Goal: Task Accomplishment & Management: Manage account settings

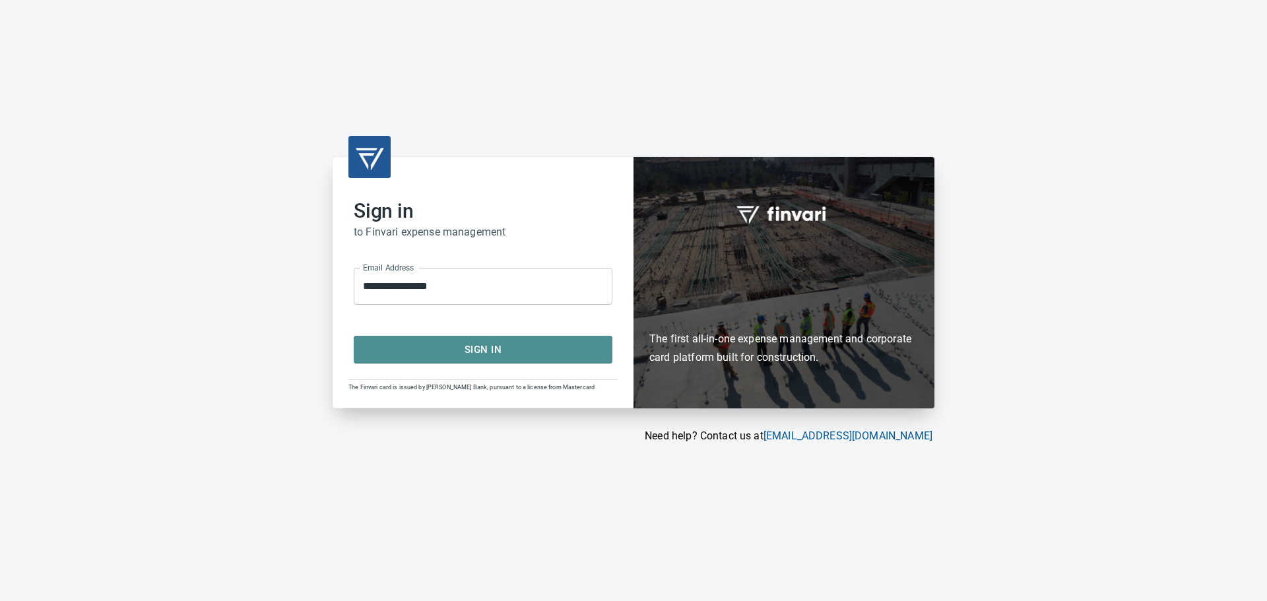
click at [488, 348] on span "Sign In" at bounding box center [483, 349] width 230 height 17
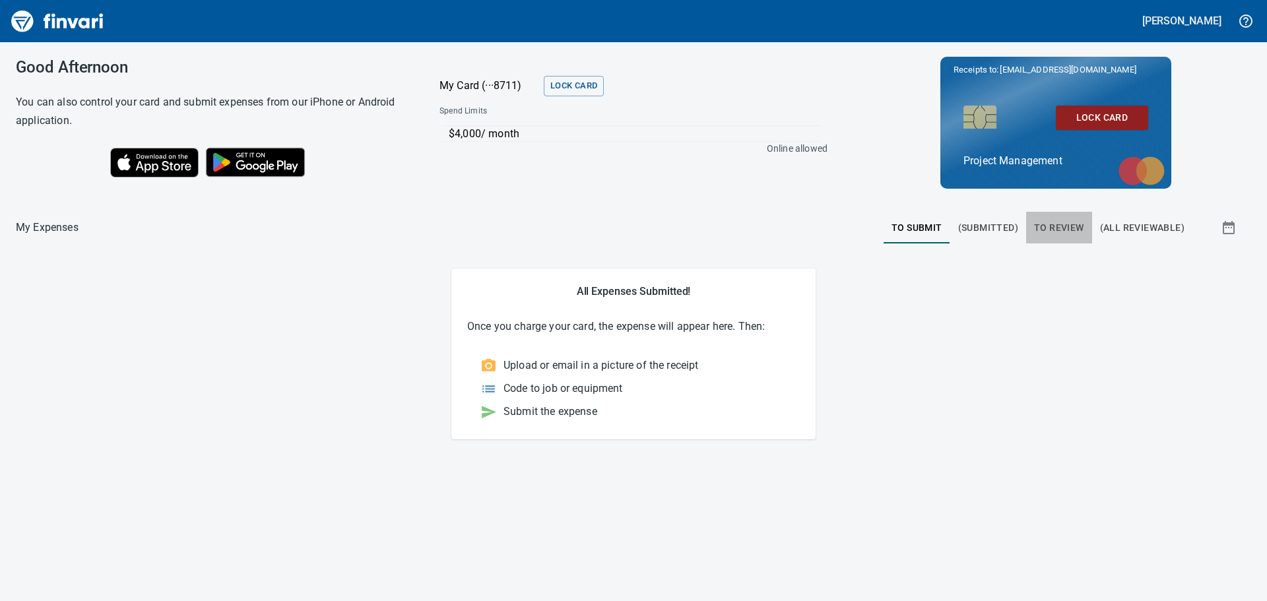
click at [1062, 220] on span "To Review" at bounding box center [1059, 228] width 50 height 16
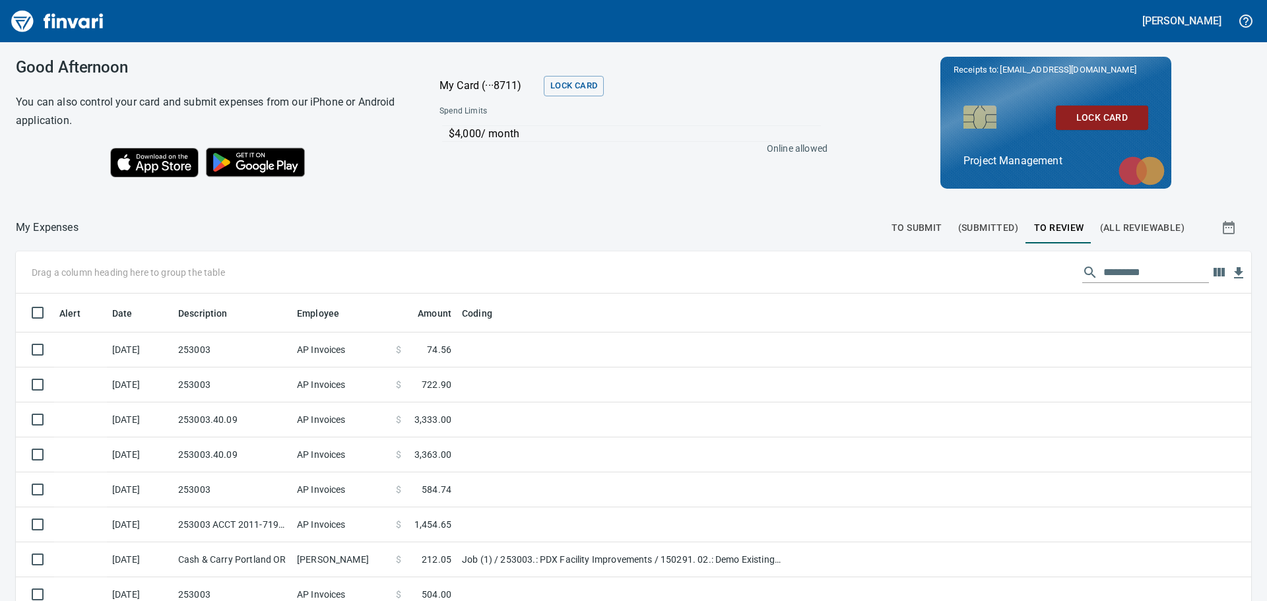
scroll to position [446, 1206]
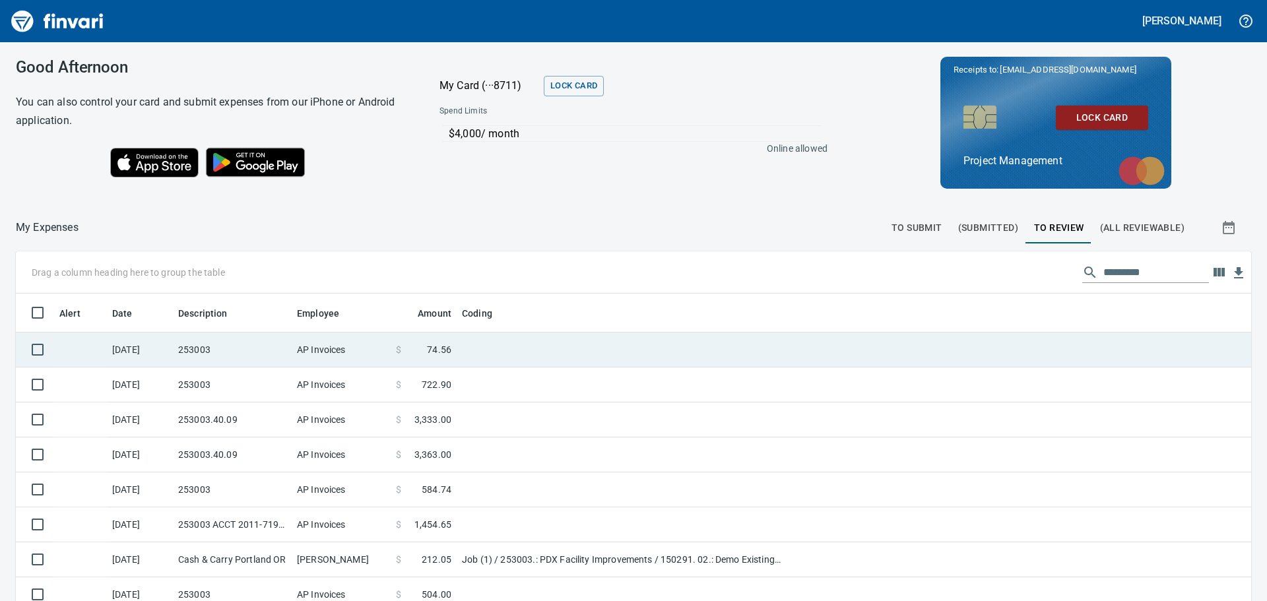
click at [256, 340] on td "253003" at bounding box center [232, 350] width 119 height 35
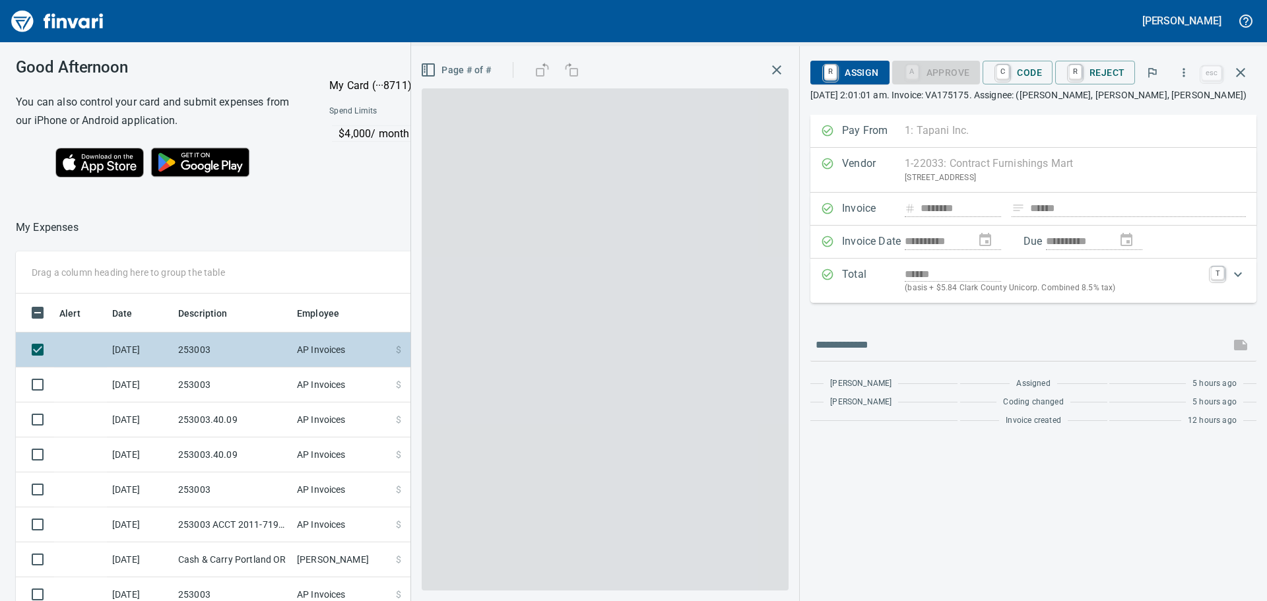
scroll to position [446, 876]
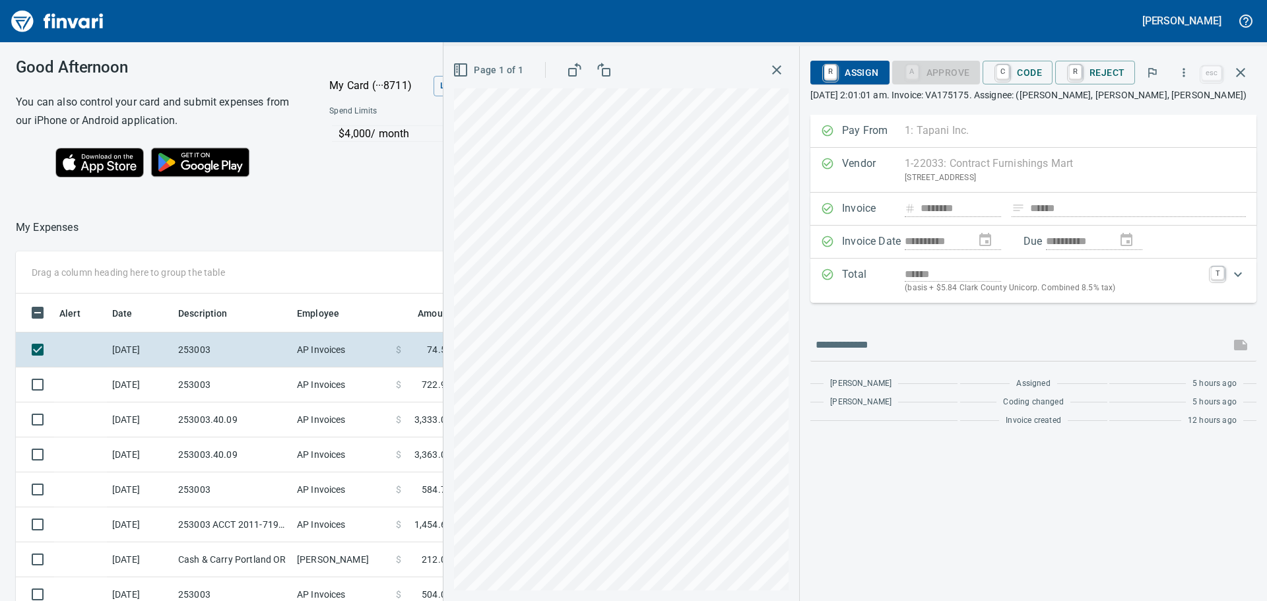
click at [446, 282] on div "Page 1 of 1" at bounding box center [621, 323] width 356 height 555
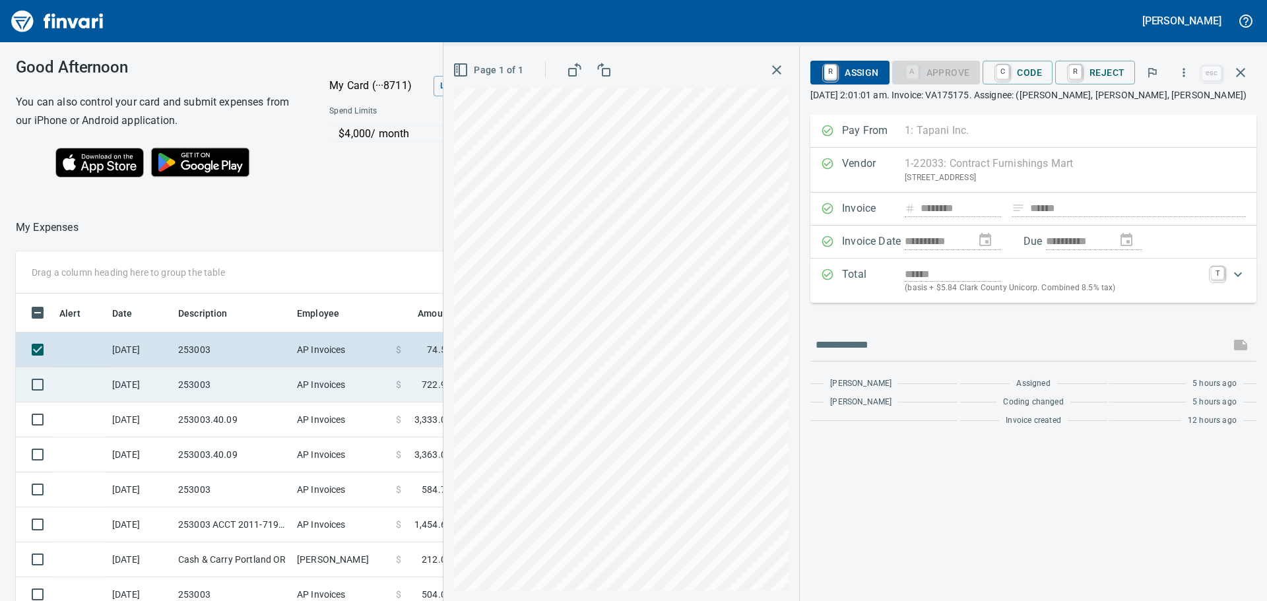
click at [213, 381] on td "253003" at bounding box center [232, 385] width 119 height 35
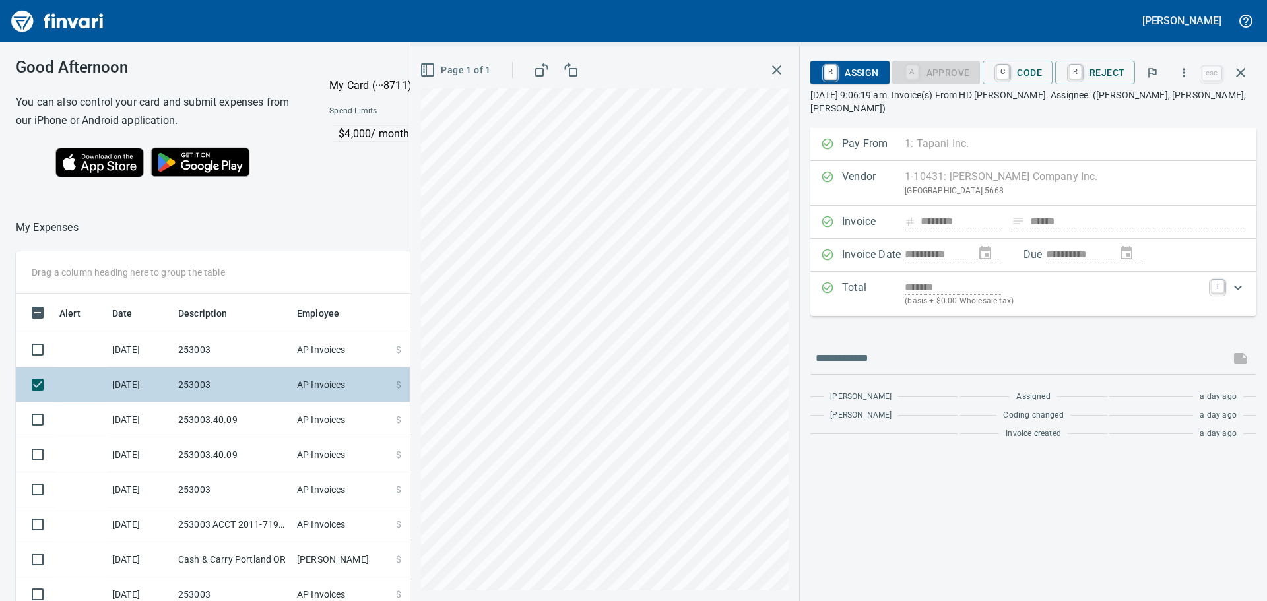
click at [200, 383] on td "253003" at bounding box center [232, 385] width 119 height 35
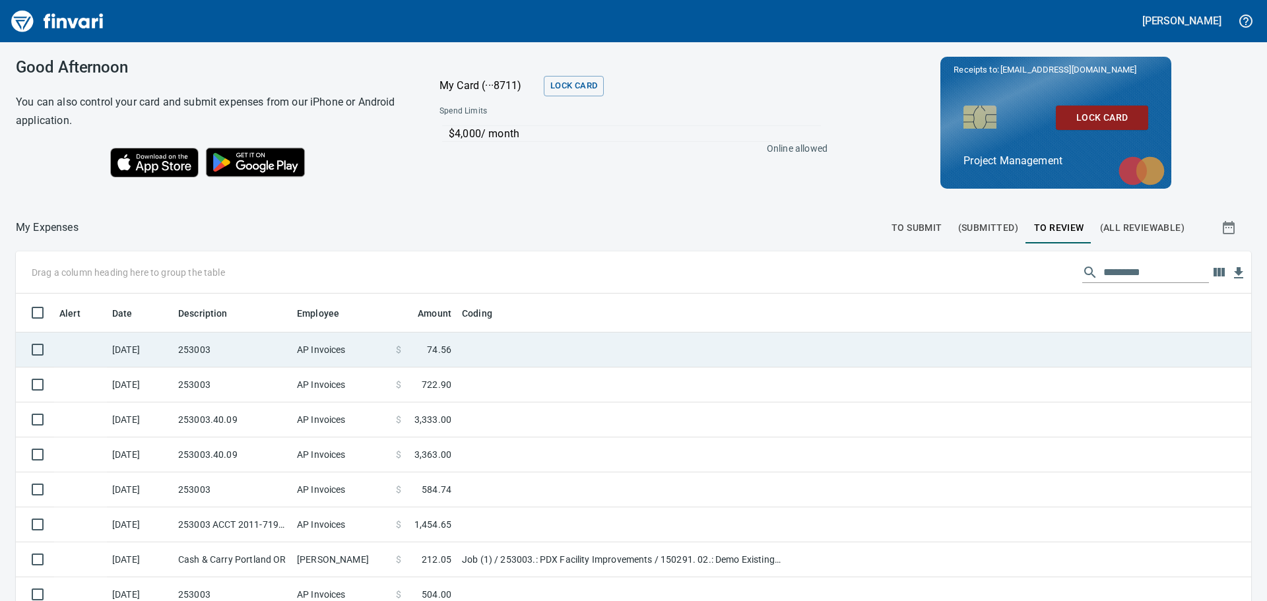
scroll to position [446, 1204]
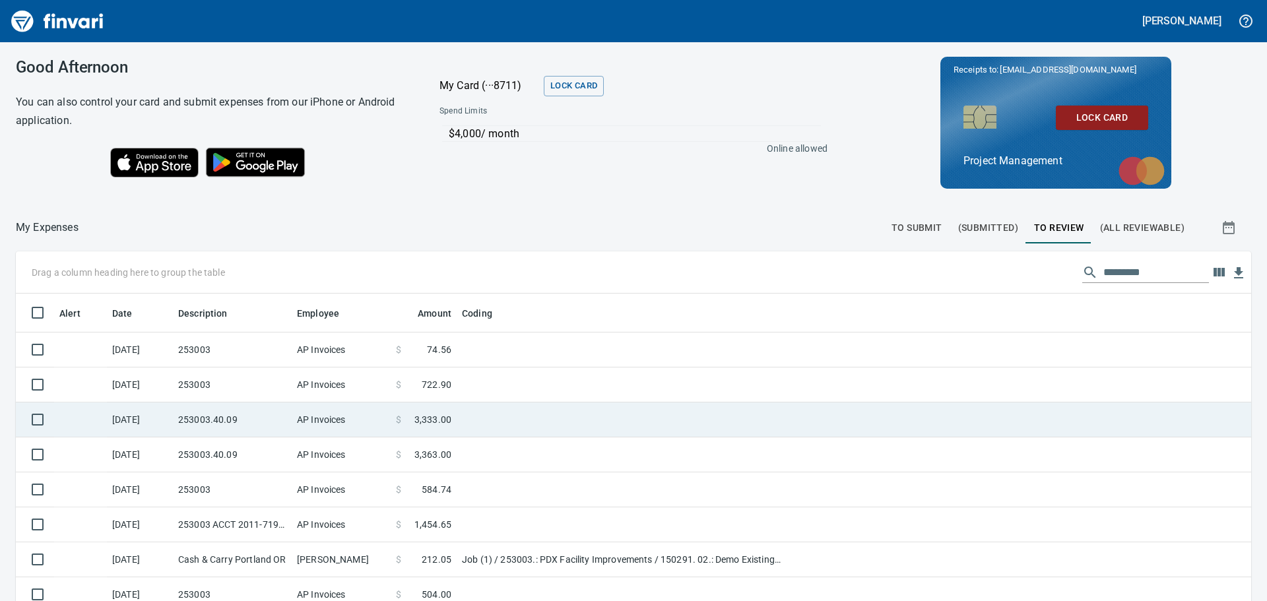
click at [205, 419] on td "253003.40.09" at bounding box center [232, 420] width 119 height 35
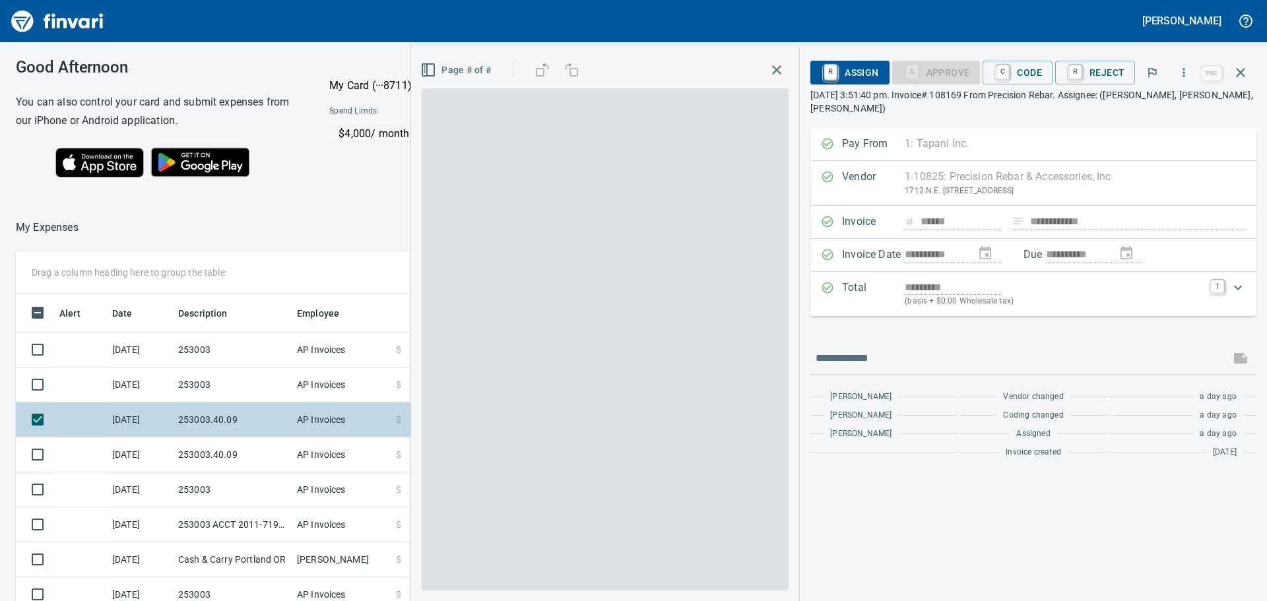
scroll to position [446, 876]
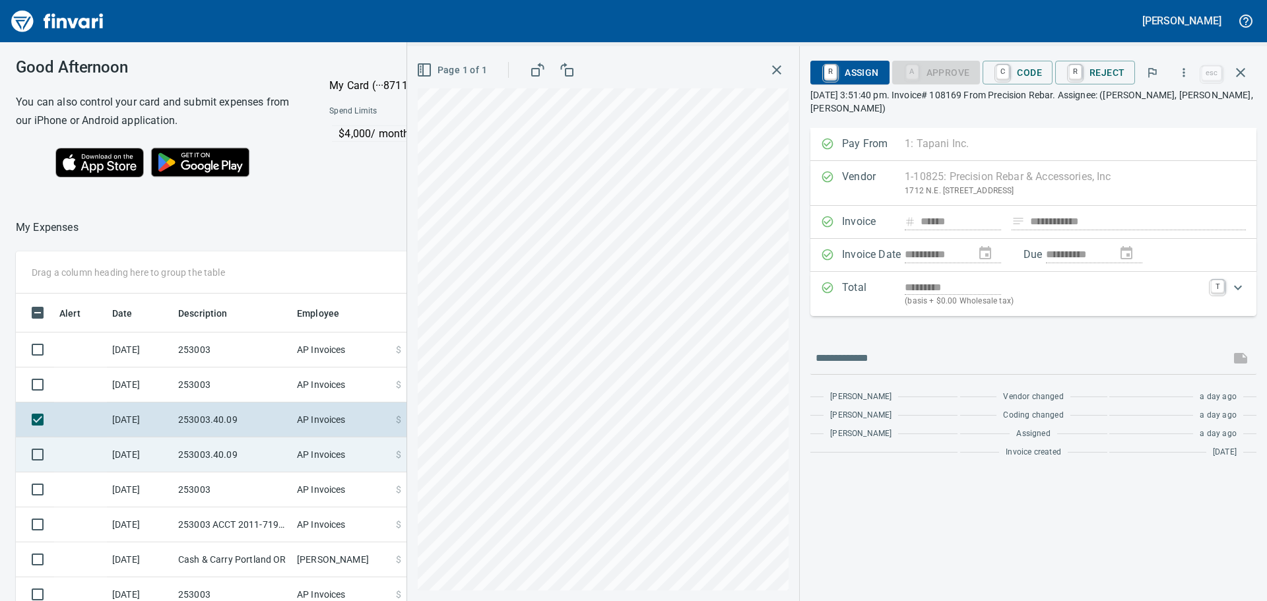
click at [206, 451] on td "253003.40.09" at bounding box center [232, 454] width 119 height 35
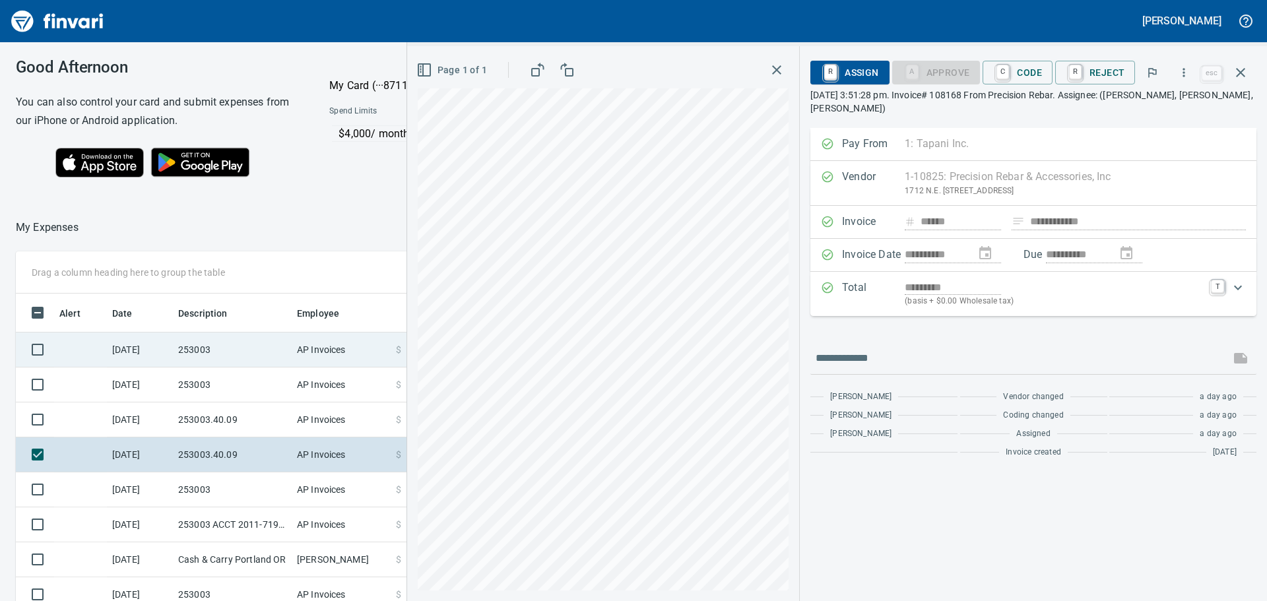
click at [206, 351] on td "253003" at bounding box center [232, 350] width 119 height 35
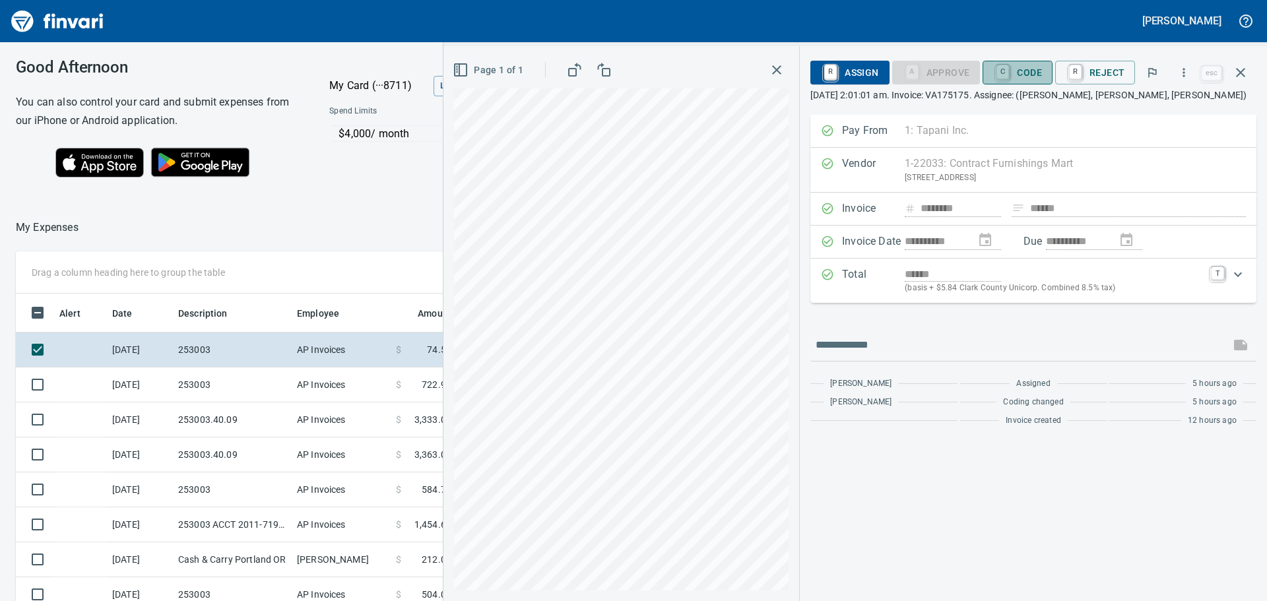
click at [1029, 72] on span "C Code" at bounding box center [1017, 72] width 49 height 22
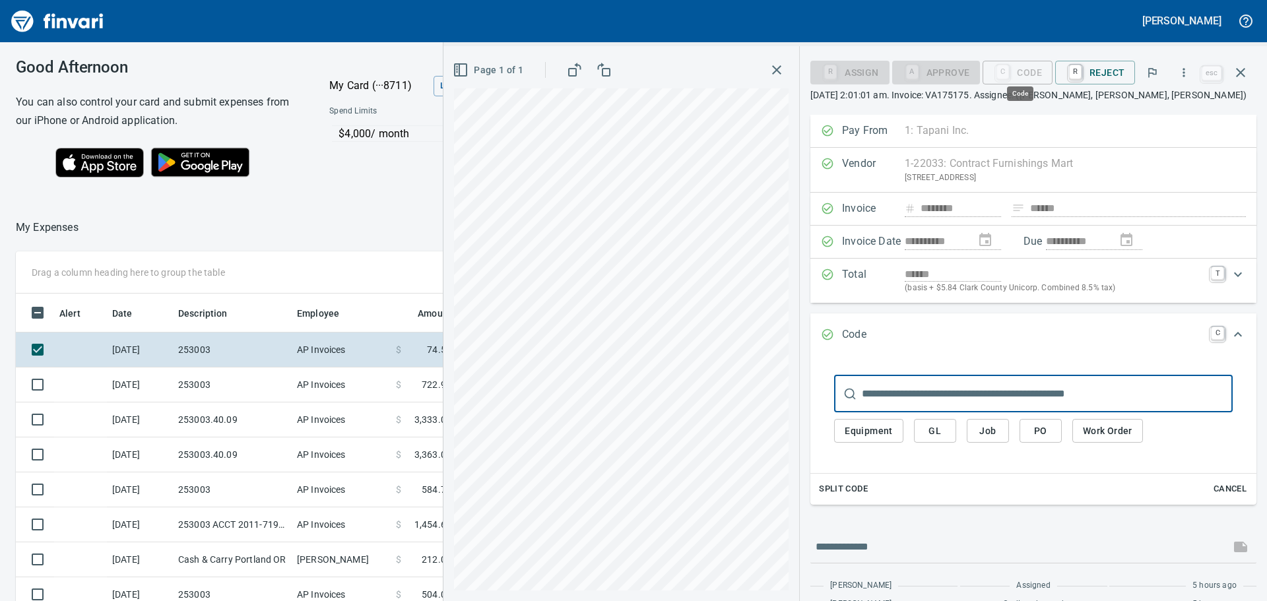
scroll to position [446, 876]
click at [990, 427] on span "Job" at bounding box center [987, 431] width 21 height 16
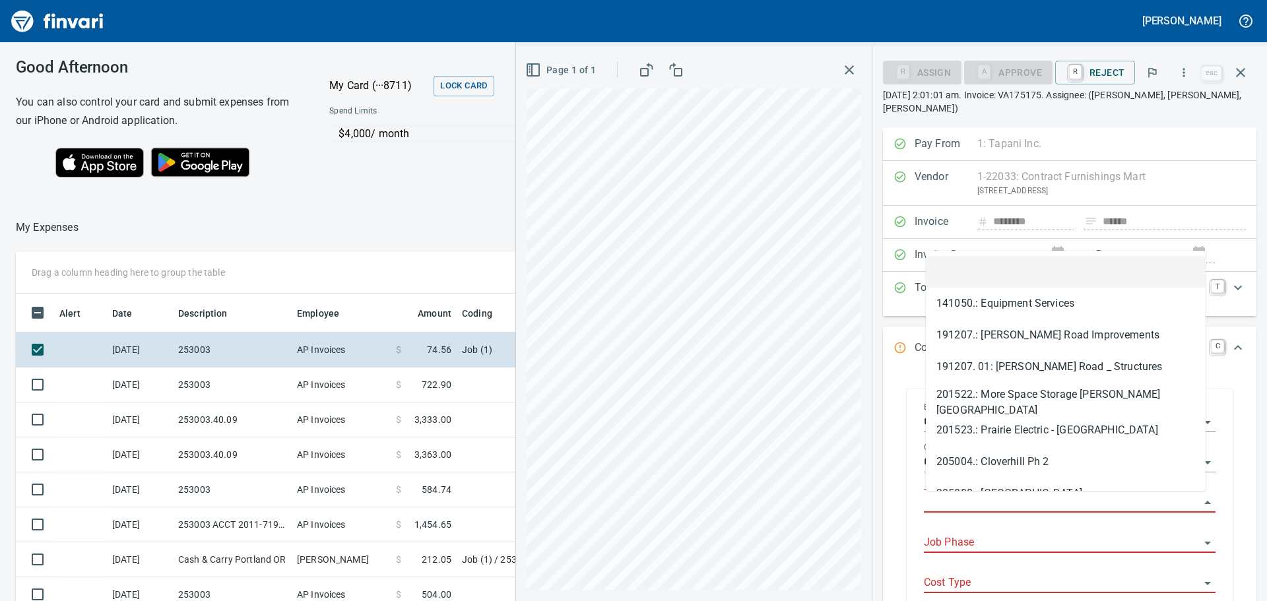
click at [990, 500] on input "Job" at bounding box center [1062, 503] width 276 height 18
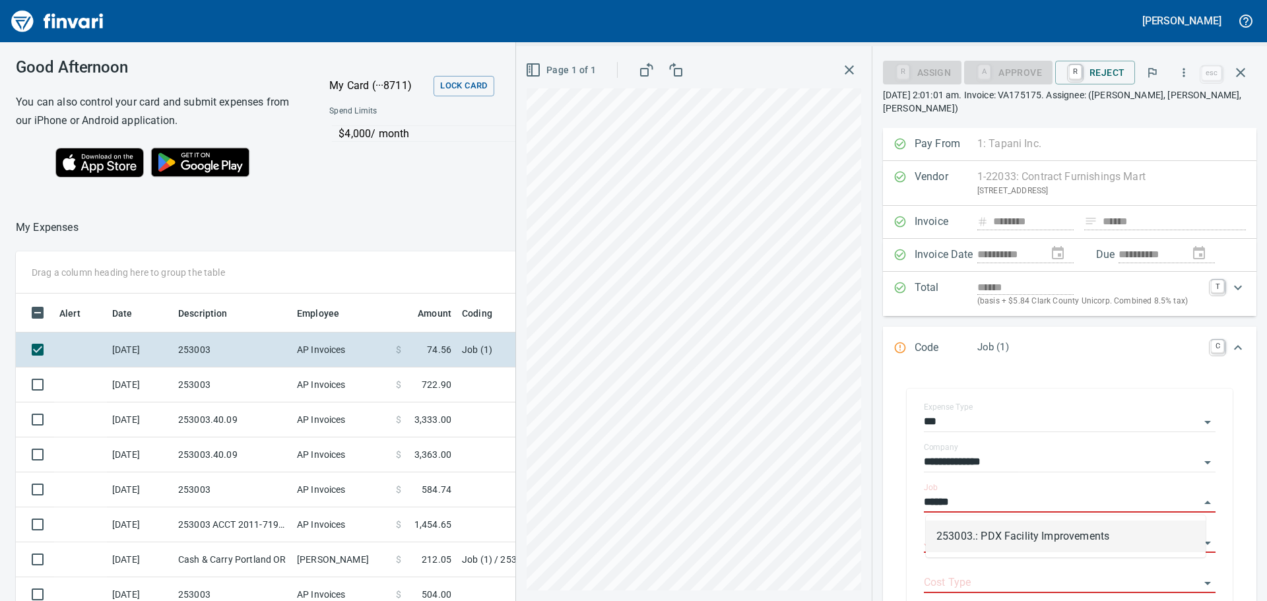
click at [980, 530] on li "253003.: PDX Facility Improvements" at bounding box center [1066, 537] width 280 height 32
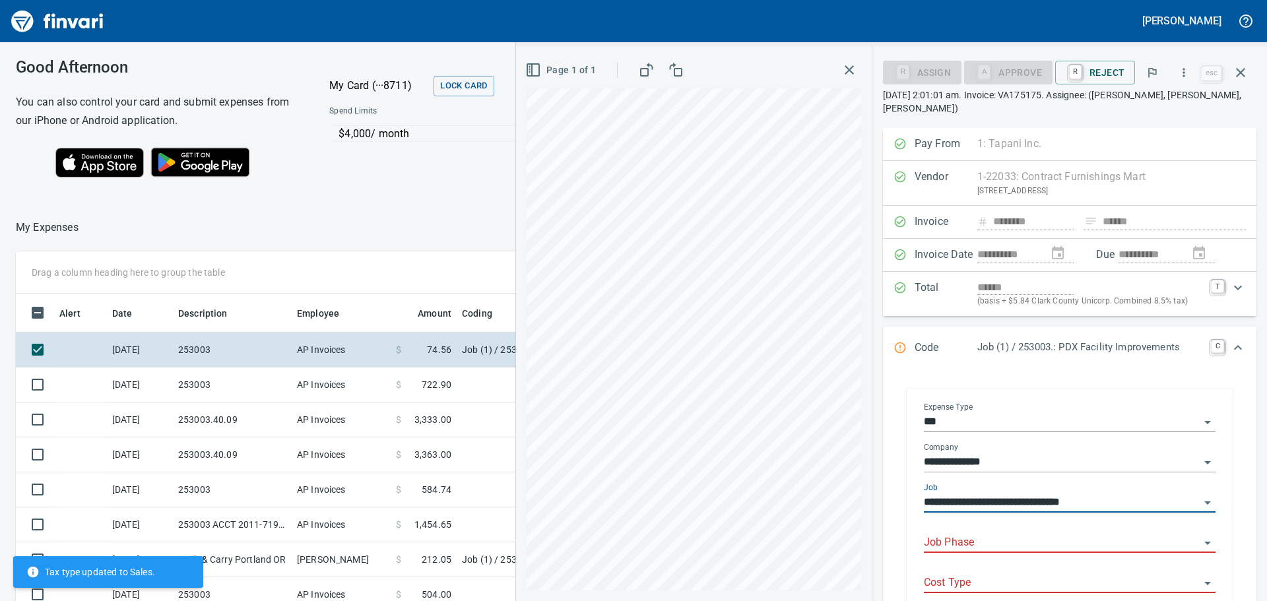
type input "**********"
click at [973, 534] on body "John Snowden Good Afternoon You can also control your card and submit expenses …" at bounding box center [633, 300] width 1267 height 601
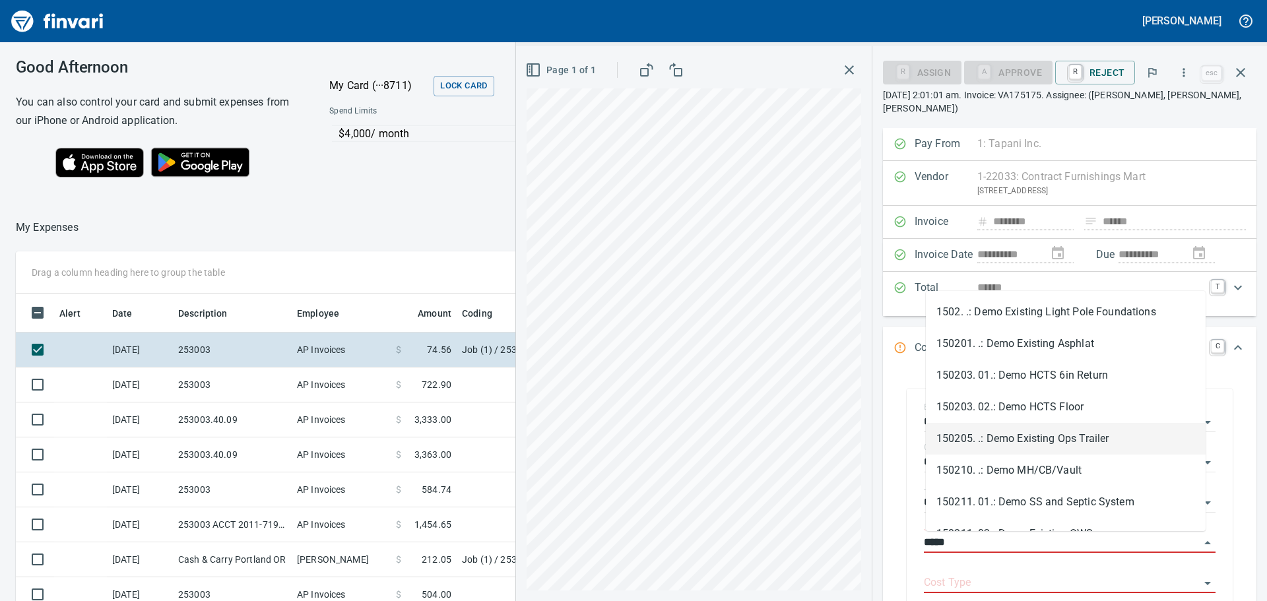
click at [1068, 436] on li "150205. .: Demo Existing Ops Trailer" at bounding box center [1066, 439] width 280 height 32
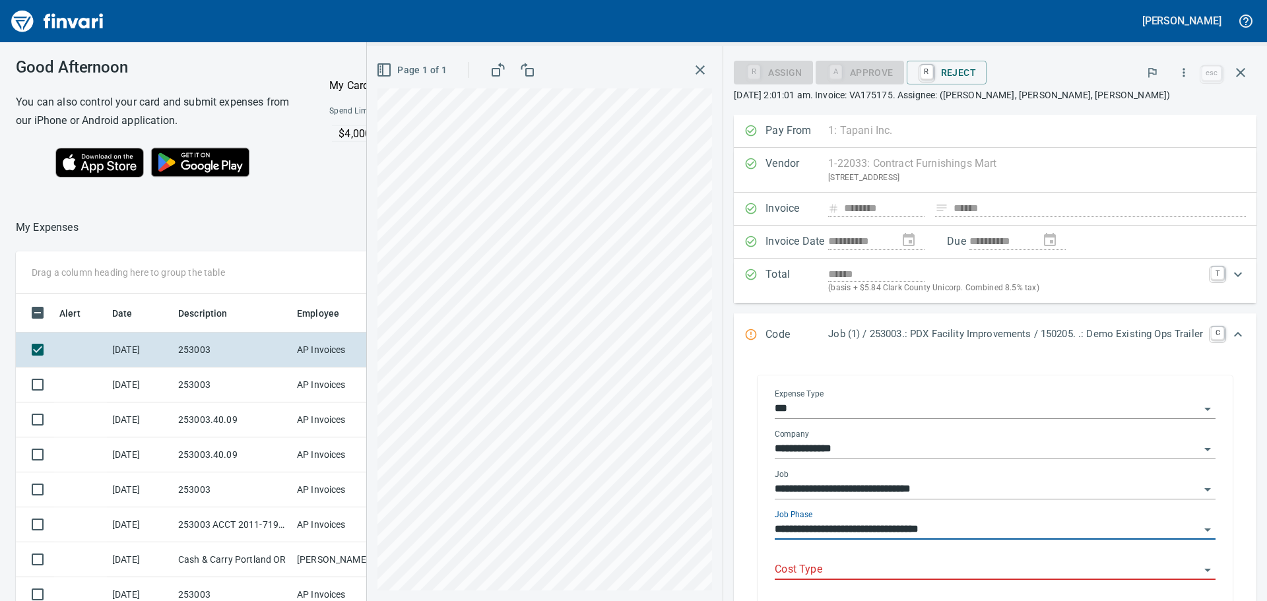
type input "**********"
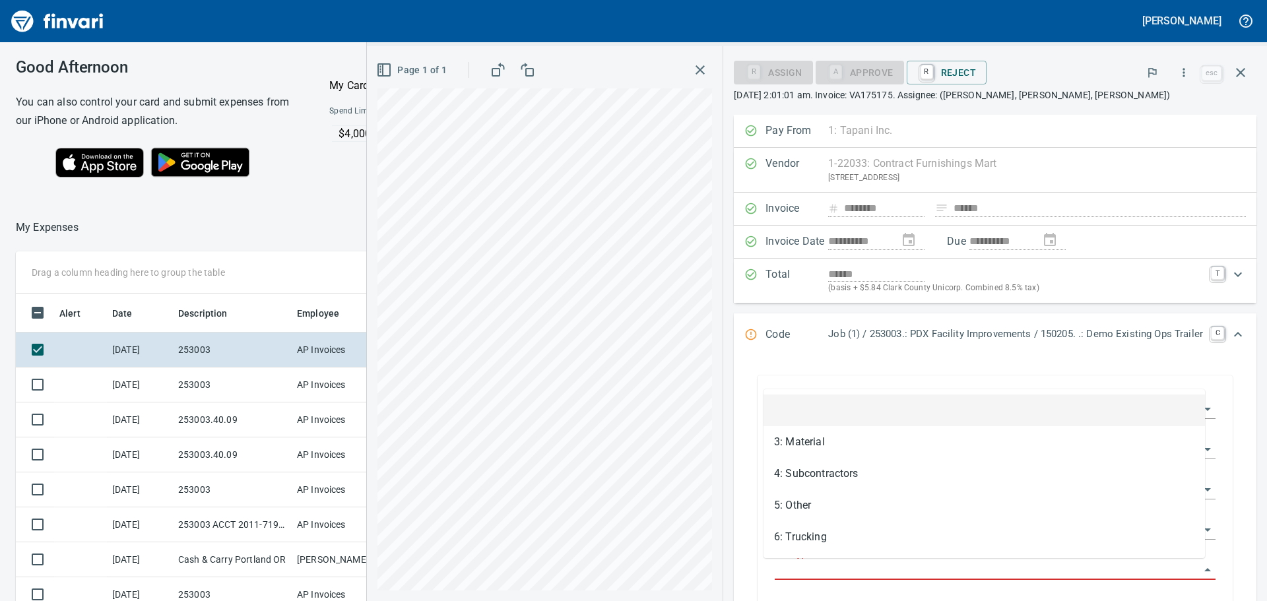
click at [941, 567] on input "Cost Type" at bounding box center [987, 570] width 425 height 18
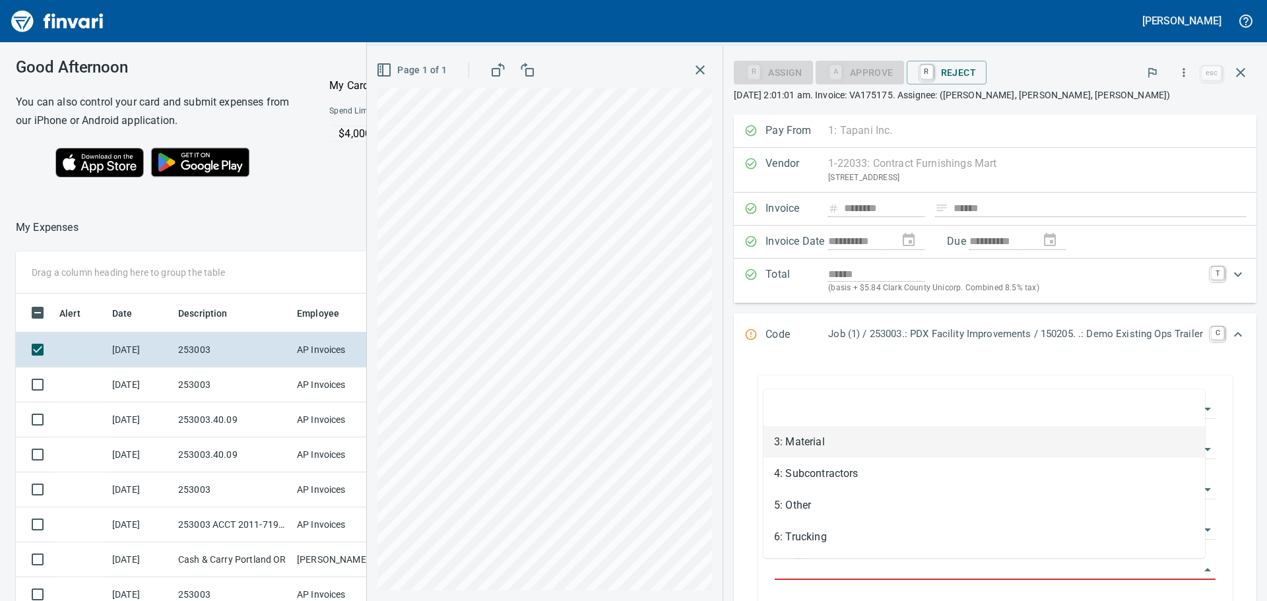
click at [830, 435] on li "3: Material" at bounding box center [983, 442] width 441 height 32
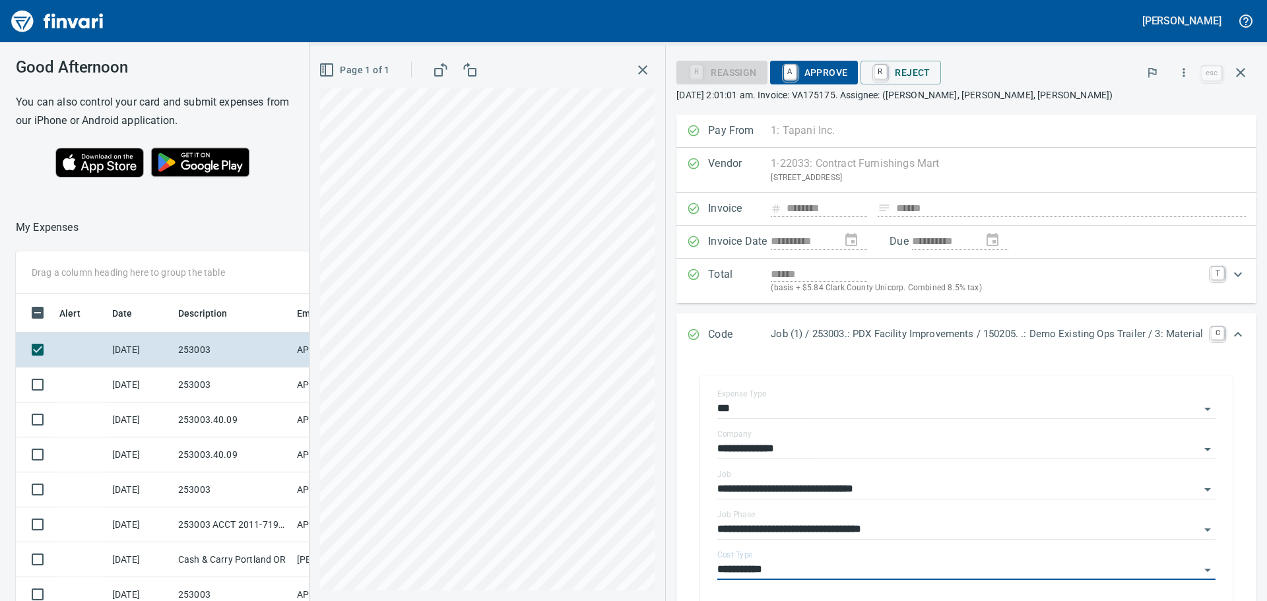
type input "**********"
click at [817, 69] on span "A Approve" at bounding box center [814, 72] width 67 height 22
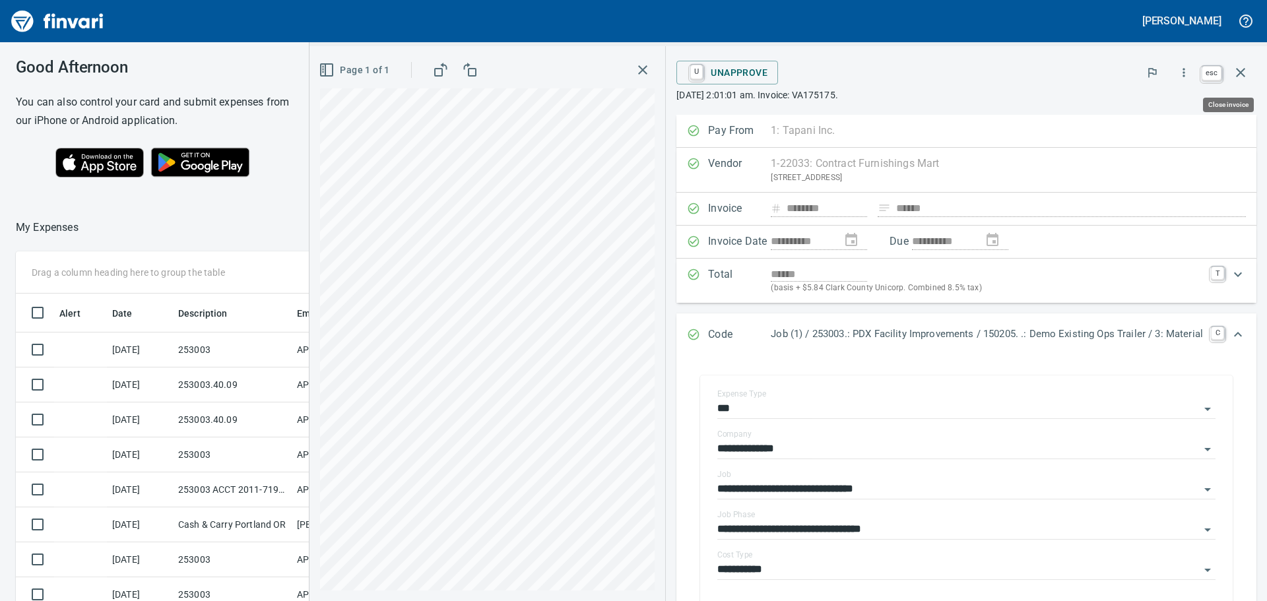
click at [1242, 71] on icon "button" at bounding box center [1240, 72] width 9 height 9
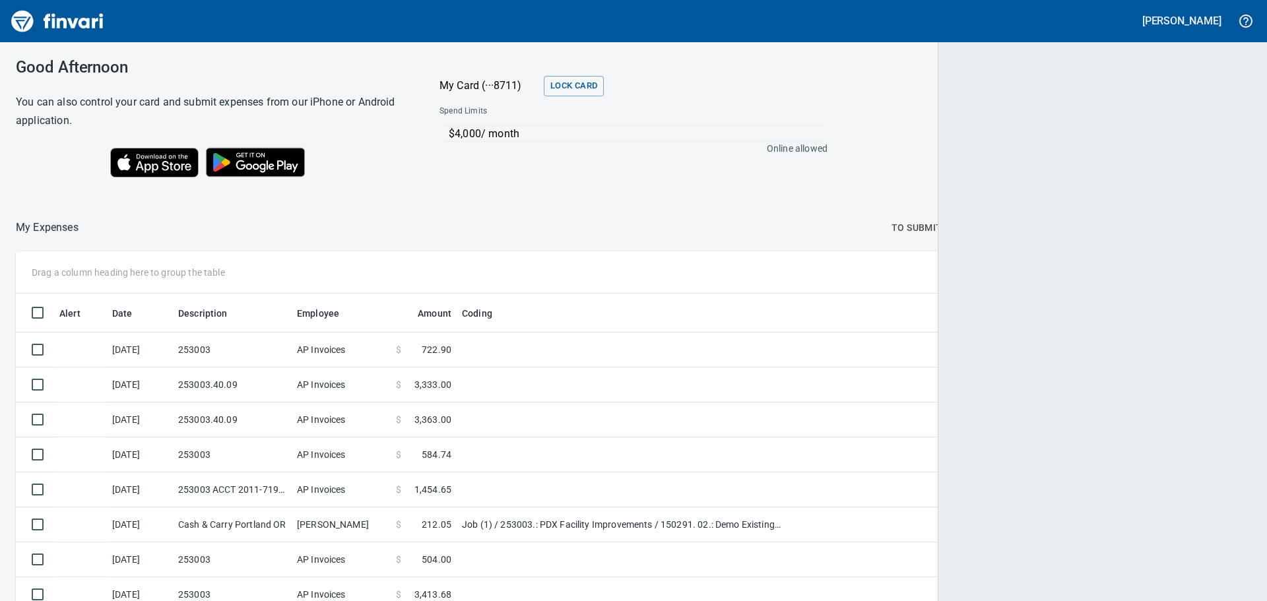
scroll to position [1, 1]
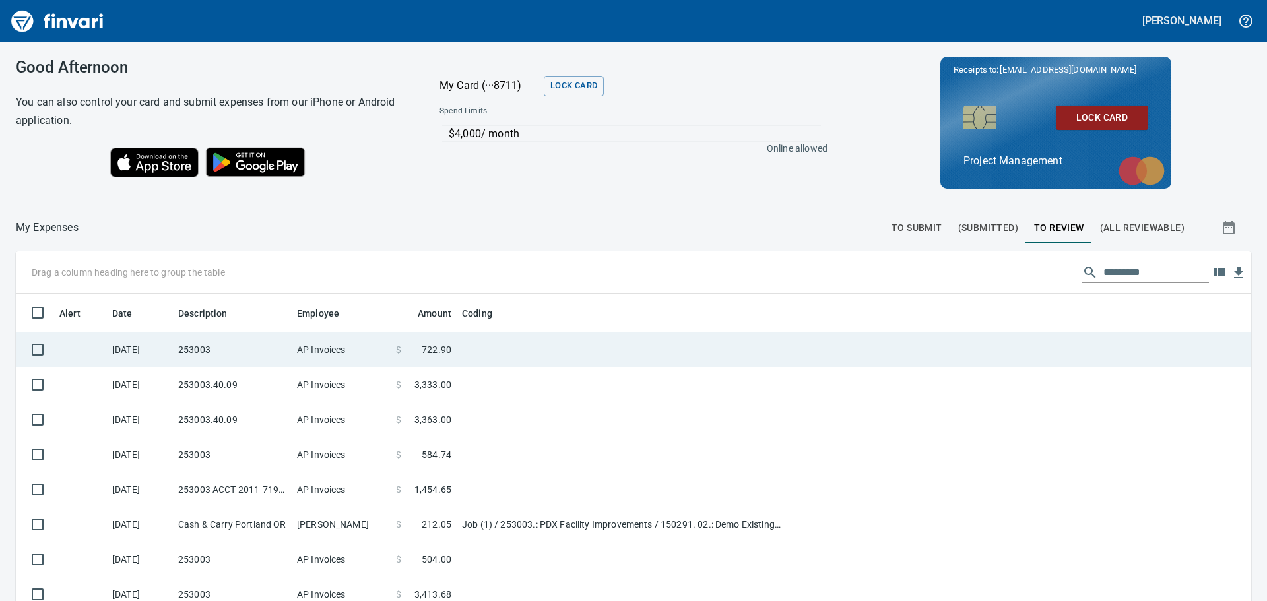
click at [235, 348] on td "253003" at bounding box center [232, 350] width 119 height 35
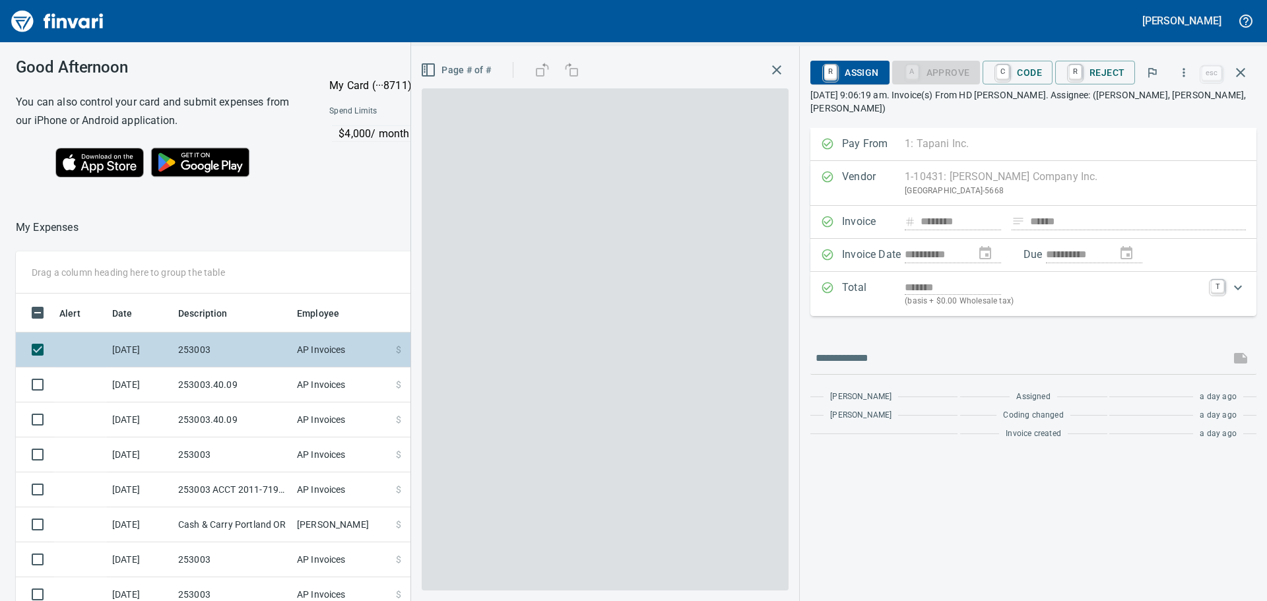
scroll to position [446, 876]
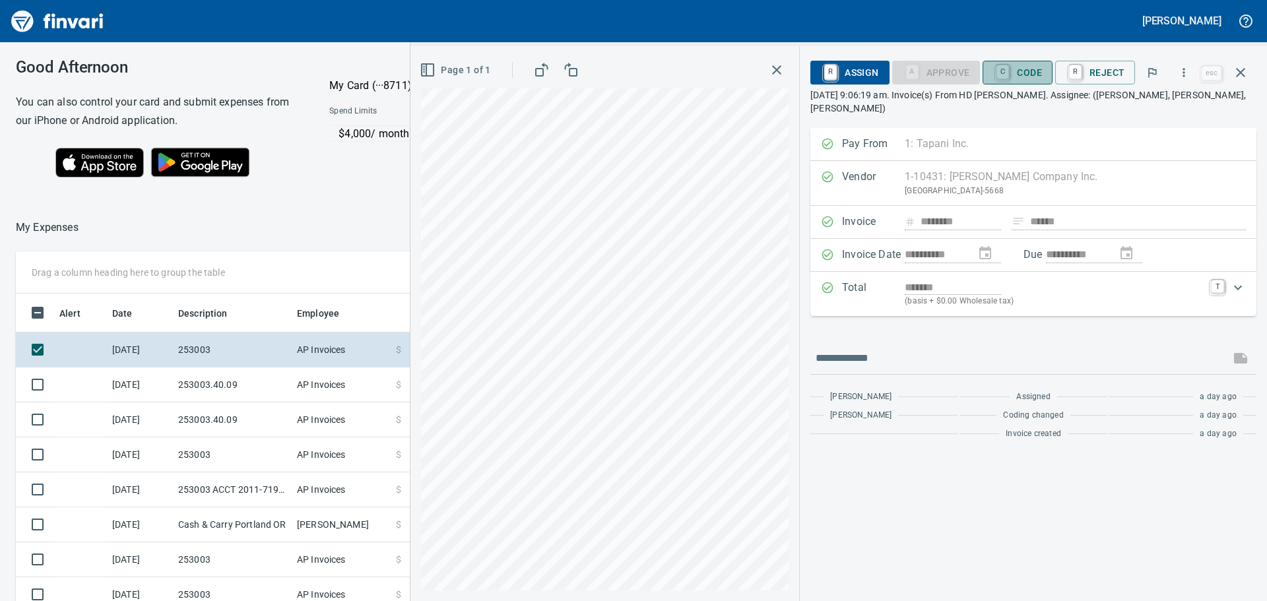
click at [1027, 73] on span "C Code" at bounding box center [1017, 72] width 49 height 22
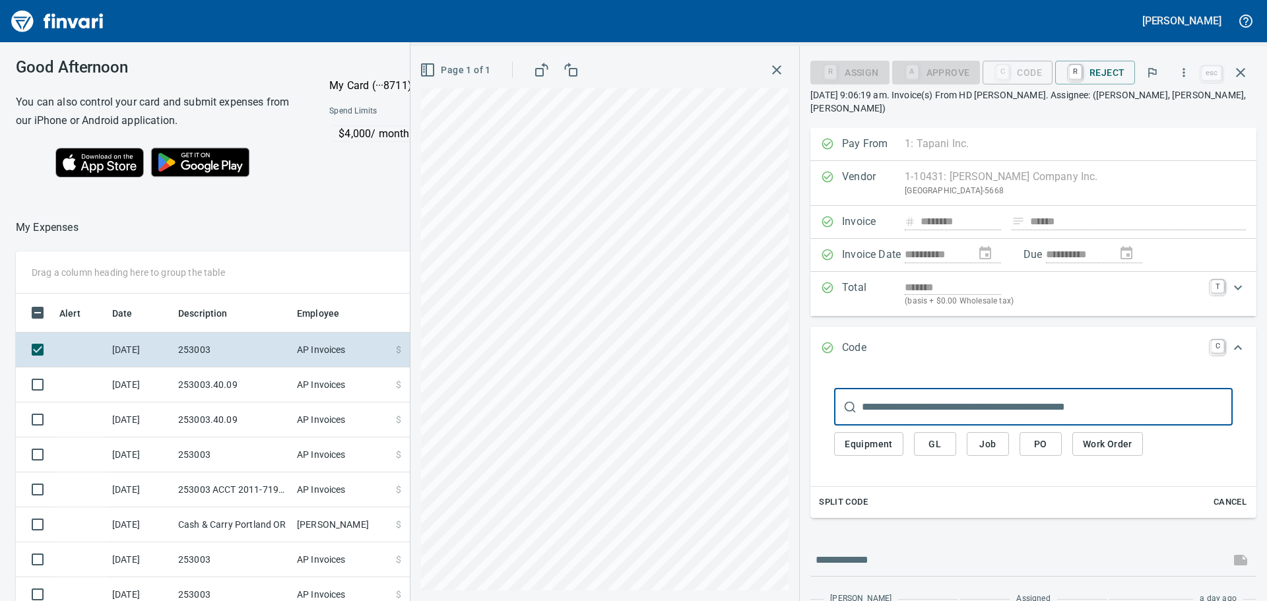
click at [992, 443] on span "Job" at bounding box center [987, 444] width 21 height 16
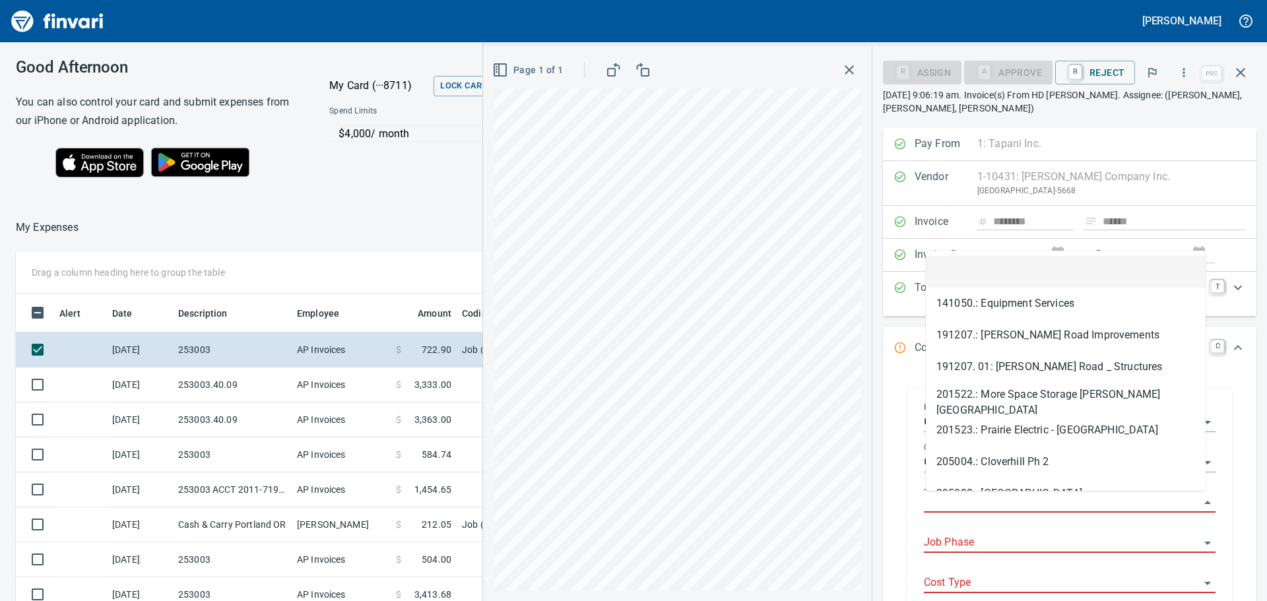
click at [988, 506] on input "Job" at bounding box center [1062, 503] width 276 height 18
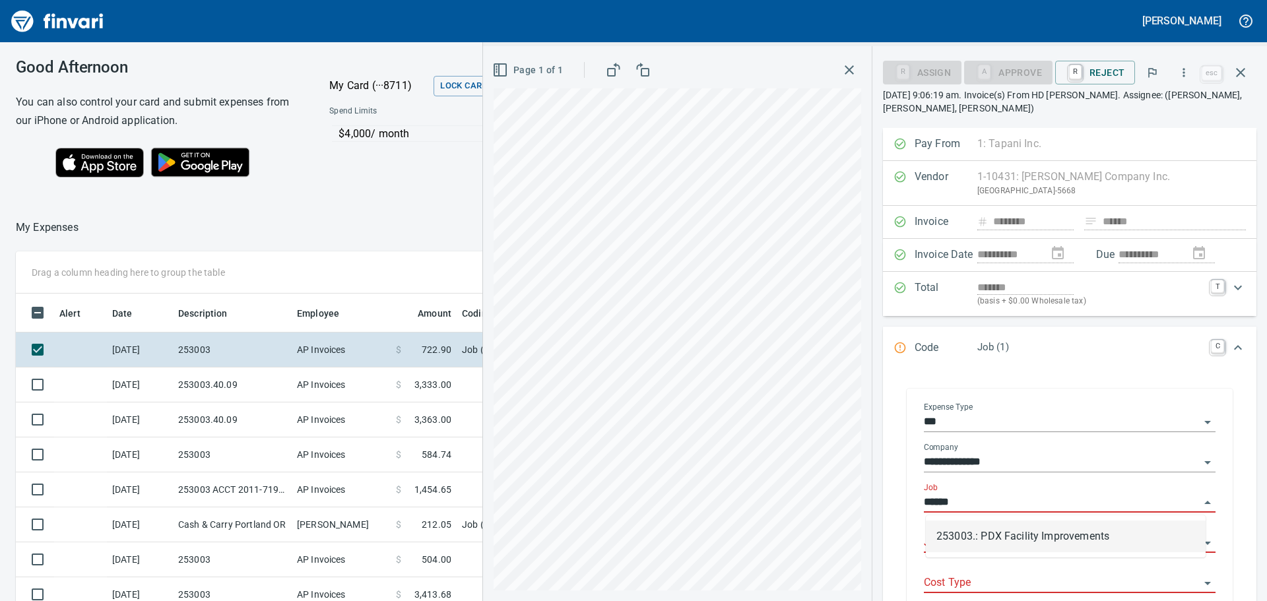
click at [984, 531] on li "253003.: PDX Facility Improvements" at bounding box center [1066, 537] width 280 height 32
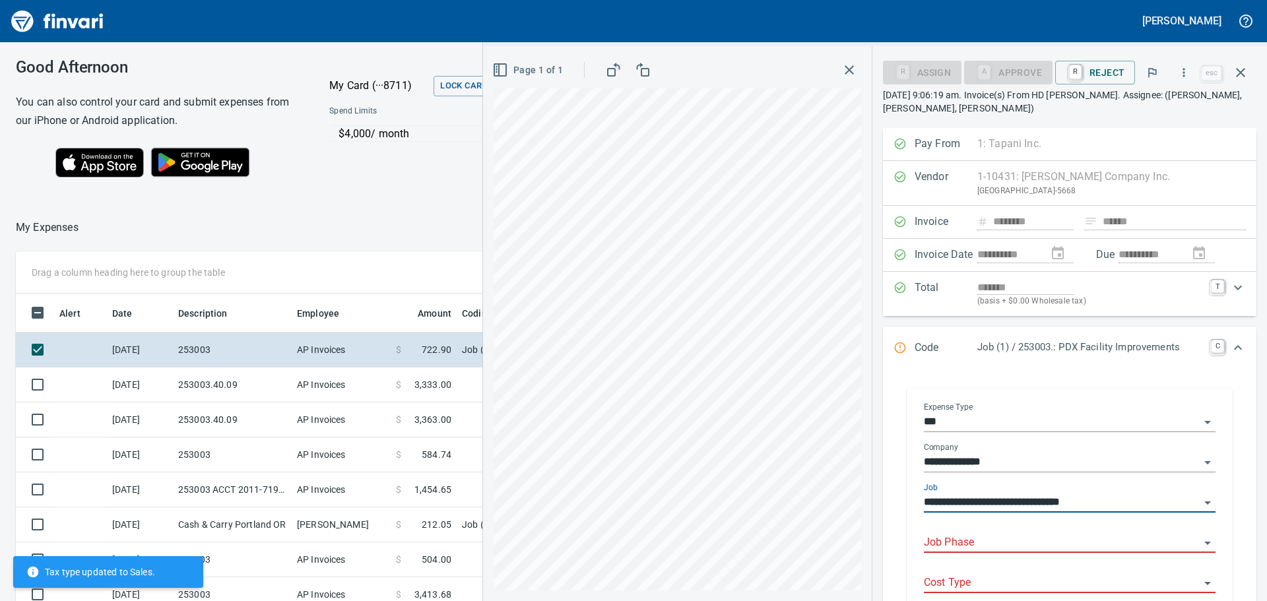
type input "**********"
click at [963, 536] on input "Job Phase" at bounding box center [1062, 543] width 276 height 18
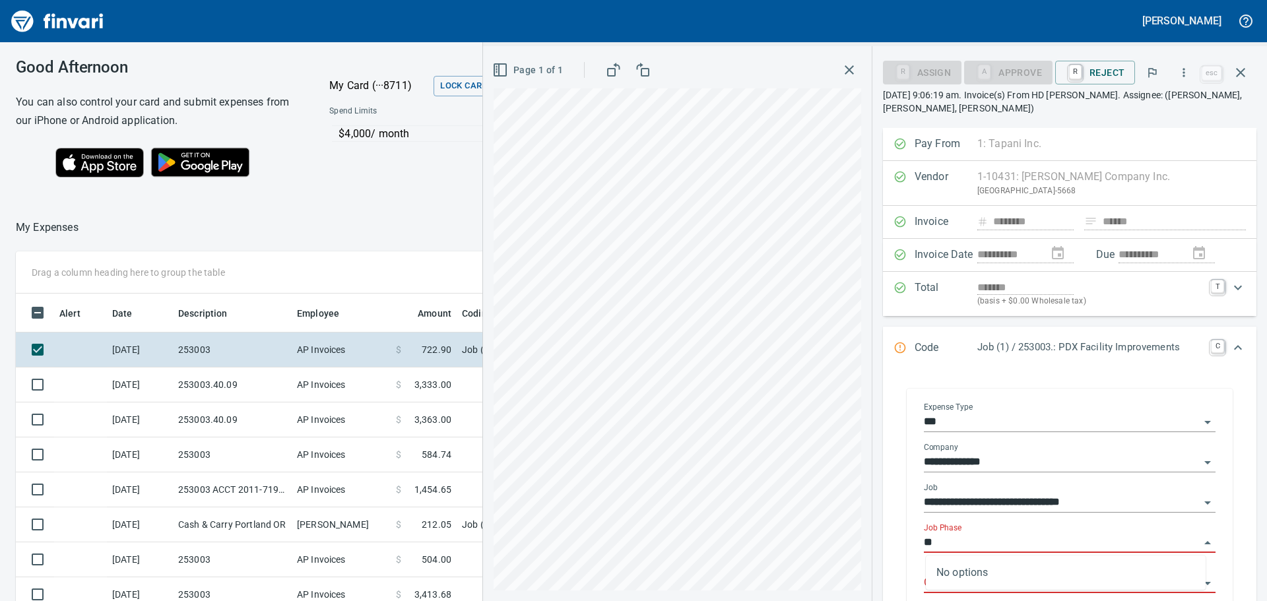
type input "*"
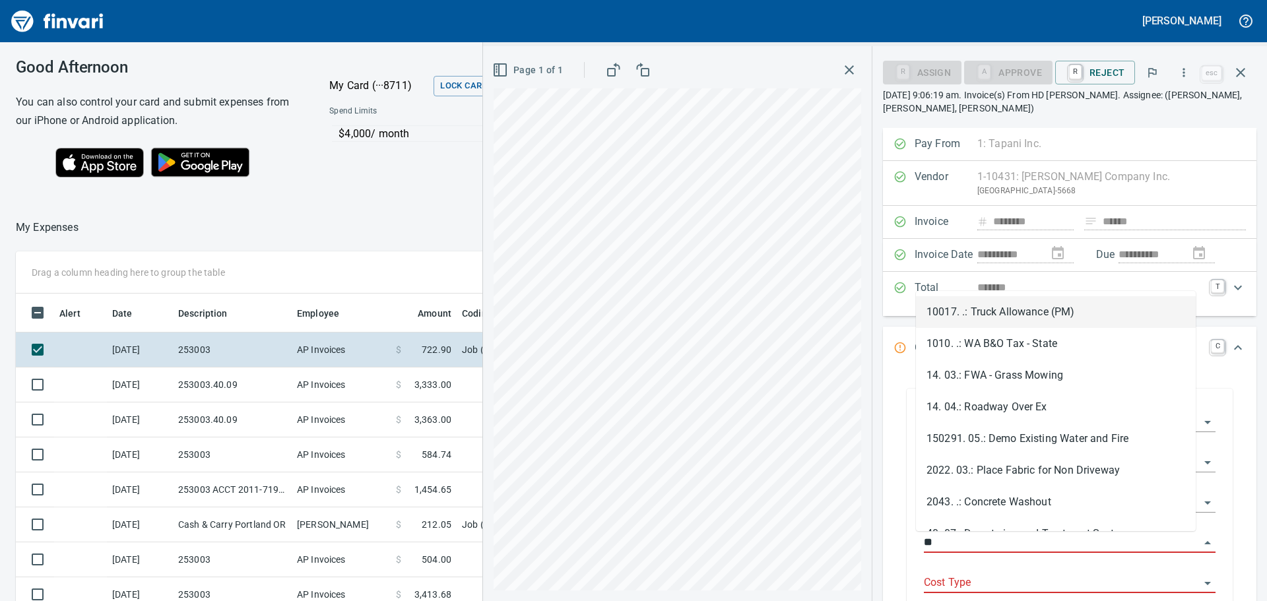
type input "*"
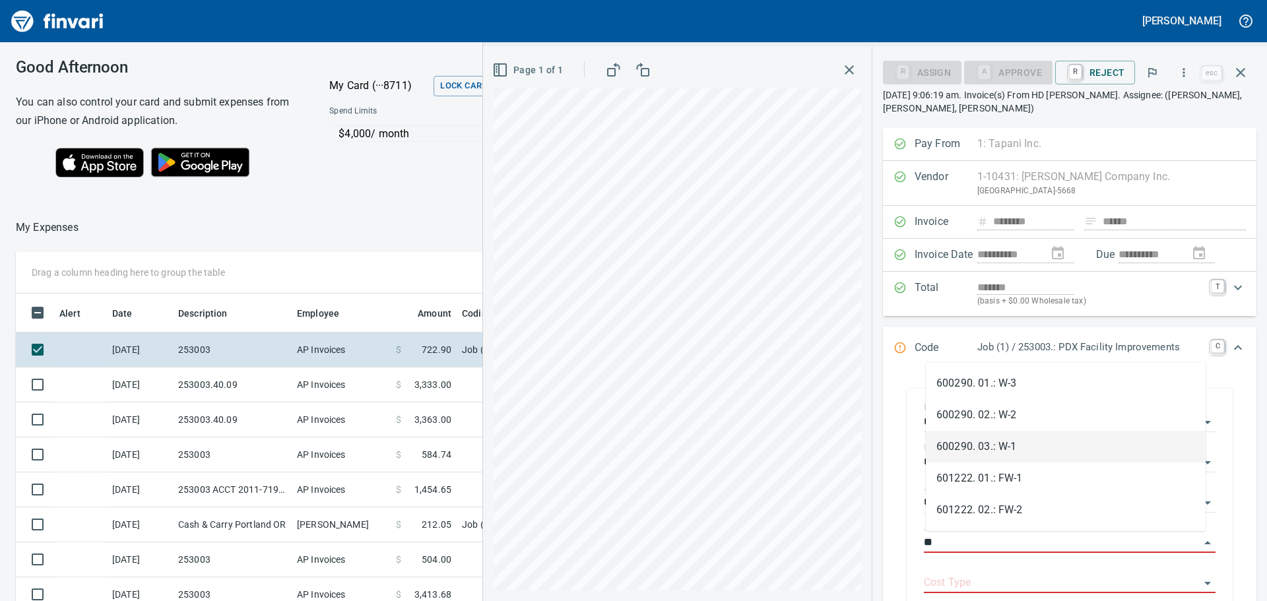
click at [978, 442] on li "600290. 03.: W-1" at bounding box center [1066, 447] width 280 height 32
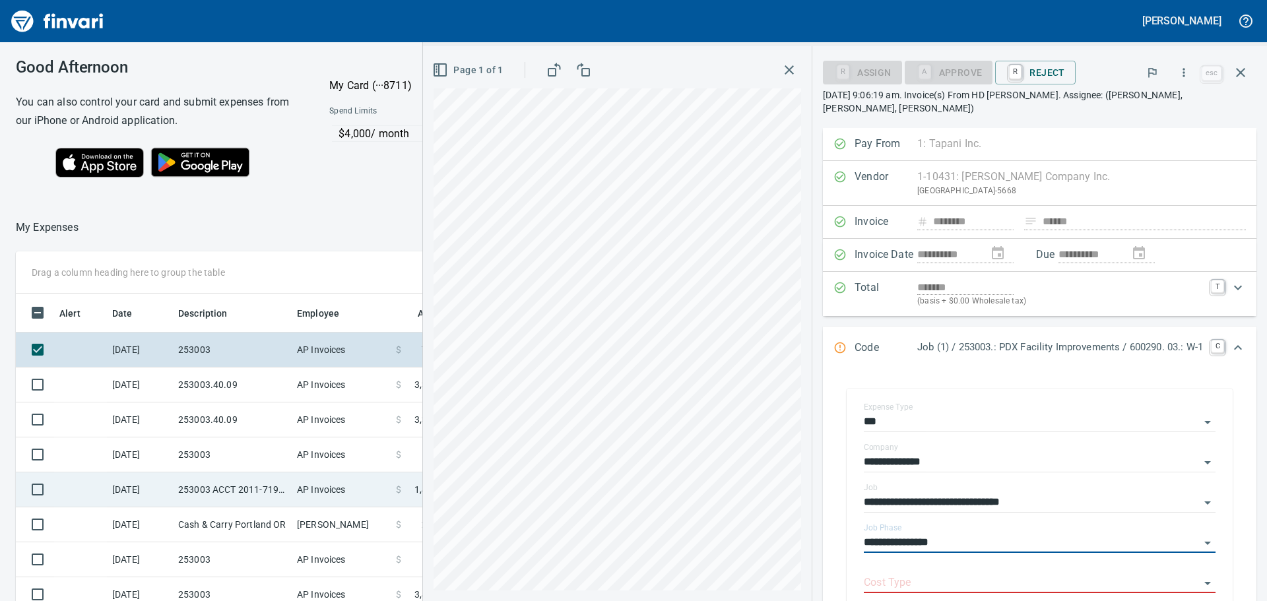
type input "**********"
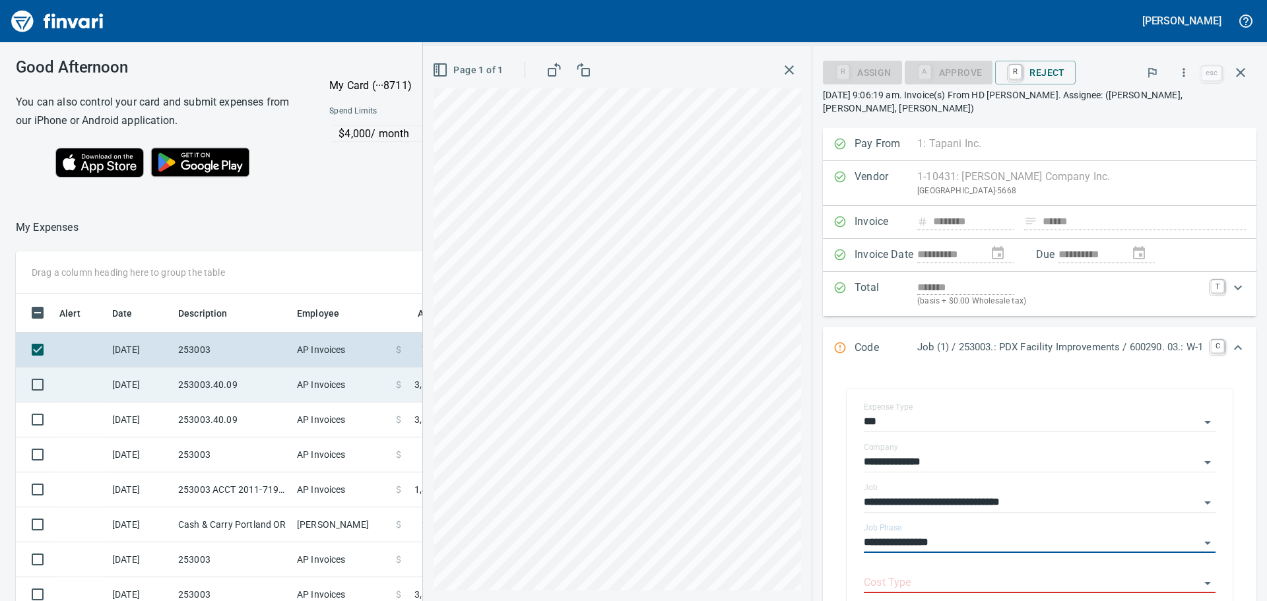
click at [240, 384] on td "253003.40.09" at bounding box center [232, 385] width 119 height 35
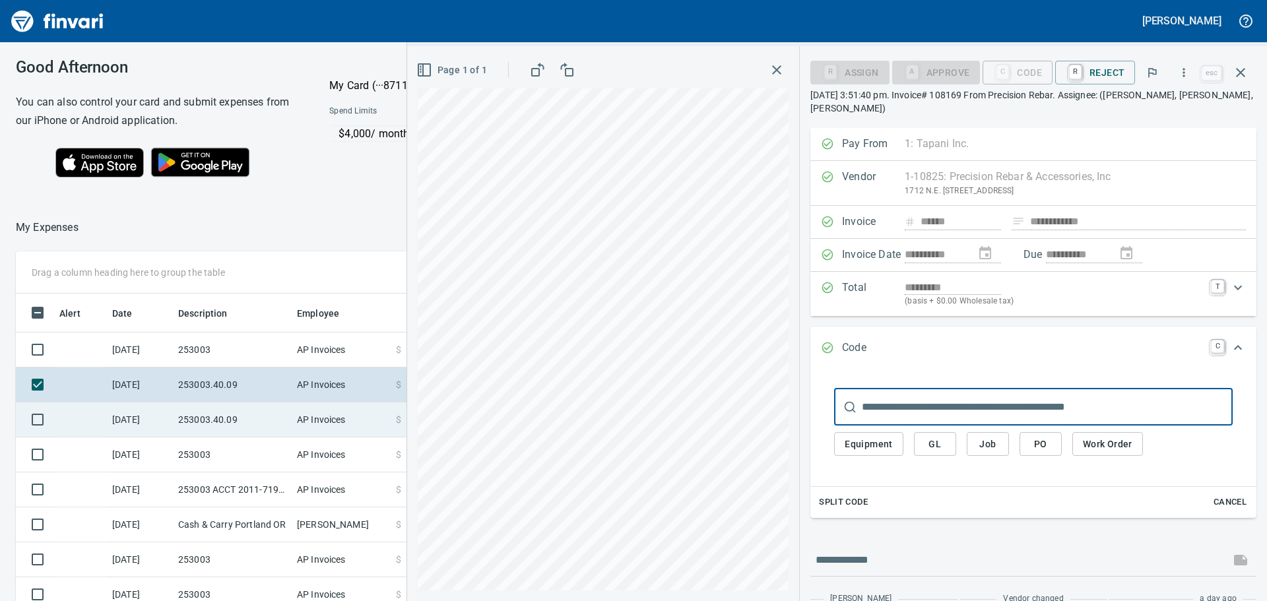
click at [242, 417] on td "253003.40.09" at bounding box center [232, 420] width 119 height 35
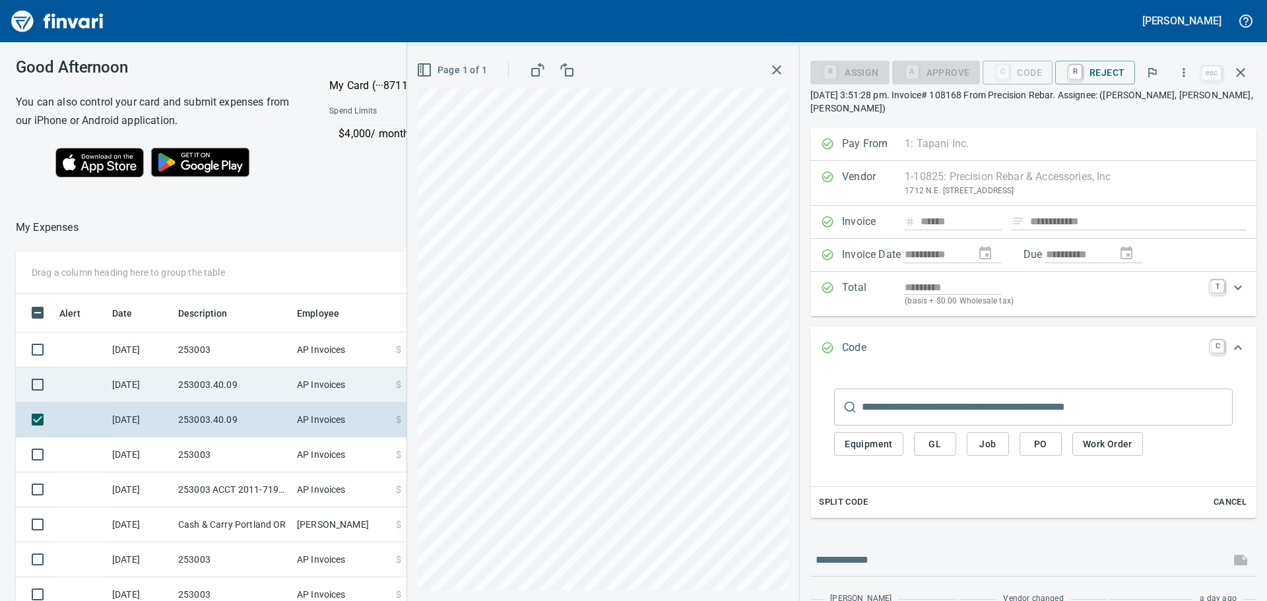
click at [236, 379] on td "253003.40.09" at bounding box center [232, 385] width 119 height 35
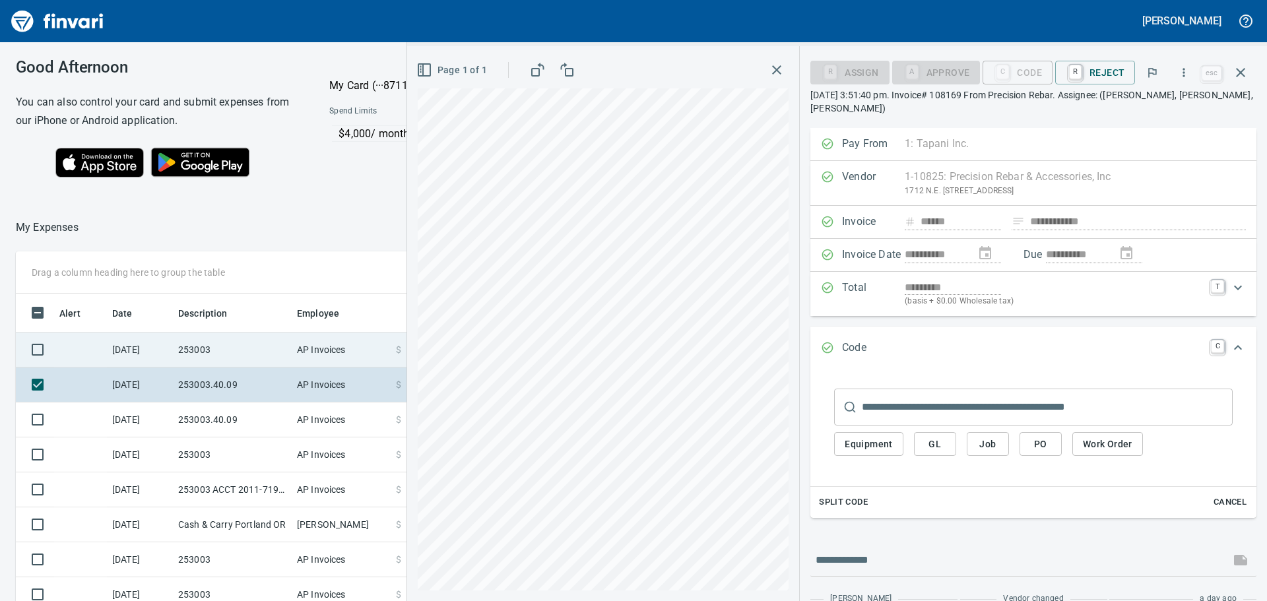
click at [236, 346] on td "253003" at bounding box center [232, 350] width 119 height 35
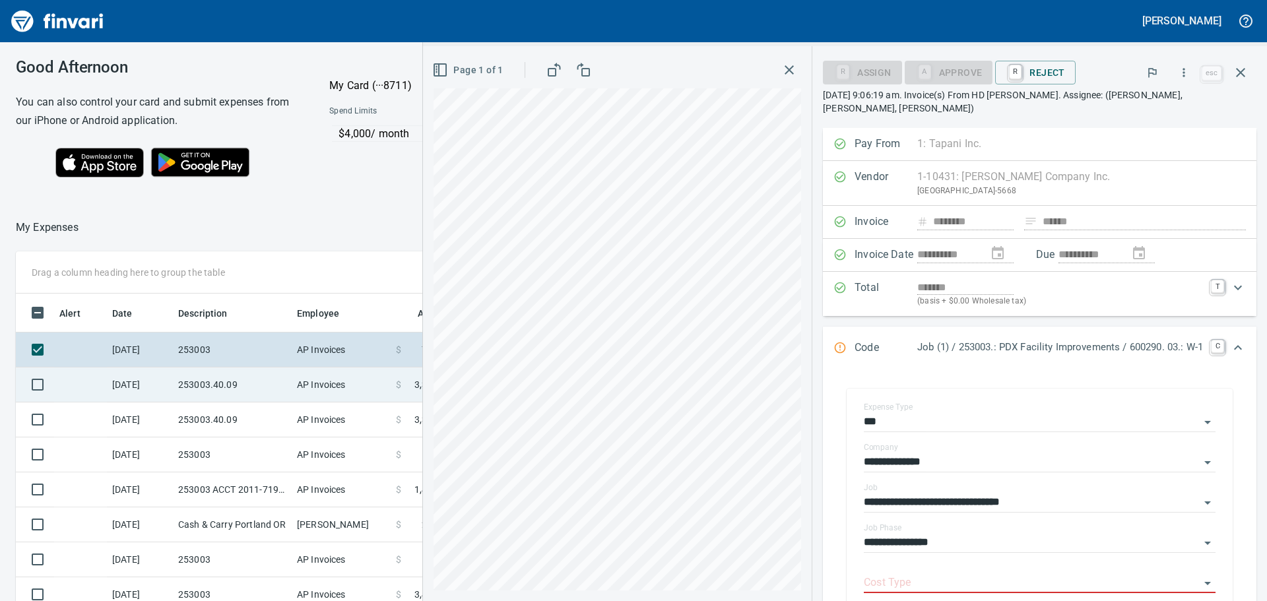
click at [235, 381] on td "253003.40.09" at bounding box center [232, 385] width 119 height 35
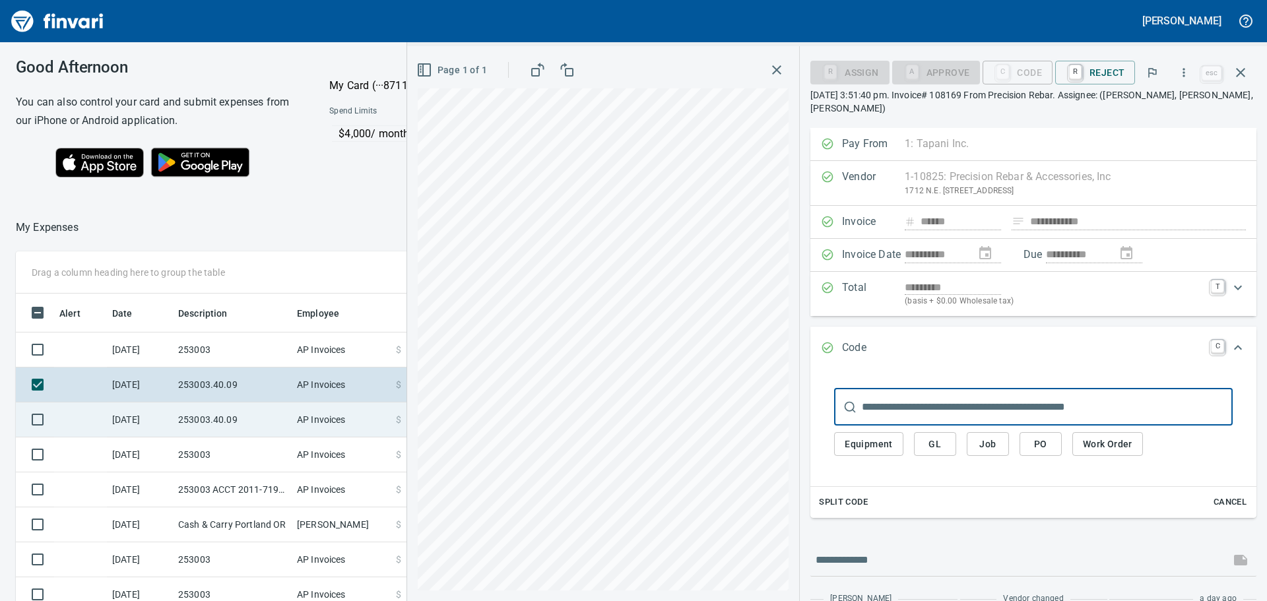
click at [232, 416] on td "253003.40.09" at bounding box center [232, 420] width 119 height 35
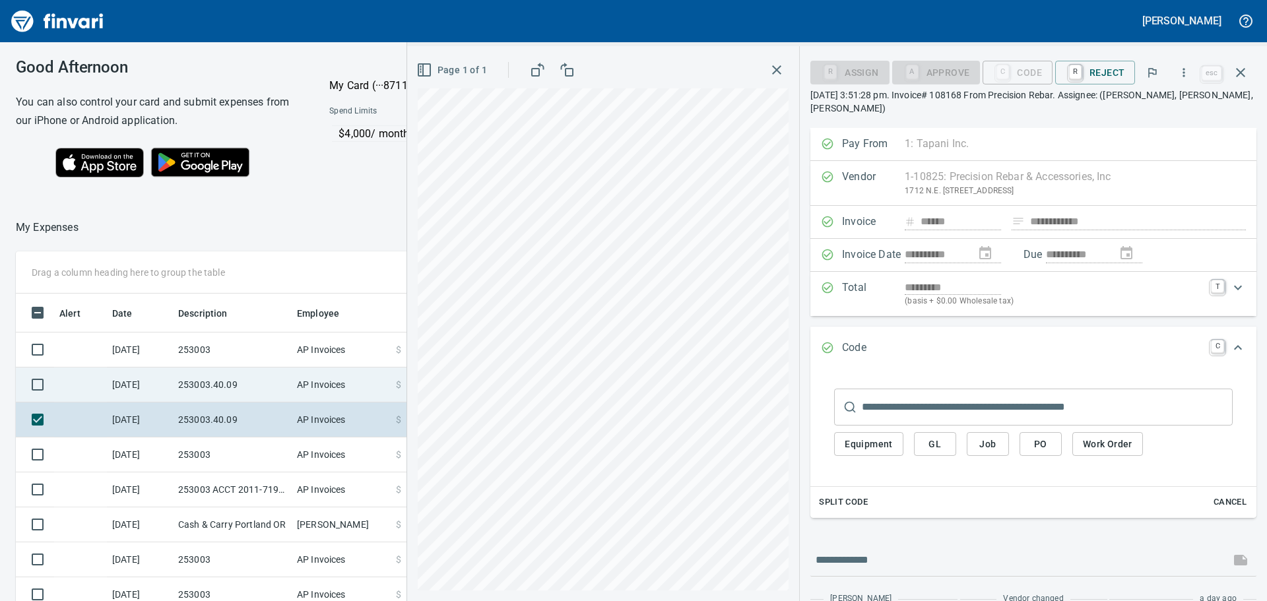
click at [232, 381] on td "253003.40.09" at bounding box center [232, 385] width 119 height 35
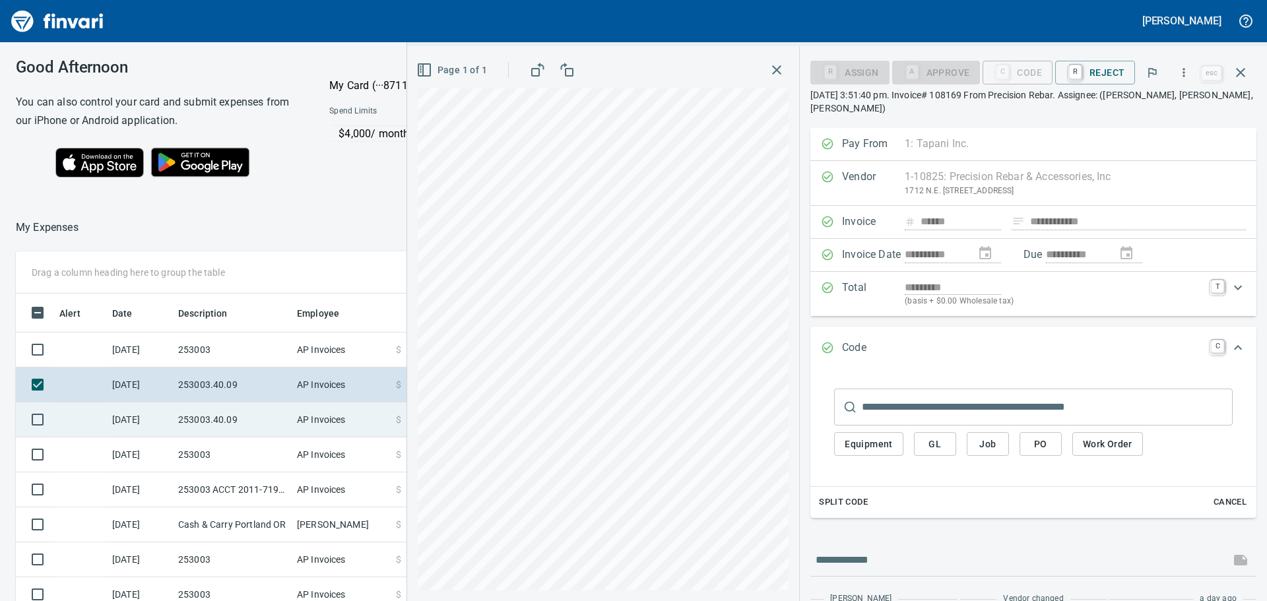
click at [232, 405] on td "253003.40.09" at bounding box center [232, 420] width 119 height 35
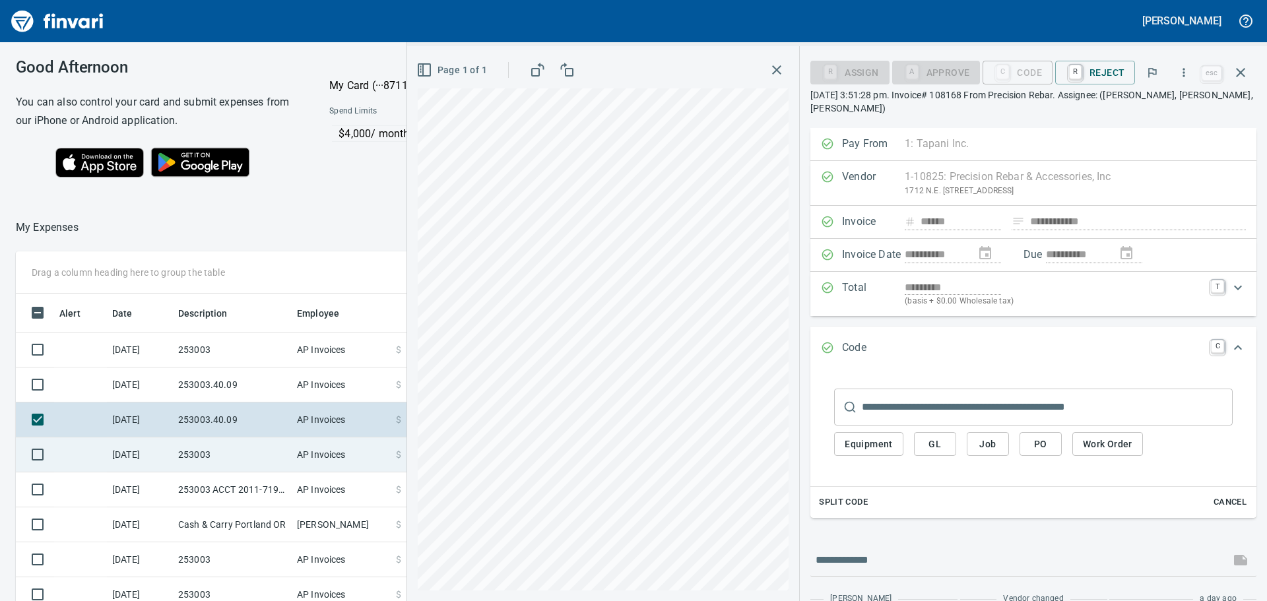
click at [235, 450] on td "253003" at bounding box center [232, 454] width 119 height 35
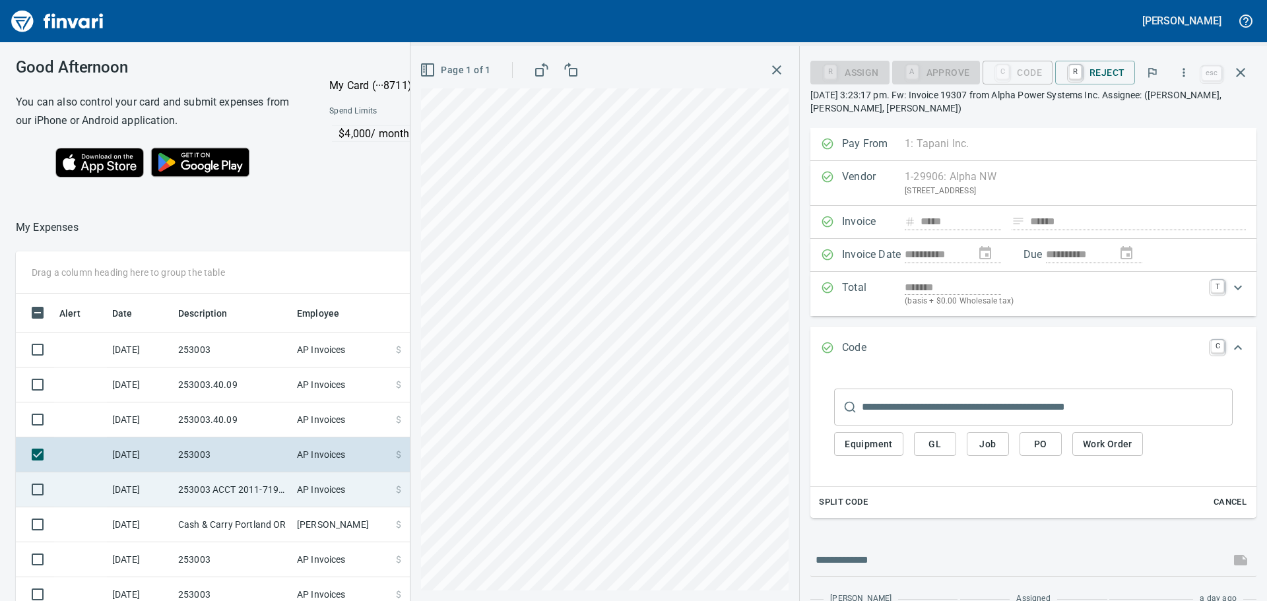
click at [253, 487] on td "253003 ACCT 2011-71943889" at bounding box center [232, 489] width 119 height 35
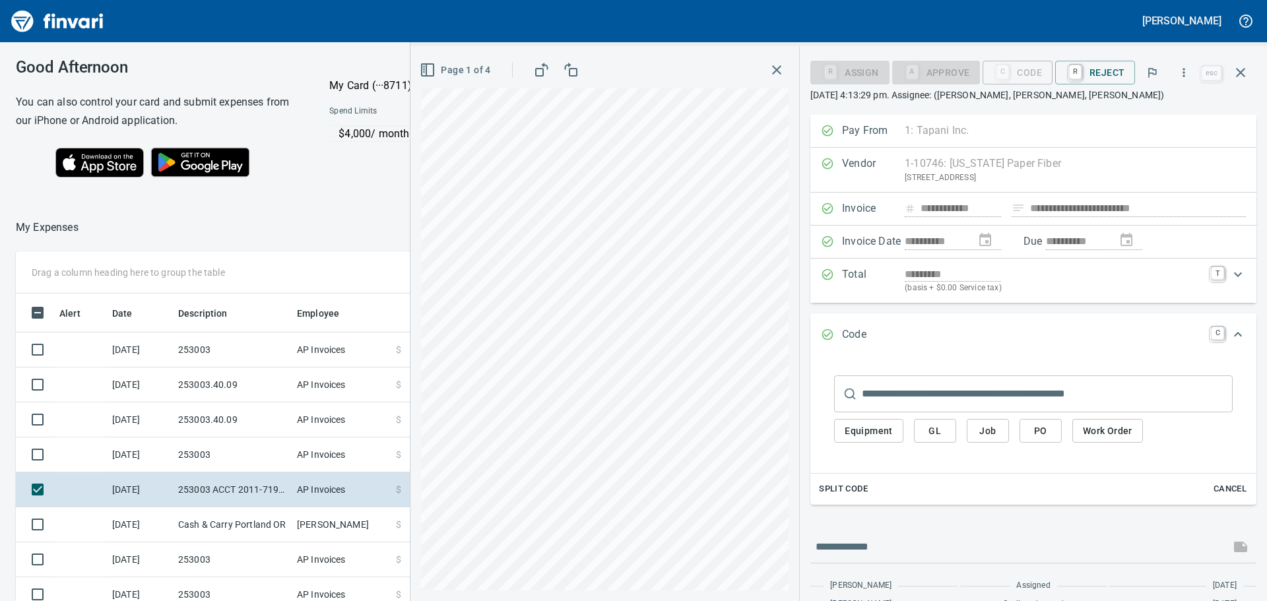
click at [931, 238] on div "**********" at bounding box center [838, 323] width 856 height 555
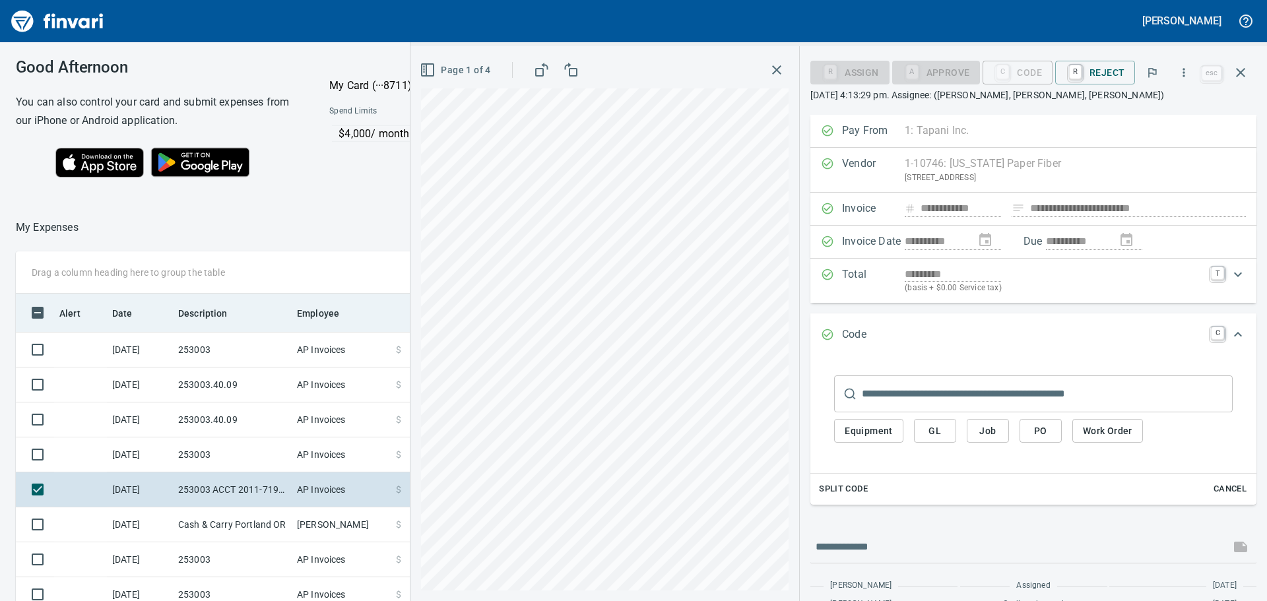
click at [269, 323] on div "Drag a column heading here to group the table Alert Date Description Employee A…" at bounding box center [633, 500] width 1267 height 498
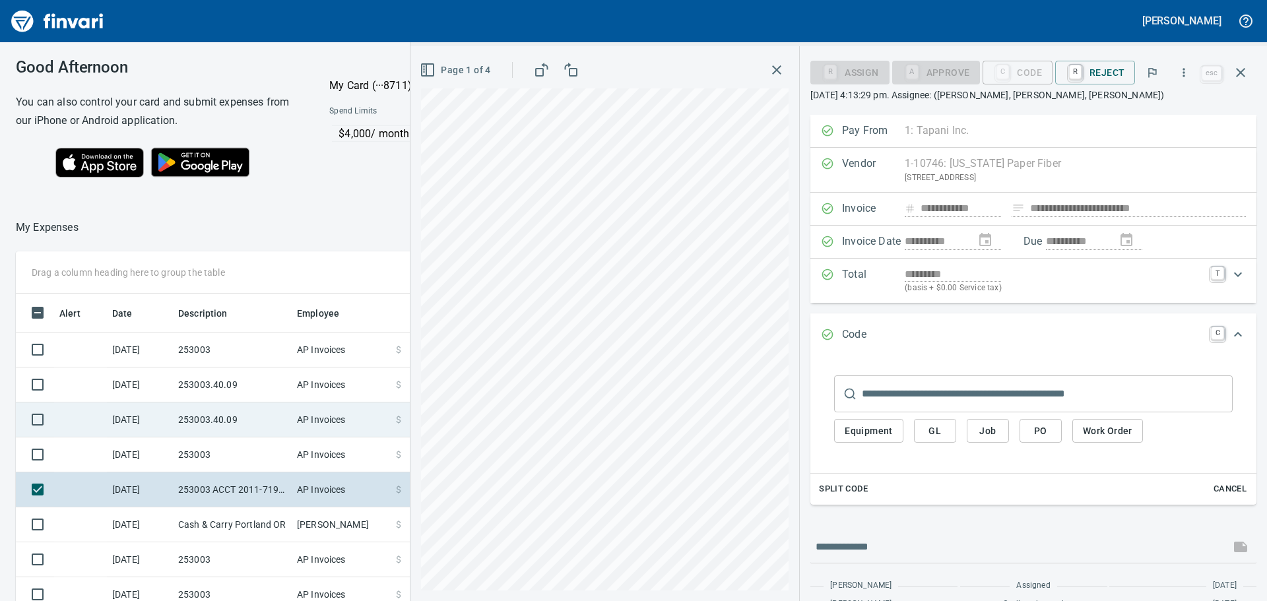
click at [232, 412] on td "253003.40.09" at bounding box center [232, 420] width 119 height 35
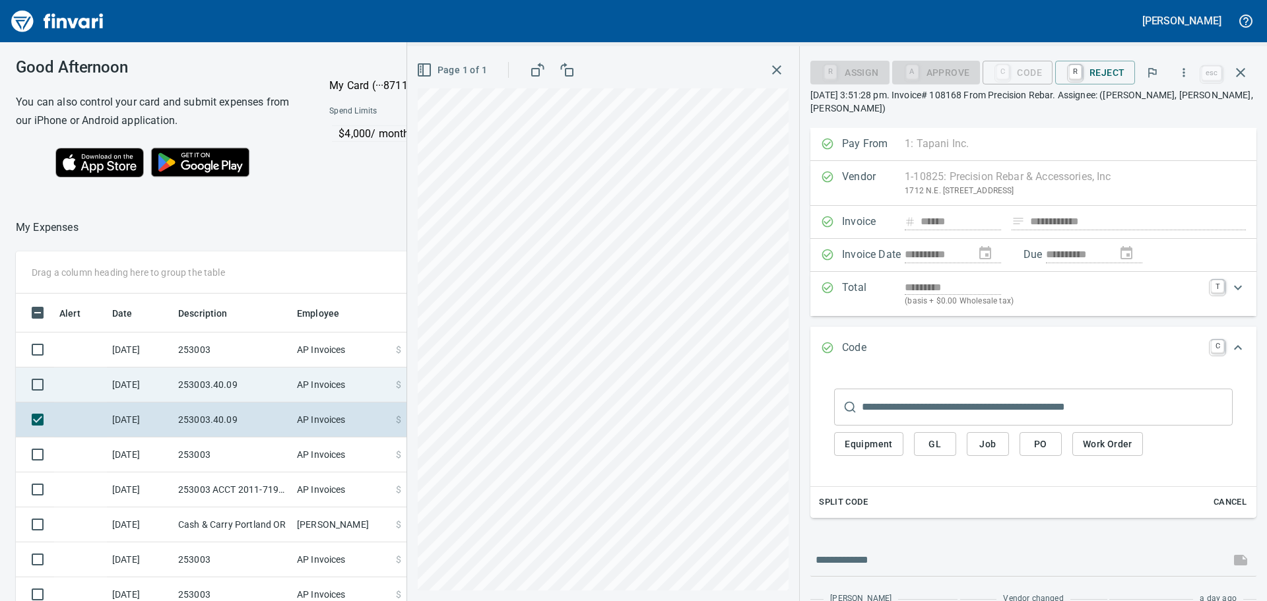
click at [223, 387] on td "253003.40.09" at bounding box center [232, 385] width 119 height 35
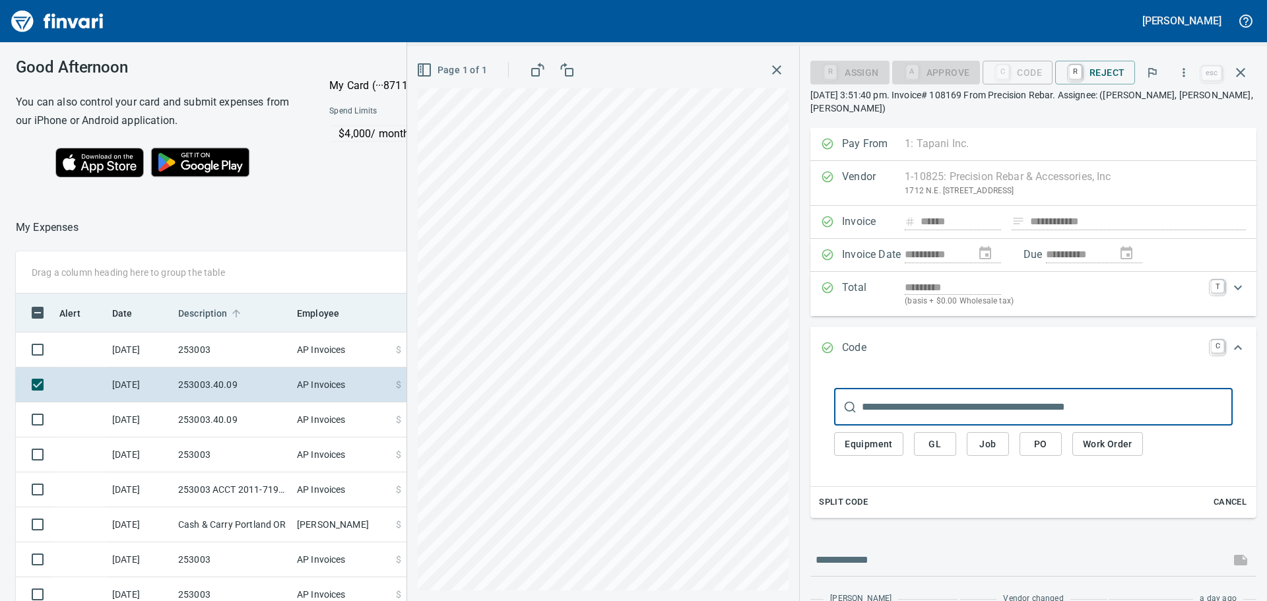
click at [234, 317] on icon at bounding box center [236, 313] width 12 height 12
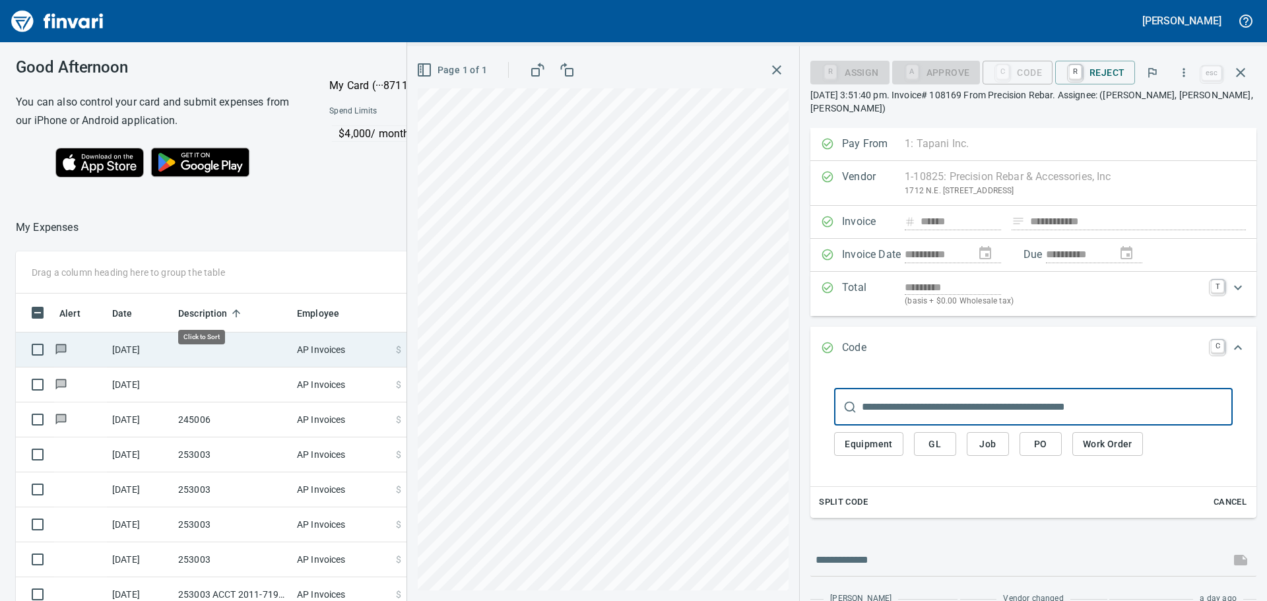
scroll to position [446, 876]
click at [222, 353] on td at bounding box center [232, 350] width 119 height 35
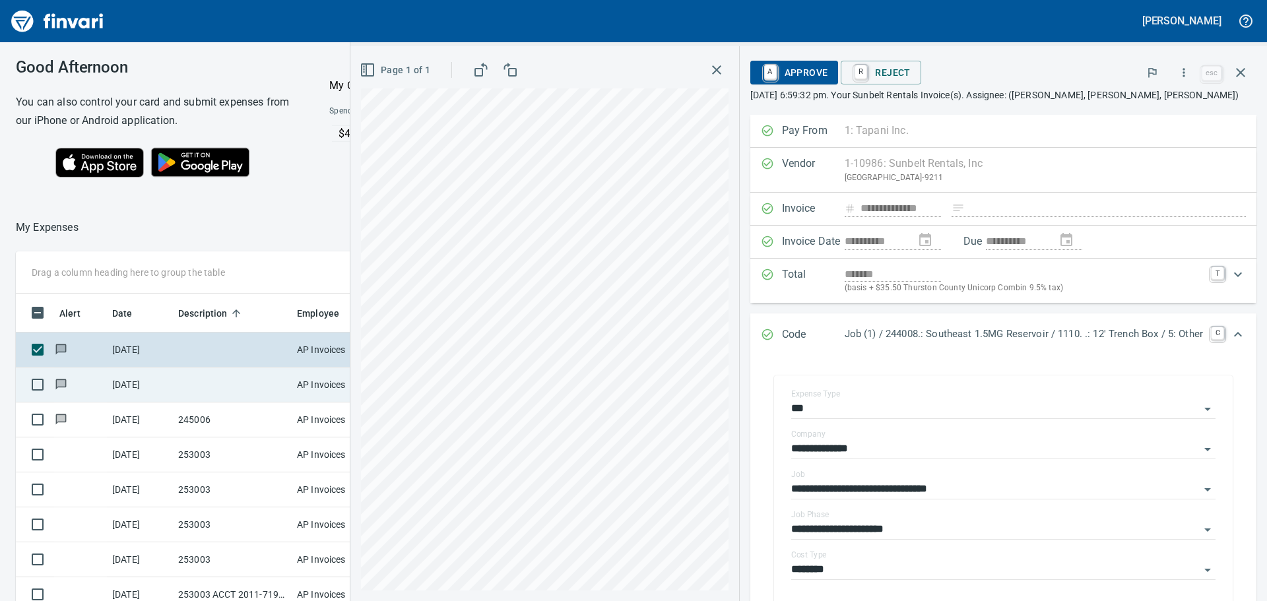
click at [215, 387] on td at bounding box center [232, 385] width 119 height 35
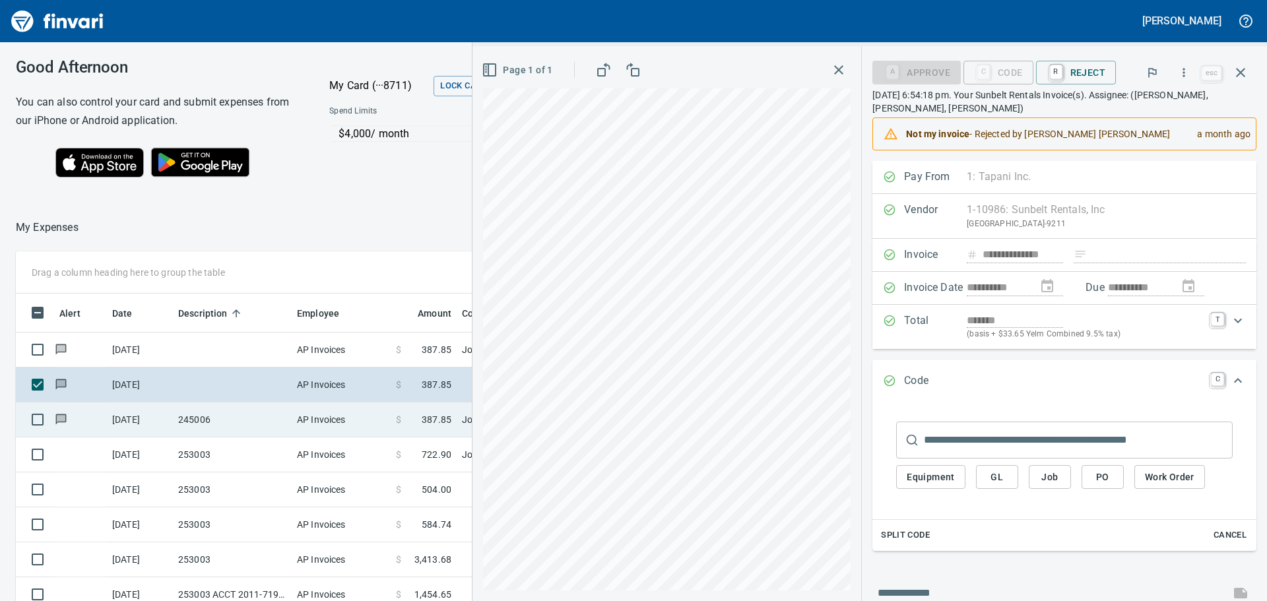
click at [218, 416] on td "245006" at bounding box center [232, 420] width 119 height 35
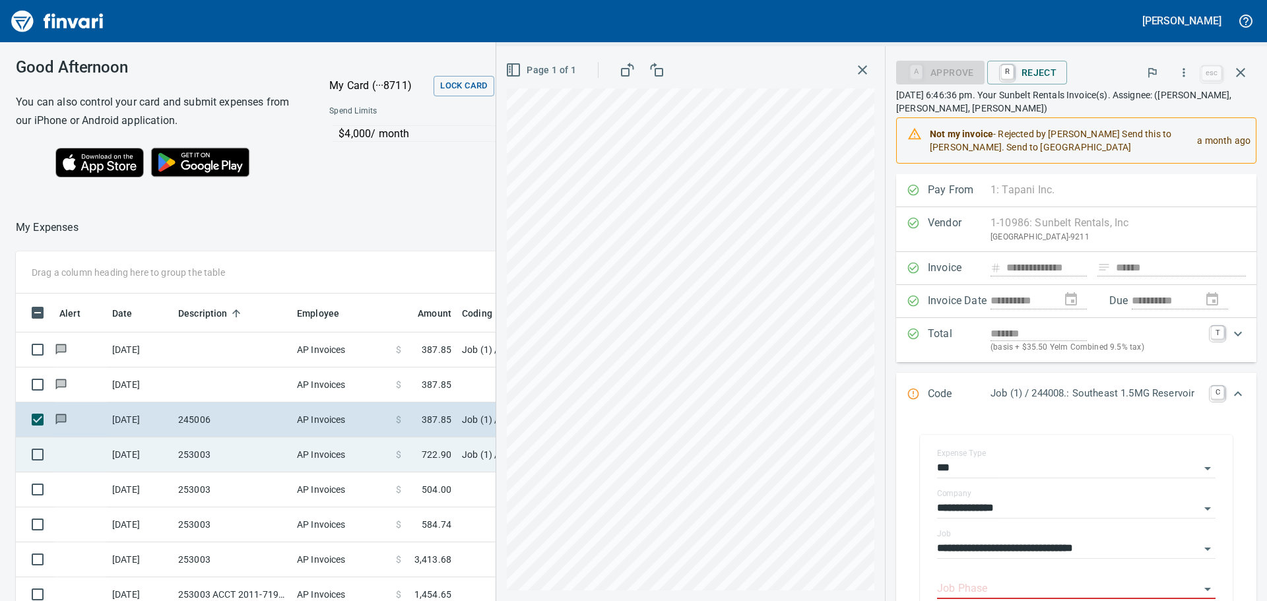
click at [219, 449] on td "253003" at bounding box center [232, 454] width 119 height 35
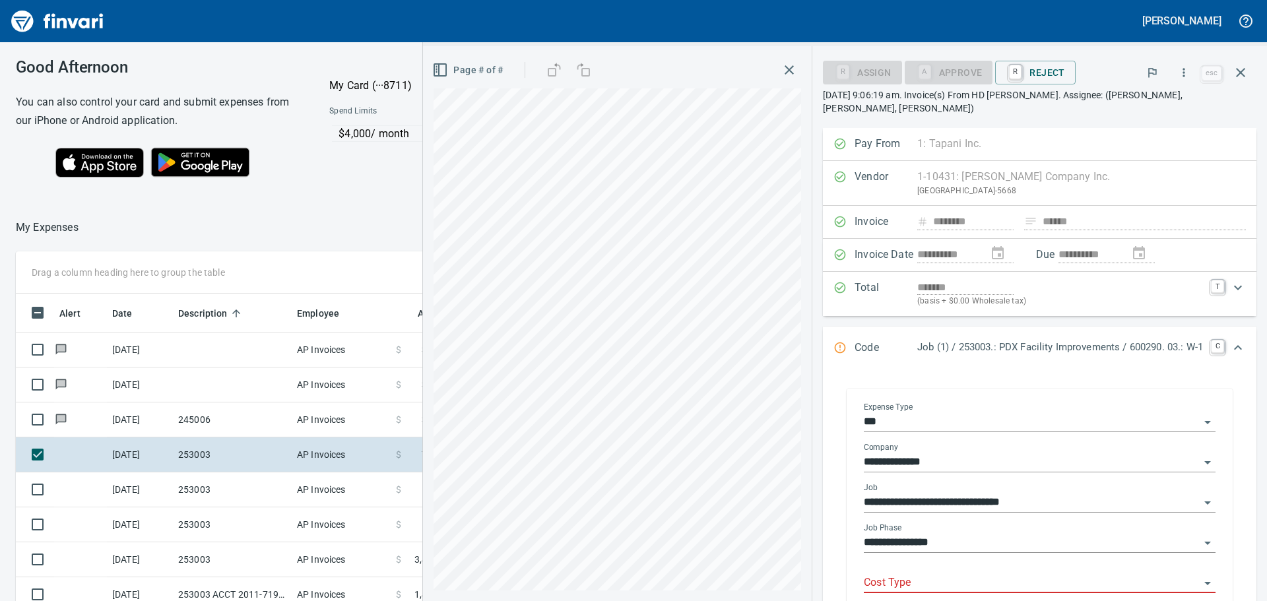
click at [953, 571] on div "Cost Type" at bounding box center [1040, 579] width 352 height 30
click at [918, 576] on input "Cost Type" at bounding box center [1032, 583] width 336 height 18
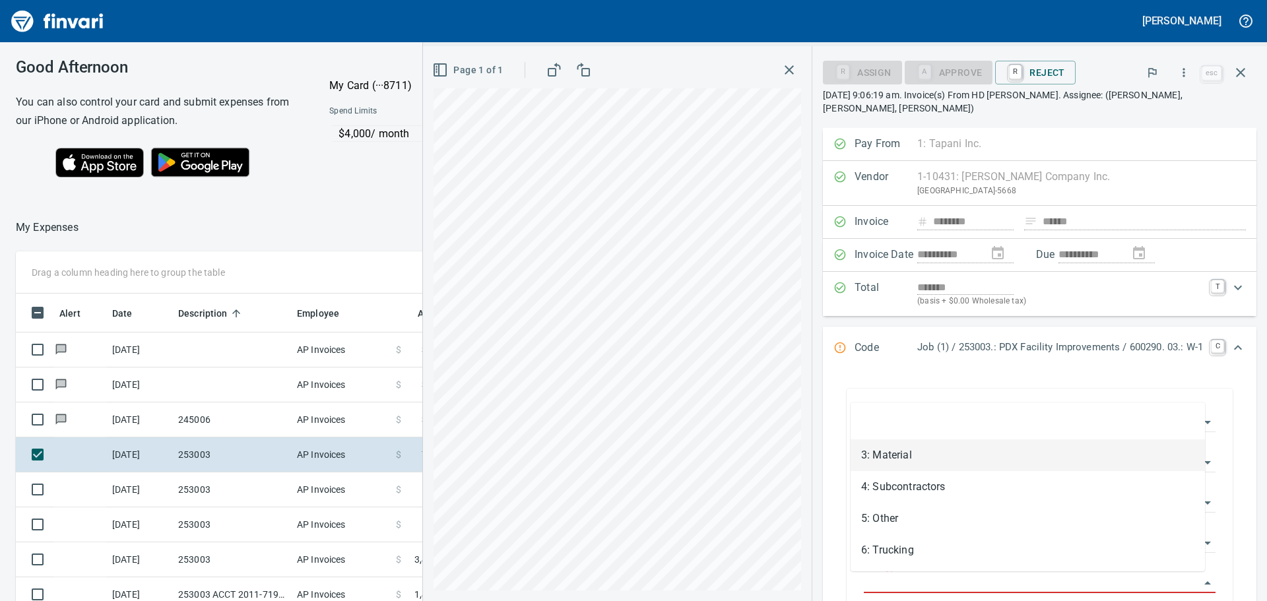
click at [913, 441] on li "3: Material" at bounding box center [1028, 455] width 354 height 32
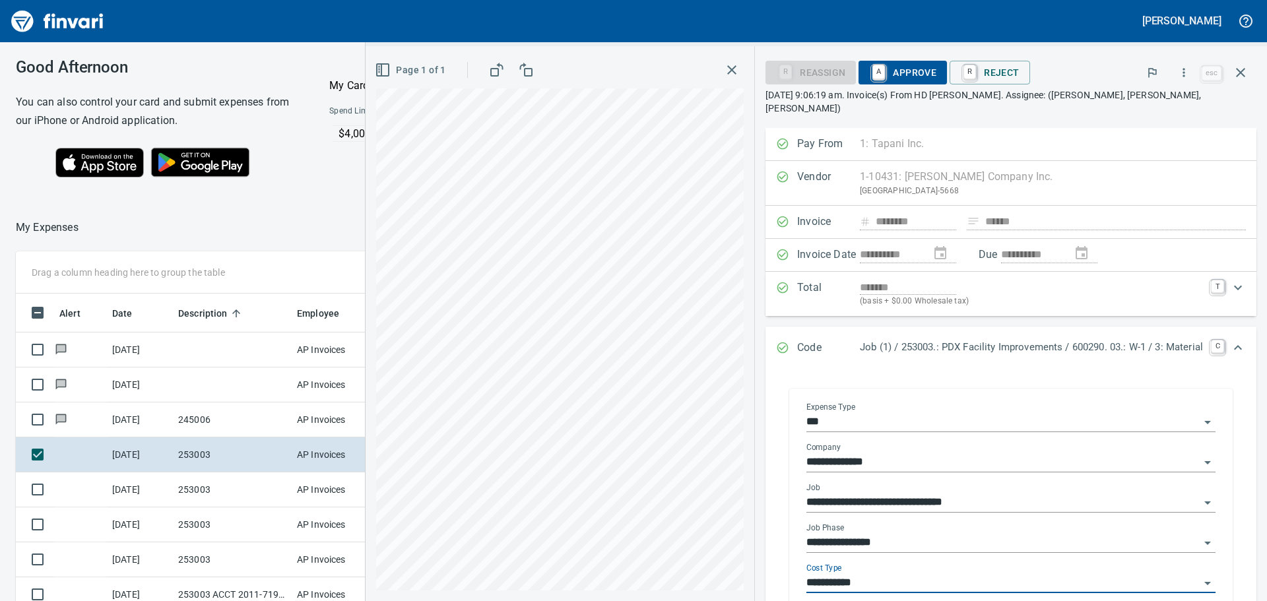
type input "**********"
click at [907, 69] on span "A Approve" at bounding box center [902, 72] width 67 height 22
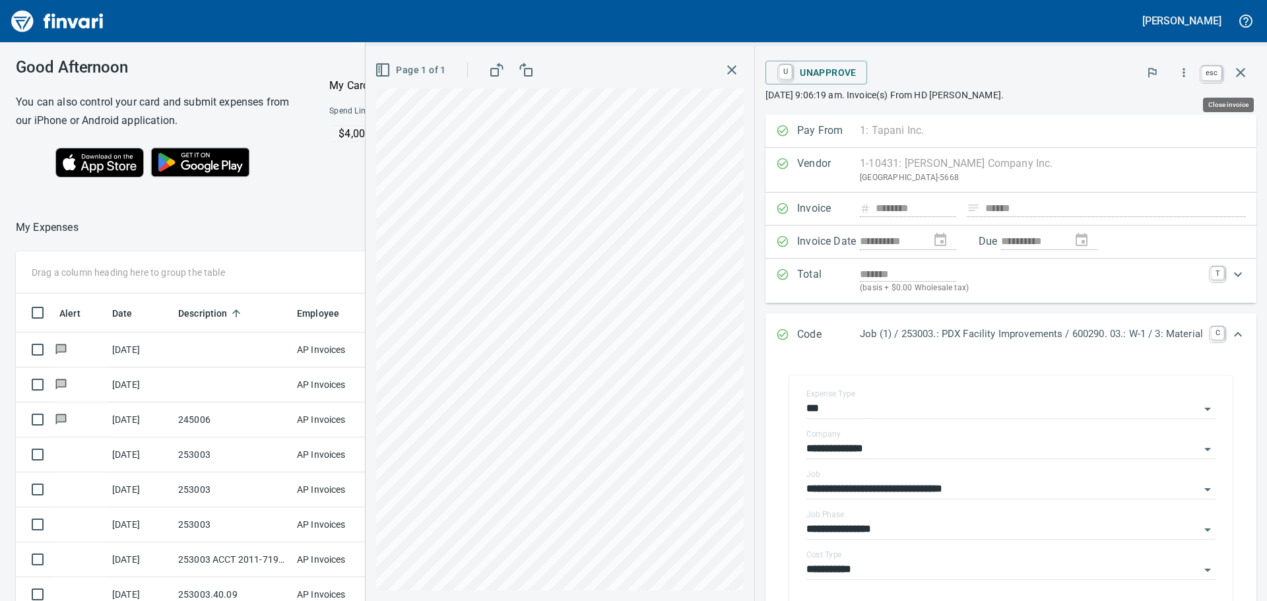
click at [1239, 71] on icon "button" at bounding box center [1240, 72] width 9 height 9
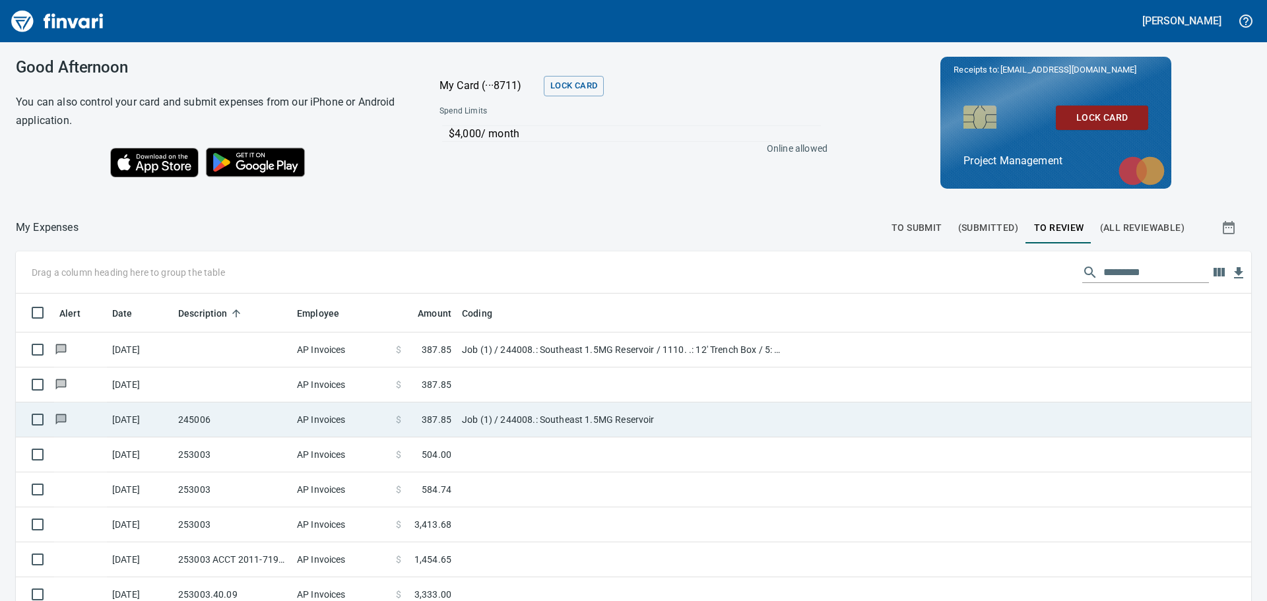
scroll to position [446, 1206]
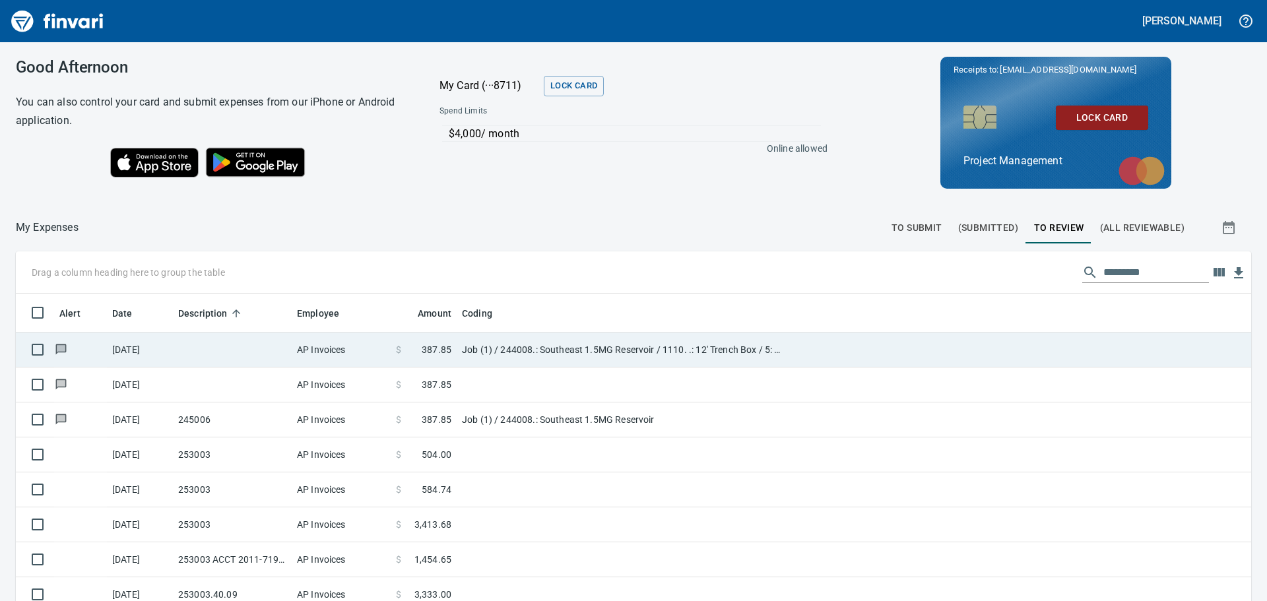
click at [238, 343] on td at bounding box center [232, 350] width 119 height 35
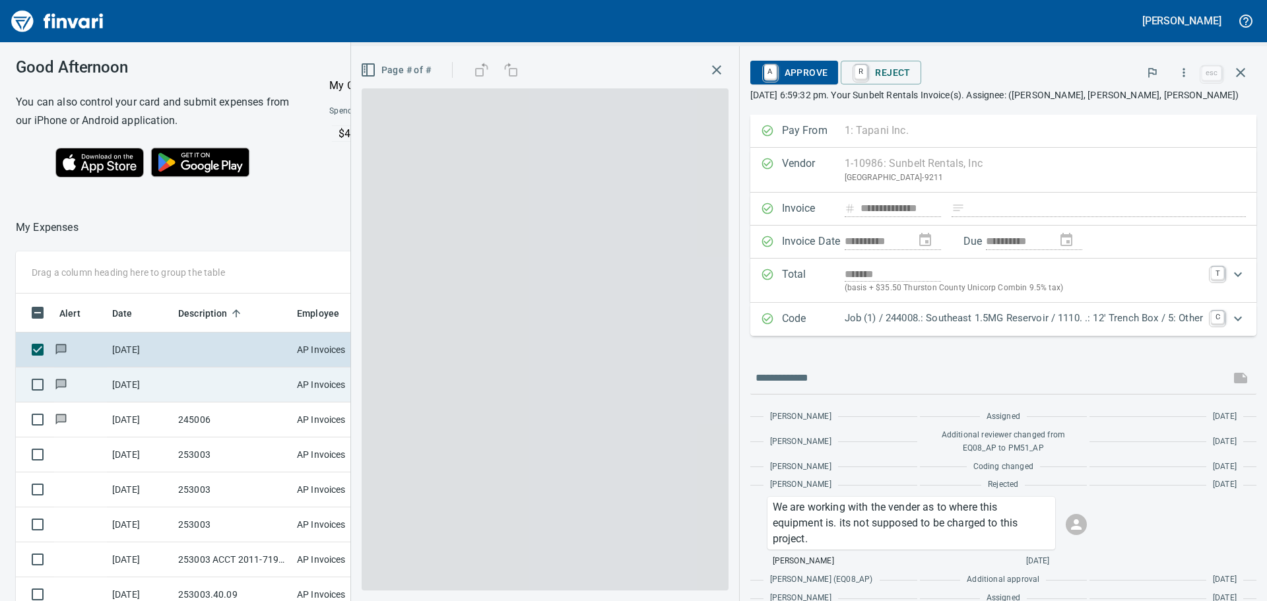
scroll to position [446, 876]
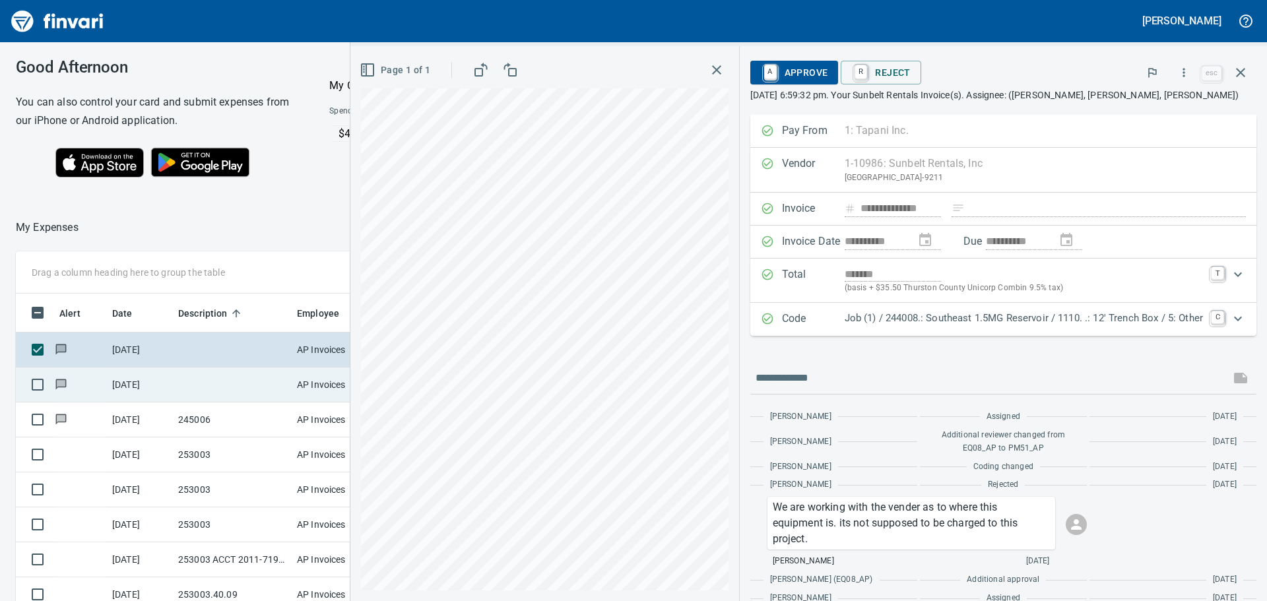
click at [245, 384] on td at bounding box center [232, 385] width 119 height 35
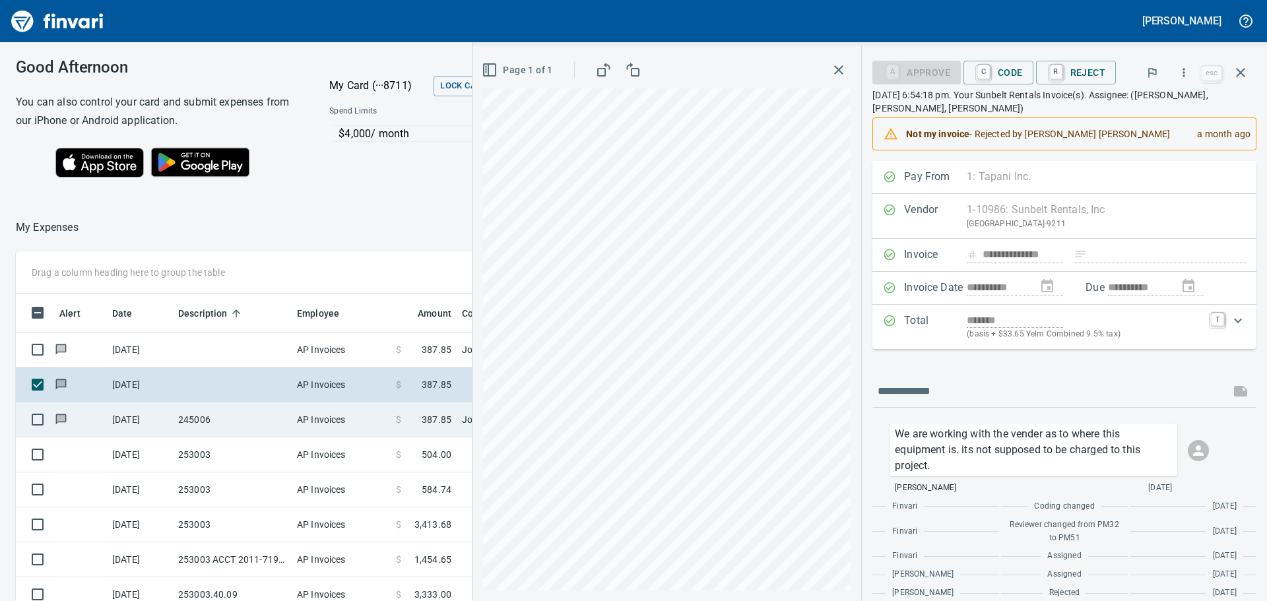
click at [249, 412] on td "245006" at bounding box center [232, 420] width 119 height 35
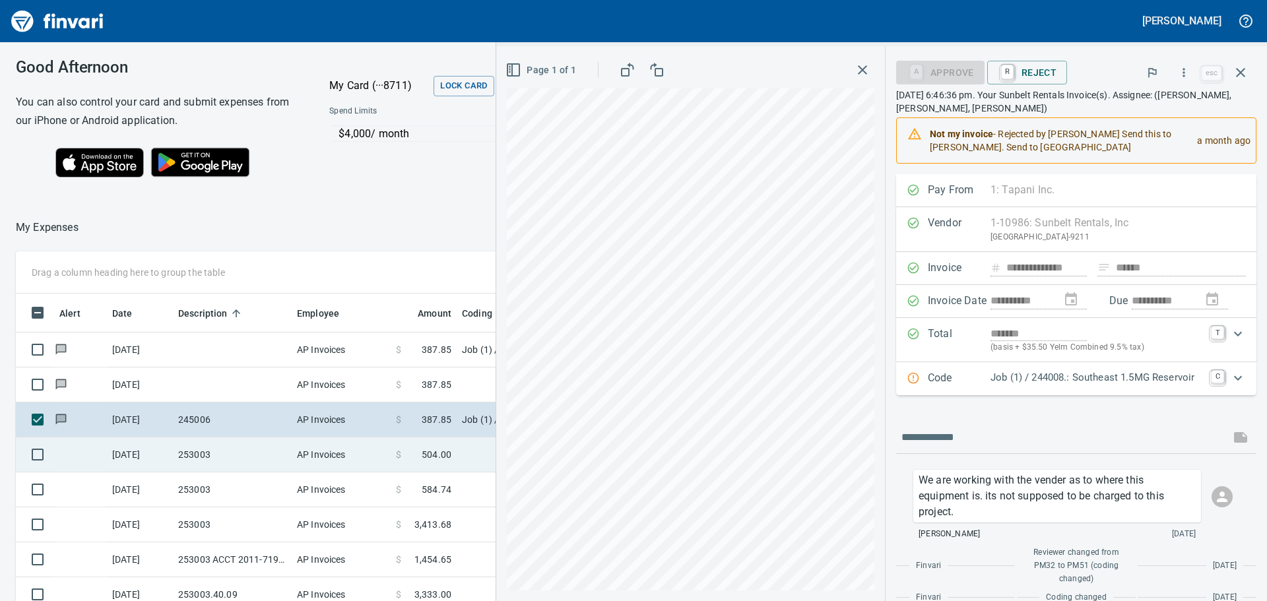
click at [235, 449] on td "253003" at bounding box center [232, 454] width 119 height 35
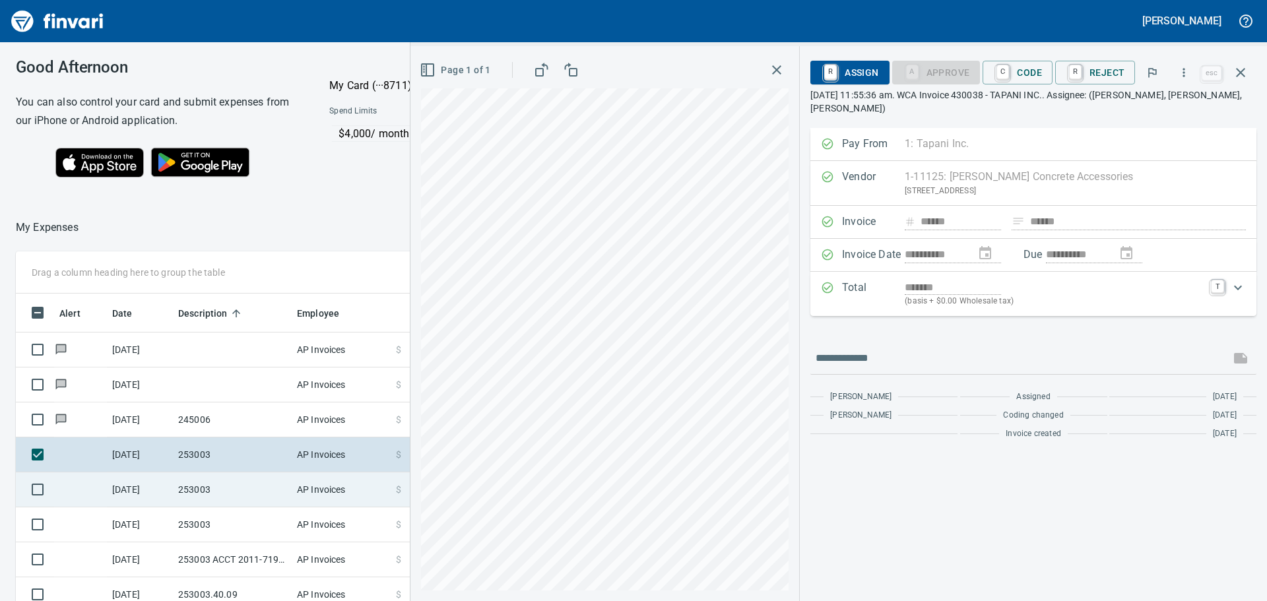
click at [216, 488] on td "253003" at bounding box center [232, 489] width 119 height 35
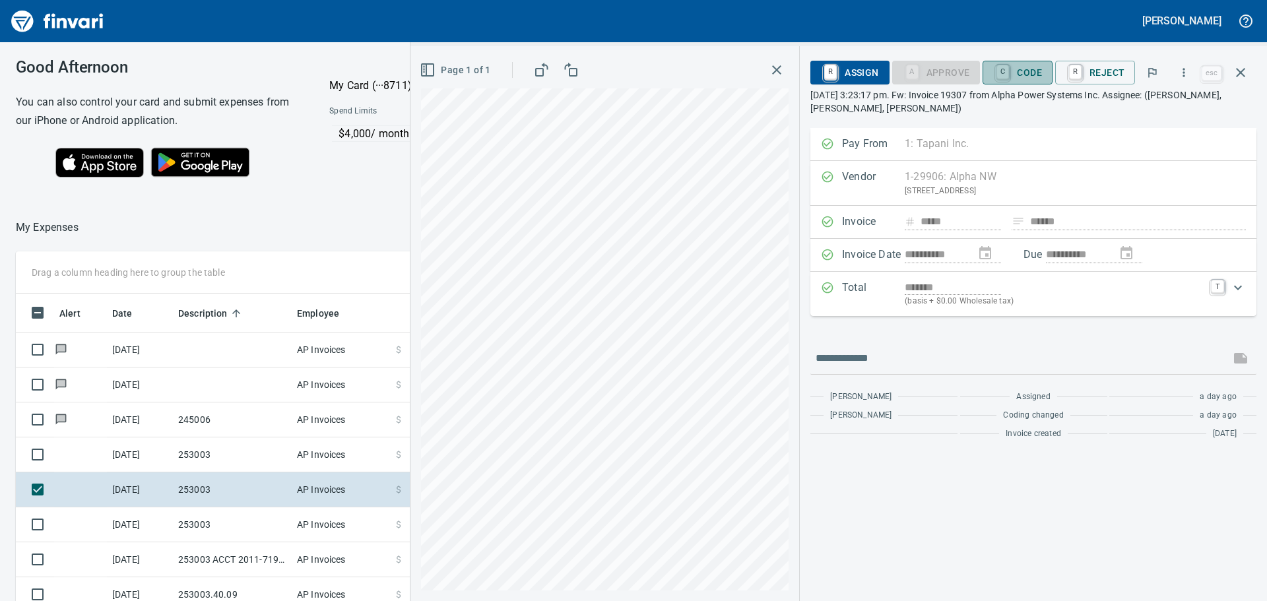
click at [1024, 69] on span "C Code" at bounding box center [1017, 72] width 49 height 22
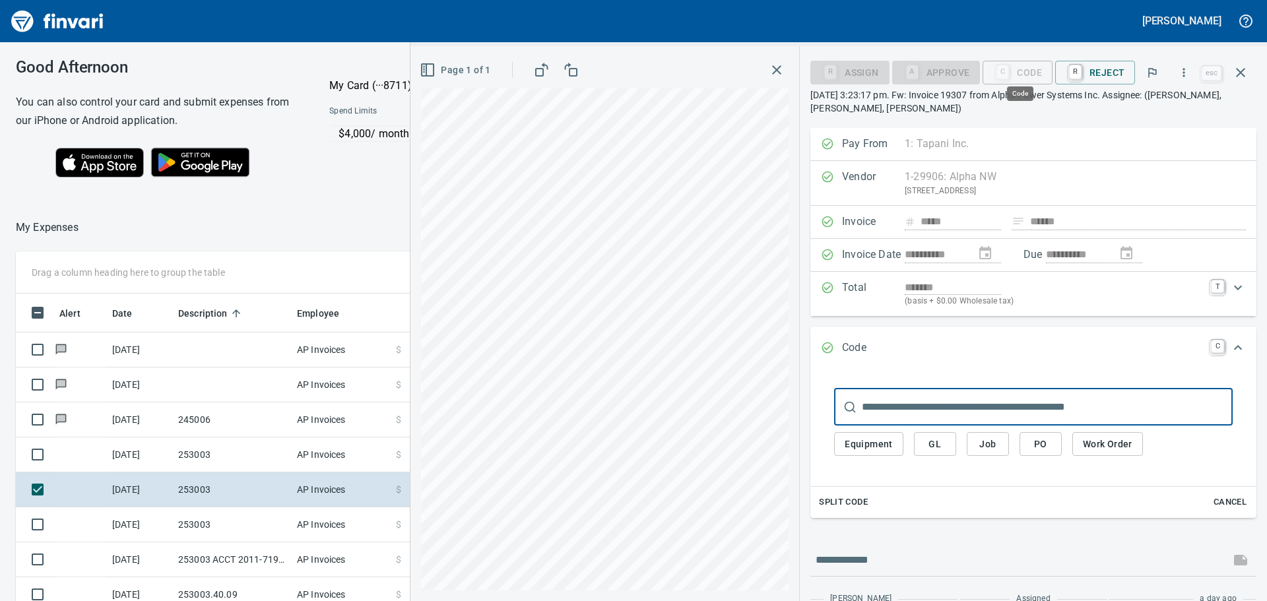
scroll to position [446, 876]
click at [983, 438] on span "Job" at bounding box center [987, 444] width 21 height 16
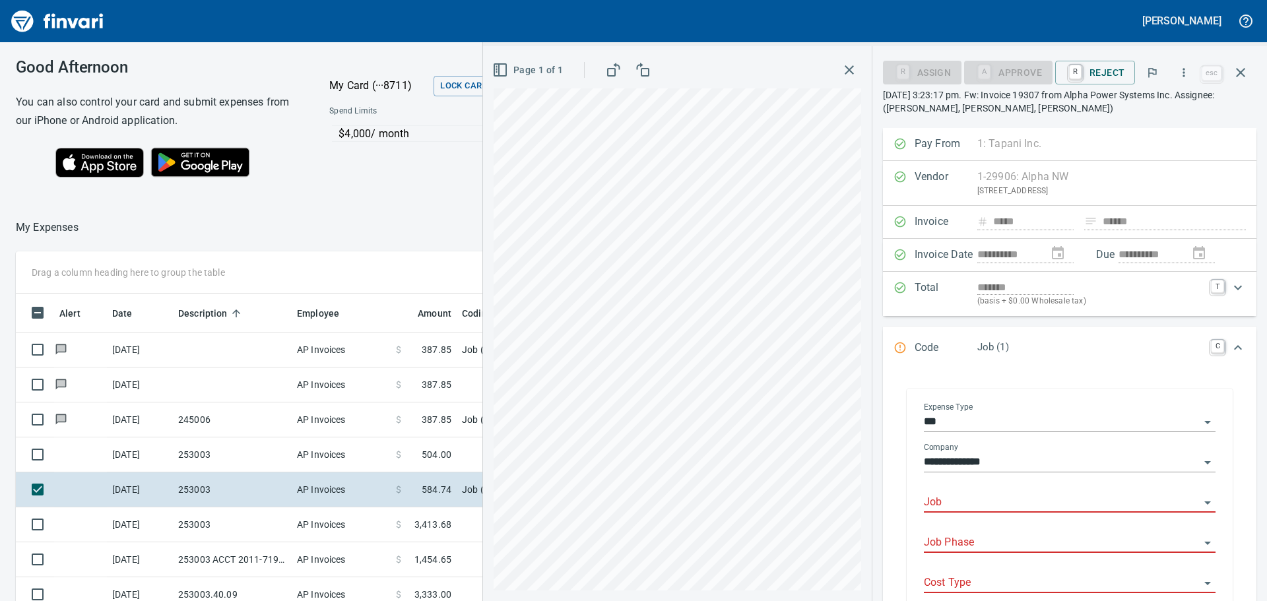
click at [988, 496] on input "Job" at bounding box center [1062, 503] width 276 height 18
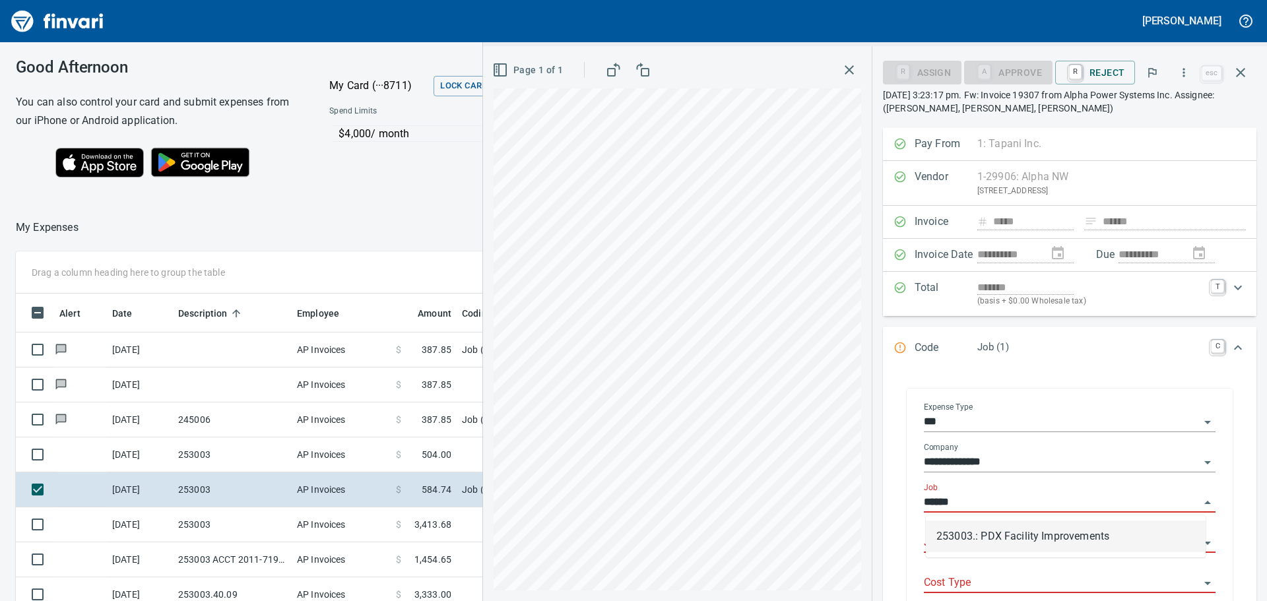
click at [977, 531] on li "253003.: PDX Facility Improvements" at bounding box center [1066, 537] width 280 height 32
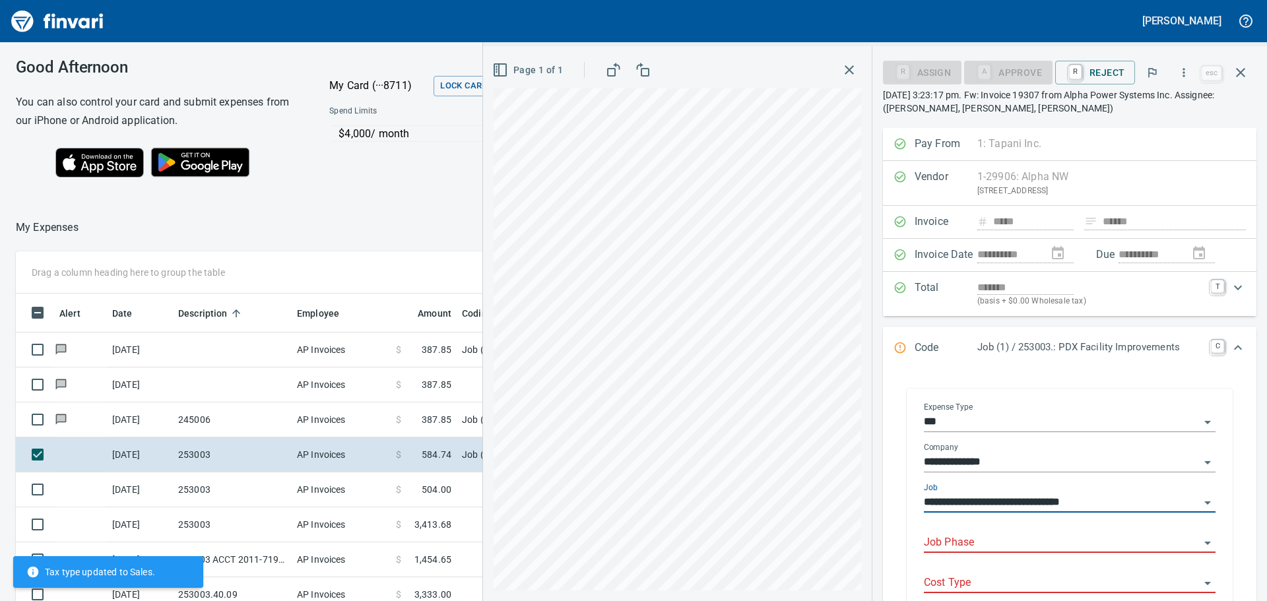
type input "**********"
click at [975, 540] on input "Job Phase" at bounding box center [1062, 543] width 276 height 18
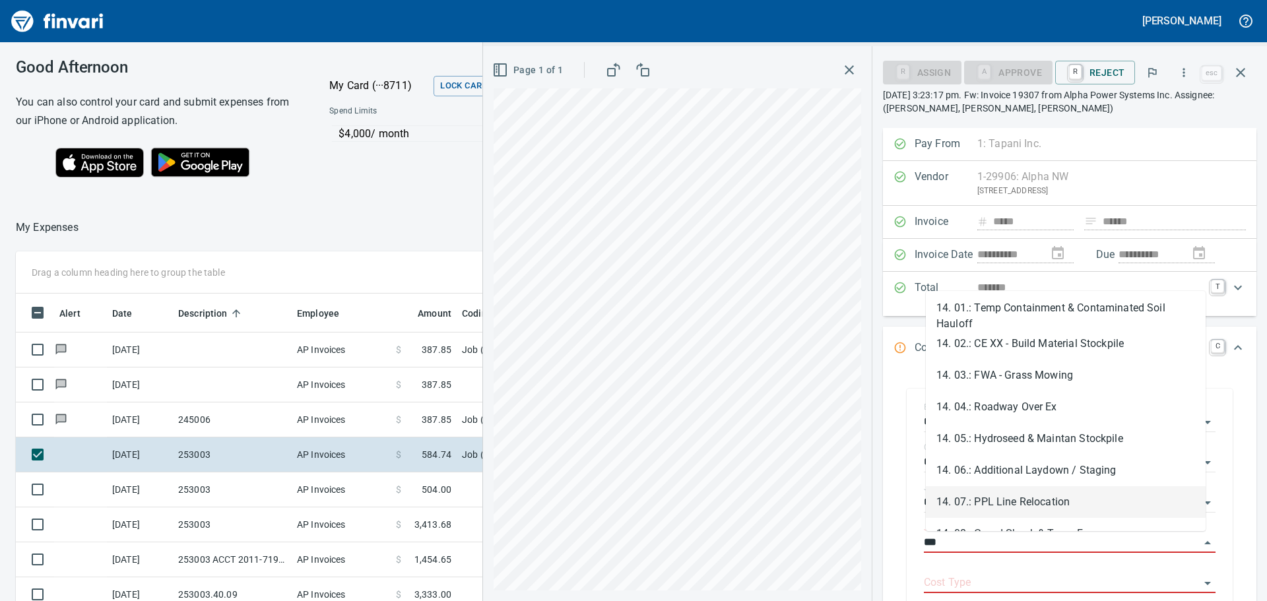
click at [1053, 500] on li "14. 07.: PPL Line Relocation" at bounding box center [1066, 502] width 280 height 32
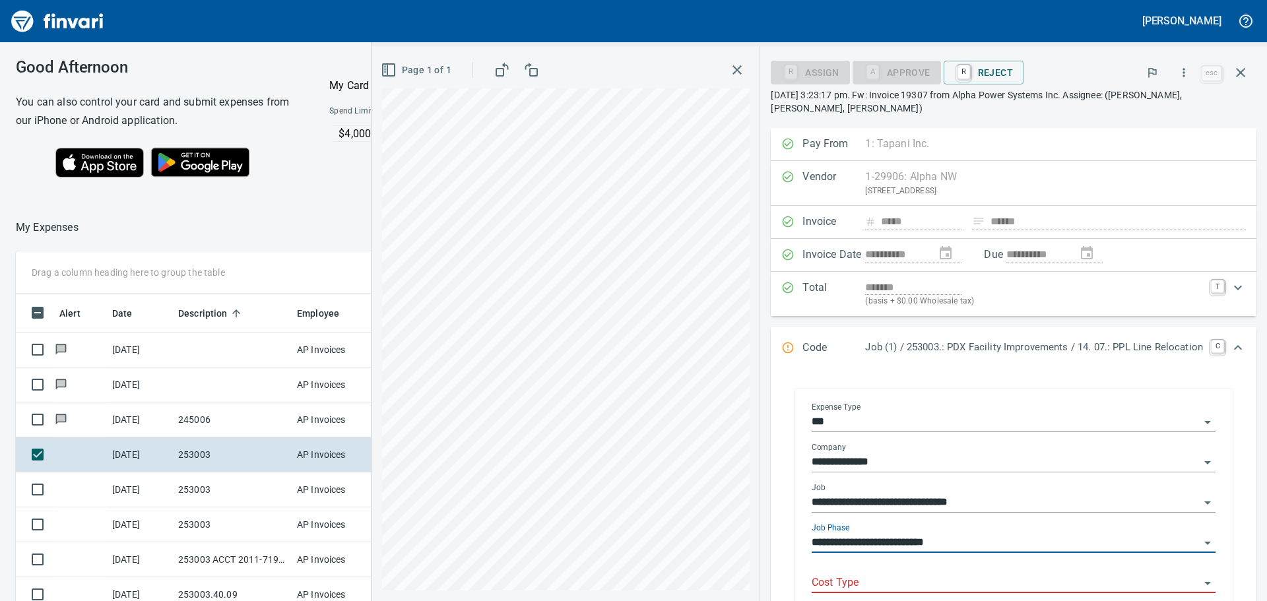
type input "**********"
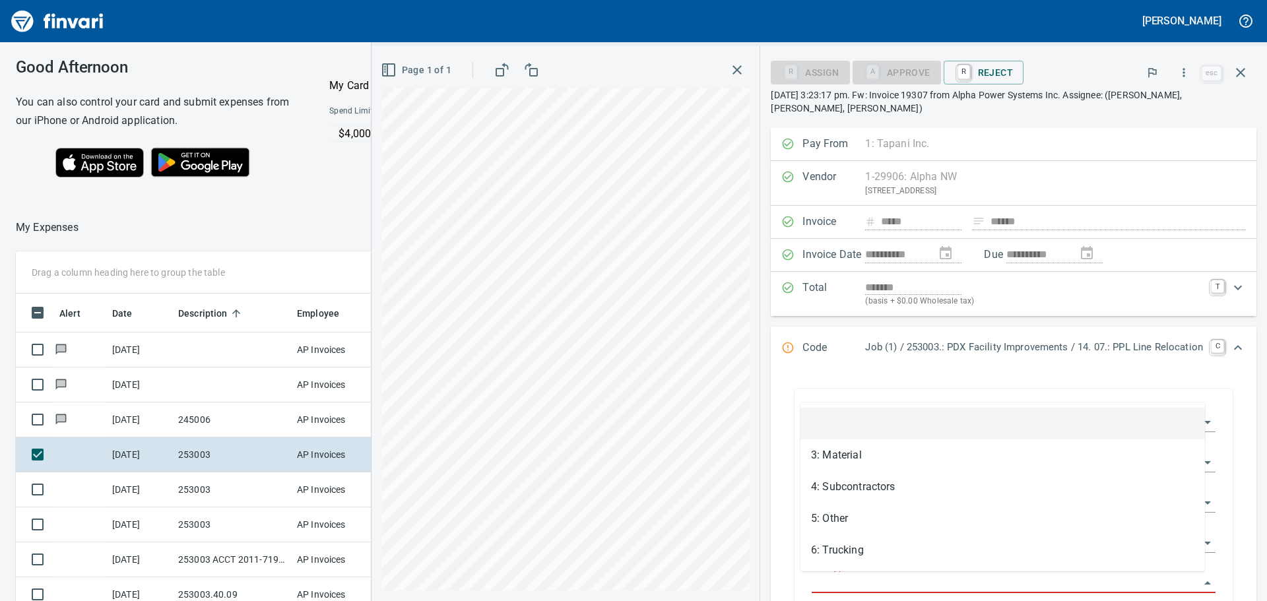
click at [856, 579] on input "Cost Type" at bounding box center [1006, 583] width 388 height 18
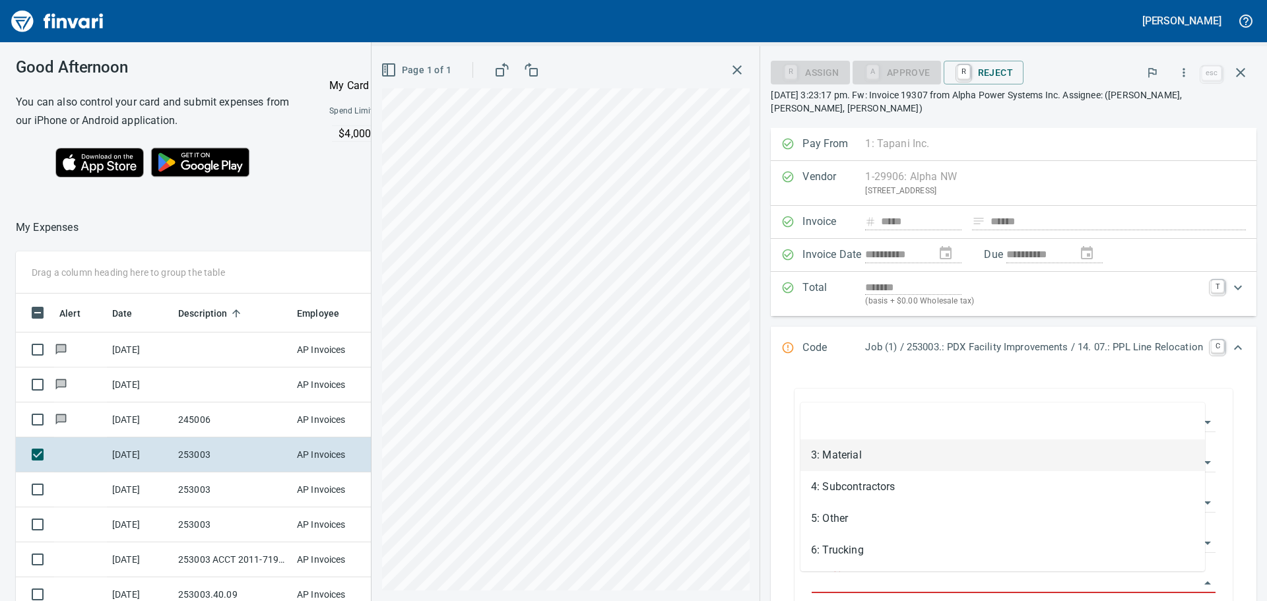
click at [854, 447] on li "3: Material" at bounding box center [1002, 455] width 404 height 32
type input "**********"
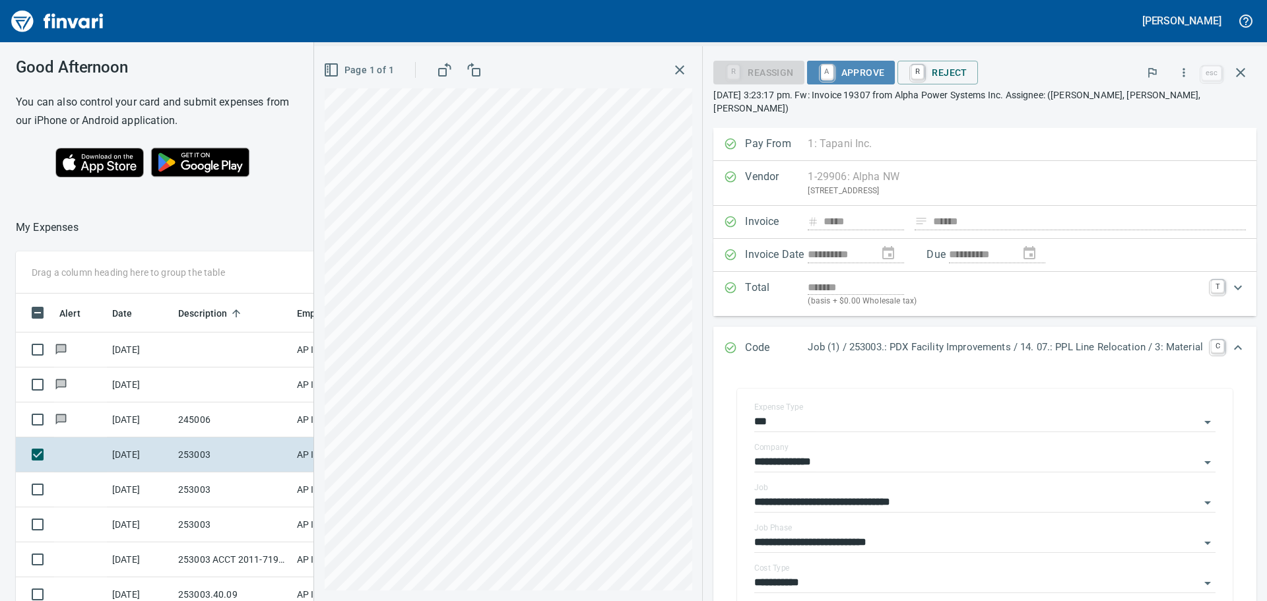
click at [838, 63] on span "A Approve" at bounding box center [851, 72] width 67 height 22
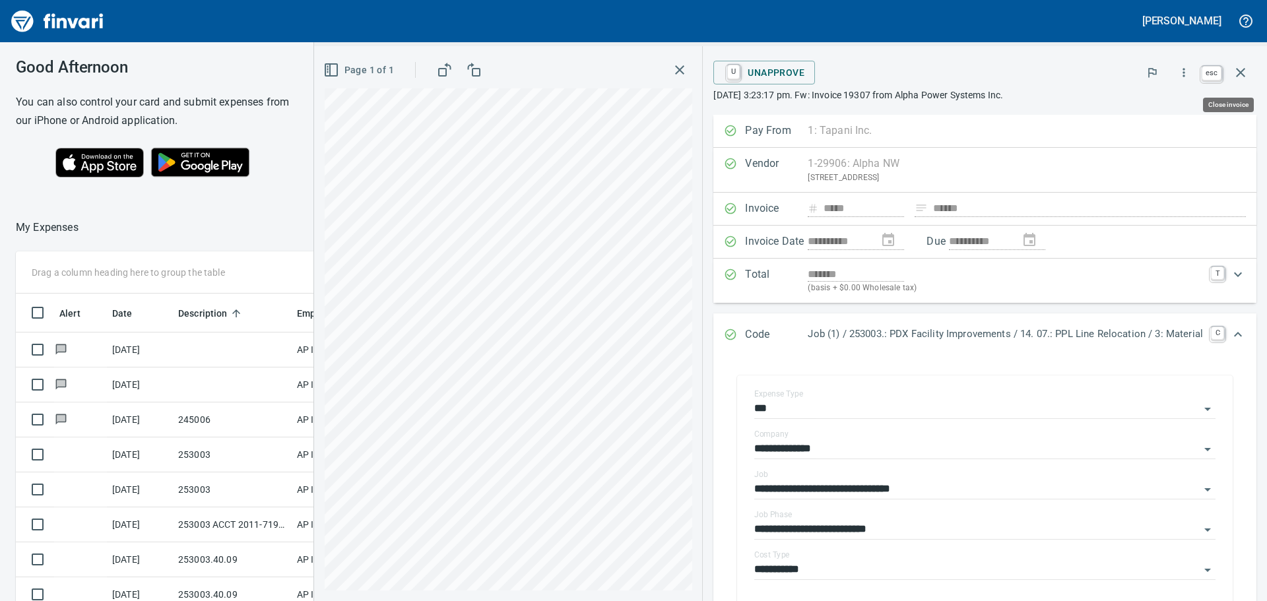
click at [1241, 69] on icon "button" at bounding box center [1241, 73] width 16 height 16
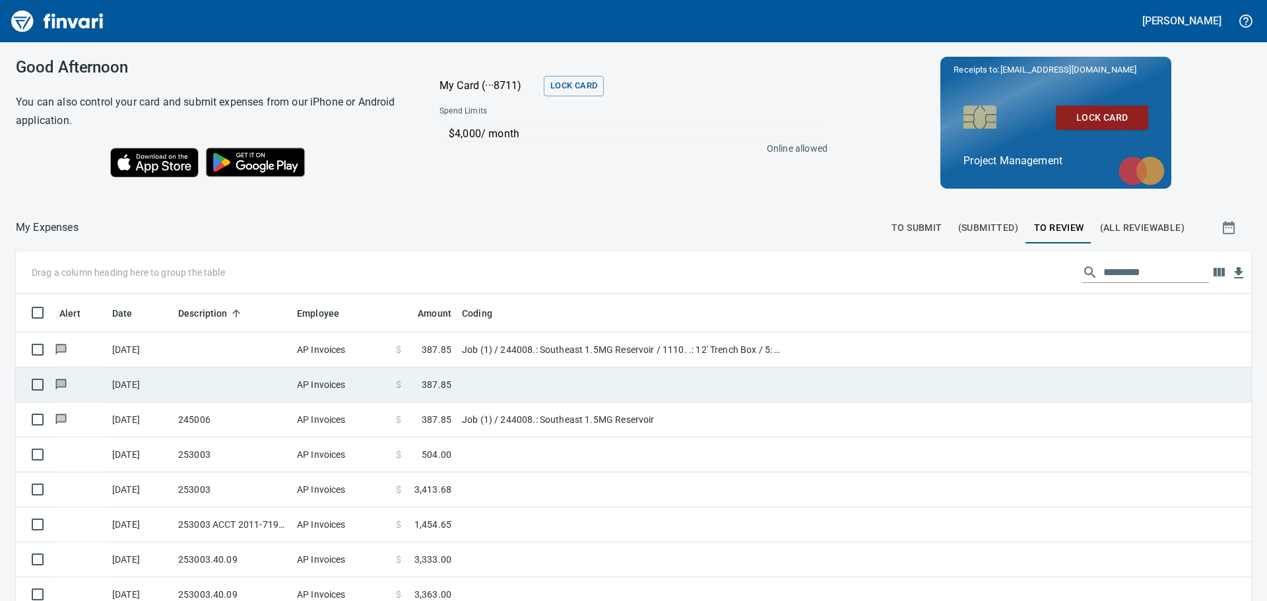
scroll to position [446, 1206]
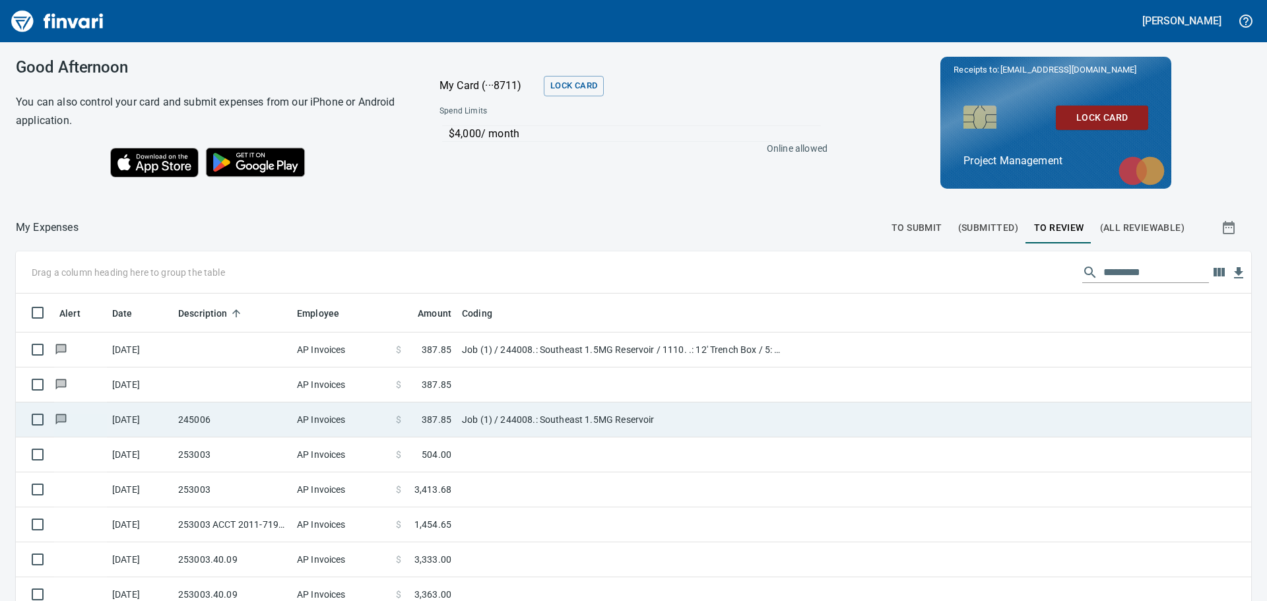
click at [284, 414] on td "245006" at bounding box center [232, 420] width 119 height 35
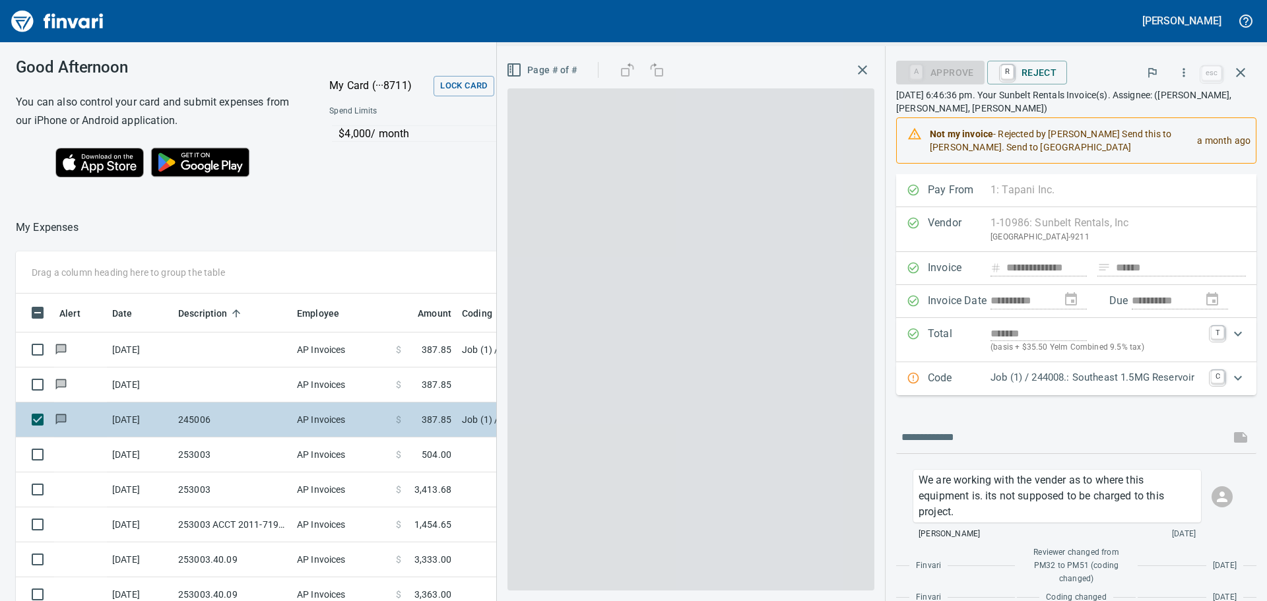
scroll to position [446, 876]
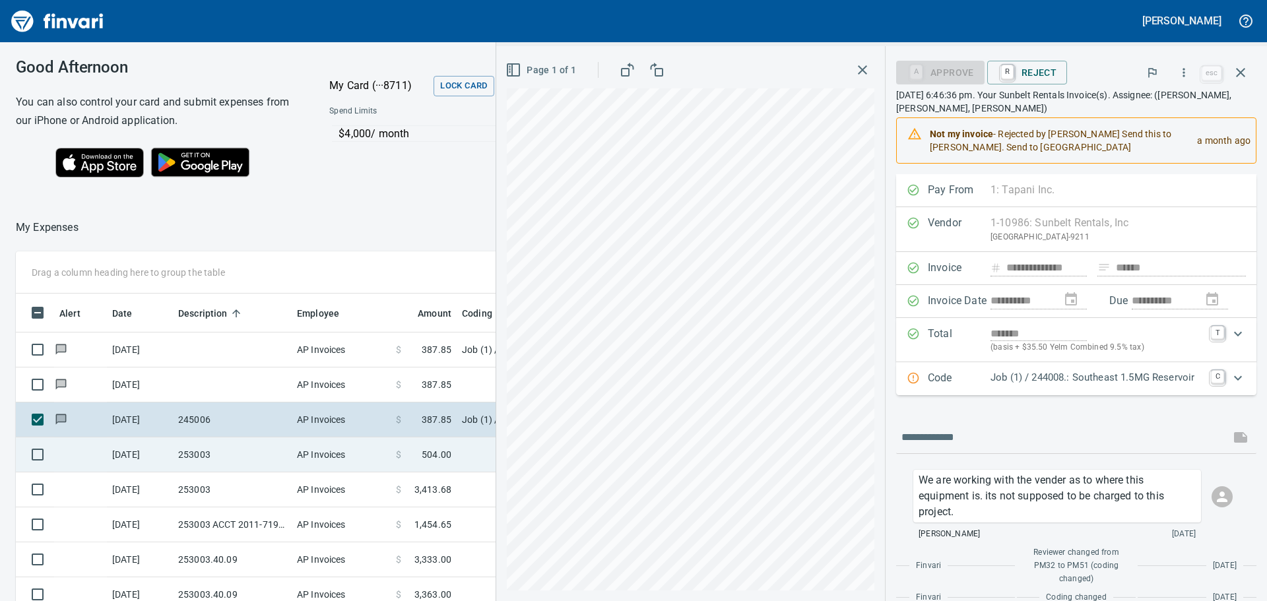
click at [253, 452] on td "253003" at bounding box center [232, 454] width 119 height 35
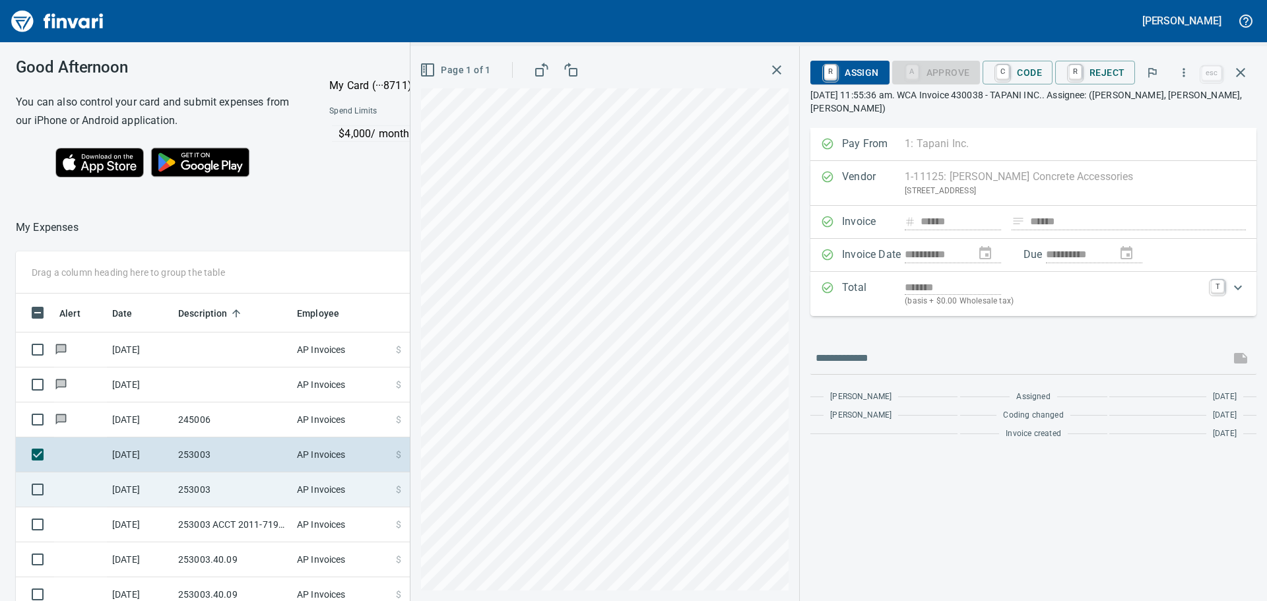
click at [244, 482] on td "253003" at bounding box center [232, 489] width 119 height 35
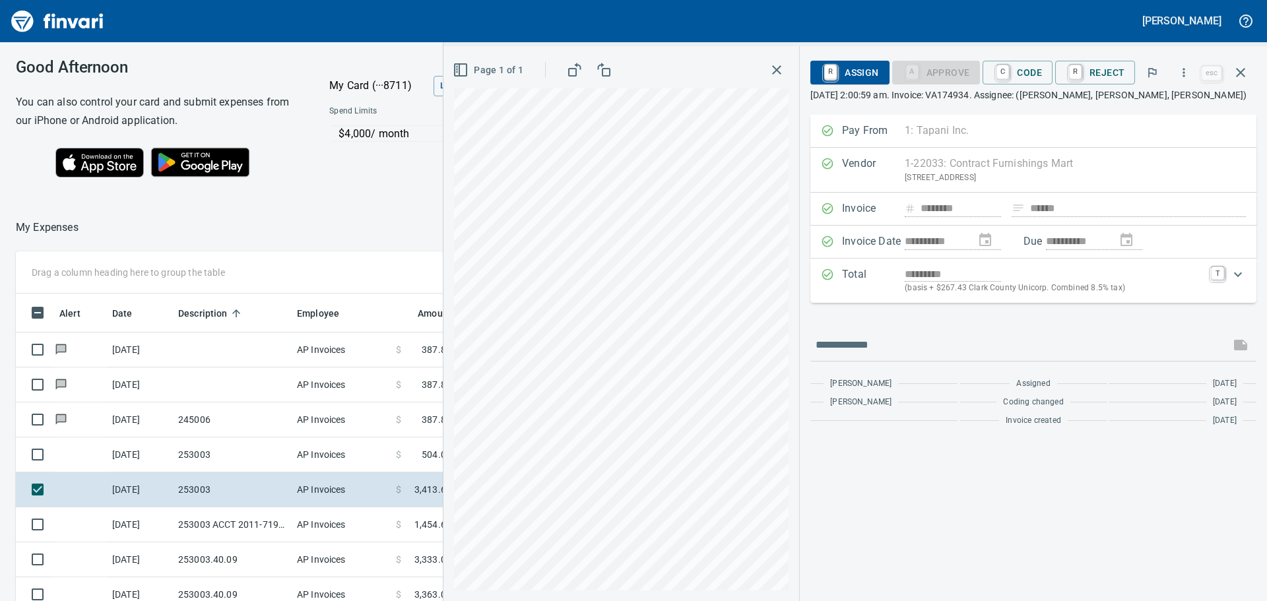
click at [805, 313] on div "**********" at bounding box center [854, 323] width 823 height 555
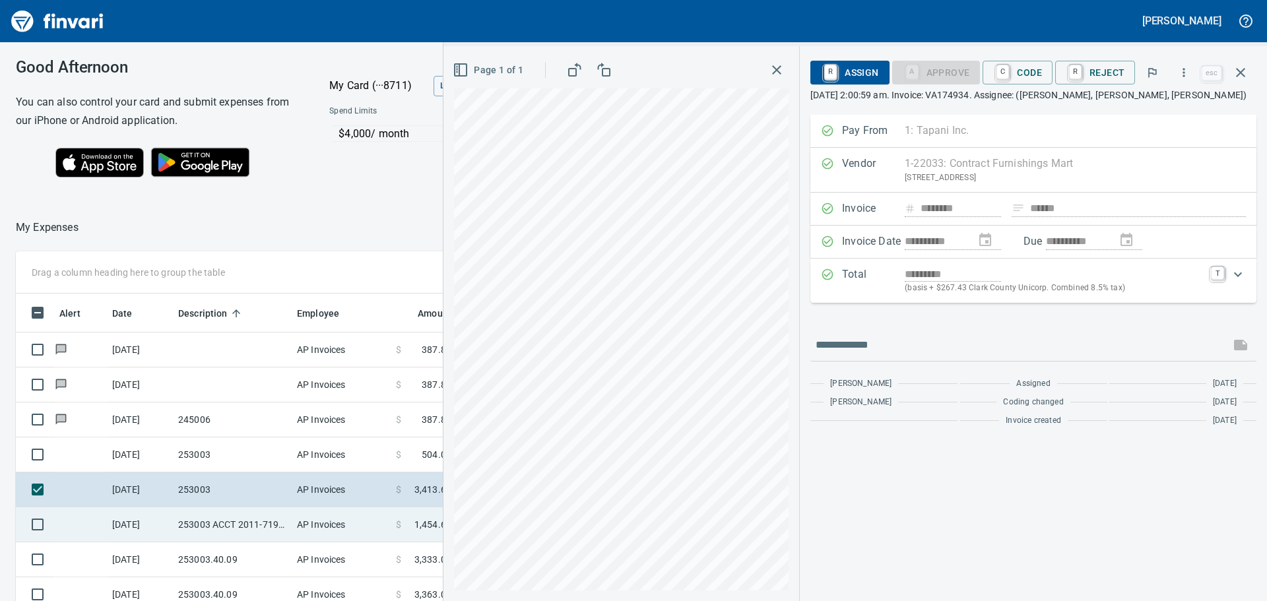
click at [222, 523] on td "253003 ACCT 2011-71943889" at bounding box center [232, 524] width 119 height 35
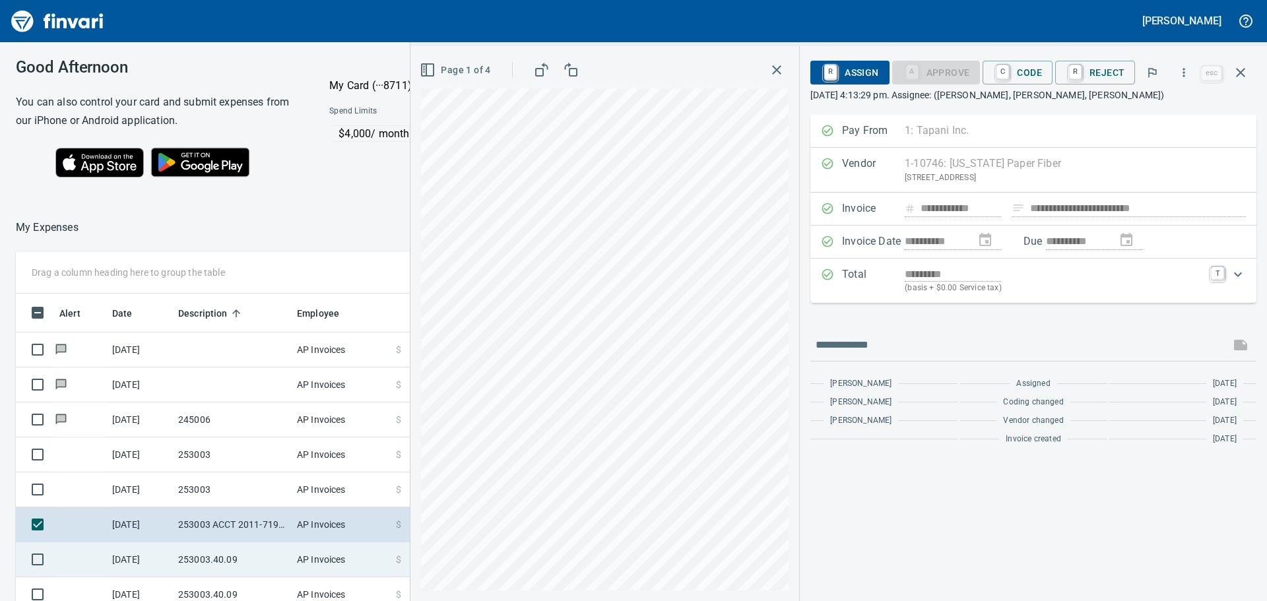
click at [227, 554] on td "253003.40.09" at bounding box center [232, 559] width 119 height 35
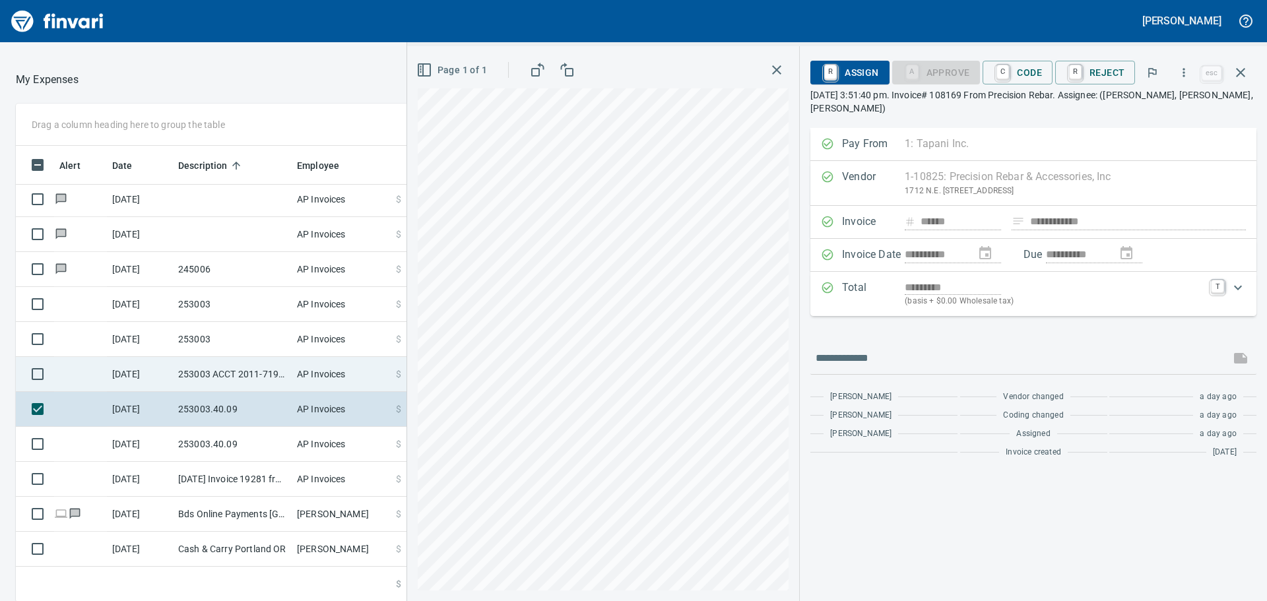
scroll to position [148, 0]
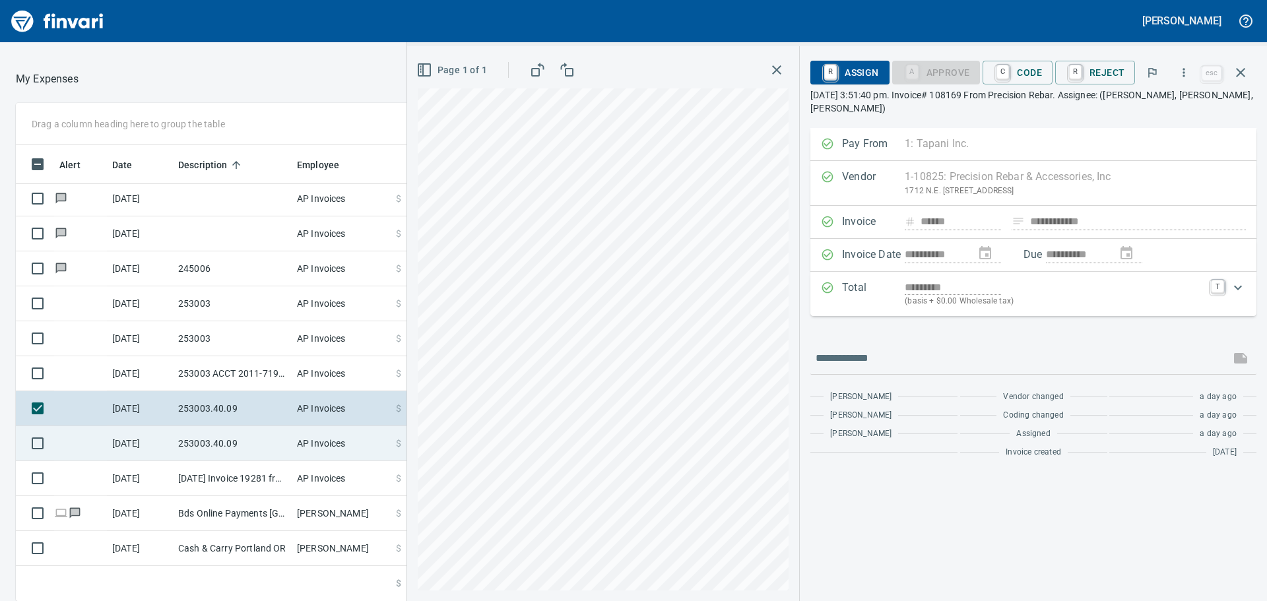
click at [241, 442] on td "253003.40.09" at bounding box center [232, 443] width 119 height 35
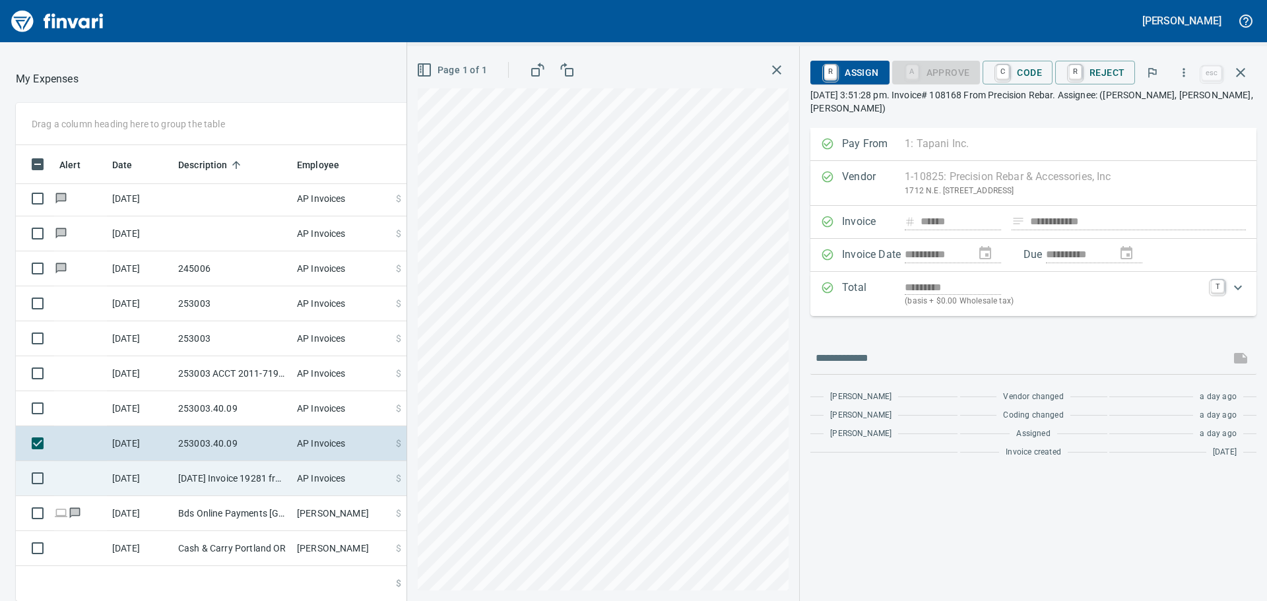
click at [240, 473] on td "9/4/2025 Invoice 19281 from Alpha NW (1-29906)" at bounding box center [232, 478] width 119 height 35
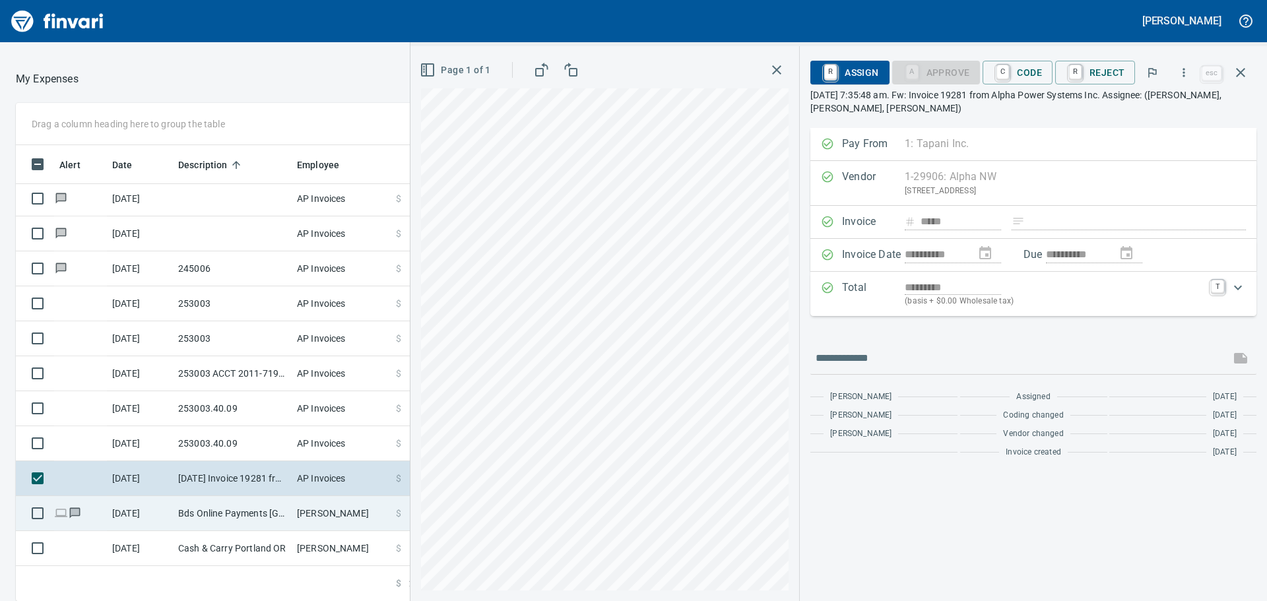
click at [247, 510] on td "Bds Online Payments Portland OR" at bounding box center [232, 513] width 119 height 35
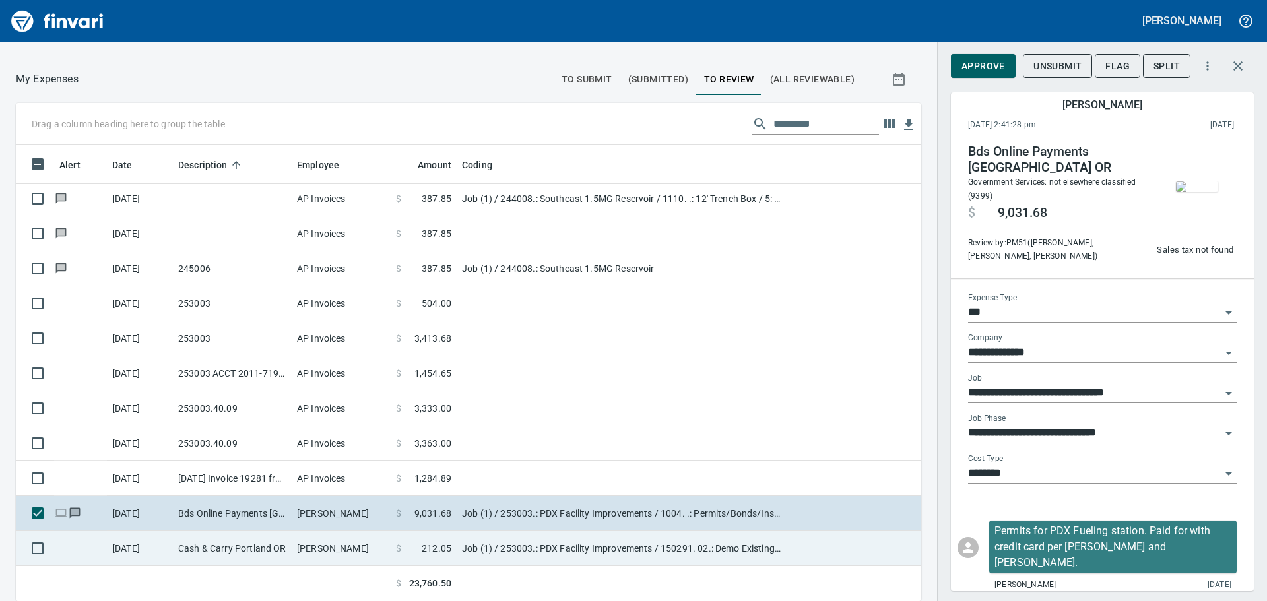
click at [219, 542] on td "Cash & Carry Portland OR" at bounding box center [232, 548] width 119 height 35
type input "**********"
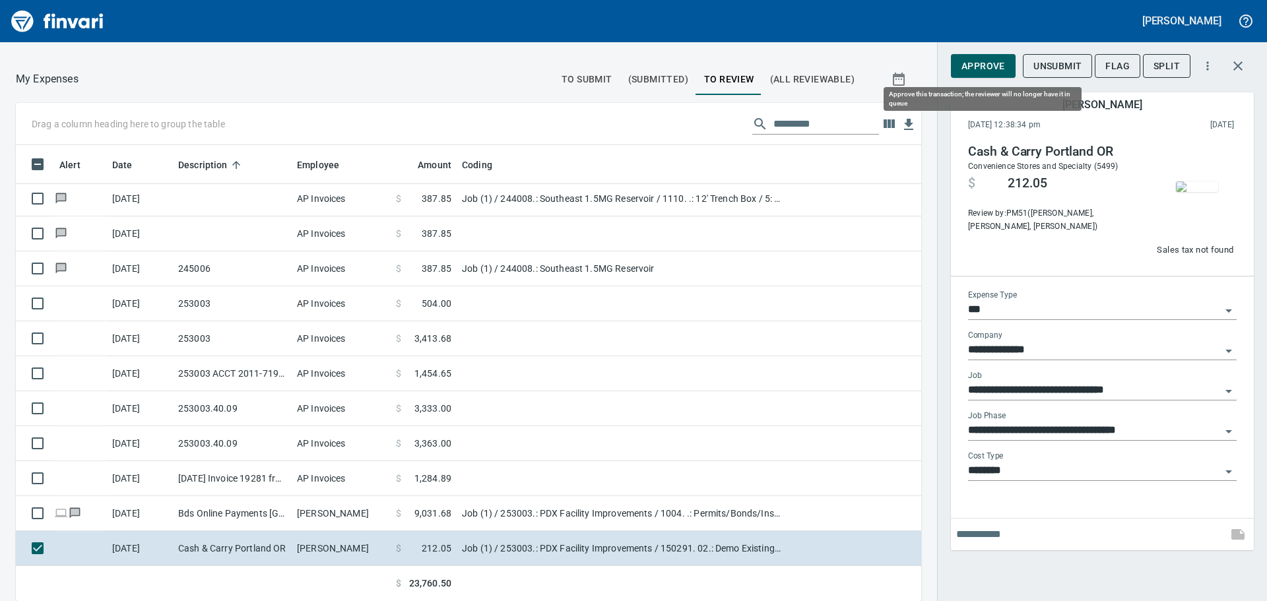
click at [983, 63] on span "Approve" at bounding box center [983, 66] width 44 height 16
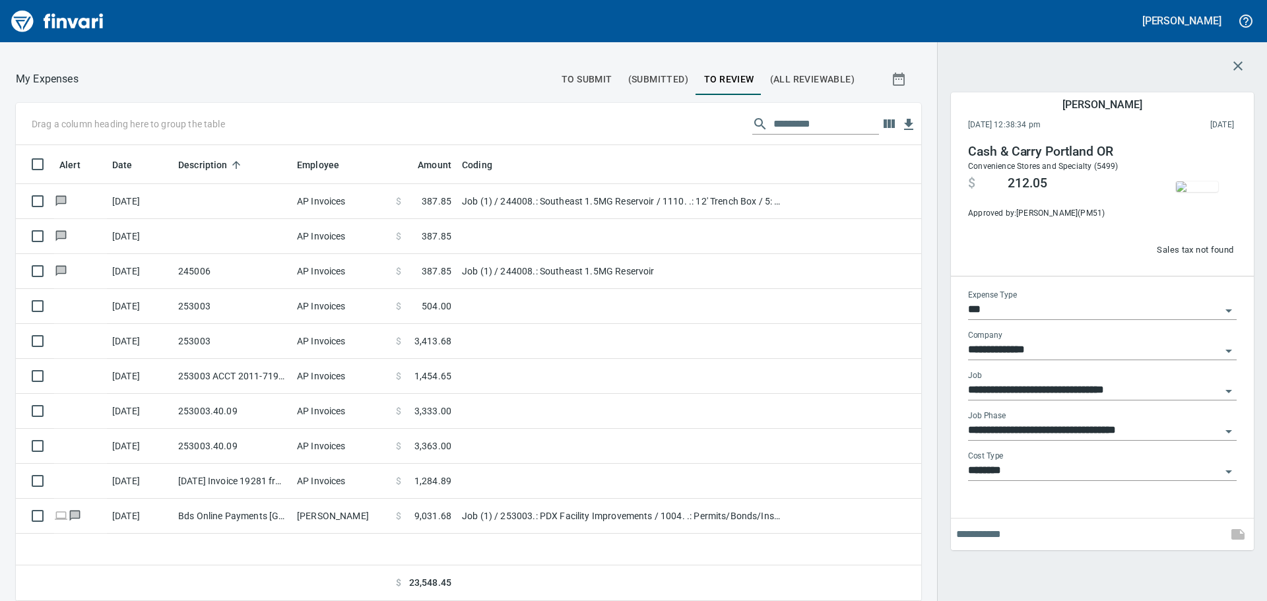
scroll to position [446, 886]
click at [1237, 63] on icon "button" at bounding box center [1238, 66] width 16 height 16
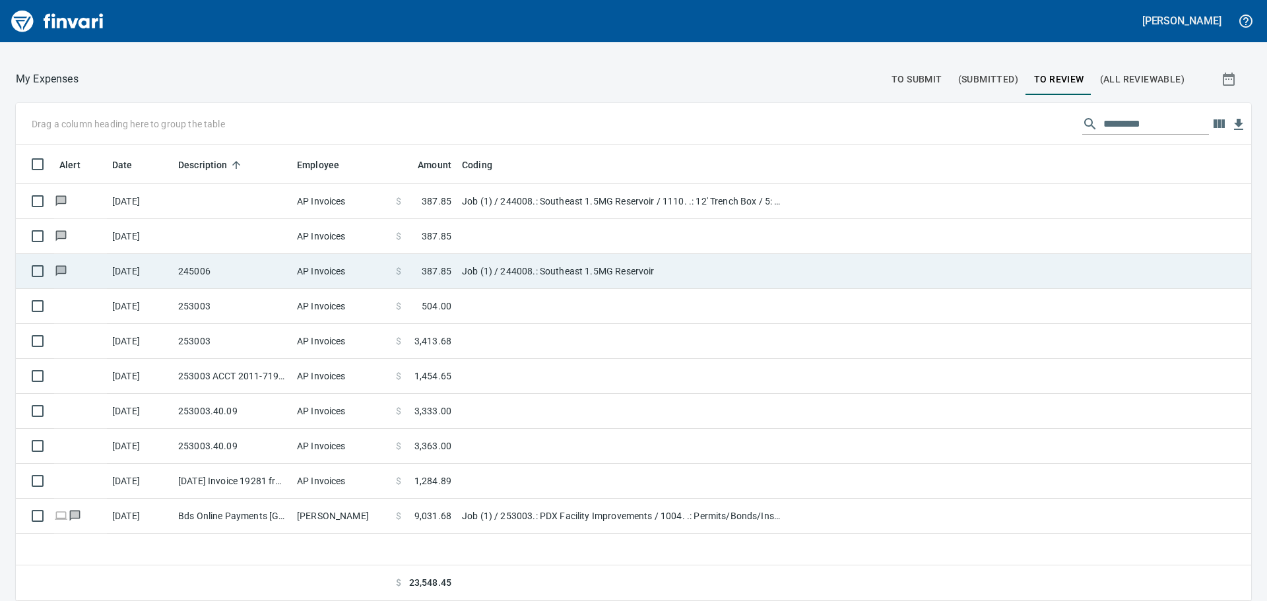
scroll to position [446, 1215]
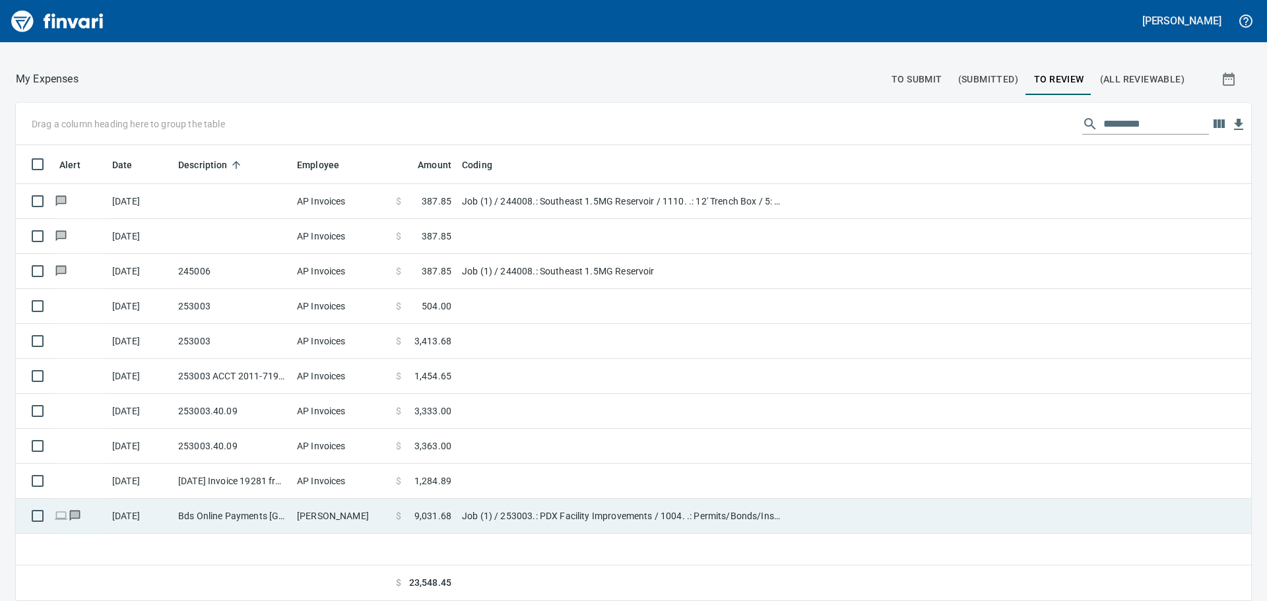
click at [210, 512] on td "Bds Online Payments Portland OR" at bounding box center [232, 516] width 119 height 35
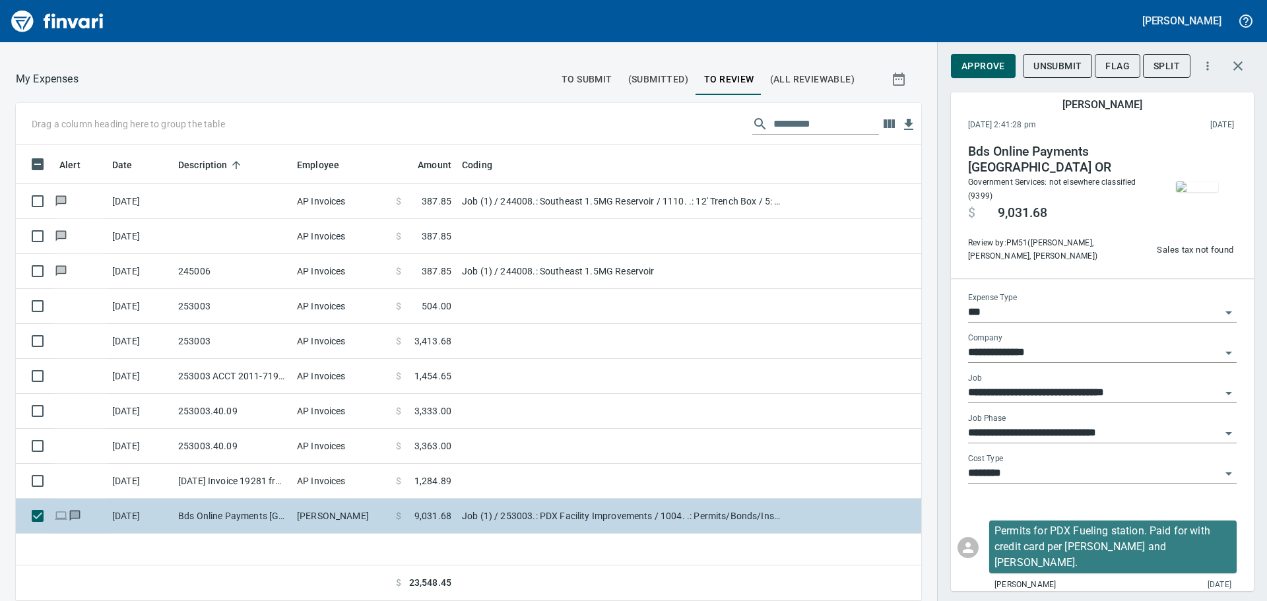
scroll to position [446, 886]
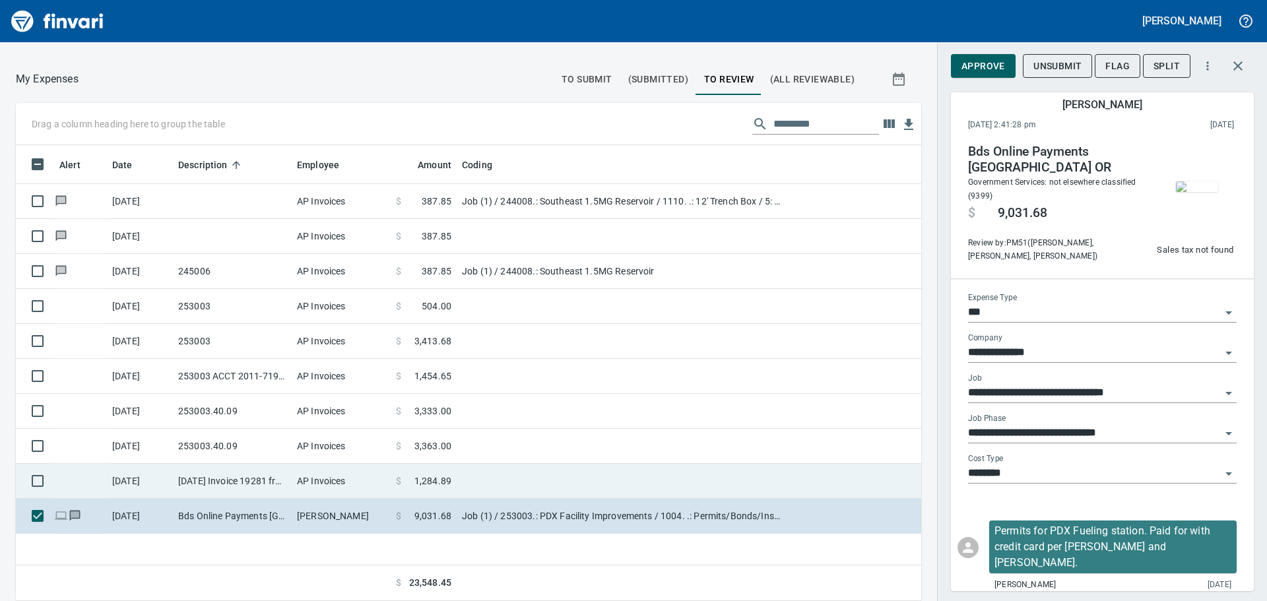
click at [214, 476] on td "9/4/2025 Invoice 19281 from Alpha NW (1-29906)" at bounding box center [232, 481] width 119 height 35
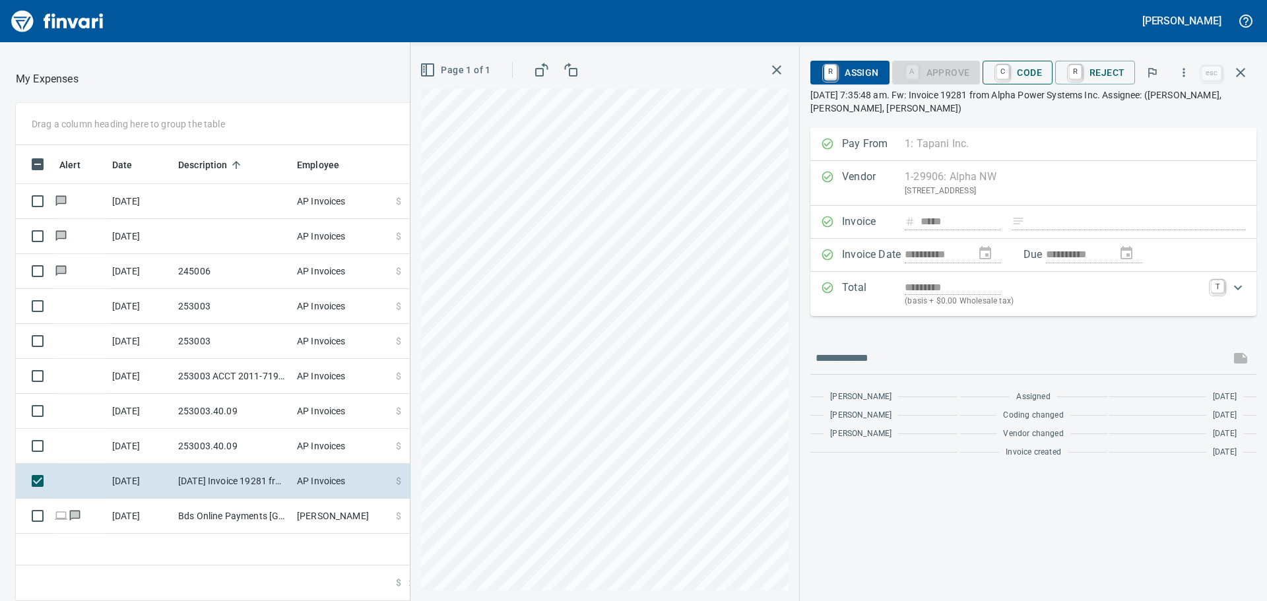
click at [1033, 73] on span "C Code" at bounding box center [1017, 72] width 49 height 22
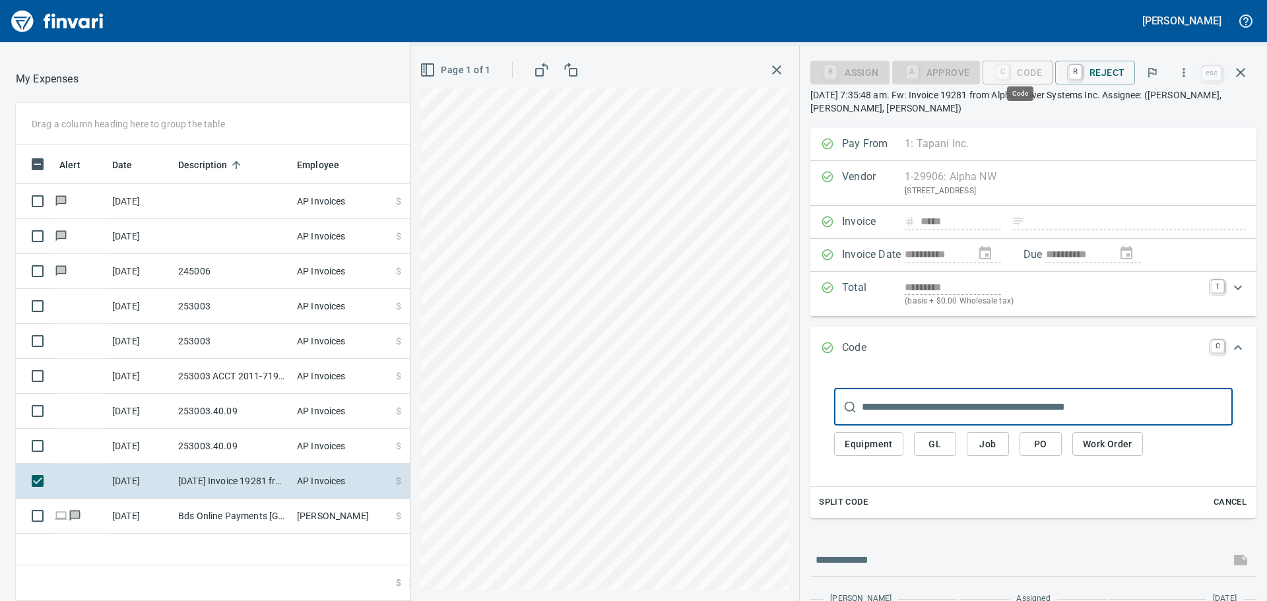
scroll to position [446, 886]
click at [992, 441] on span "Job" at bounding box center [987, 444] width 21 height 16
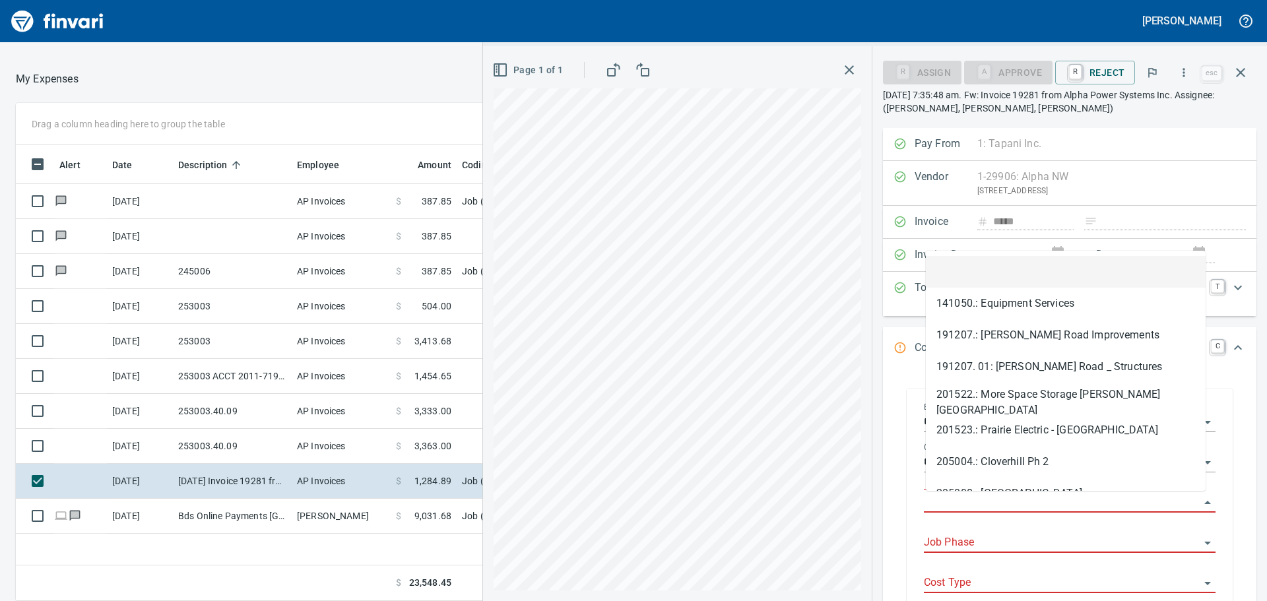
click at [983, 498] on input "Job" at bounding box center [1062, 503] width 276 height 18
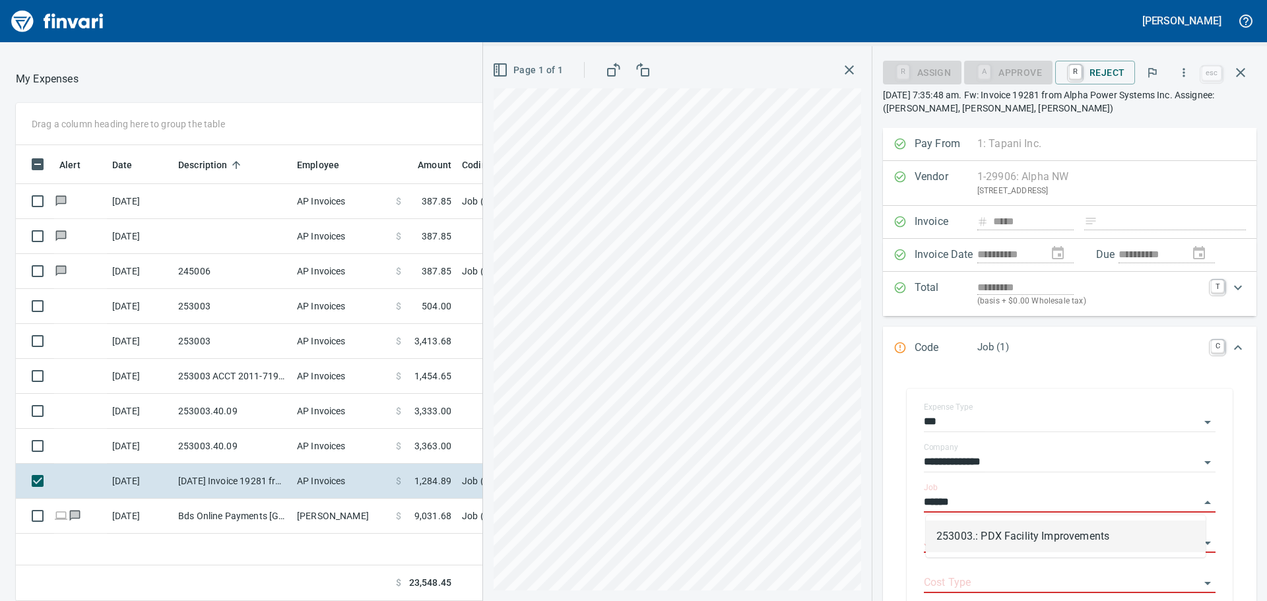
click at [1022, 536] on li "253003.: PDX Facility Improvements" at bounding box center [1066, 537] width 280 height 32
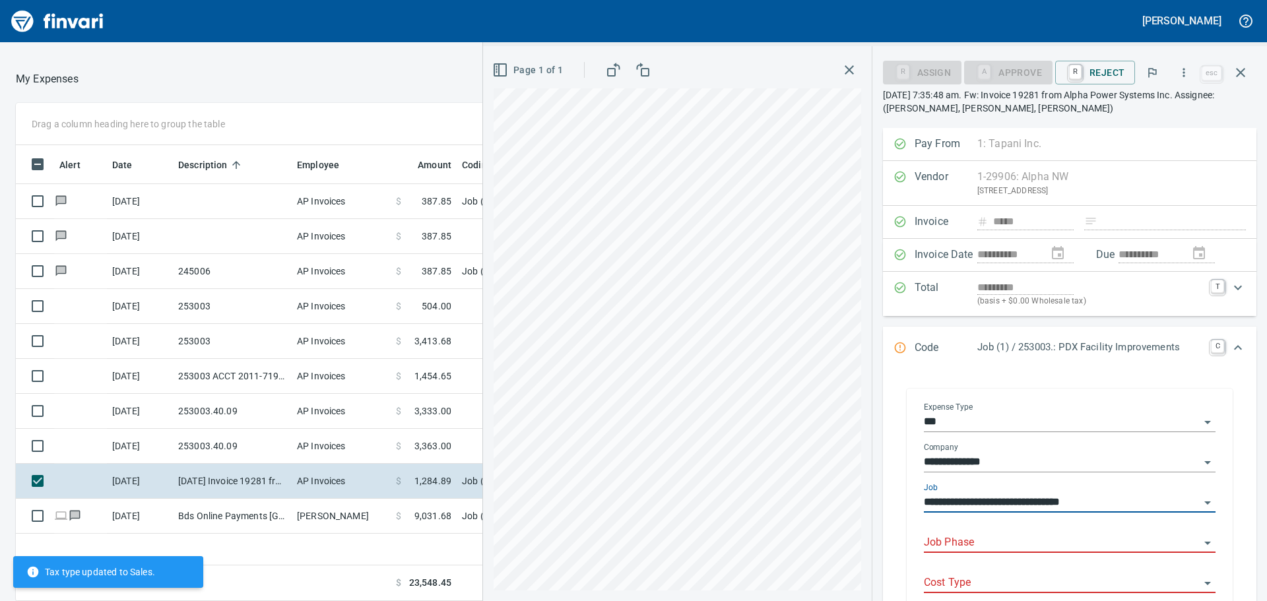
type input "**********"
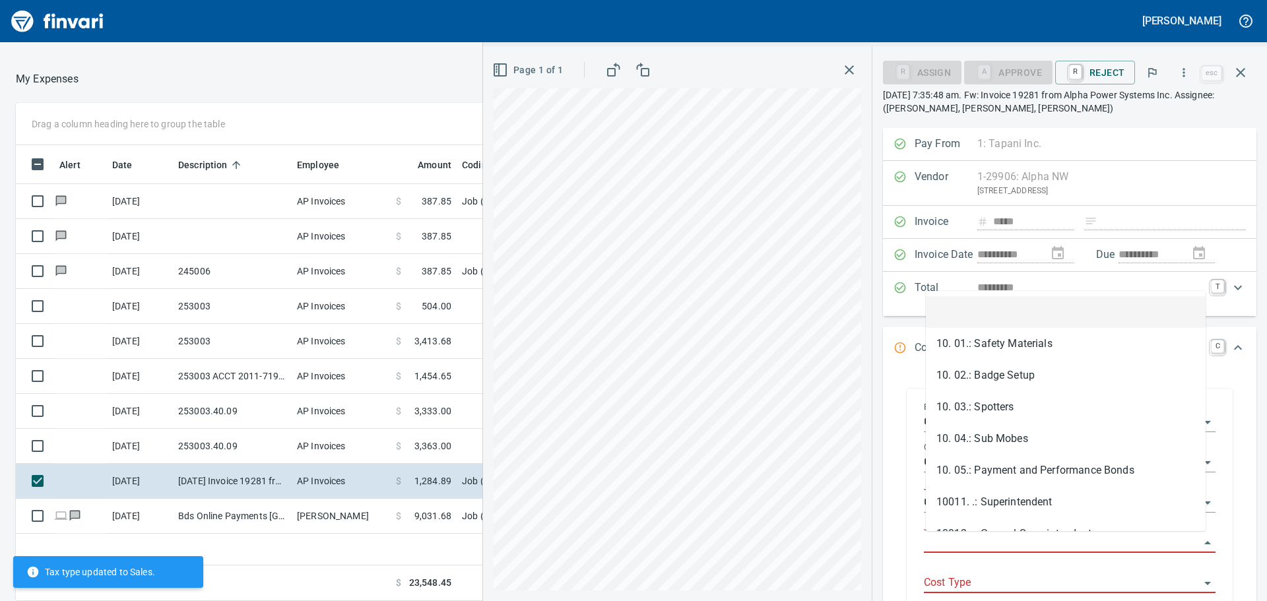
click at [955, 538] on input "Job Phase" at bounding box center [1062, 543] width 276 height 18
type input "*"
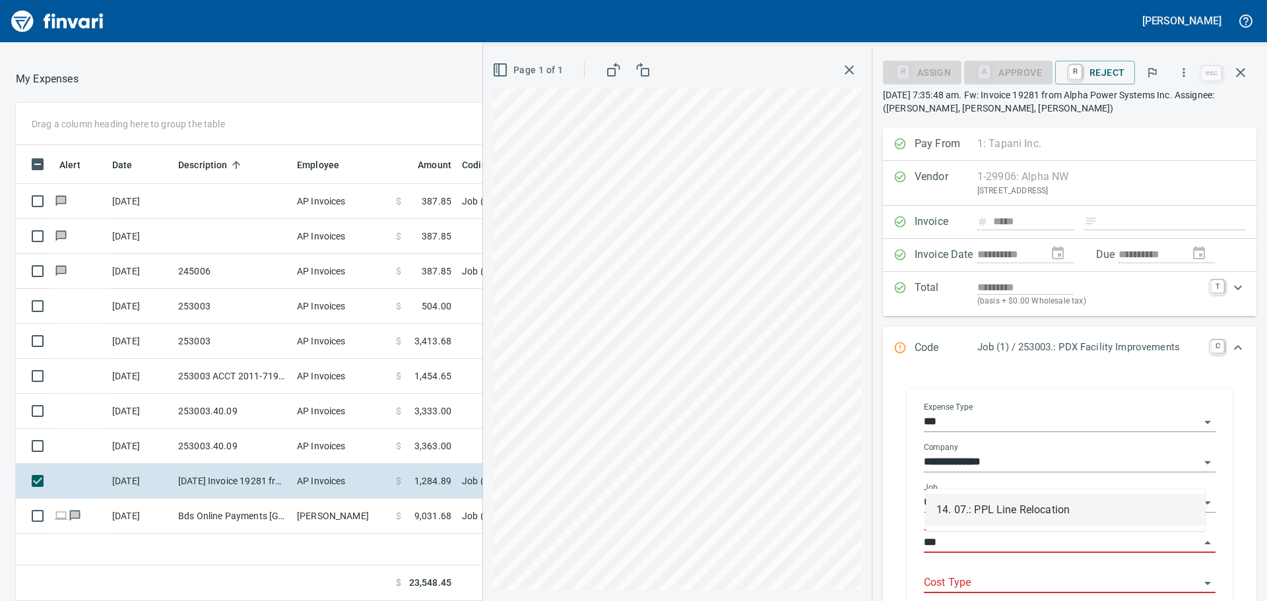
click at [988, 507] on li "14. 07.: PPL Line Relocation" at bounding box center [1066, 510] width 280 height 32
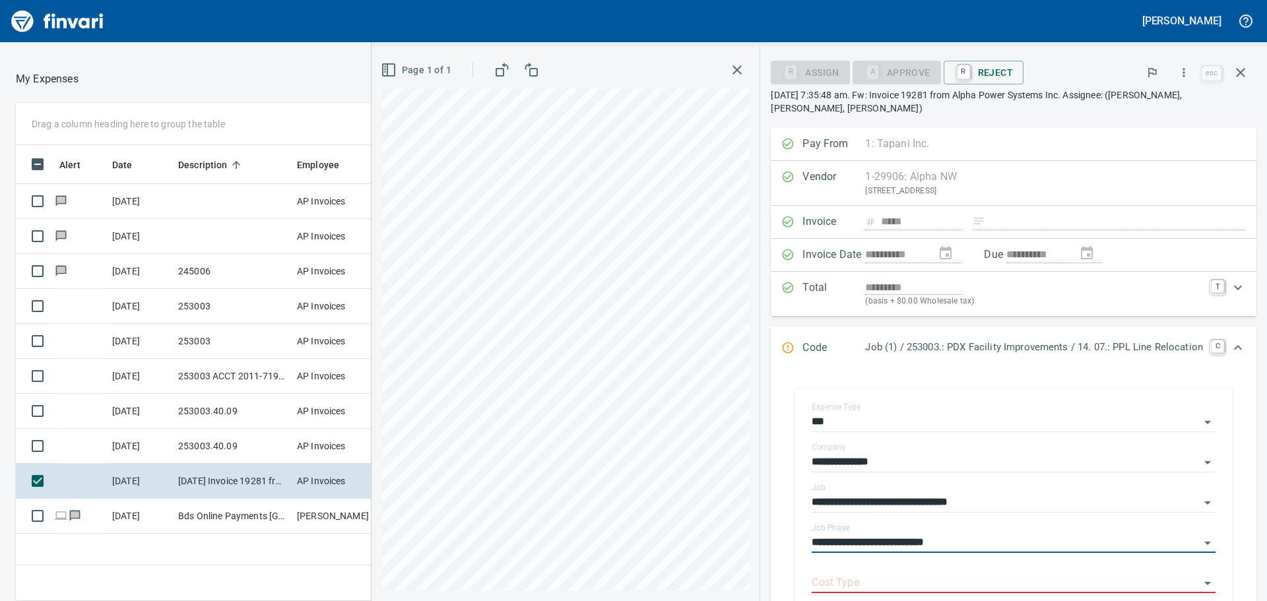
type input "**********"
click at [951, 571] on div "Cost Type" at bounding box center [1014, 579] width 404 height 30
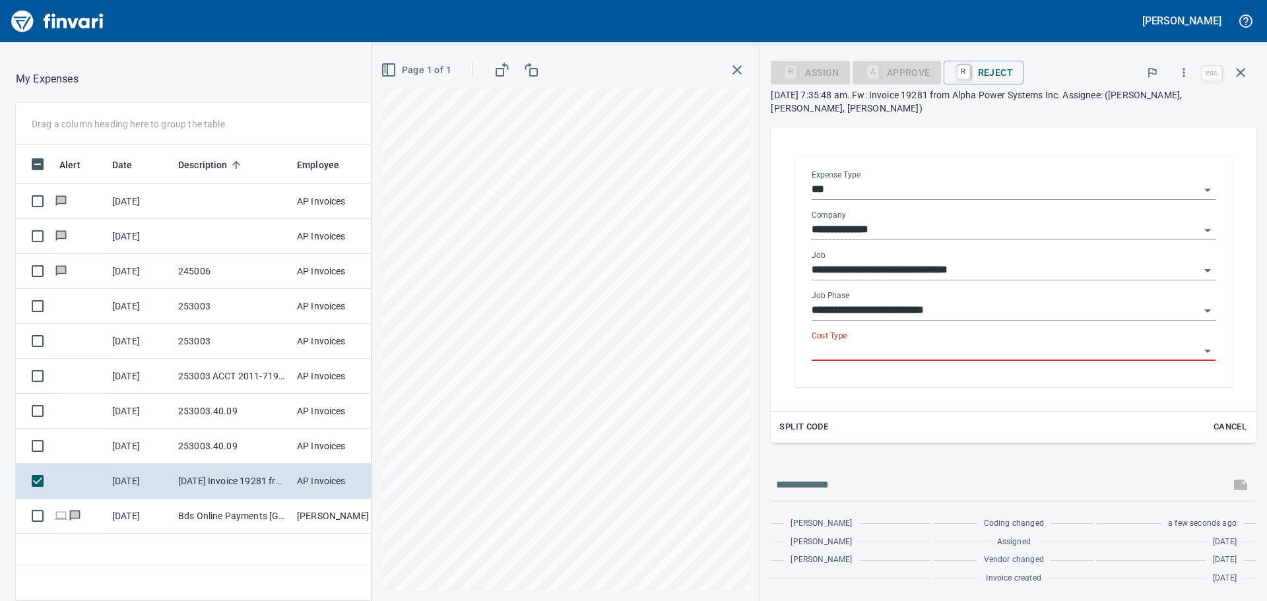
click at [897, 351] on input "Cost Type" at bounding box center [1006, 351] width 388 height 18
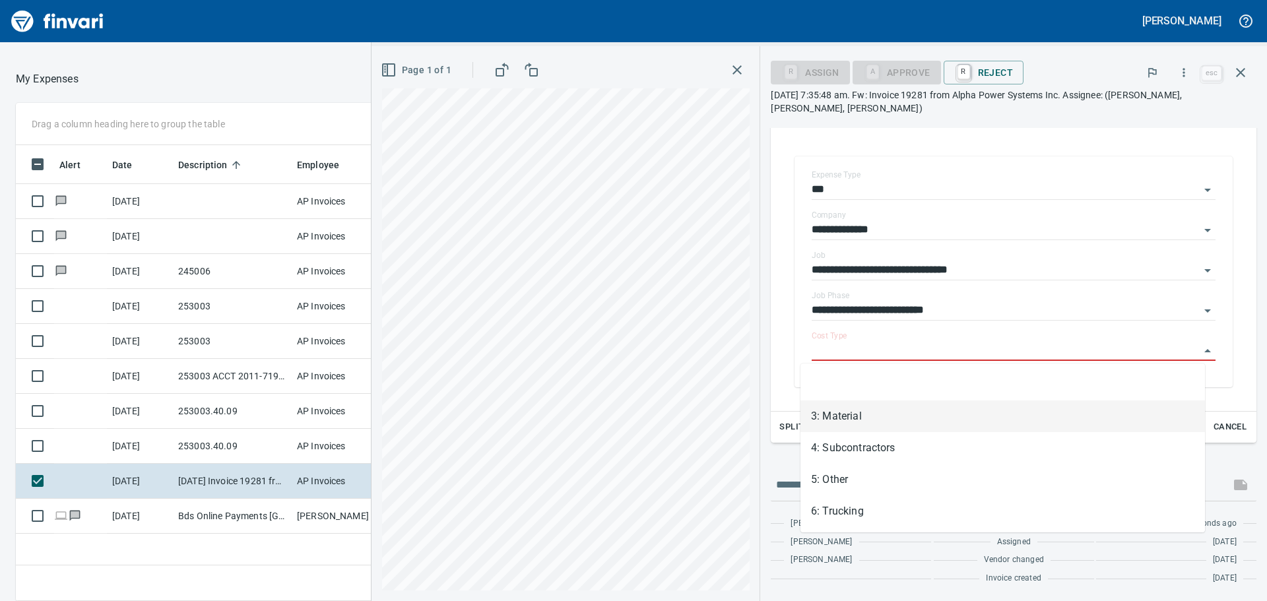
click at [850, 425] on li "3: Material" at bounding box center [1002, 417] width 404 height 32
type input "**********"
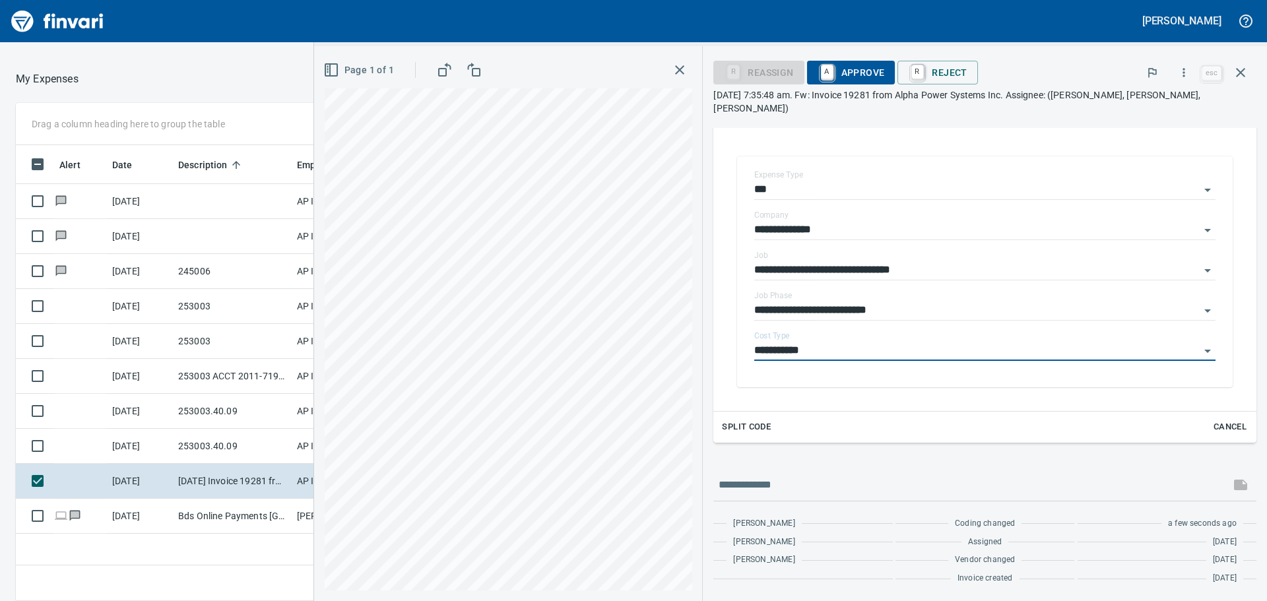
scroll to position [219, 0]
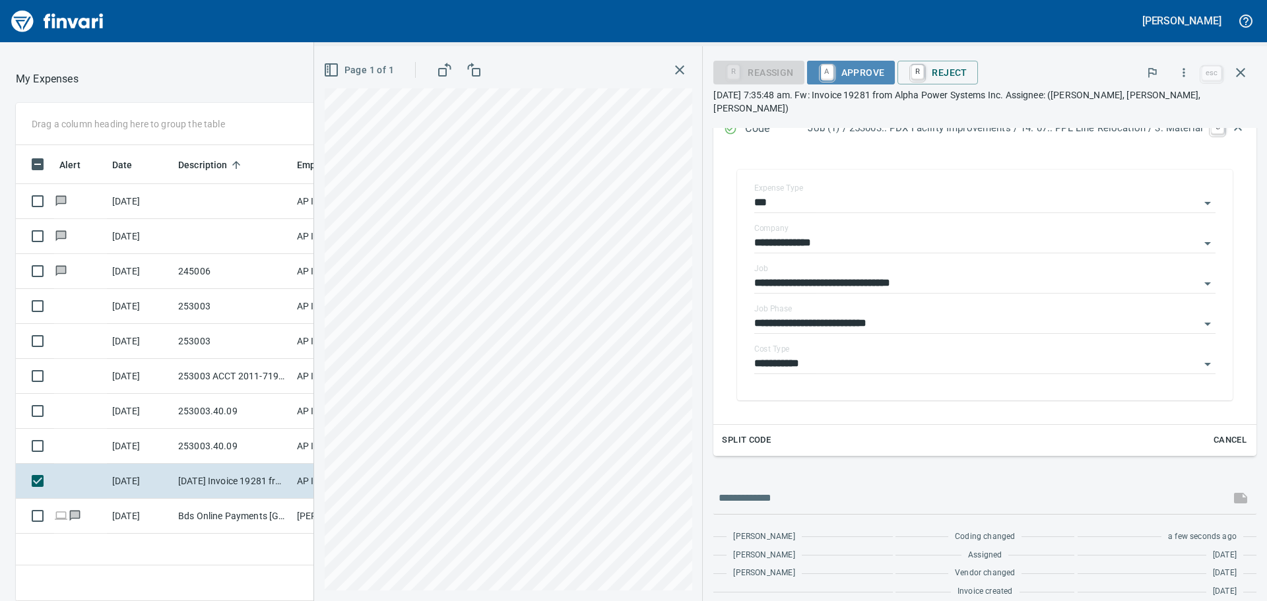
click at [854, 73] on span "A Approve" at bounding box center [851, 72] width 67 height 22
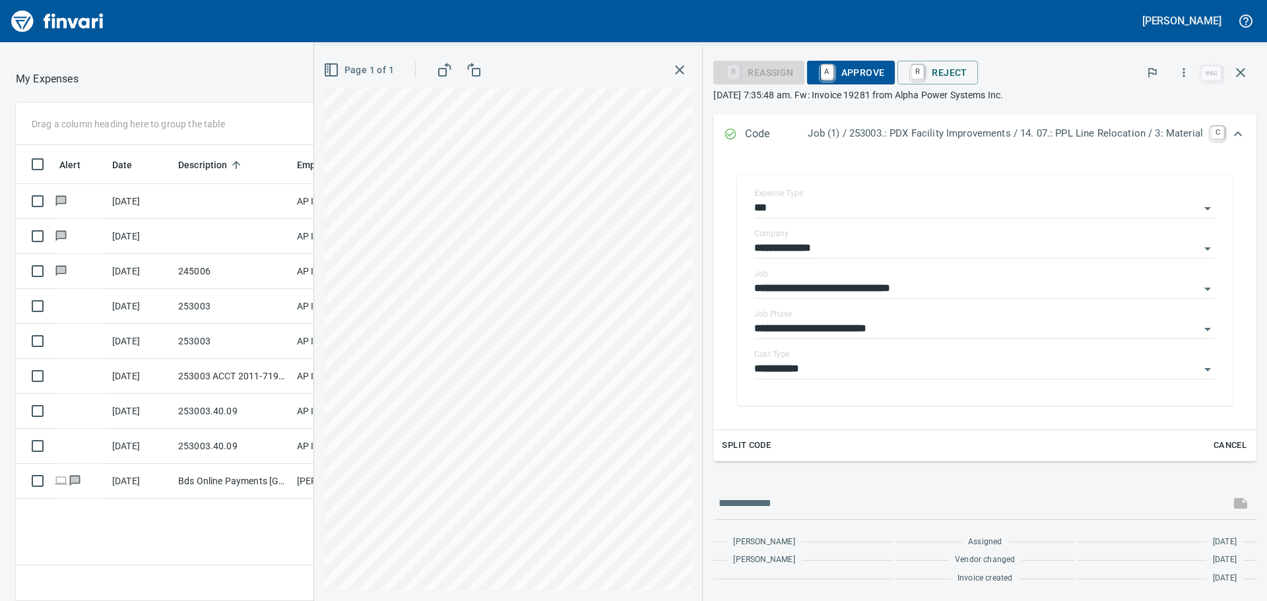
scroll to position [201, 0]
click at [848, 69] on span "A Approve" at bounding box center [851, 72] width 67 height 22
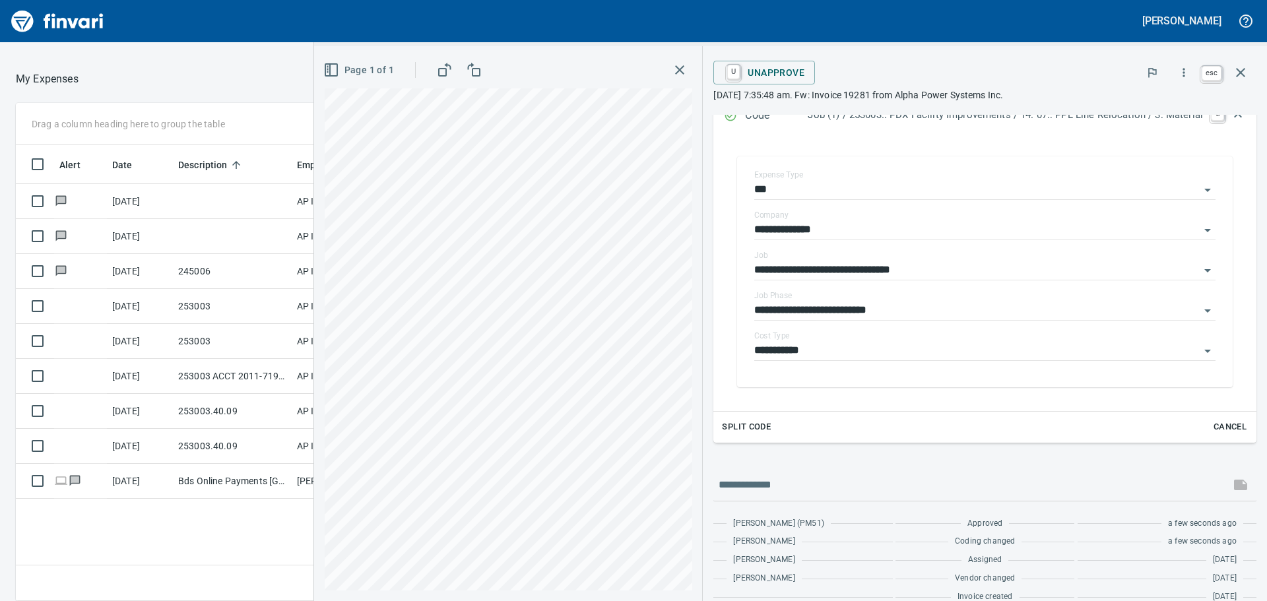
scroll to position [446, 886]
click at [1239, 70] on icon "button" at bounding box center [1241, 73] width 16 height 16
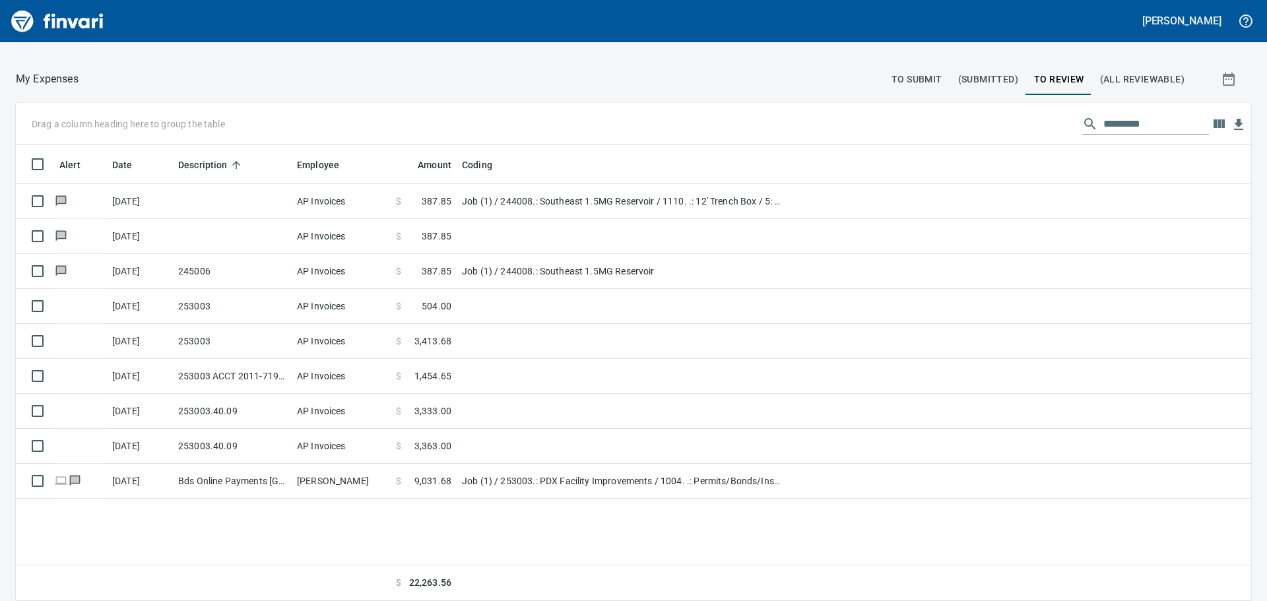
scroll to position [446, 1215]
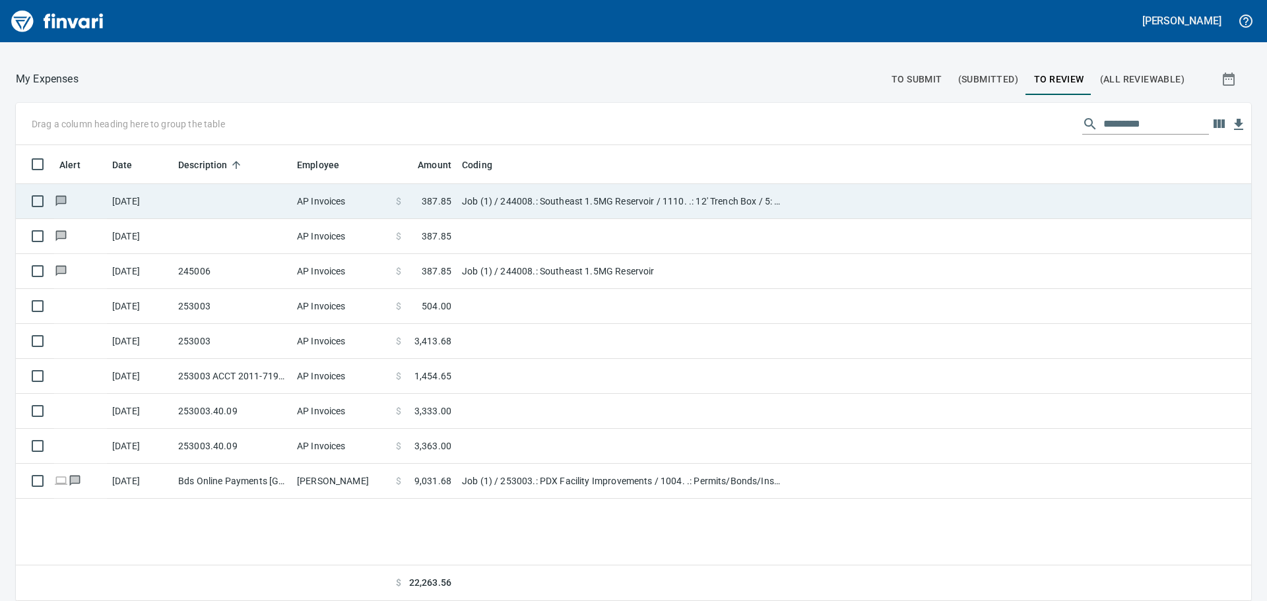
click at [211, 199] on td at bounding box center [232, 201] width 119 height 35
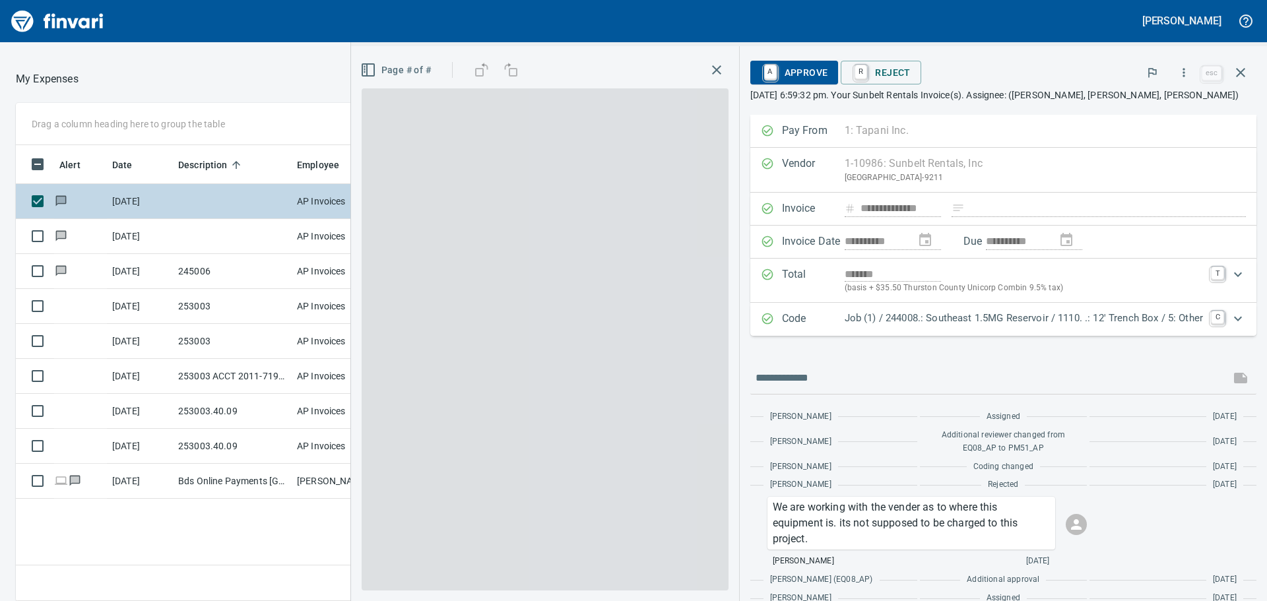
scroll to position [446, 886]
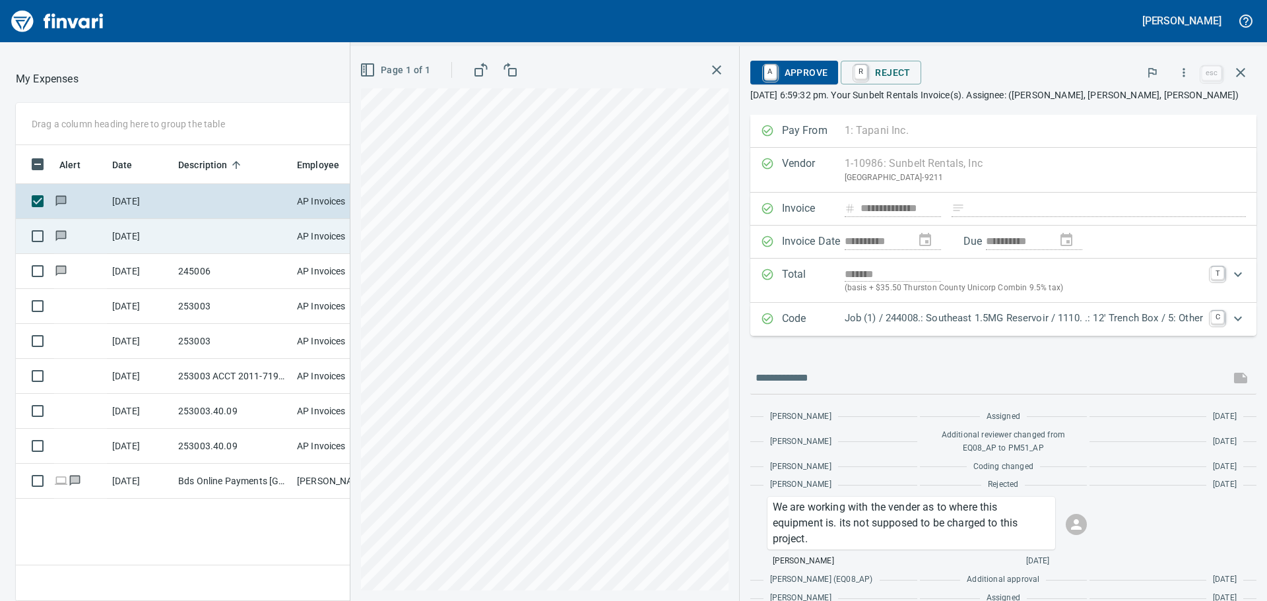
click at [213, 240] on td at bounding box center [232, 236] width 119 height 35
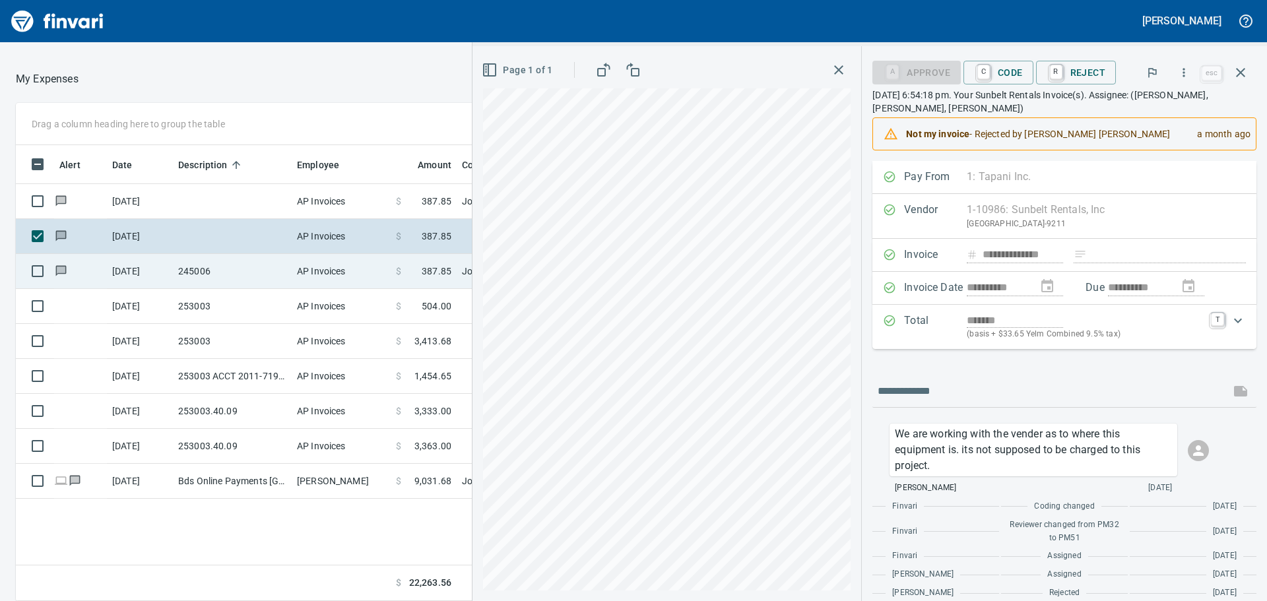
click at [213, 263] on td "245006" at bounding box center [232, 271] width 119 height 35
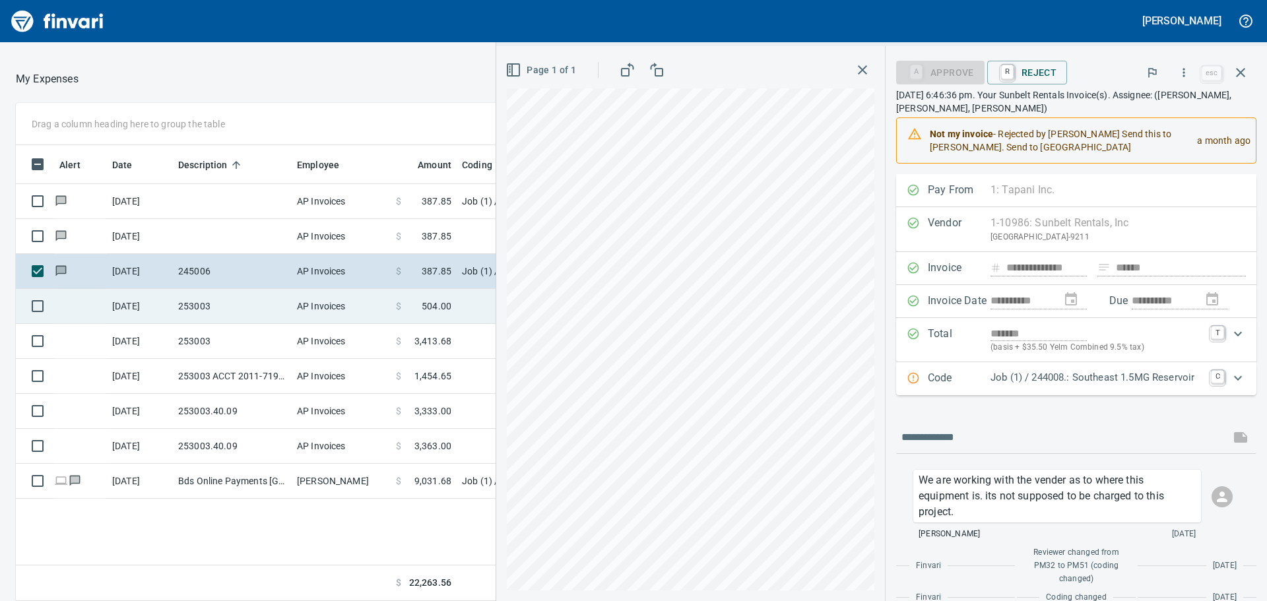
click at [212, 301] on td "253003" at bounding box center [232, 306] width 119 height 35
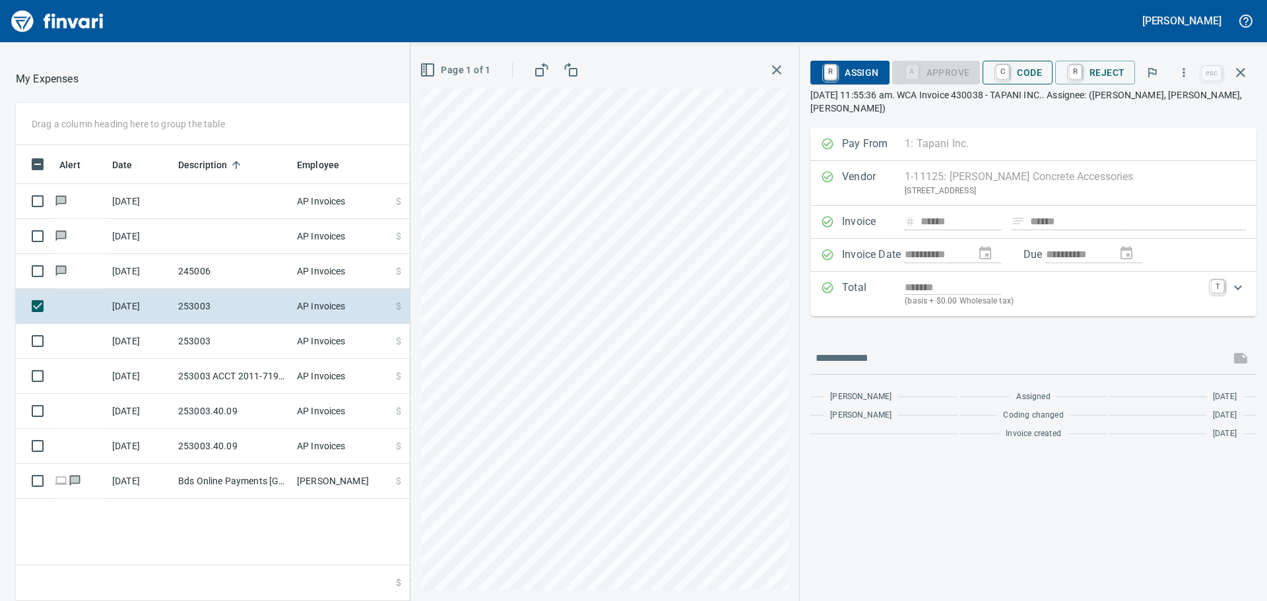
click at [1032, 69] on span "C Code" at bounding box center [1017, 72] width 49 height 22
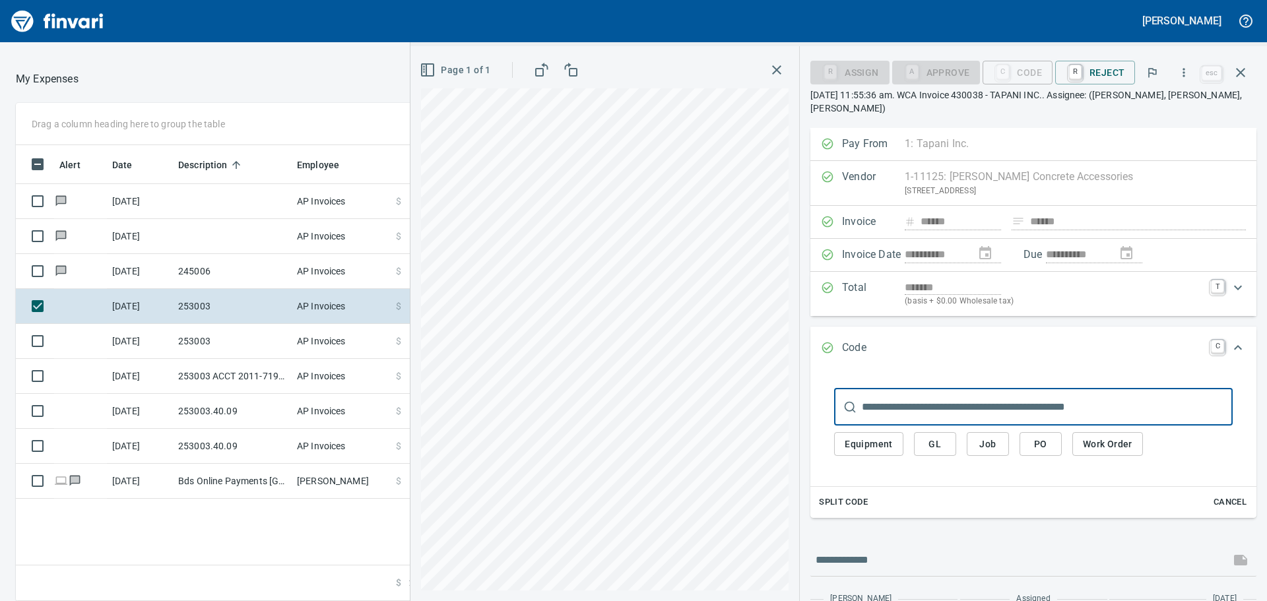
scroll to position [446, 886]
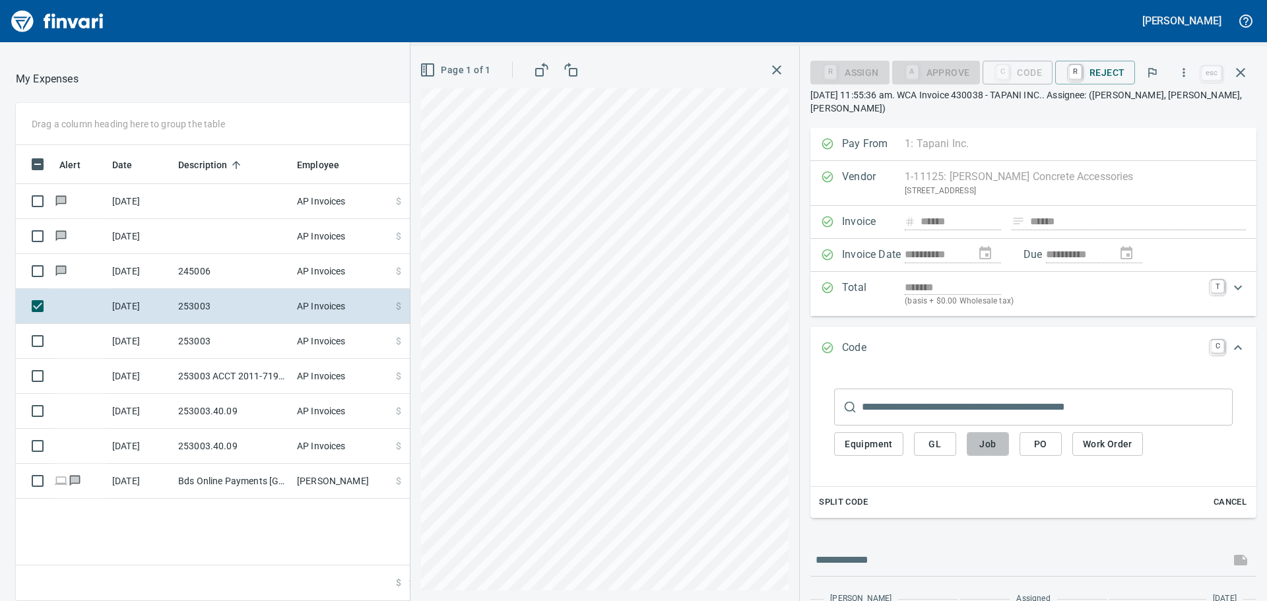
click at [984, 442] on span "Job" at bounding box center [987, 444] width 21 height 16
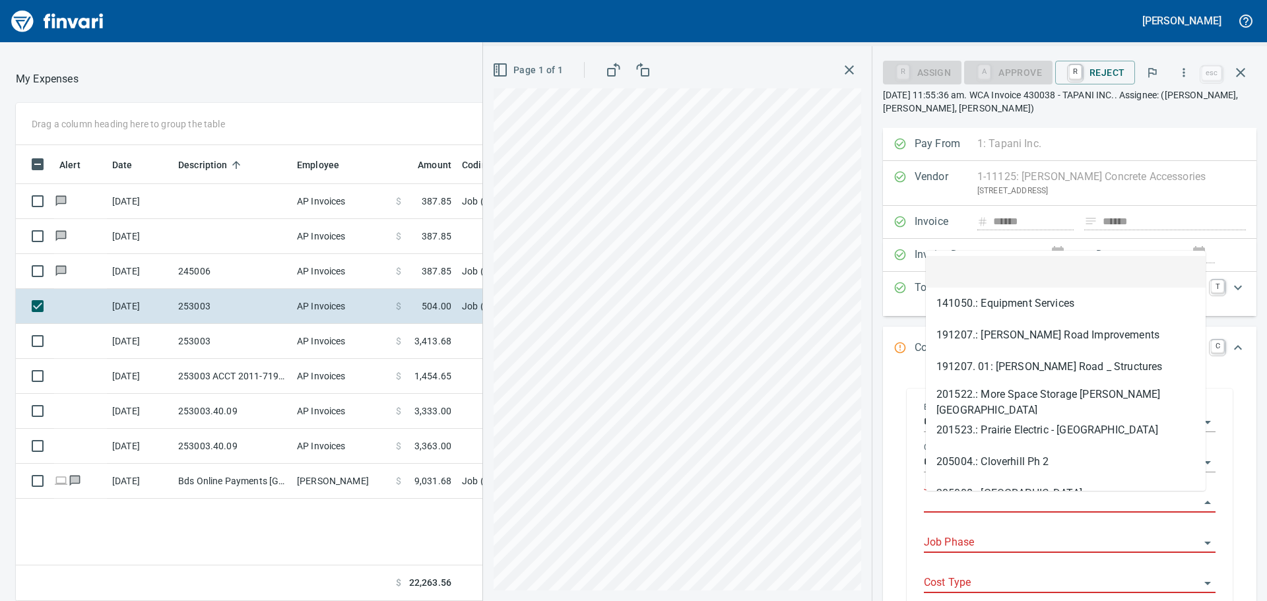
click at [1006, 500] on input "Job" at bounding box center [1062, 503] width 276 height 18
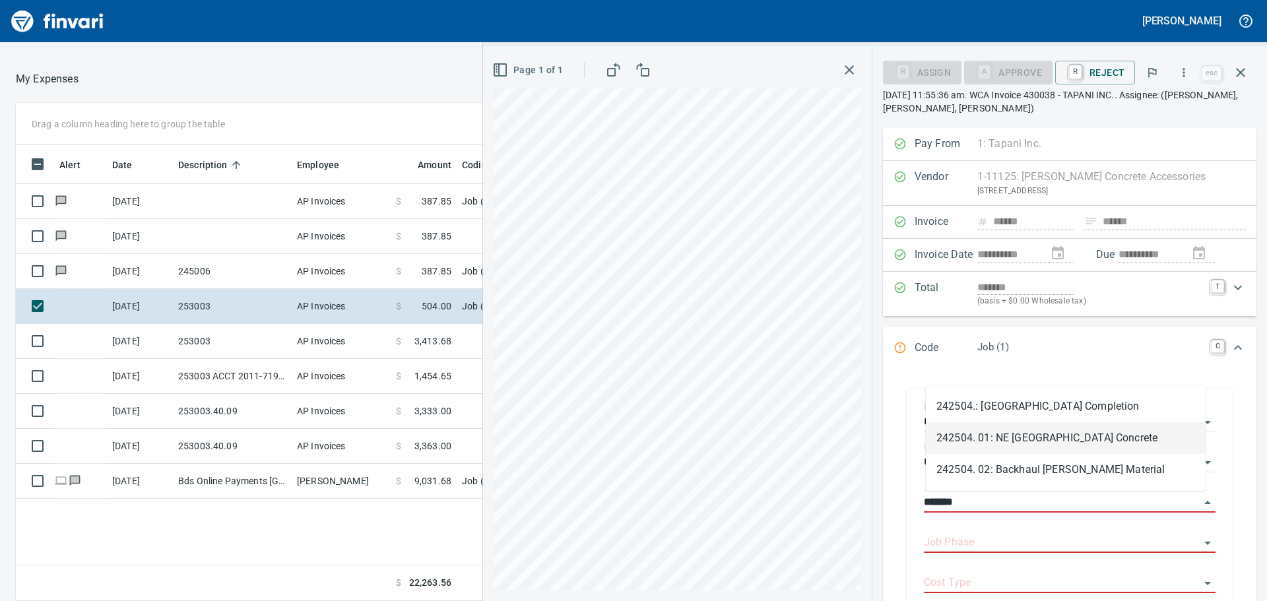
click at [1045, 436] on li "242504. 01: NE 137th Avenue Corridor Concrete" at bounding box center [1066, 438] width 280 height 32
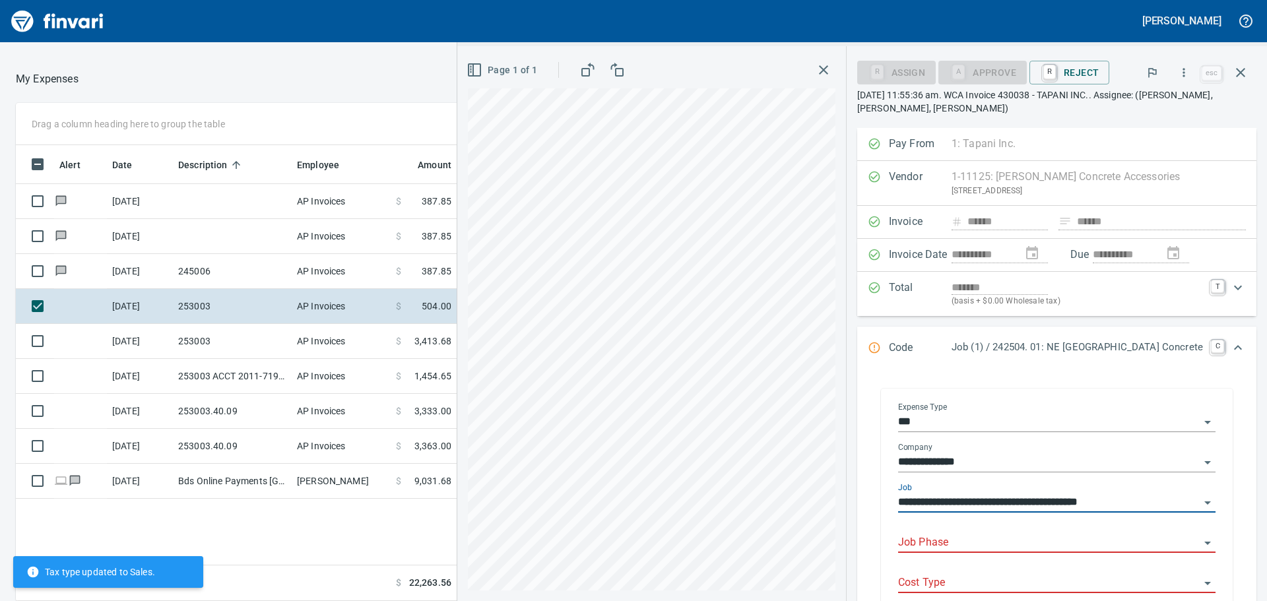
type input "**********"
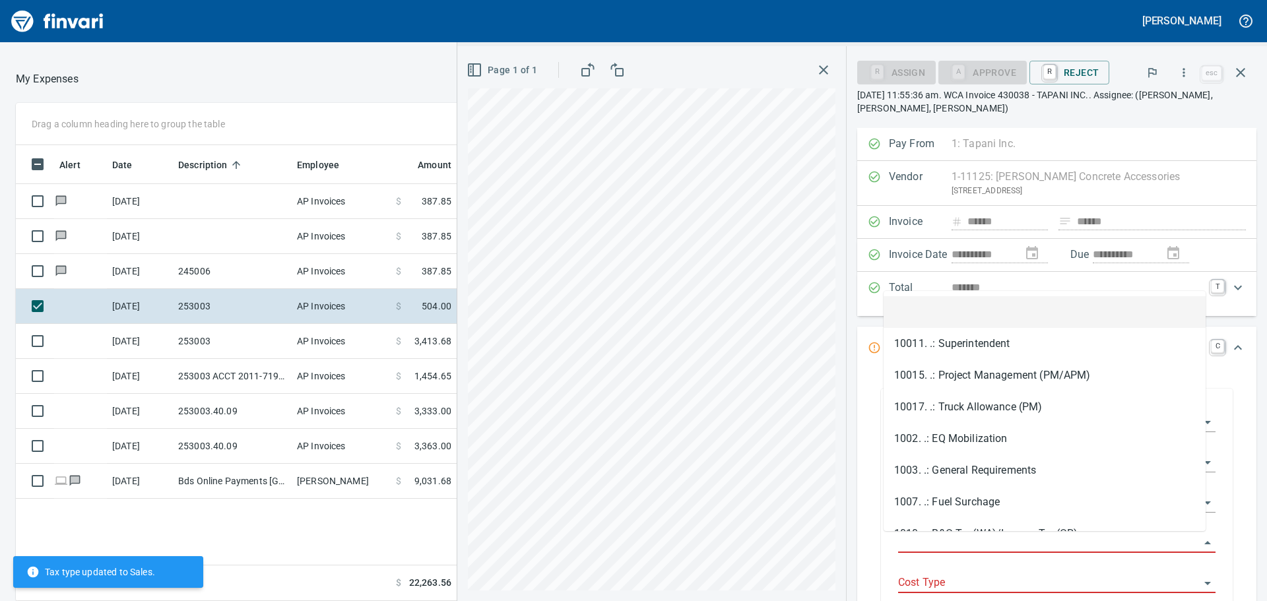
click at [971, 538] on input "Job Phase" at bounding box center [1049, 543] width 302 height 18
type input "*"
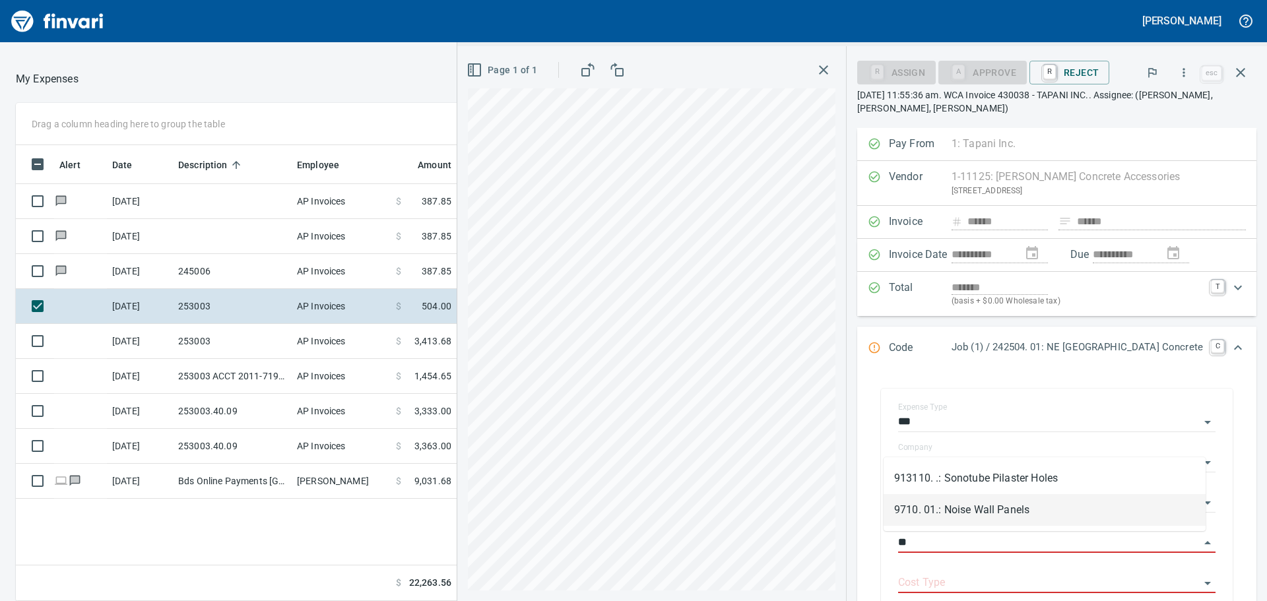
type input "*"
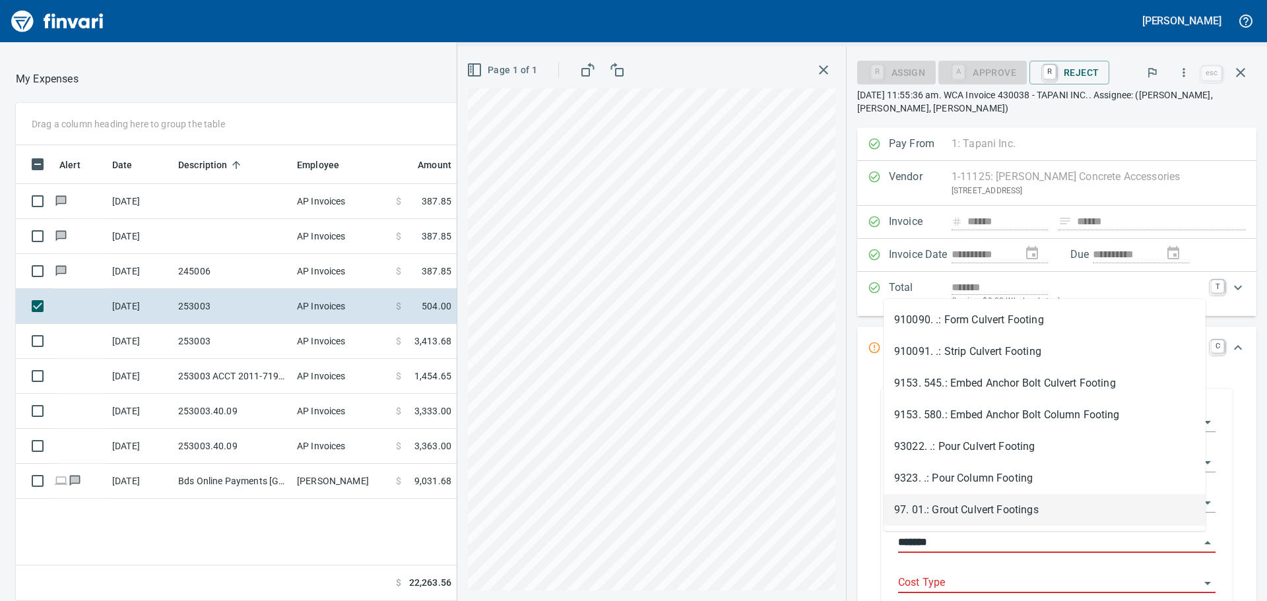
click at [939, 543] on input "*******" at bounding box center [1049, 543] width 302 height 18
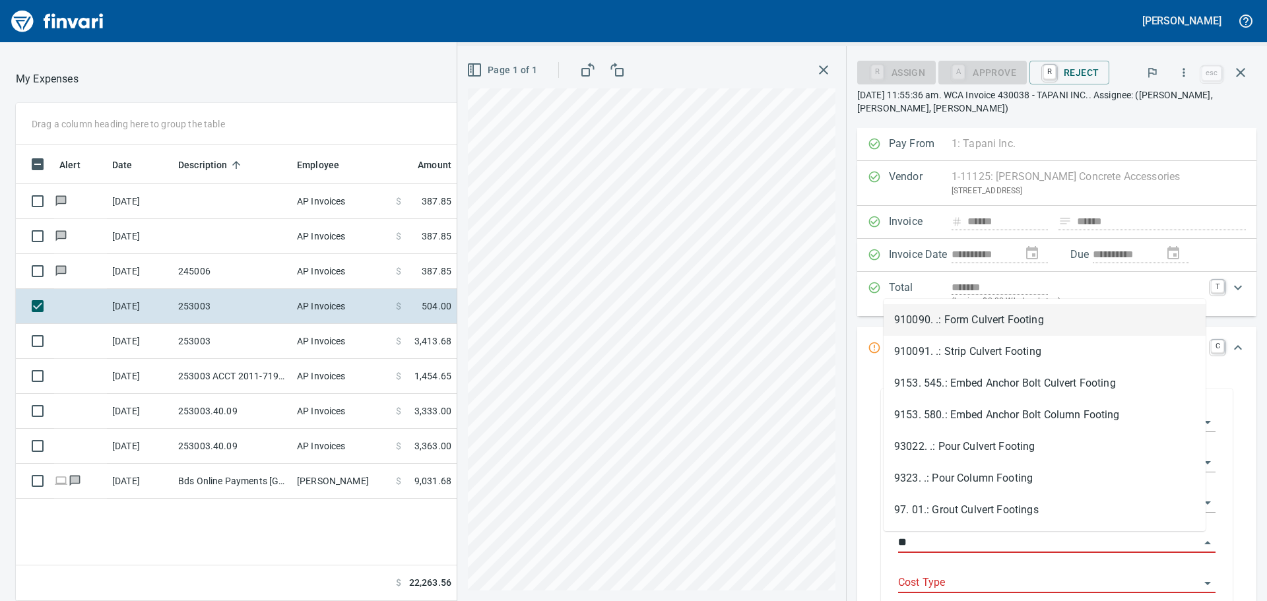
type input "*"
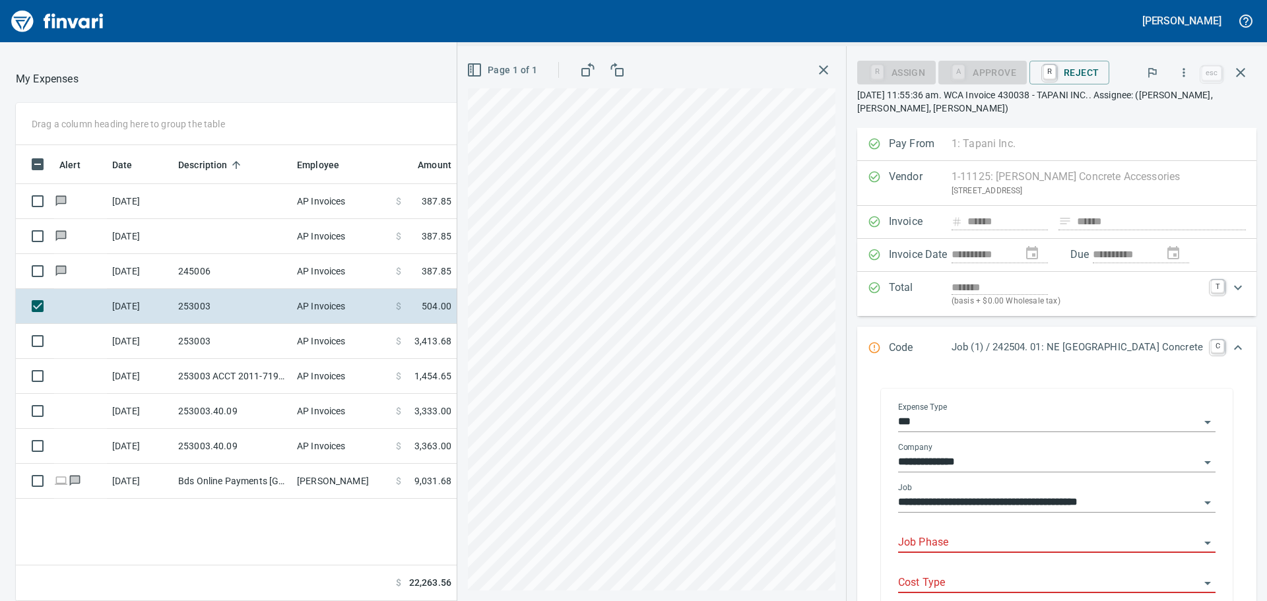
click at [1006, 544] on input "Job Phase" at bounding box center [1049, 543] width 302 height 18
click at [1017, 509] on li "97501. .: Set Rebar Cages" at bounding box center [1045, 510] width 322 height 32
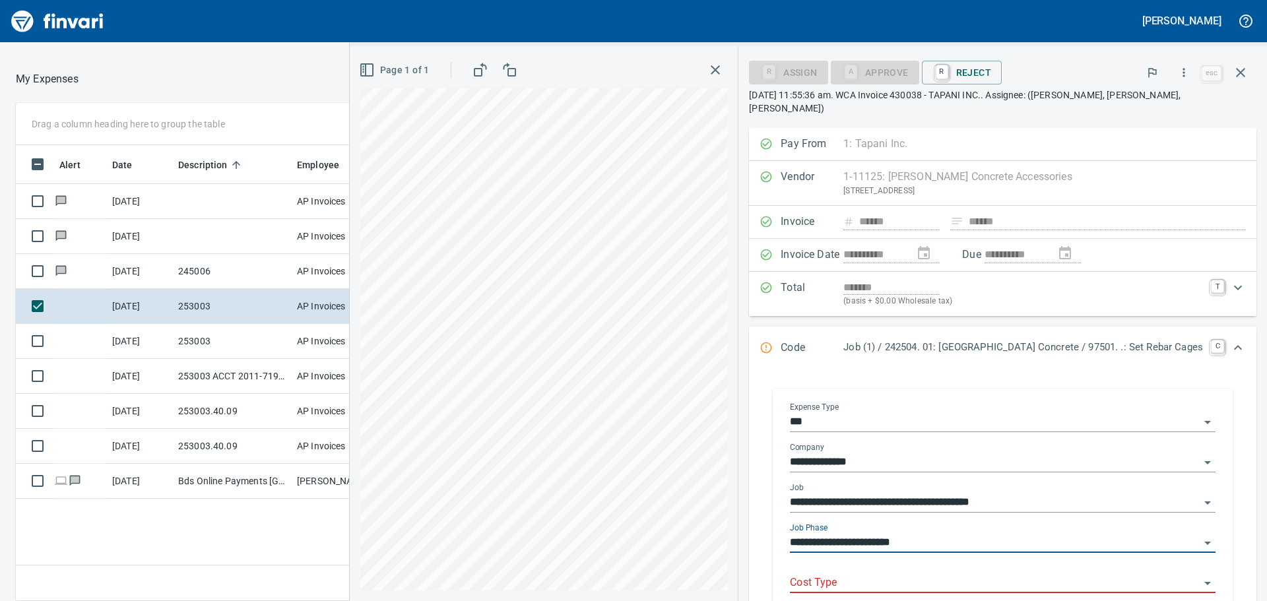
type input "**********"
click at [853, 574] on input "Cost Type" at bounding box center [995, 583] width 410 height 18
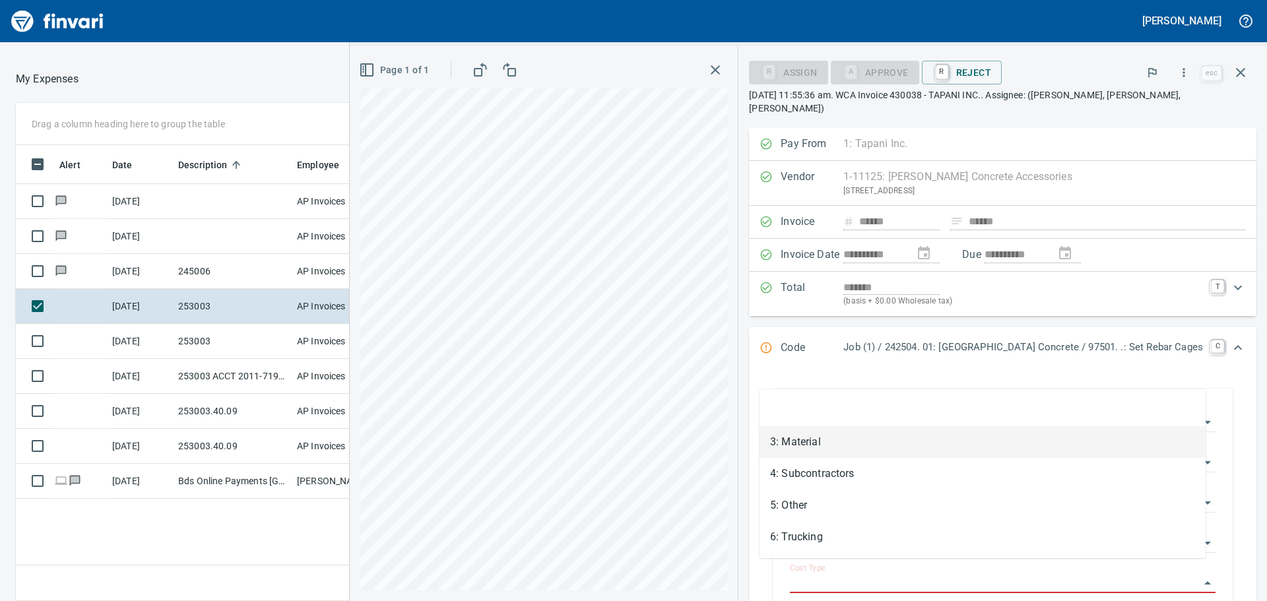
click at [833, 440] on li "3: Material" at bounding box center [982, 442] width 446 height 32
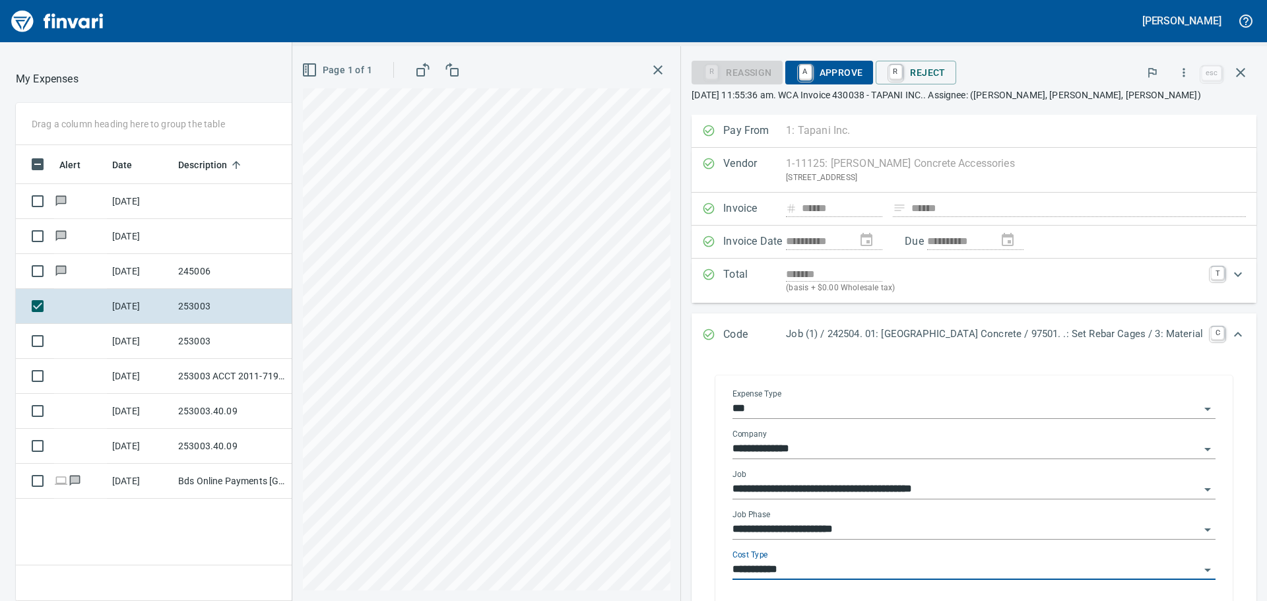
type input "**********"
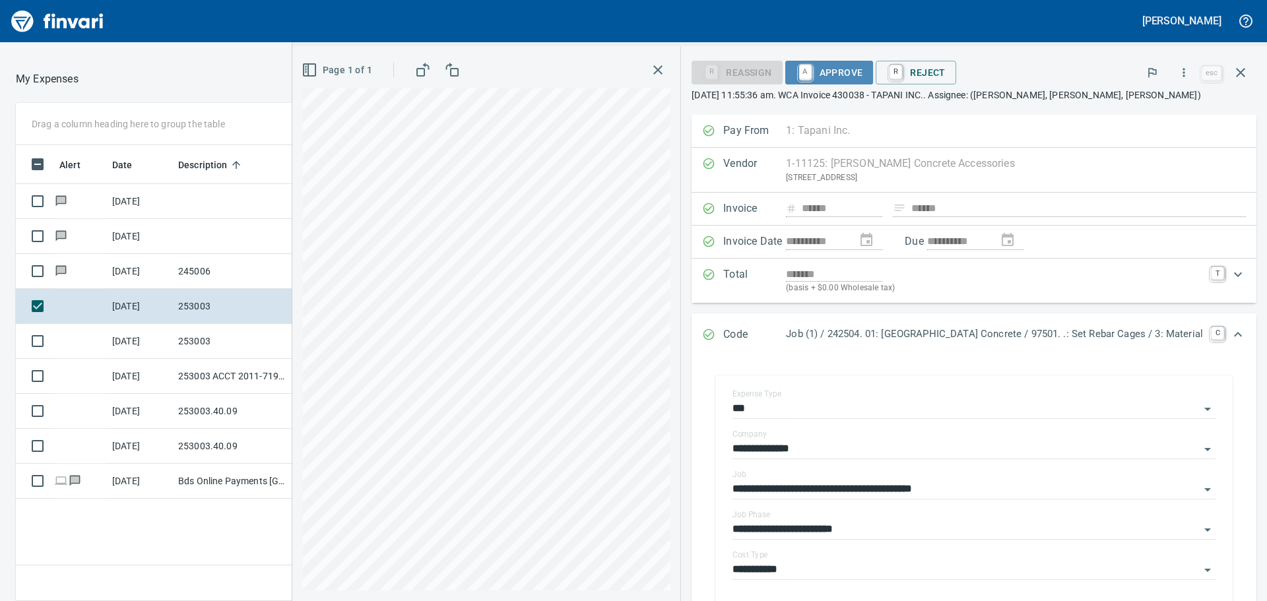
click at [802, 74] on span "A Approve" at bounding box center [829, 72] width 67 height 22
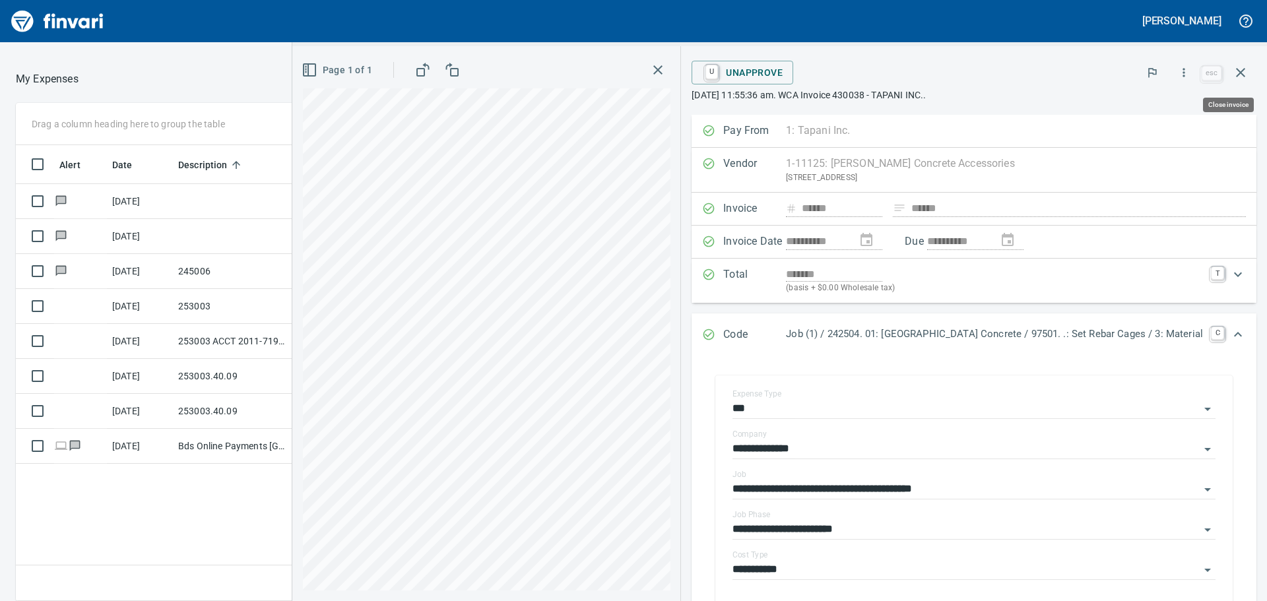
click at [1239, 73] on icon "button" at bounding box center [1241, 73] width 16 height 16
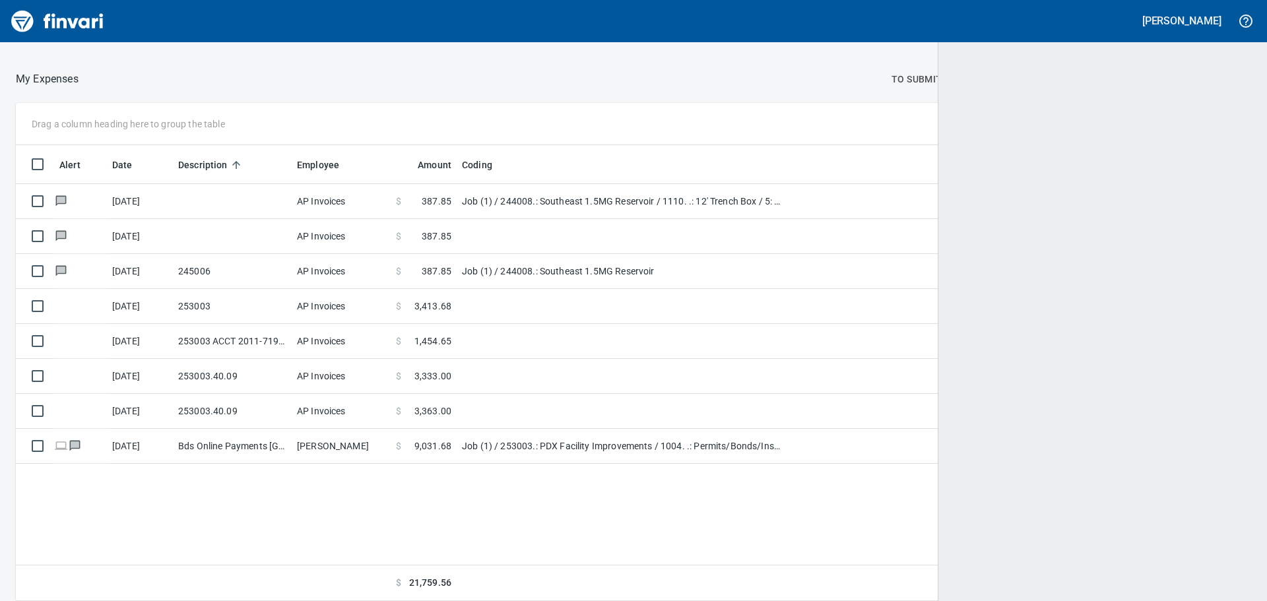
scroll to position [446, 1213]
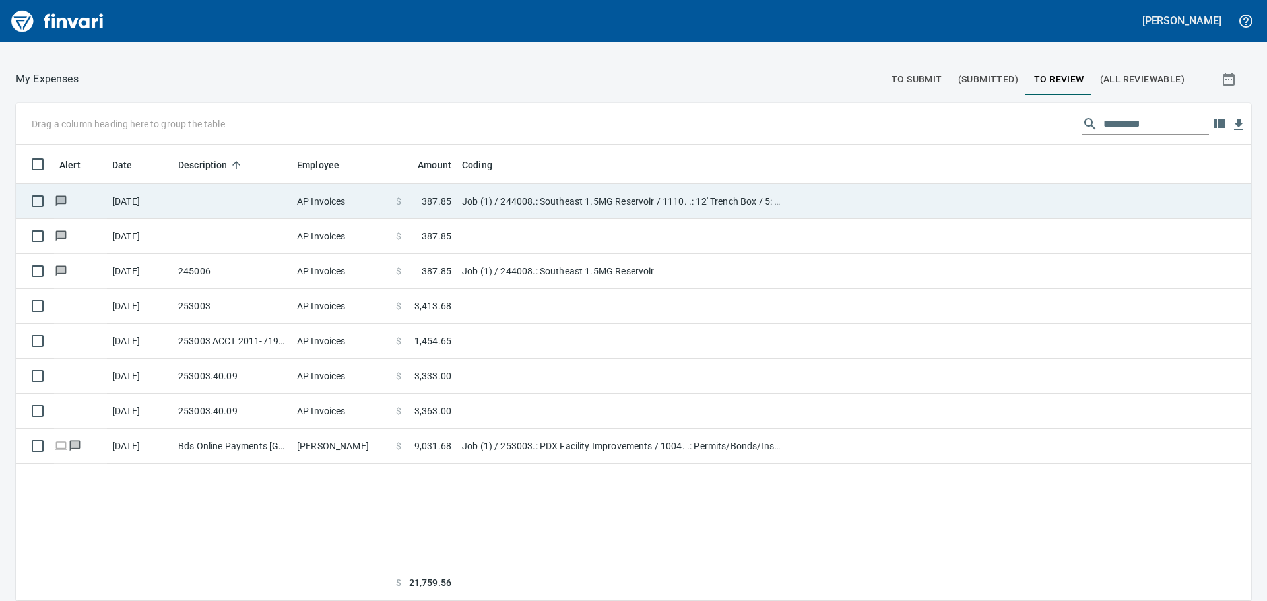
click at [210, 199] on td at bounding box center [232, 201] width 119 height 35
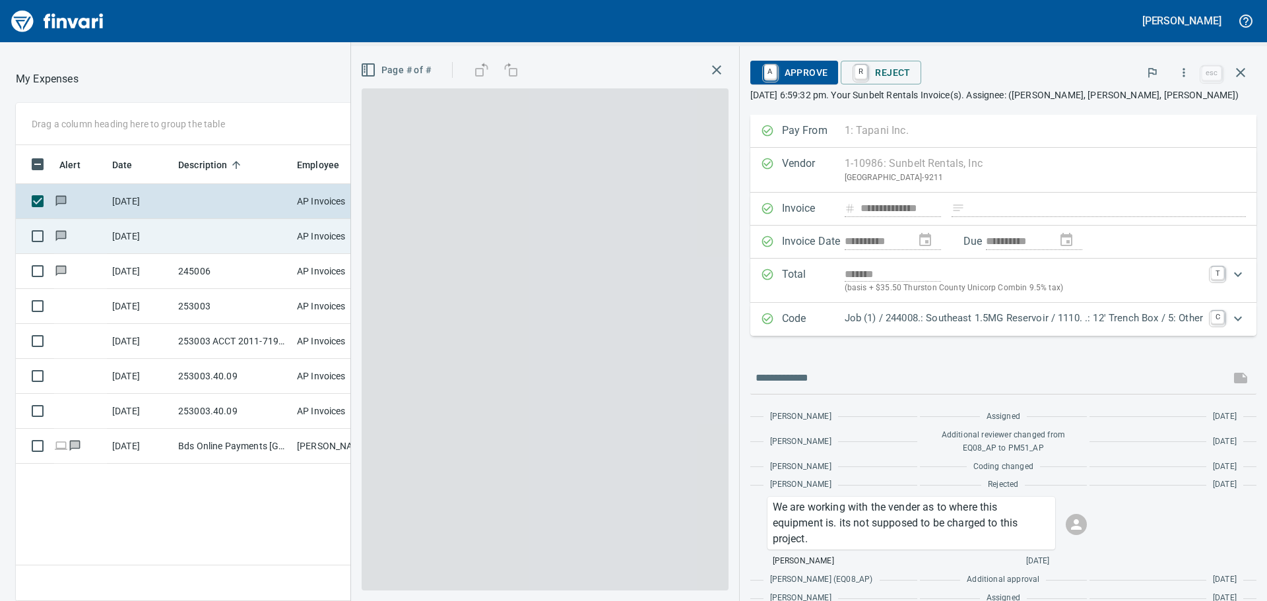
scroll to position [446, 886]
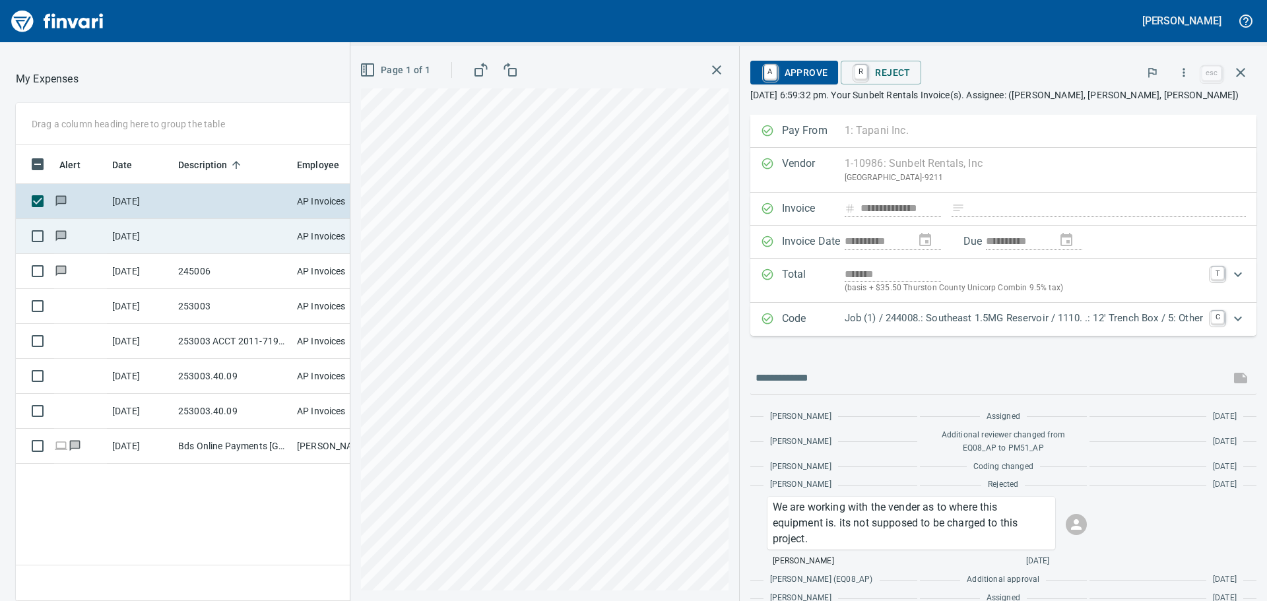
click at [212, 234] on td at bounding box center [232, 236] width 119 height 35
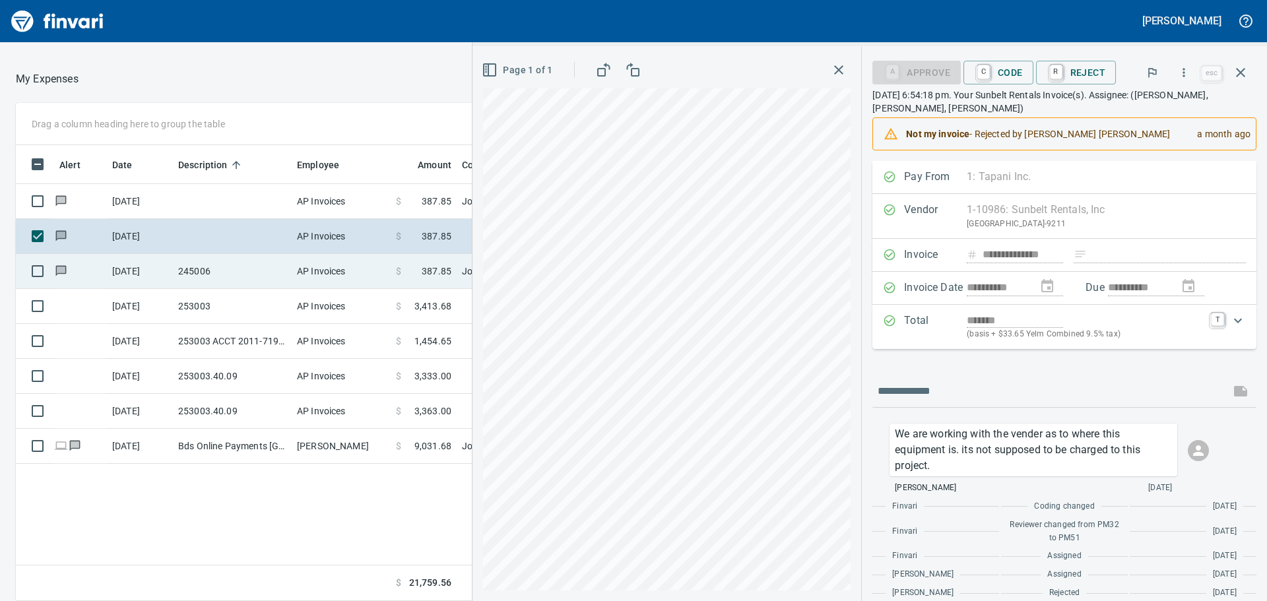
click at [200, 270] on td "245006" at bounding box center [232, 271] width 119 height 35
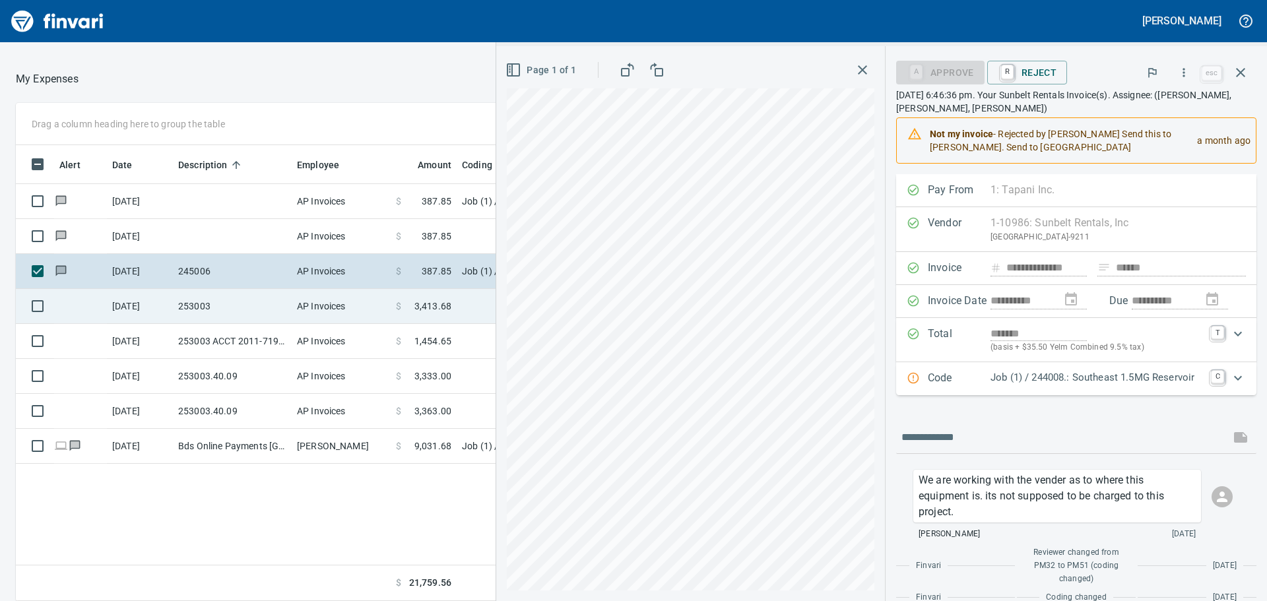
click at [207, 306] on td "253003" at bounding box center [232, 306] width 119 height 35
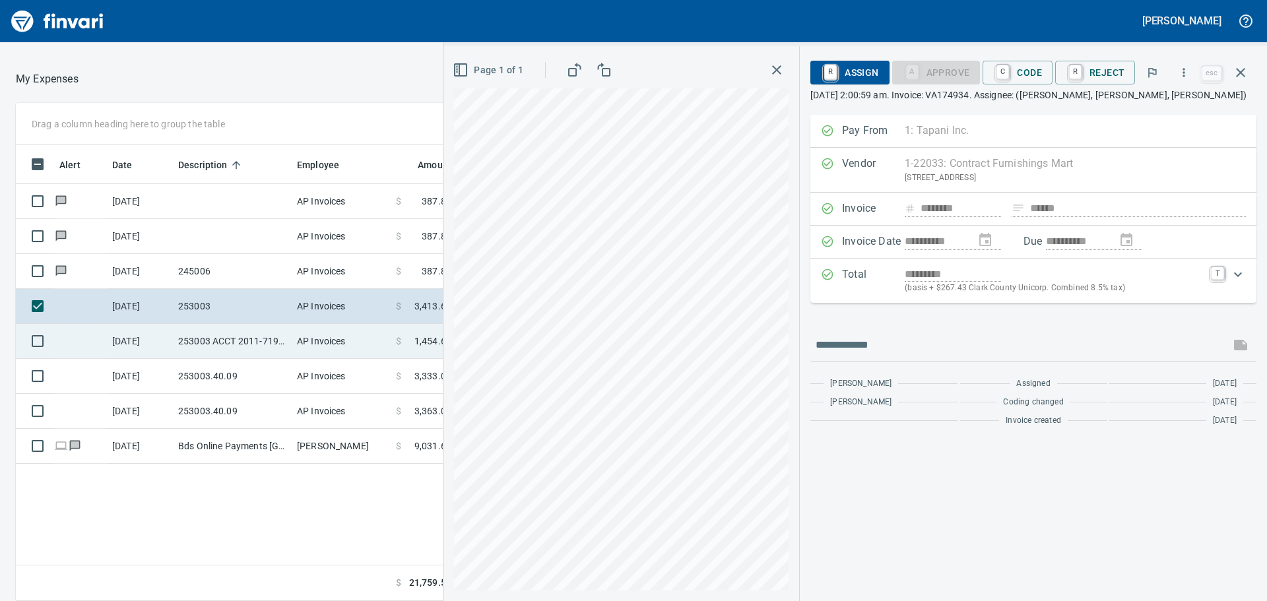
click at [212, 336] on td "253003 ACCT 2011-71943889" at bounding box center [232, 341] width 119 height 35
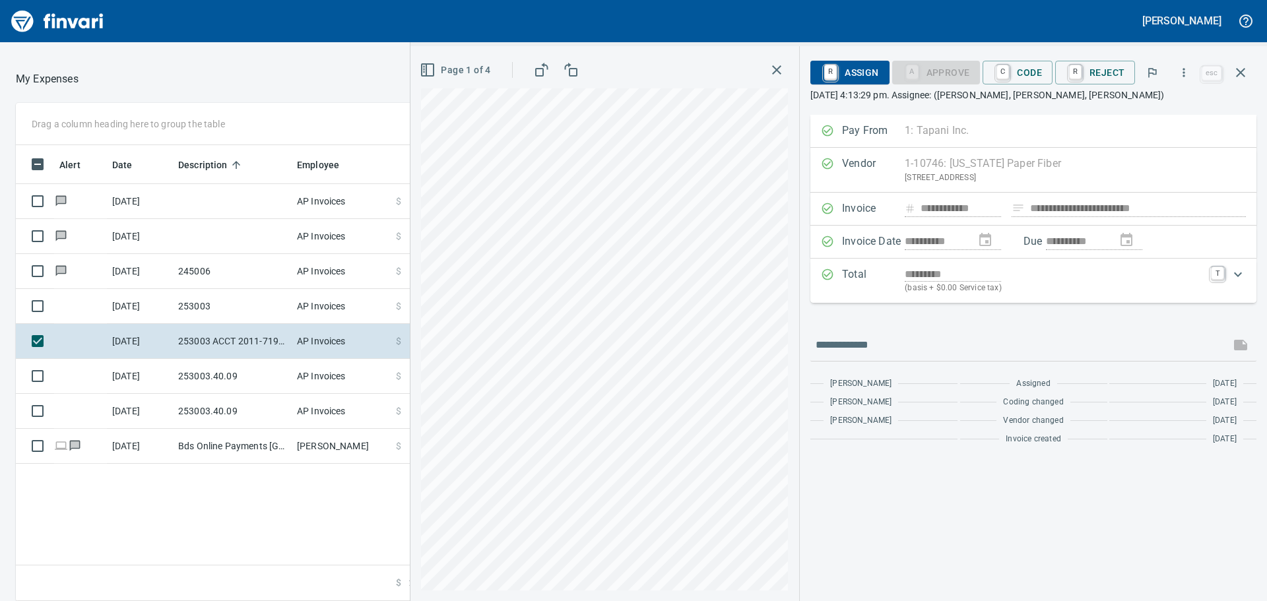
scroll to position [446, 886]
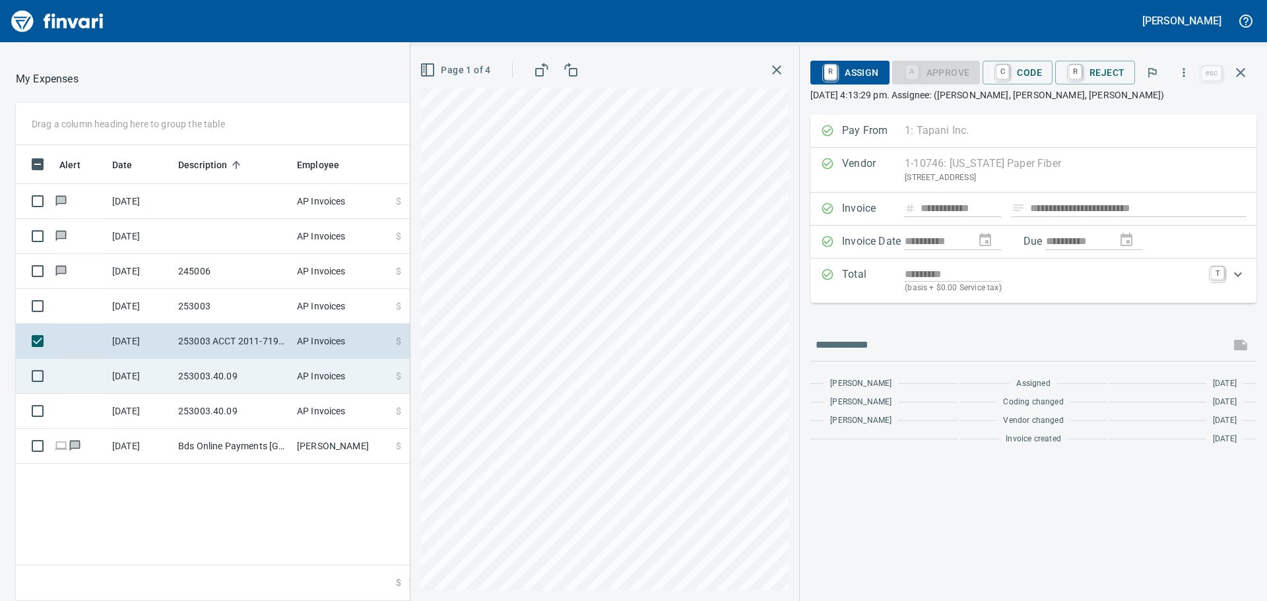
click at [210, 374] on td "253003.40.09" at bounding box center [232, 376] width 119 height 35
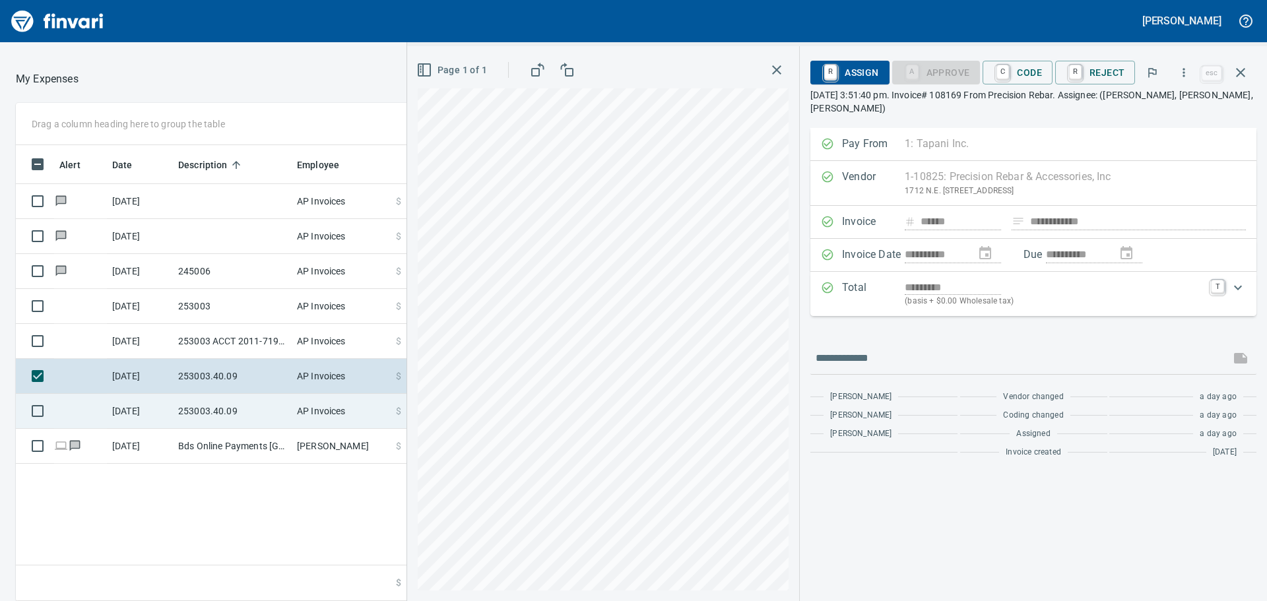
click at [214, 411] on td "253003.40.09" at bounding box center [232, 411] width 119 height 35
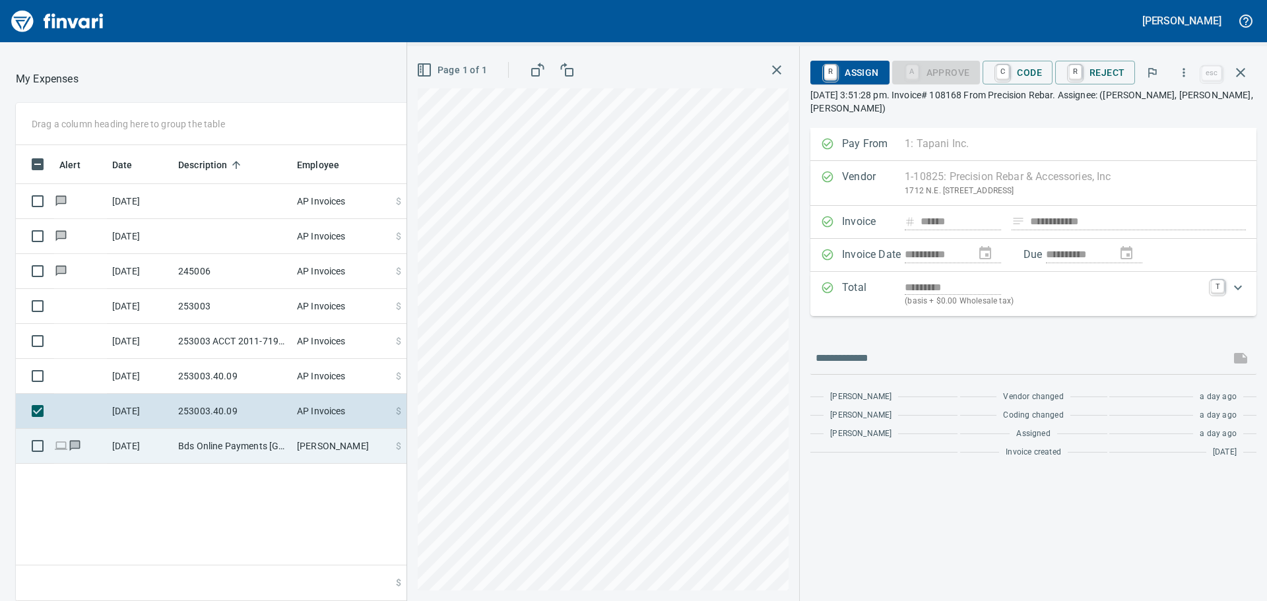
click at [214, 436] on td "Bds Online Payments Portland OR" at bounding box center [232, 446] width 119 height 35
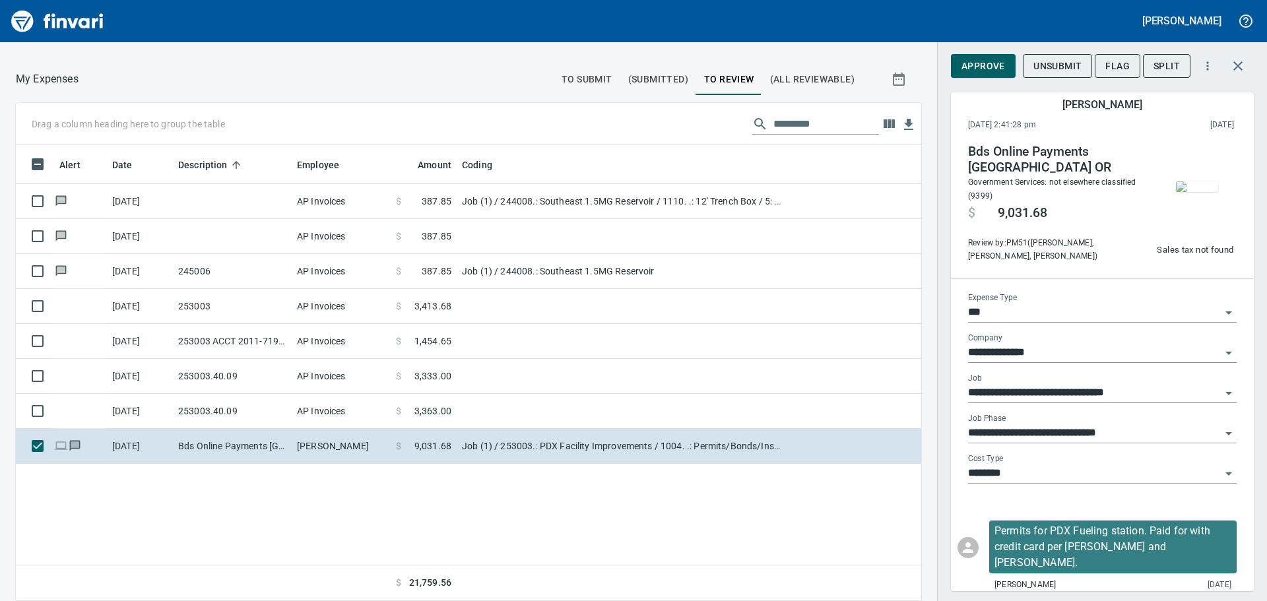
scroll to position [446, 886]
click at [979, 62] on span "Approve" at bounding box center [983, 66] width 44 height 16
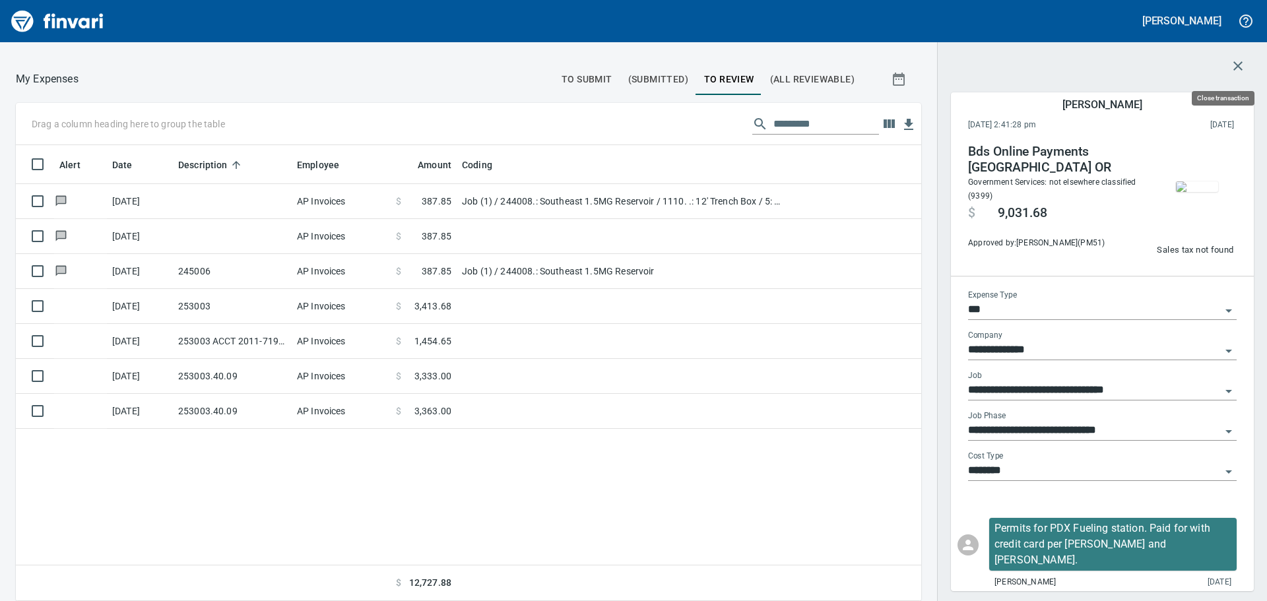
click at [1236, 63] on icon "button" at bounding box center [1237, 65] width 9 height 9
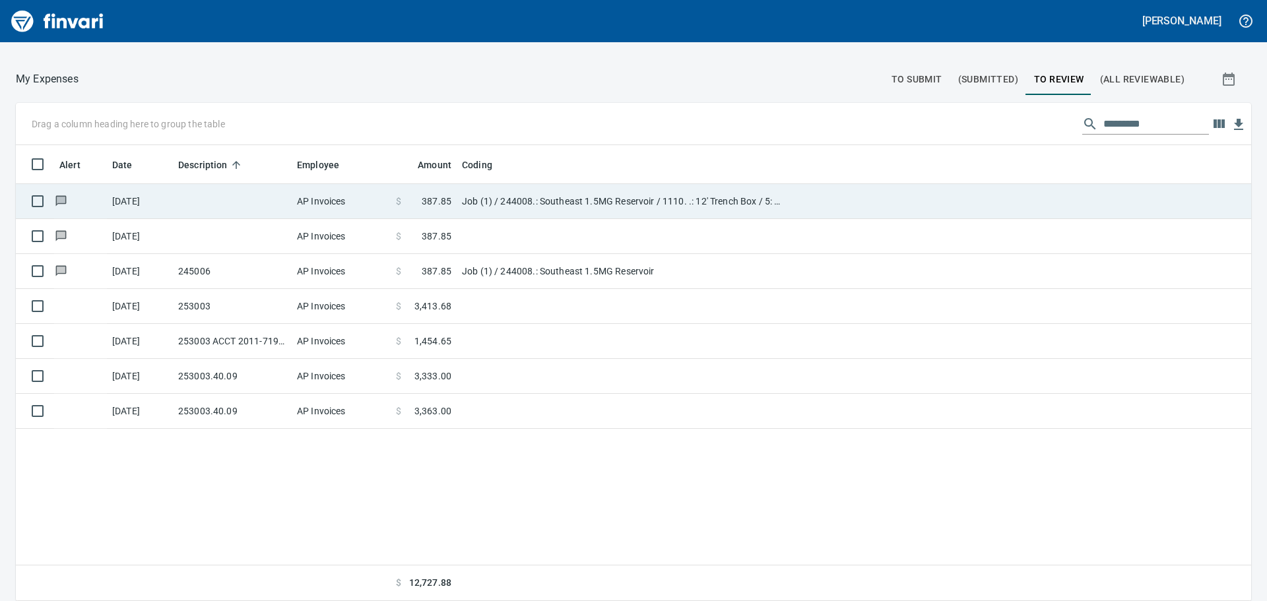
scroll to position [446, 1215]
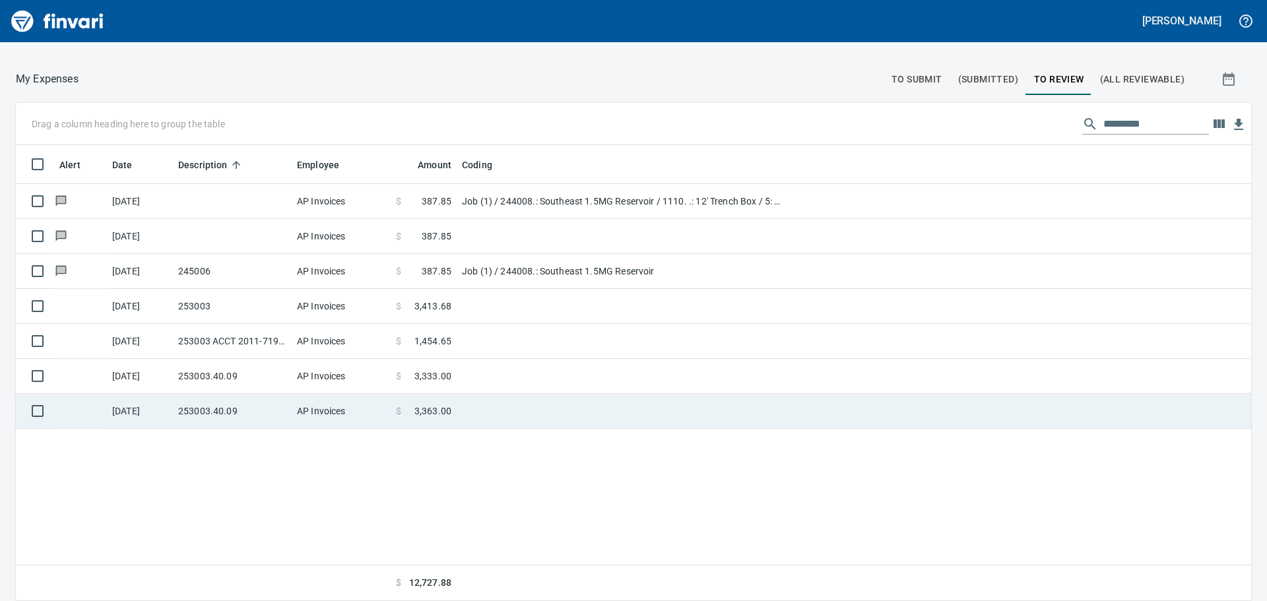
click at [203, 406] on td "253003.40.09" at bounding box center [232, 411] width 119 height 35
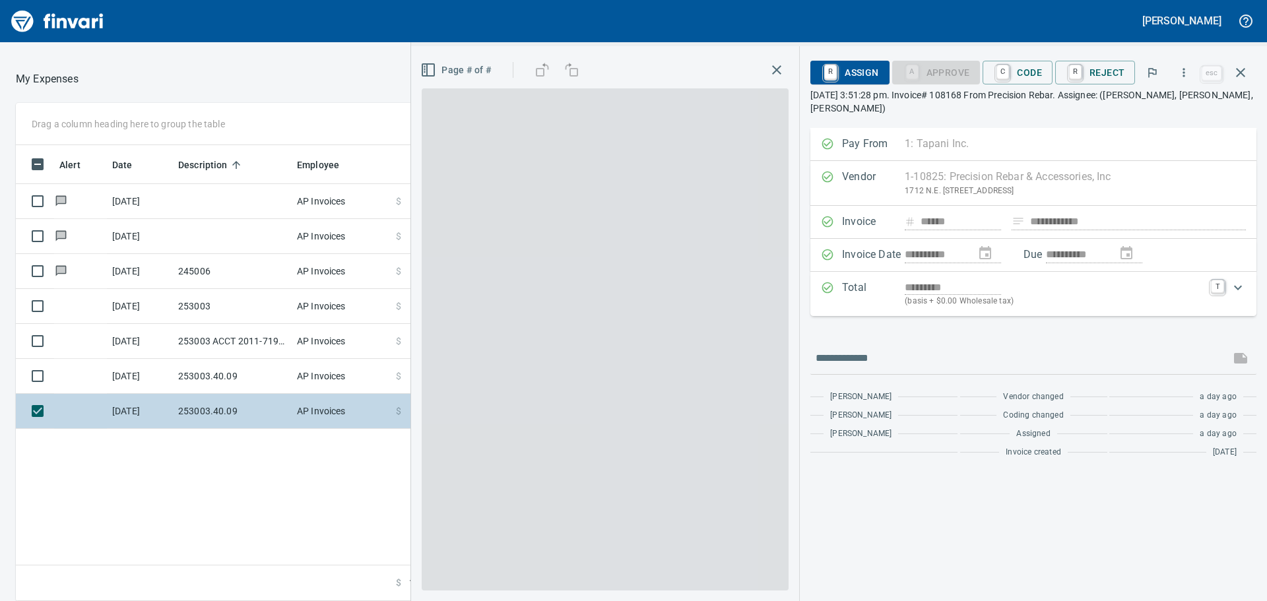
scroll to position [446, 886]
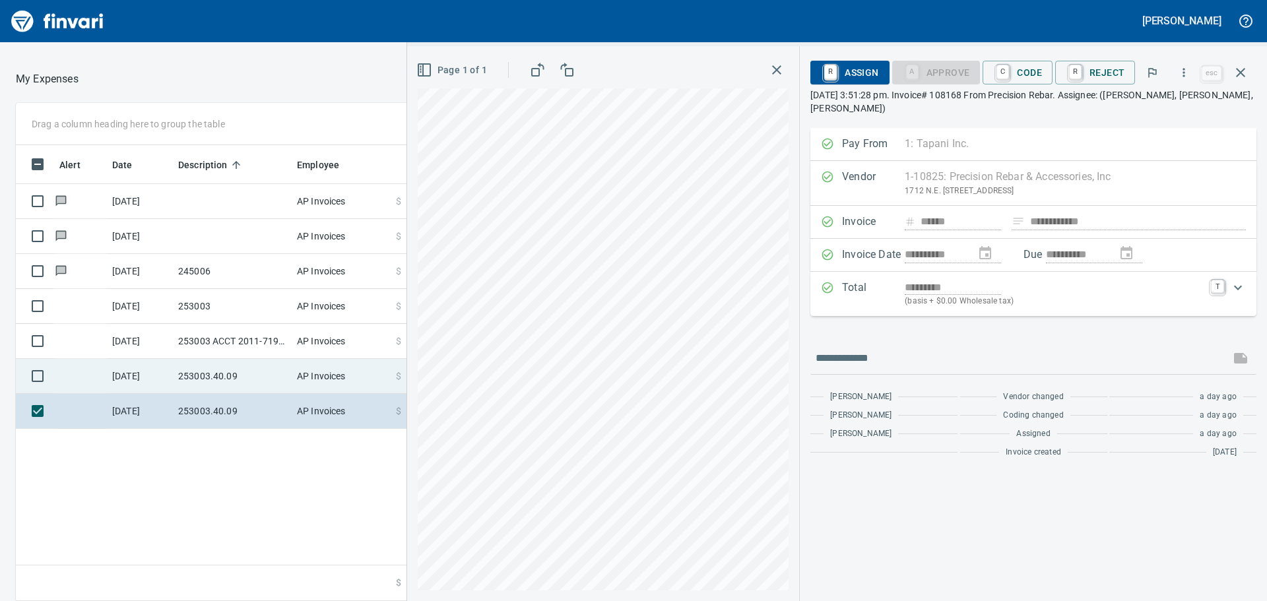
click at [205, 370] on td "253003.40.09" at bounding box center [232, 376] width 119 height 35
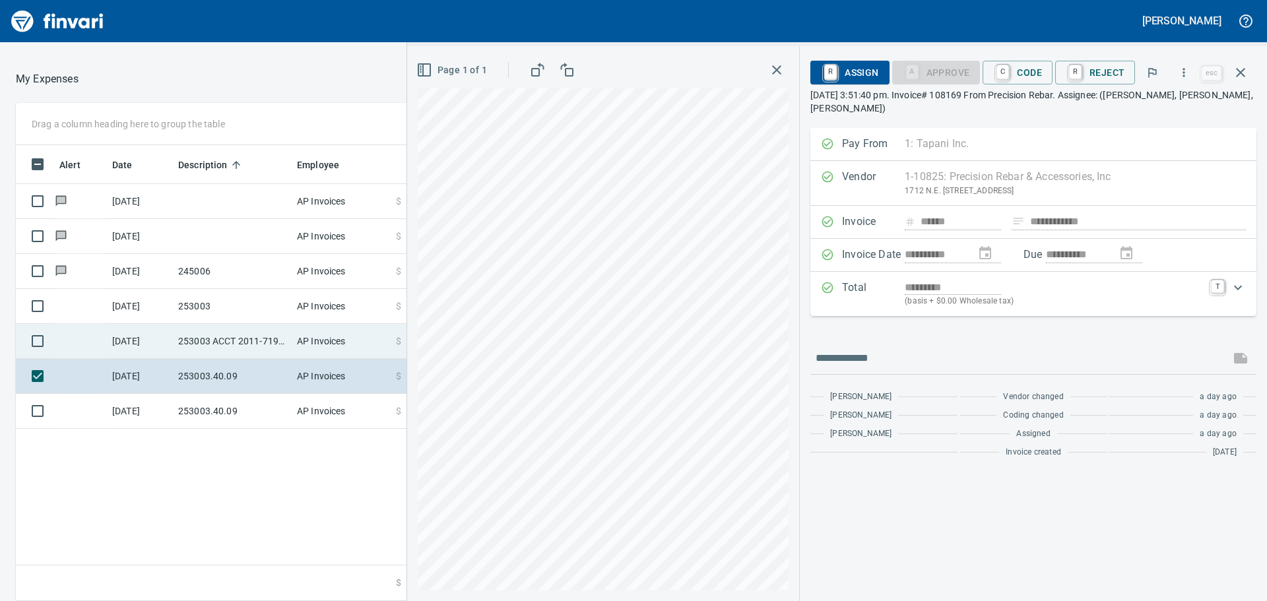
click at [207, 340] on td "253003 ACCT 2011-71943889" at bounding box center [232, 341] width 119 height 35
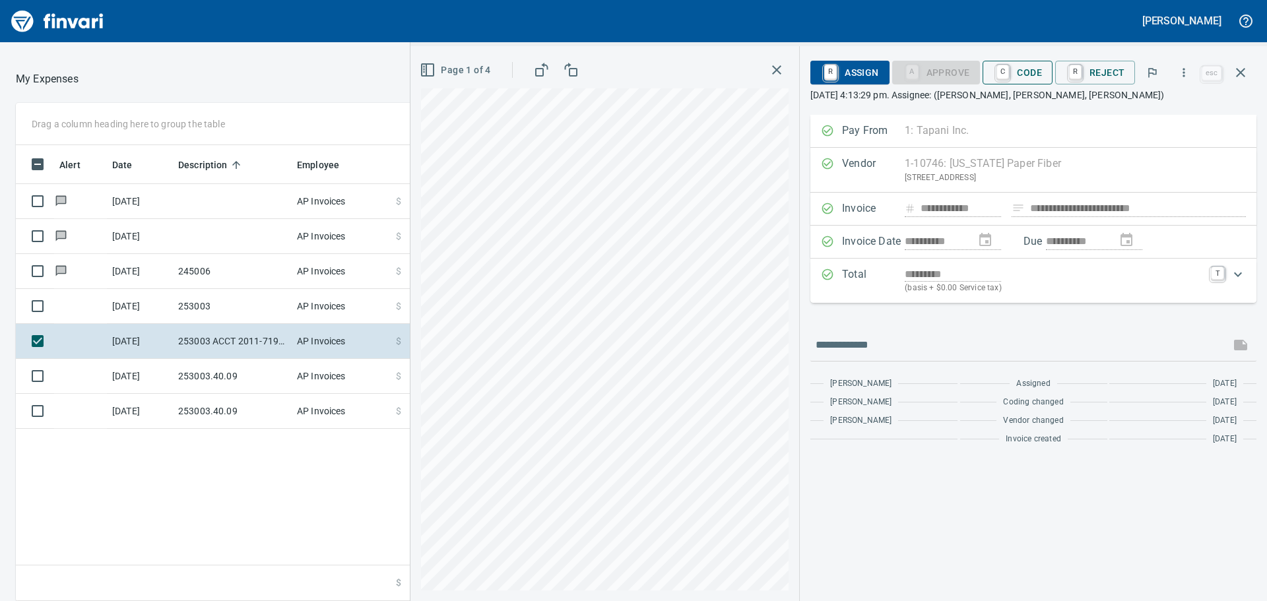
click at [1036, 69] on span "C Code" at bounding box center [1017, 72] width 49 height 22
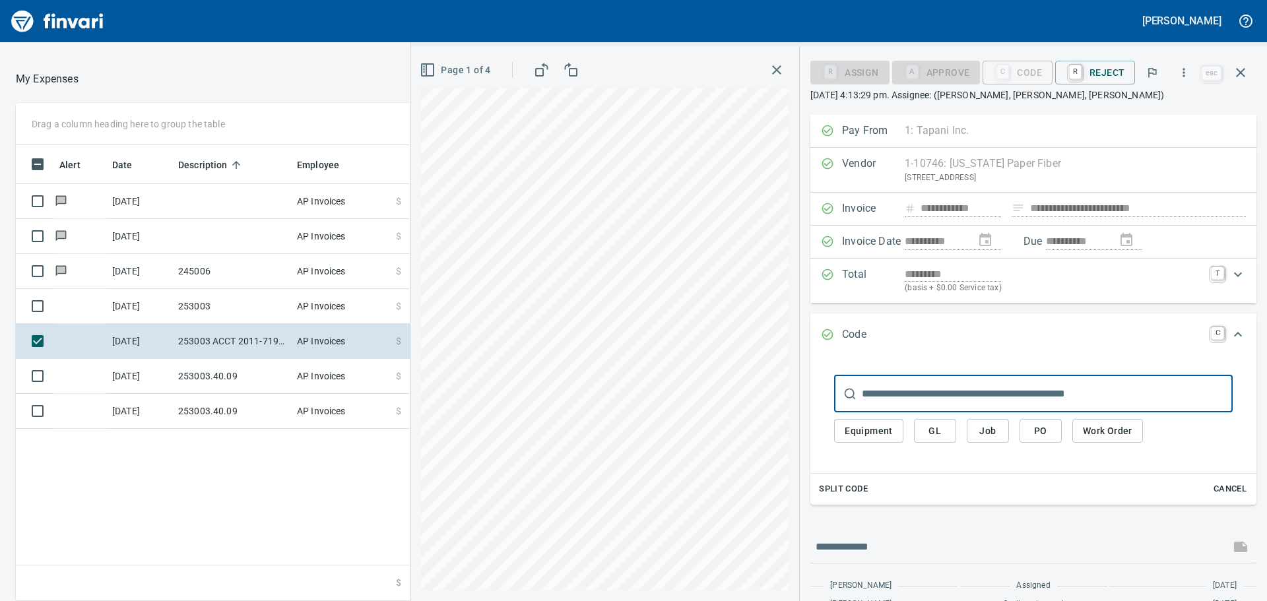
click at [992, 428] on span "Job" at bounding box center [987, 431] width 21 height 16
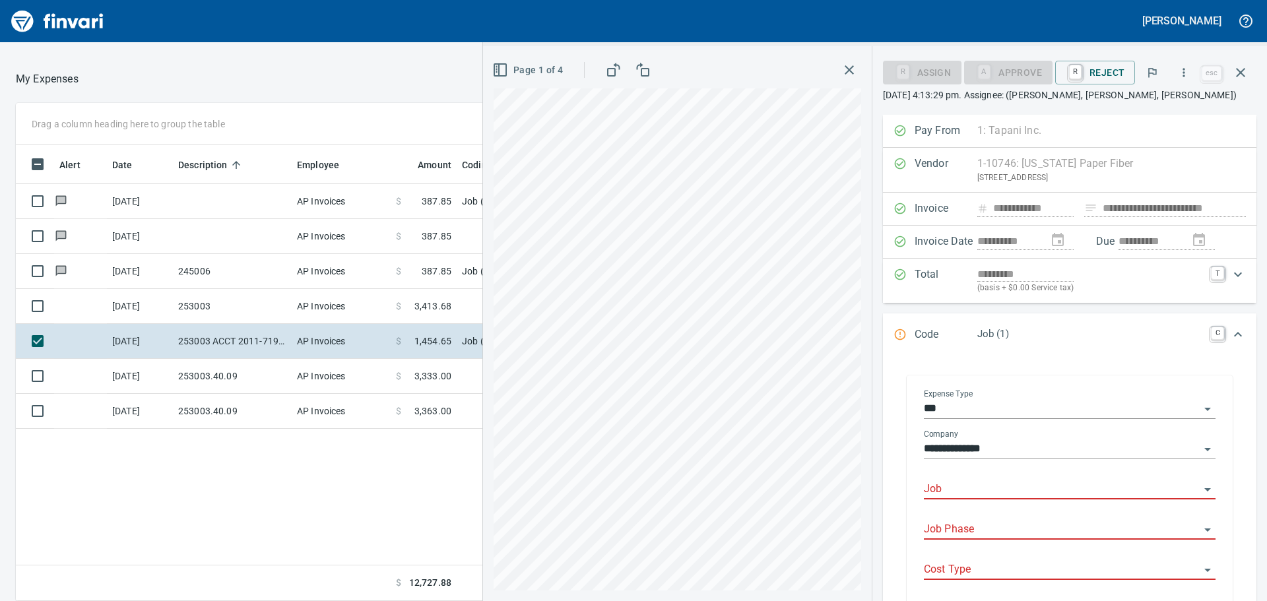
click at [981, 485] on input "Job" at bounding box center [1062, 489] width 276 height 18
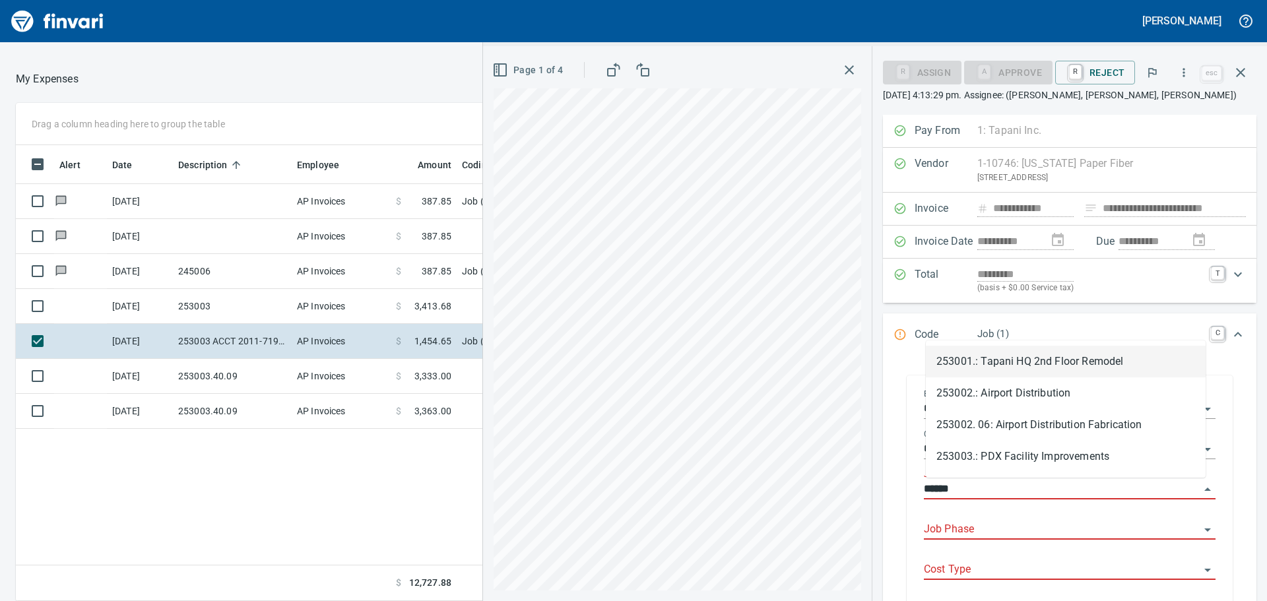
scroll to position [446, 886]
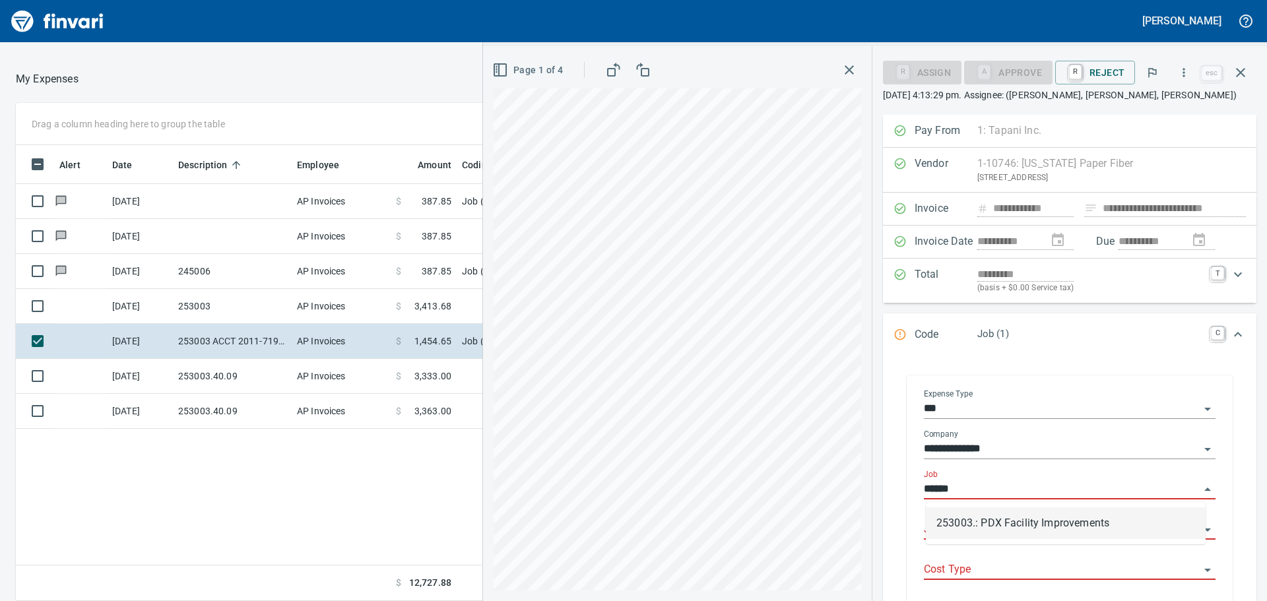
click at [1010, 522] on li "253003.: PDX Facility Improvements" at bounding box center [1066, 523] width 280 height 32
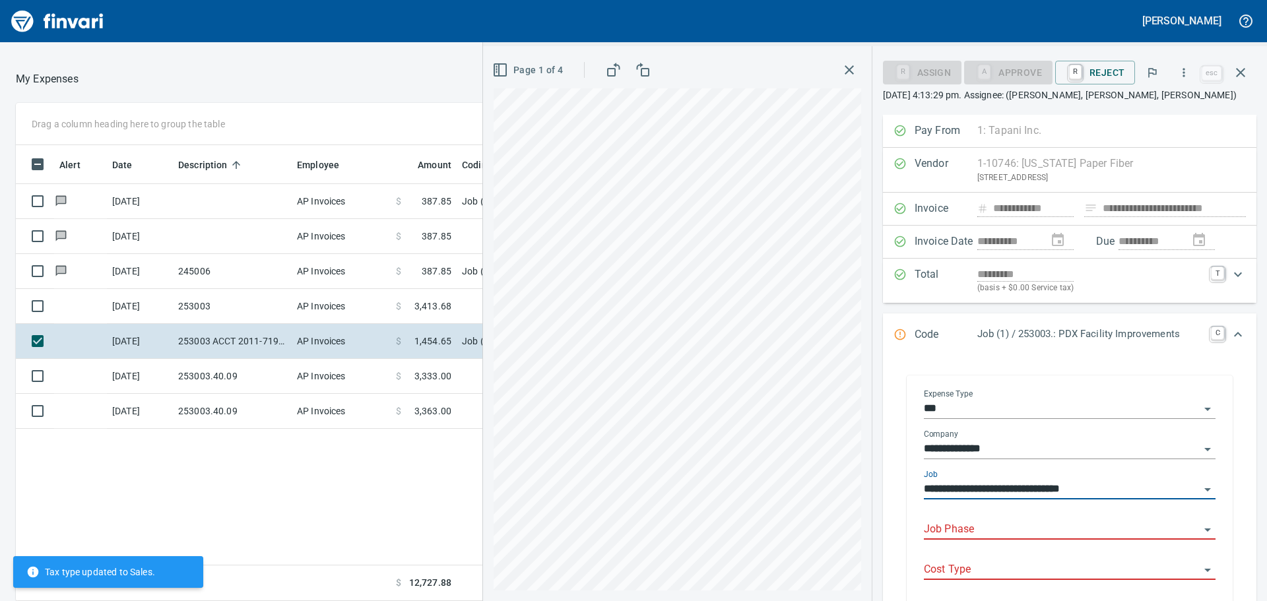
type input "**********"
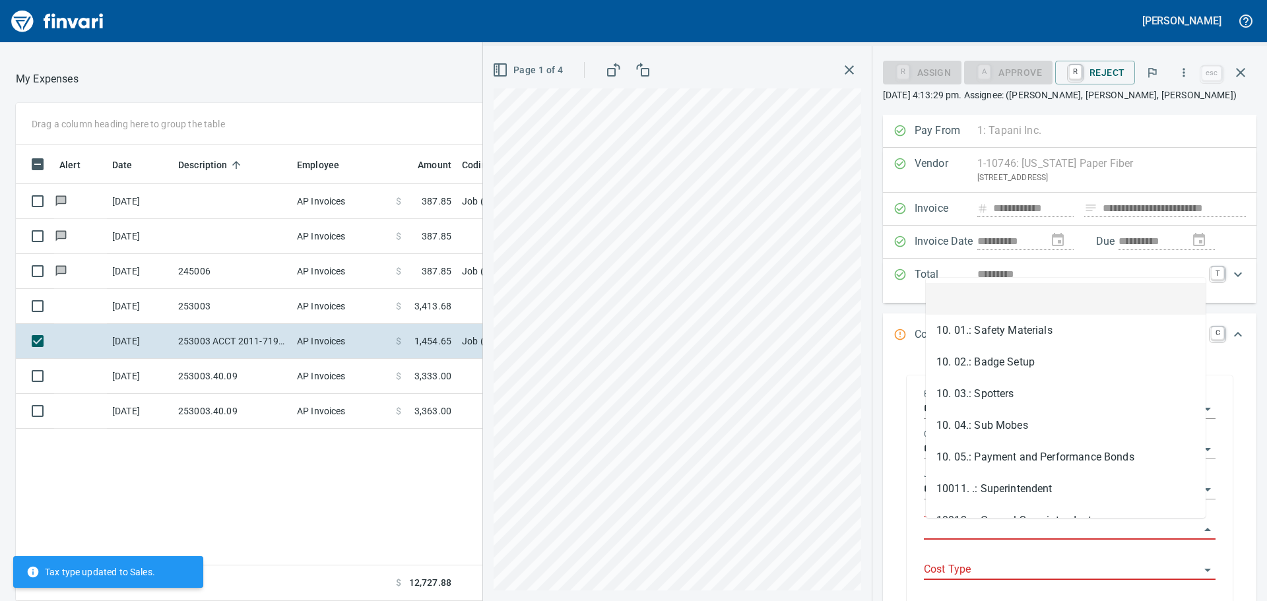
click at [994, 527] on input "Job Phase" at bounding box center [1062, 530] width 276 height 18
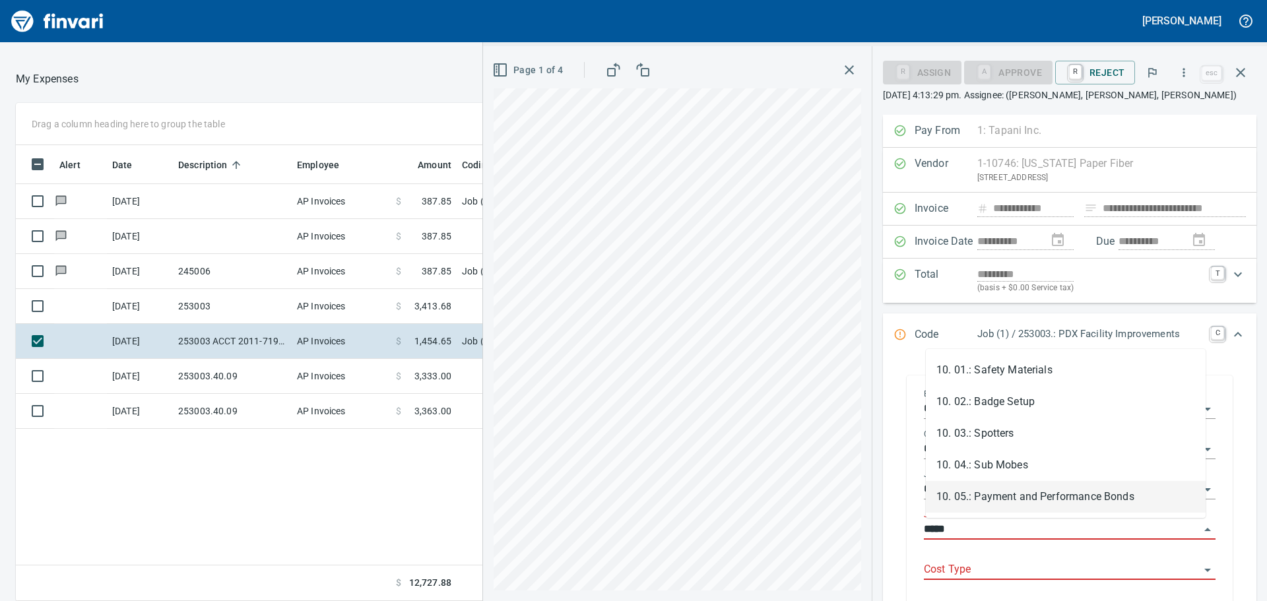
click at [993, 531] on input "*****" at bounding box center [1062, 530] width 276 height 18
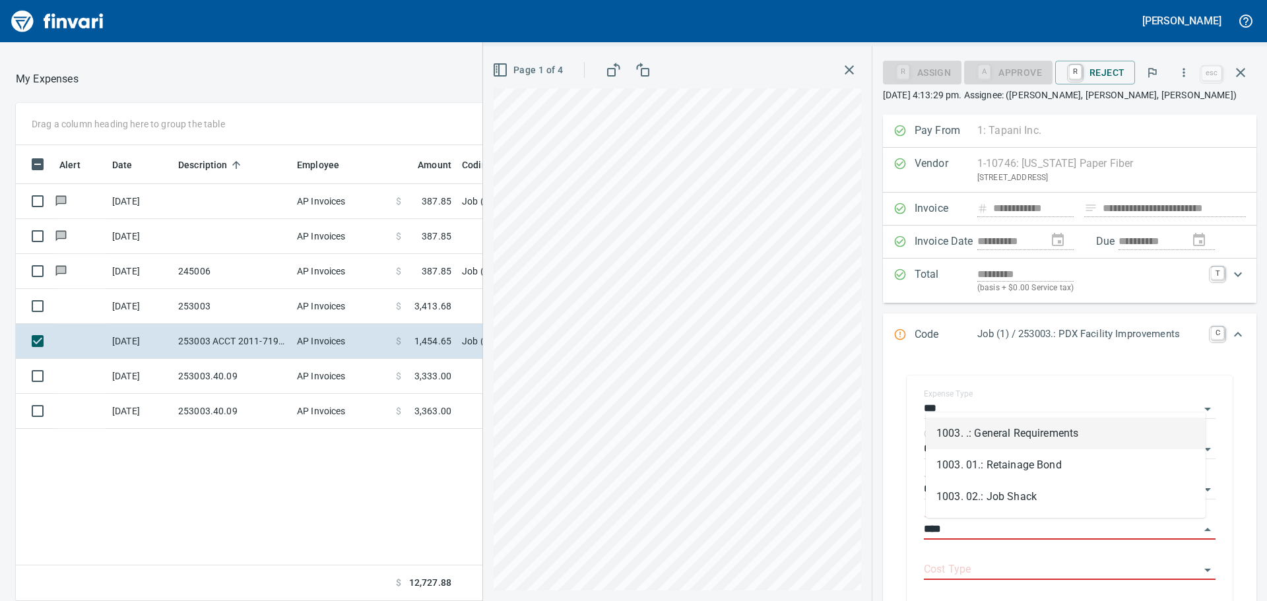
click at [990, 429] on li "1003. .: General Requirements" at bounding box center [1066, 434] width 280 height 32
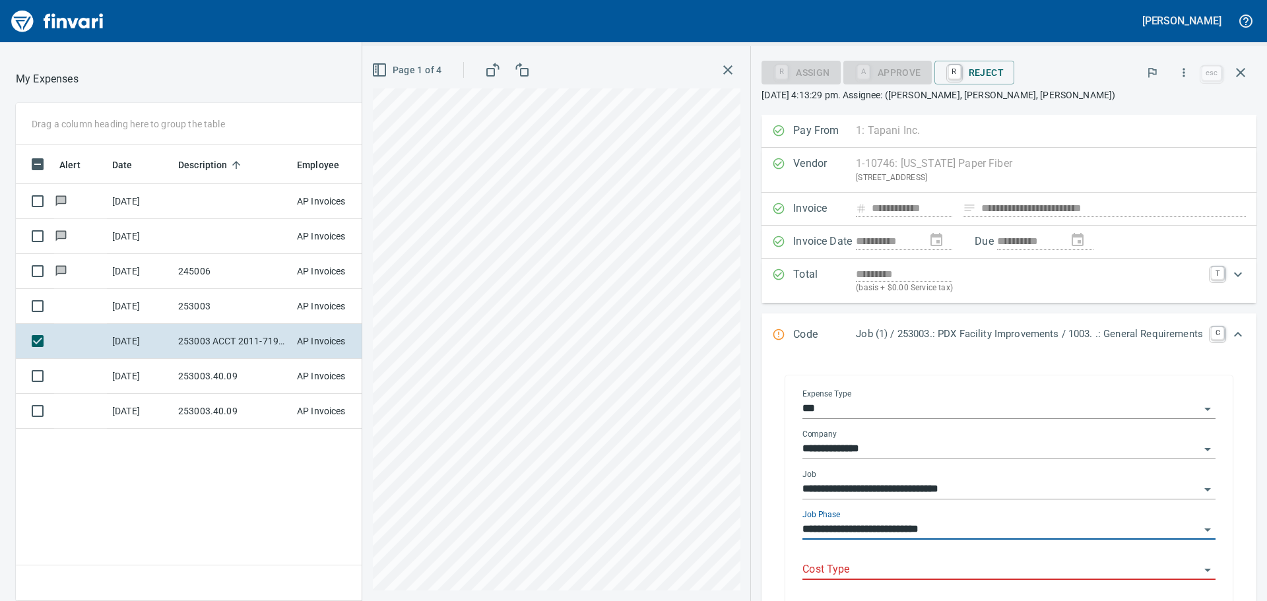
type input "**********"
click at [843, 567] on input "Cost Type" at bounding box center [1000, 570] width 397 height 18
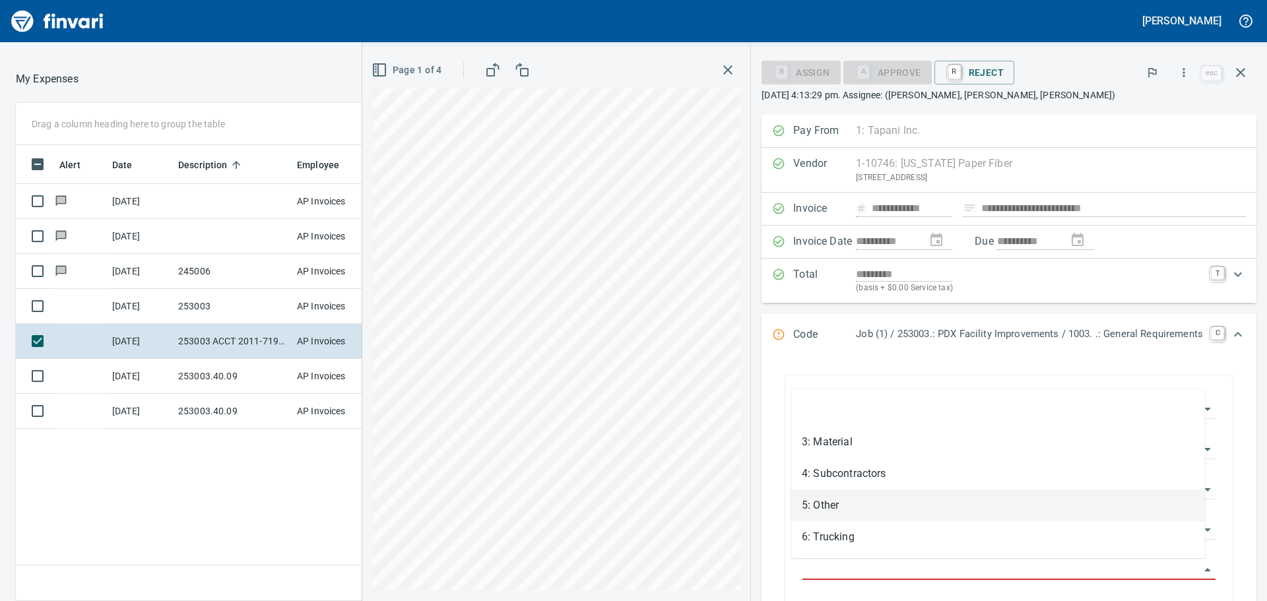
click at [858, 505] on li "5: Other" at bounding box center [998, 506] width 414 height 32
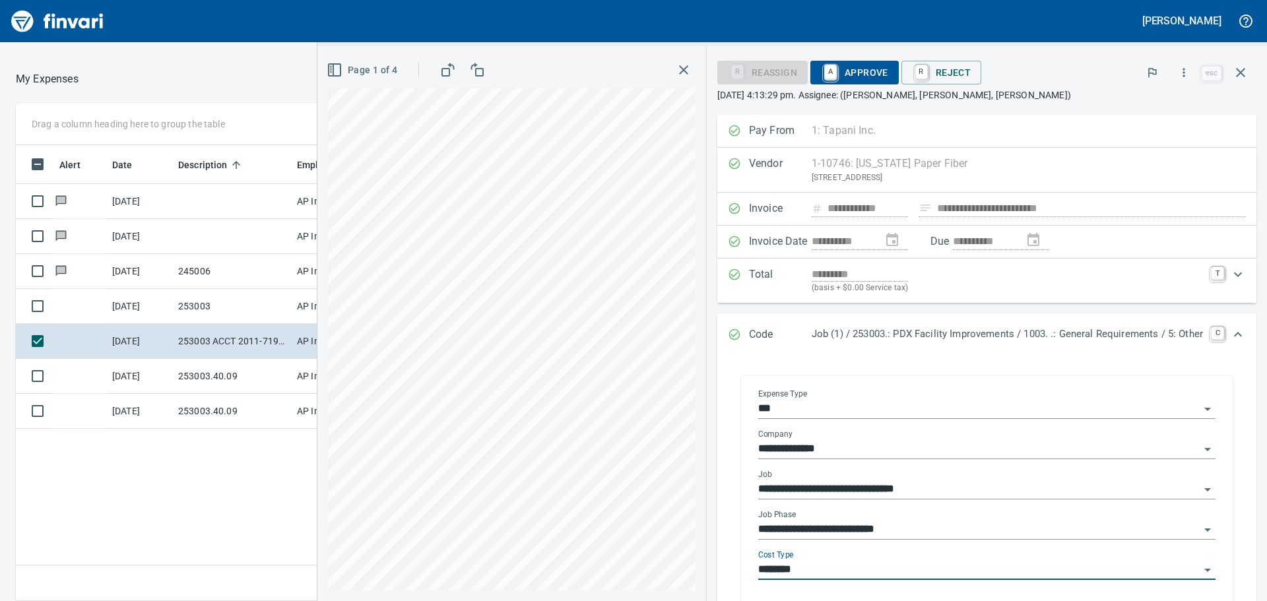
type input "********"
click at [849, 74] on span "A Approve" at bounding box center [854, 72] width 67 height 22
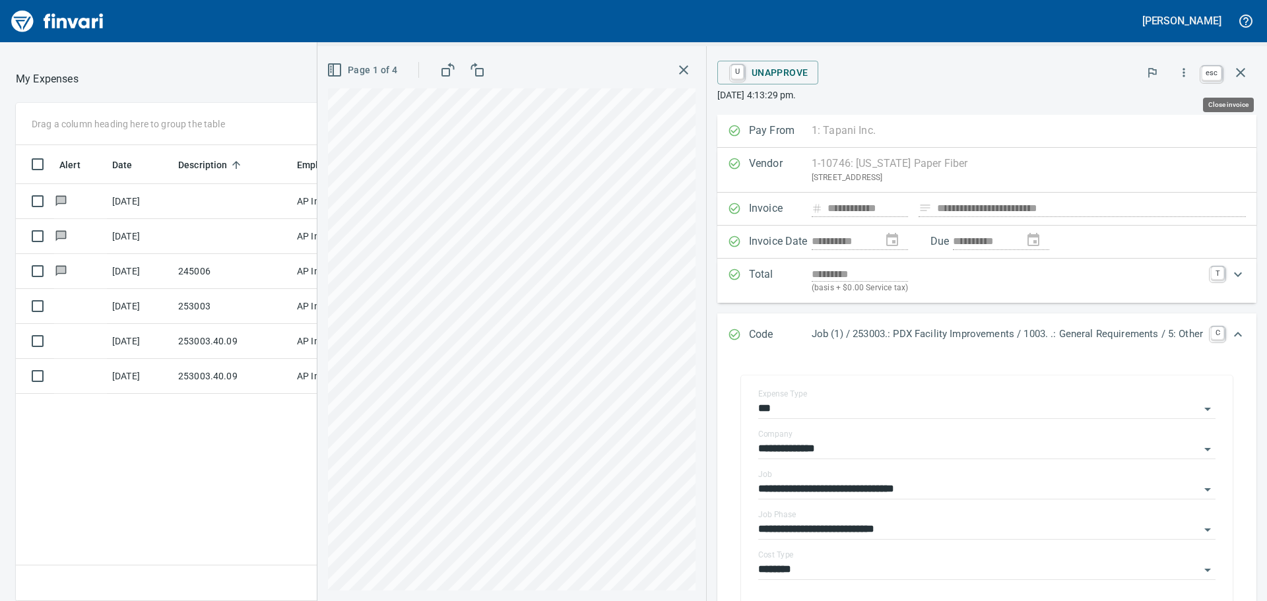
click at [1241, 70] on icon "button" at bounding box center [1241, 73] width 16 height 16
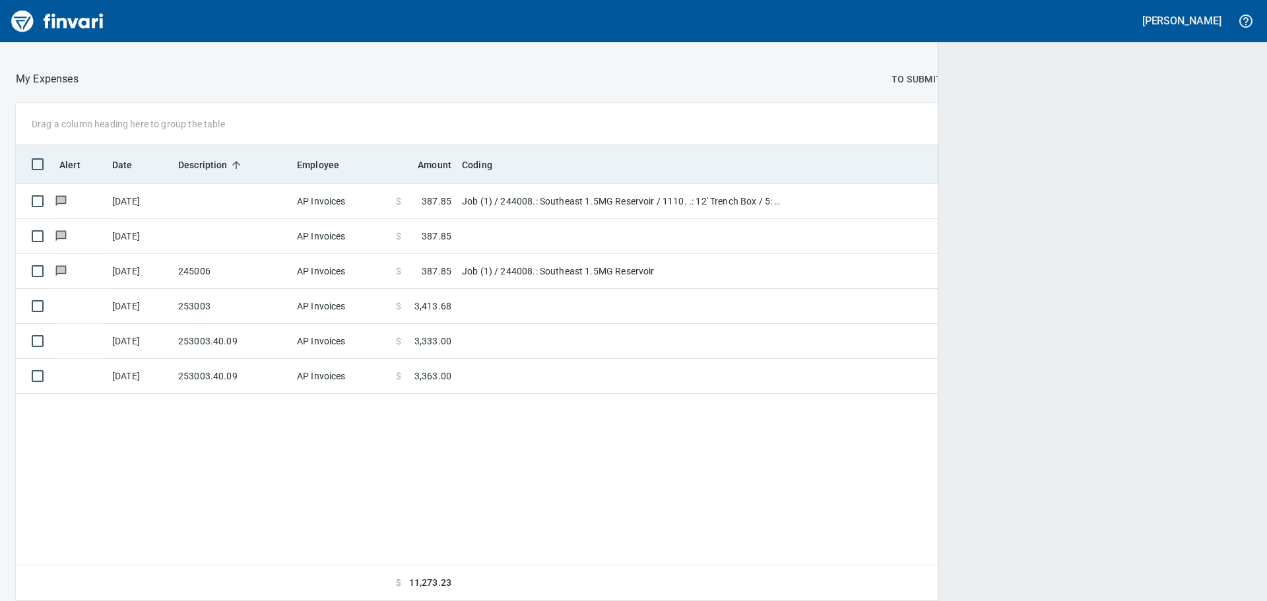
scroll to position [446, 1215]
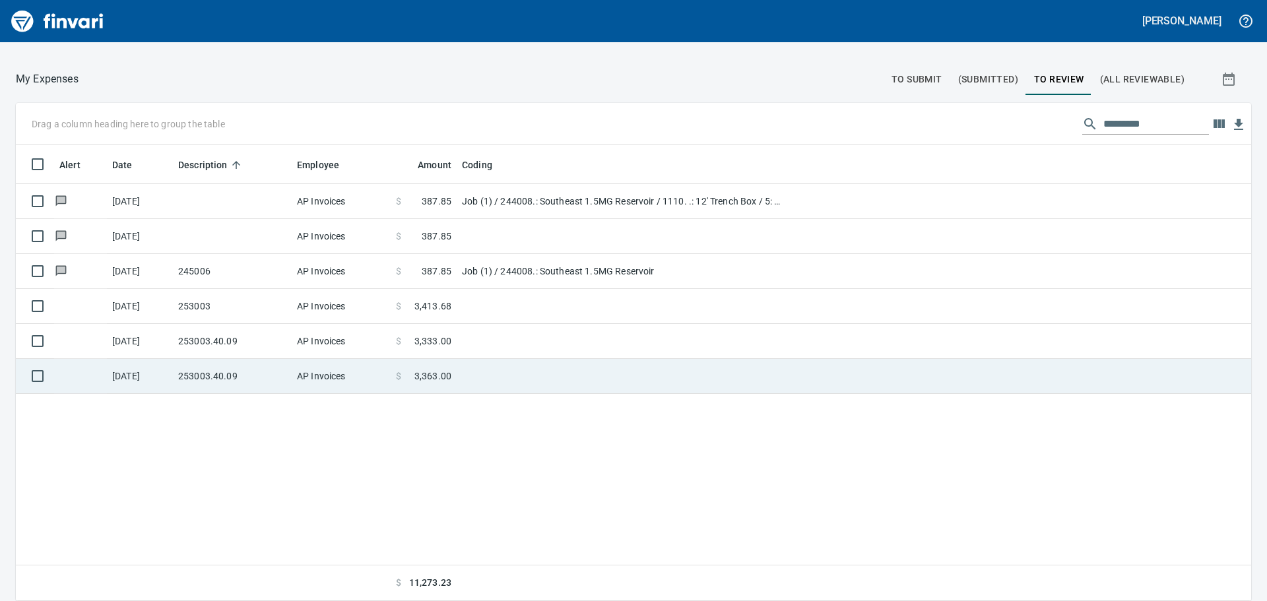
click at [219, 373] on td "253003.40.09" at bounding box center [232, 376] width 119 height 35
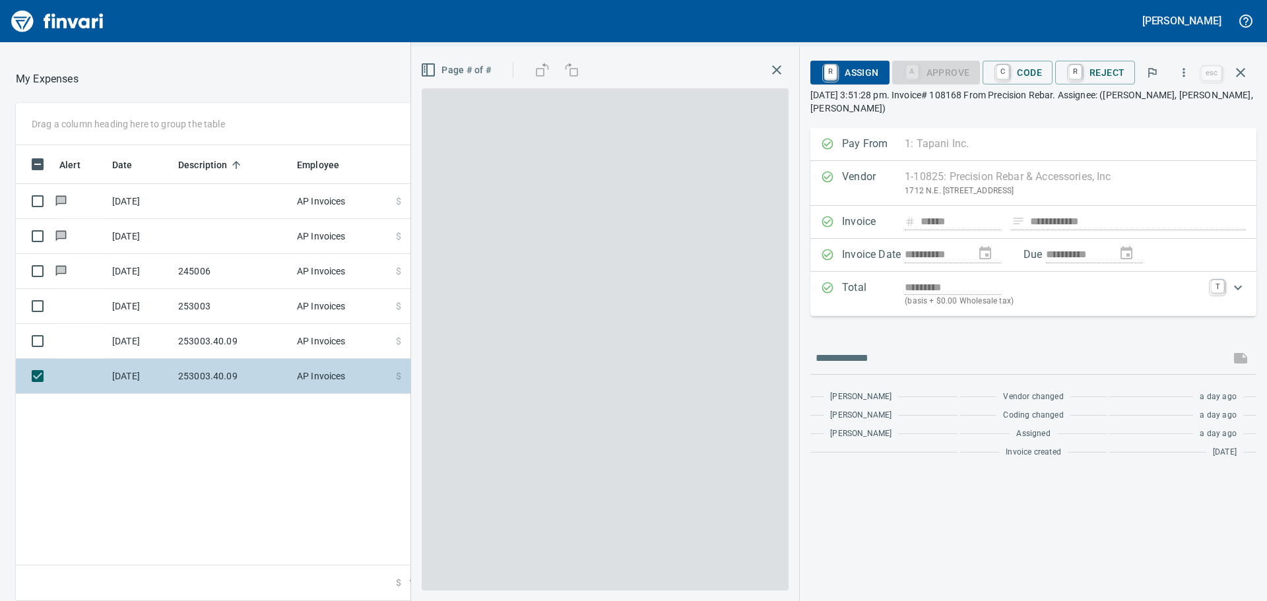
scroll to position [446, 886]
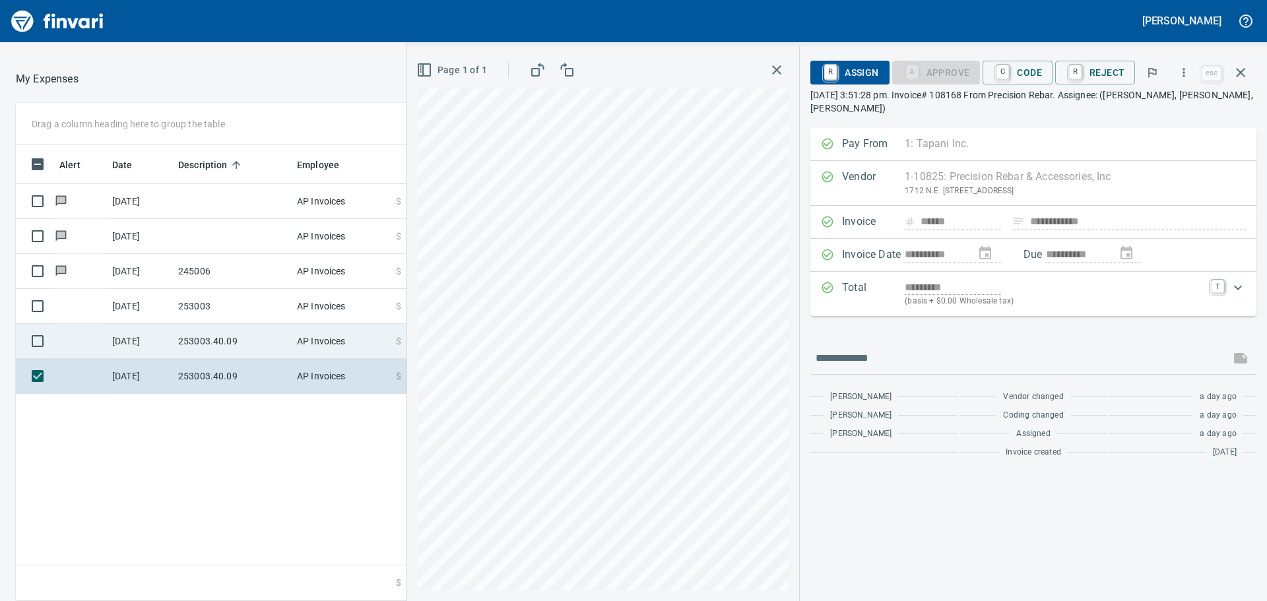
click at [224, 339] on td "253003.40.09" at bounding box center [232, 341] width 119 height 35
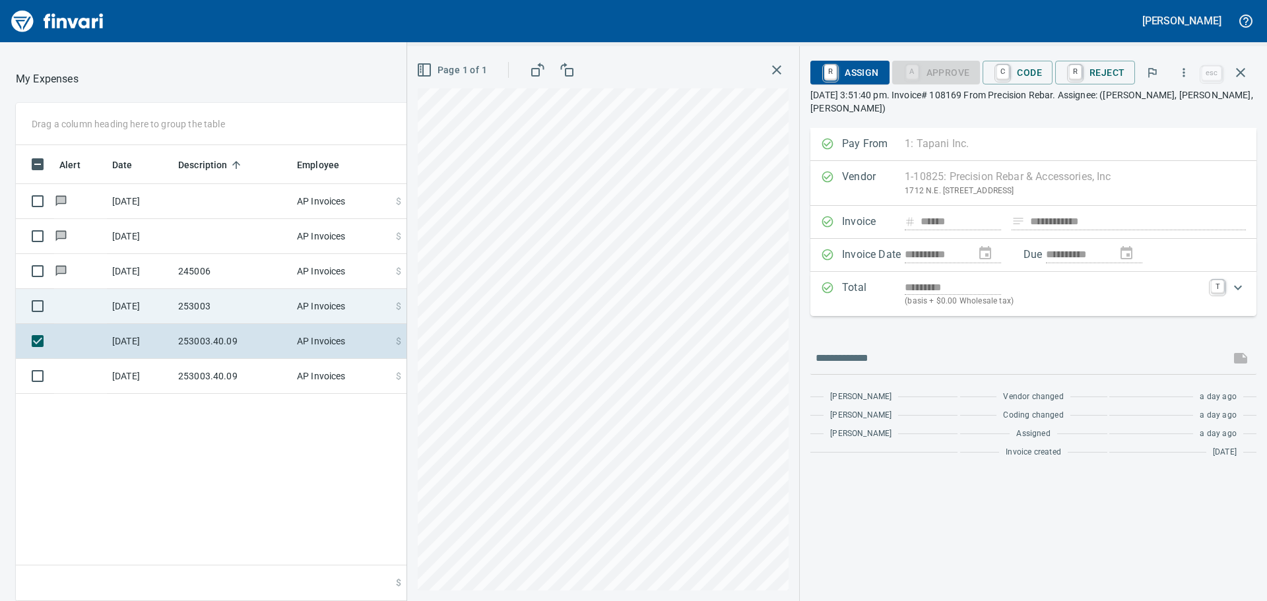
click at [221, 302] on td "253003" at bounding box center [232, 306] width 119 height 35
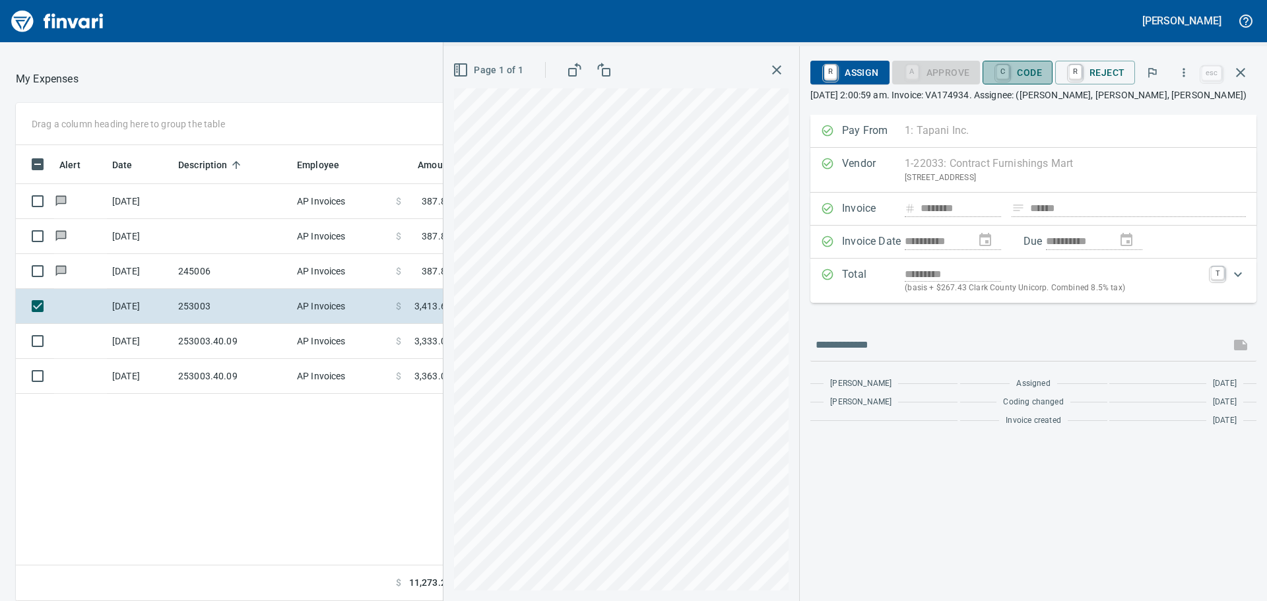
click at [1030, 72] on span "C Code" at bounding box center [1017, 72] width 49 height 22
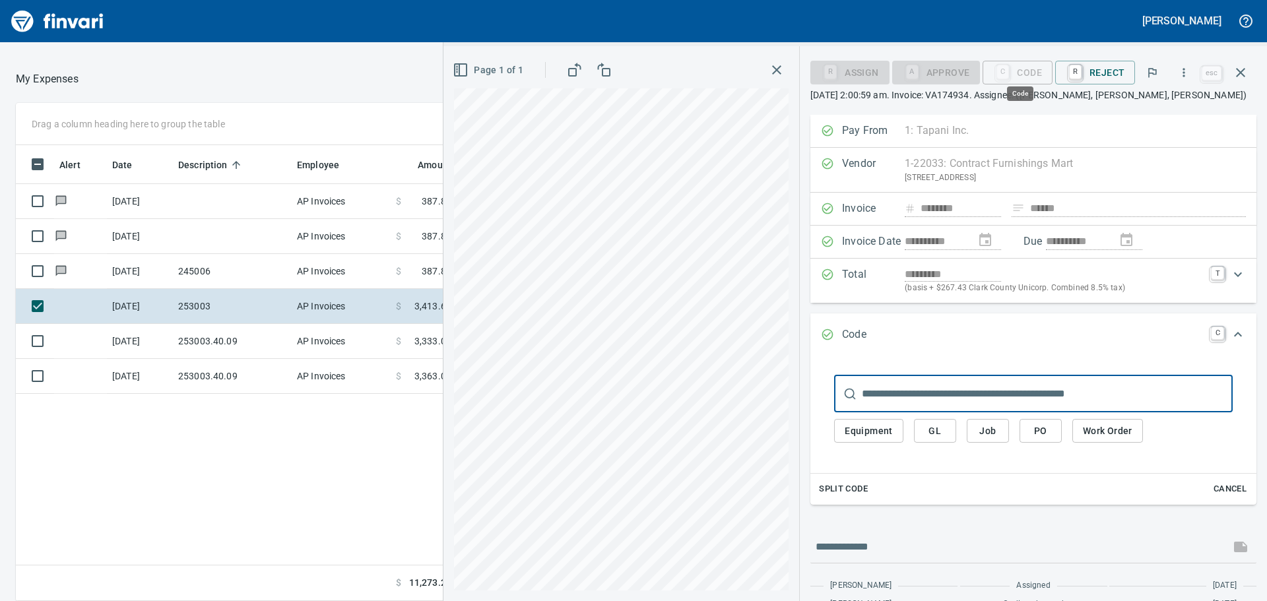
scroll to position [446, 886]
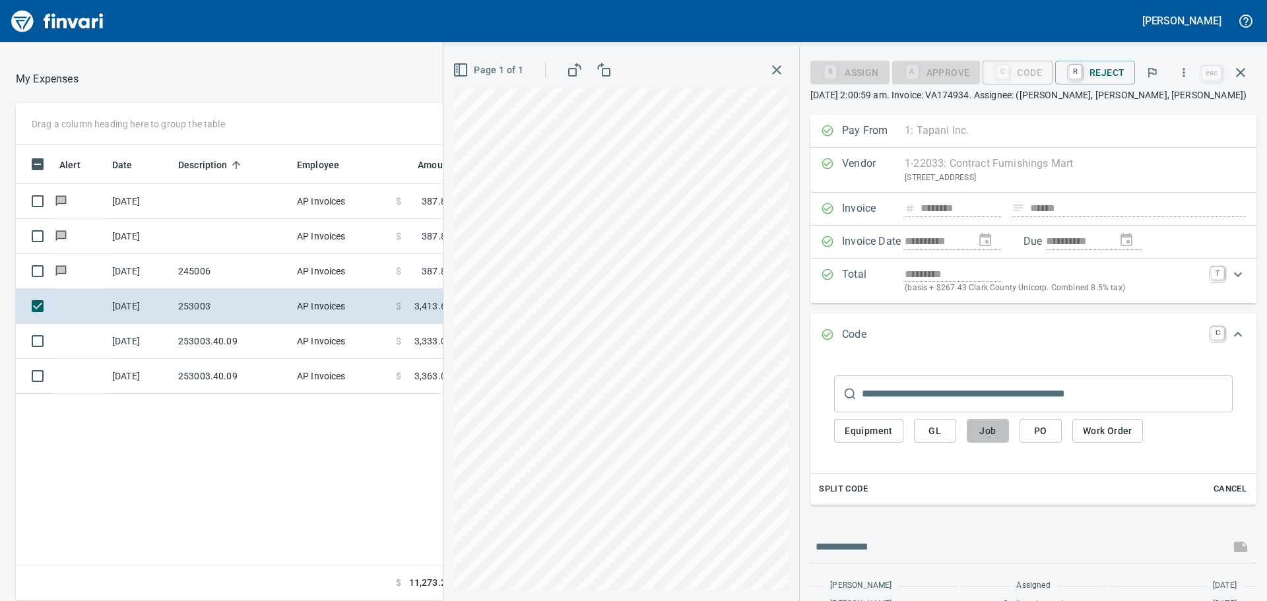
click at [985, 426] on span "Job" at bounding box center [987, 431] width 21 height 16
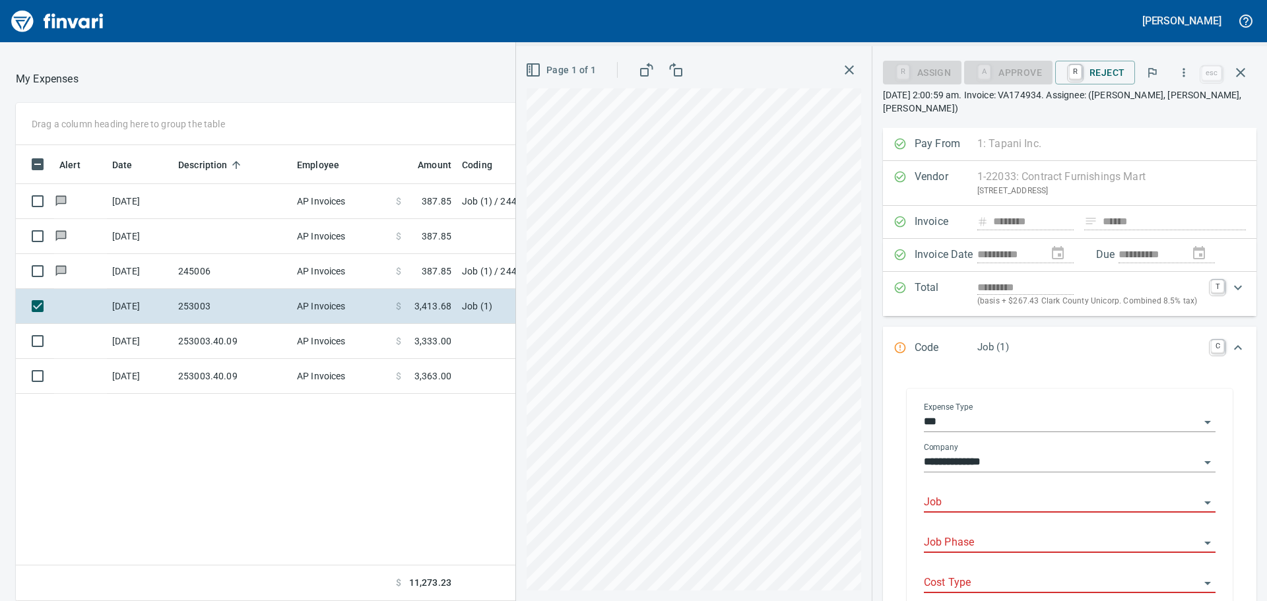
click at [994, 498] on input "Job" at bounding box center [1062, 503] width 276 height 18
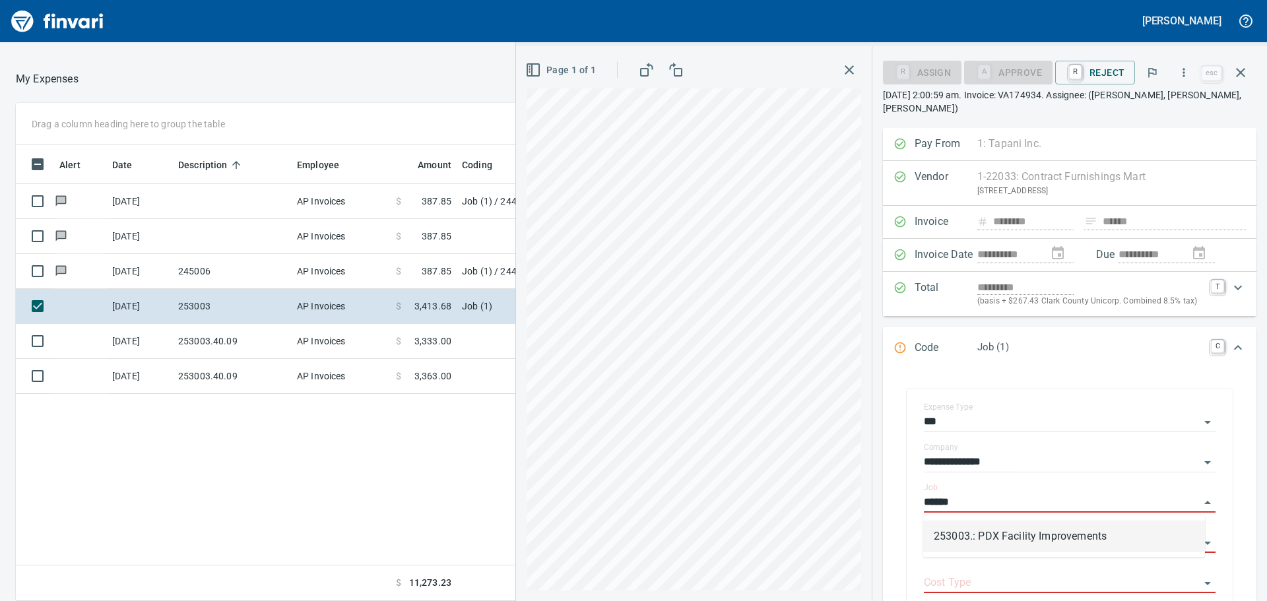
click at [991, 527] on li "253003.: PDX Facility Improvements" at bounding box center [1064, 537] width 282 height 32
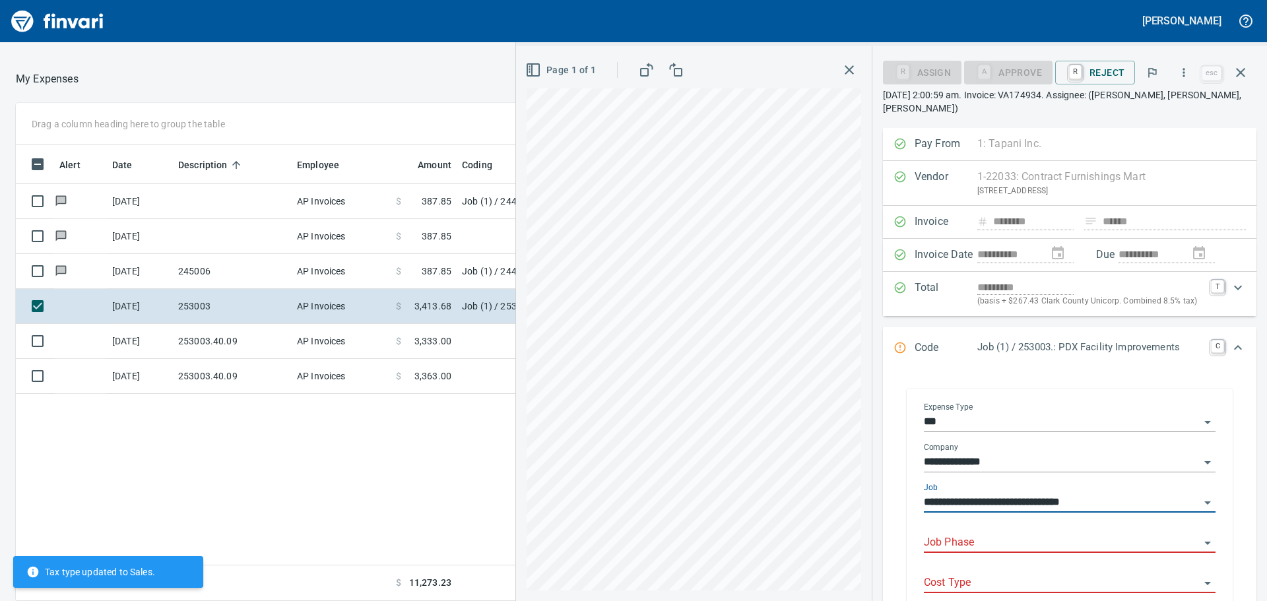
type input "**********"
click at [995, 540] on input "Job Phase" at bounding box center [1062, 543] width 276 height 18
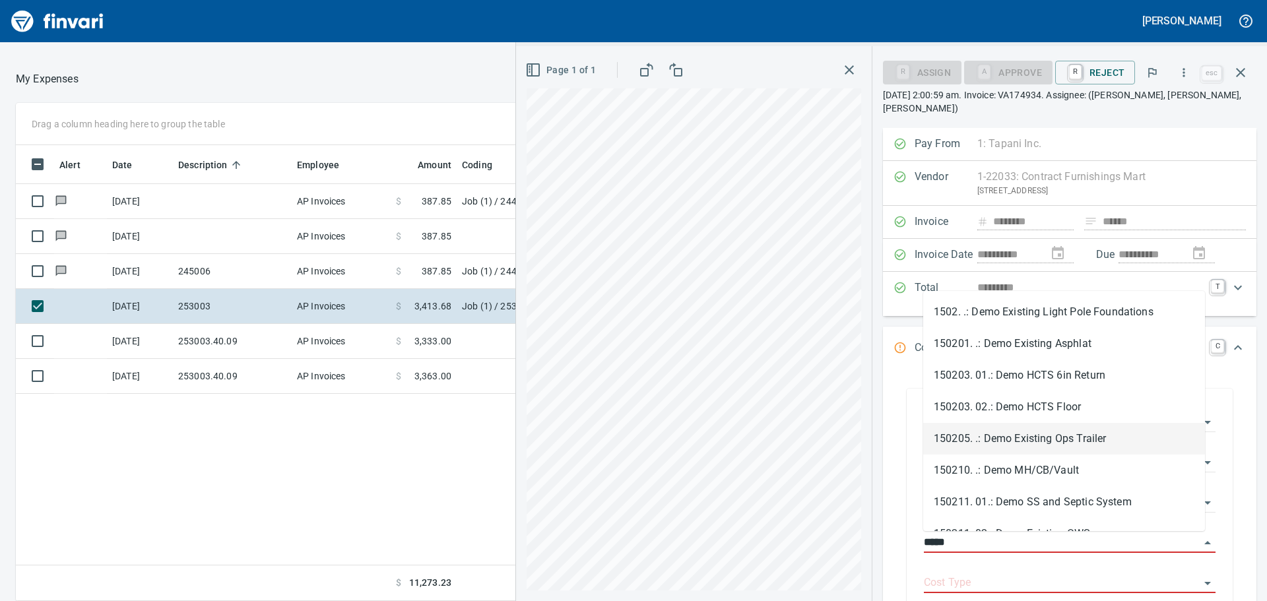
click at [1076, 436] on li "150205. .: Demo Existing Ops Trailer" at bounding box center [1064, 439] width 282 height 32
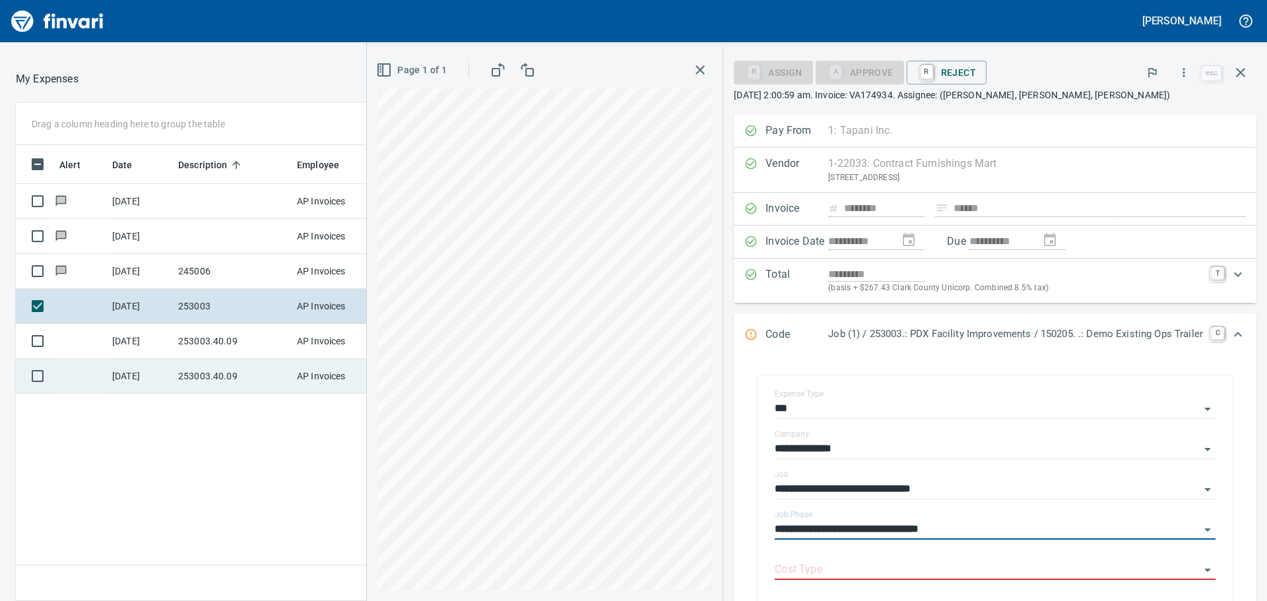
type input "**********"
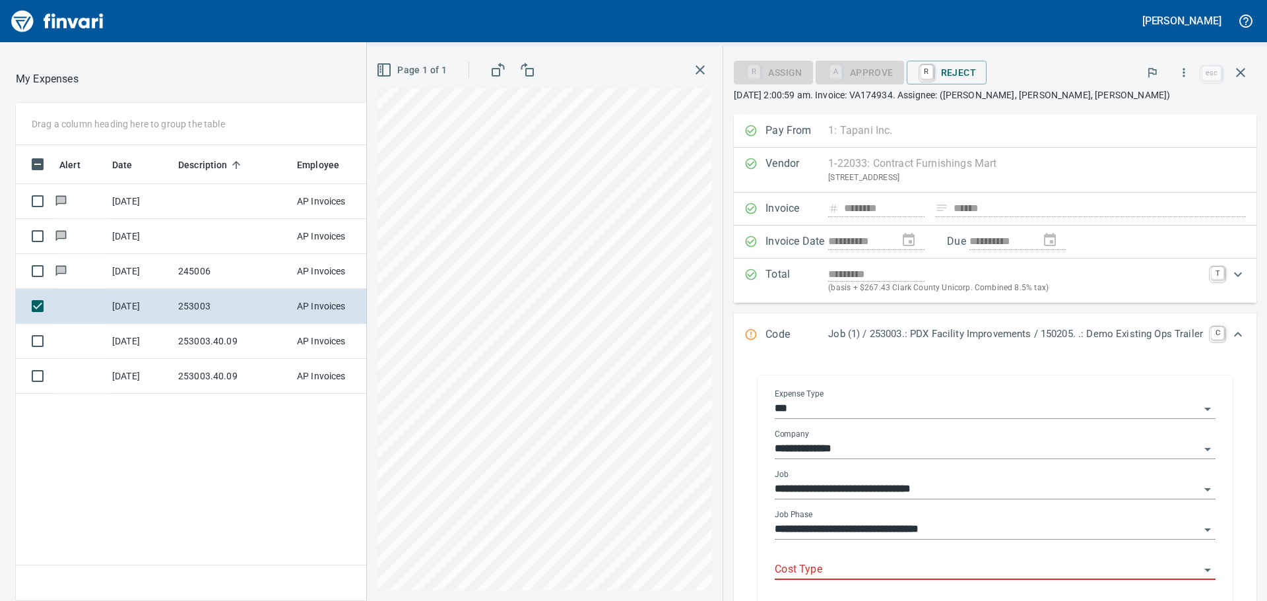
click at [827, 565] on input "Cost Type" at bounding box center [987, 570] width 425 height 18
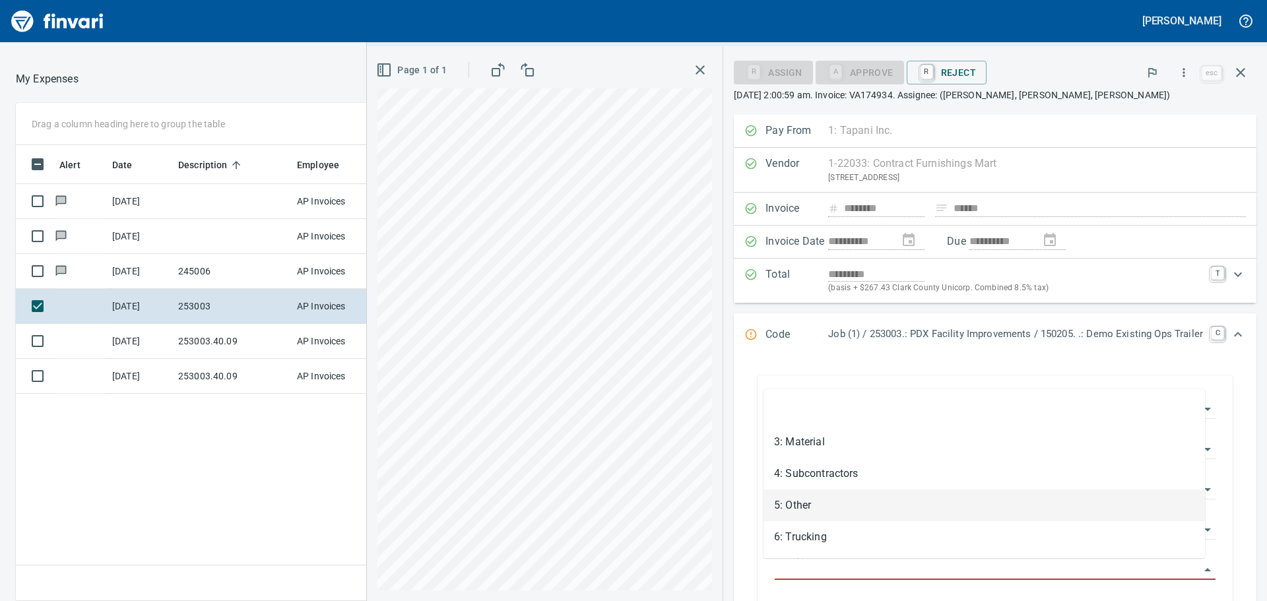
click at [790, 501] on li "5: Other" at bounding box center [983, 506] width 441 height 32
type input "********"
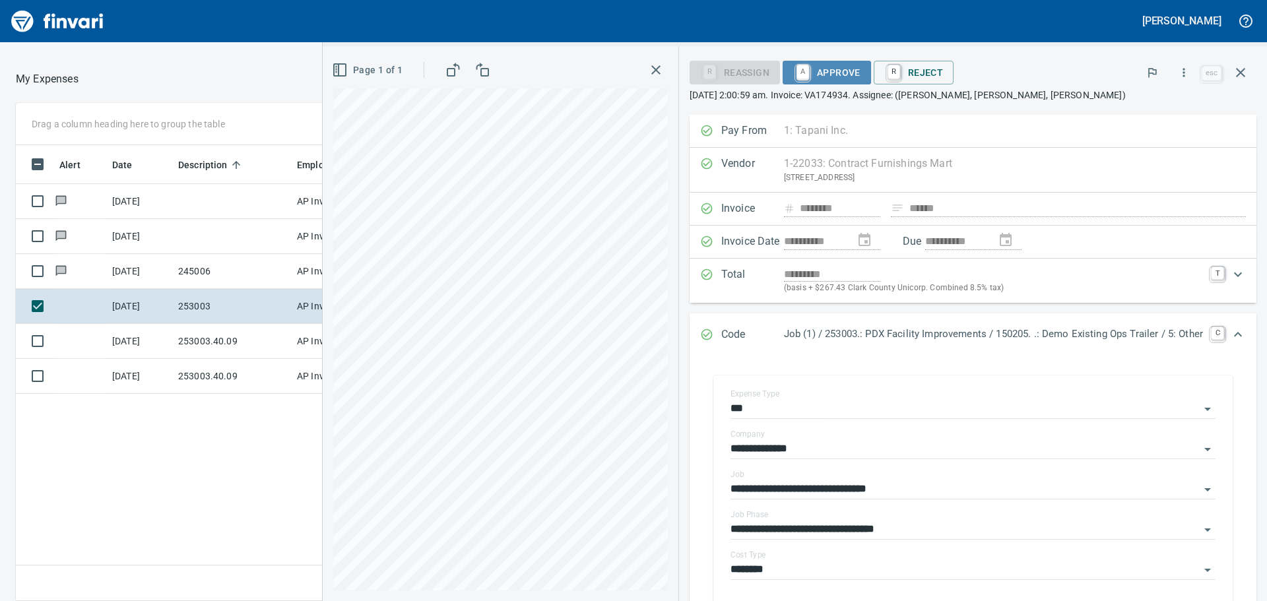
click at [820, 67] on span "A Approve" at bounding box center [826, 72] width 67 height 22
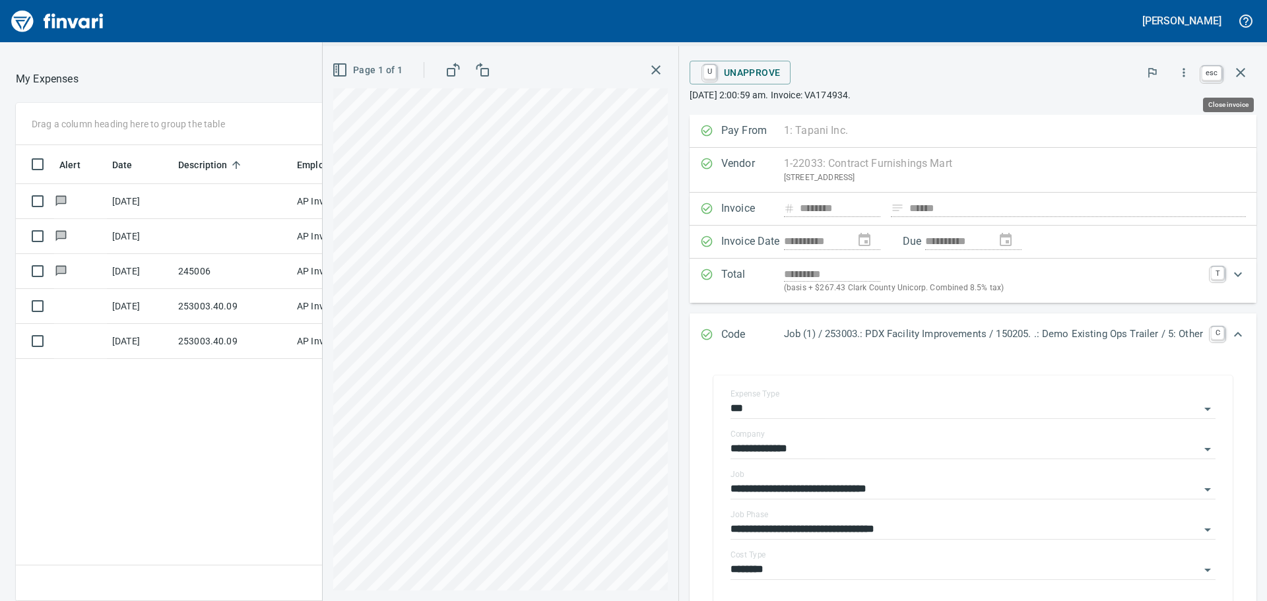
click at [1239, 72] on icon "button" at bounding box center [1241, 73] width 16 height 16
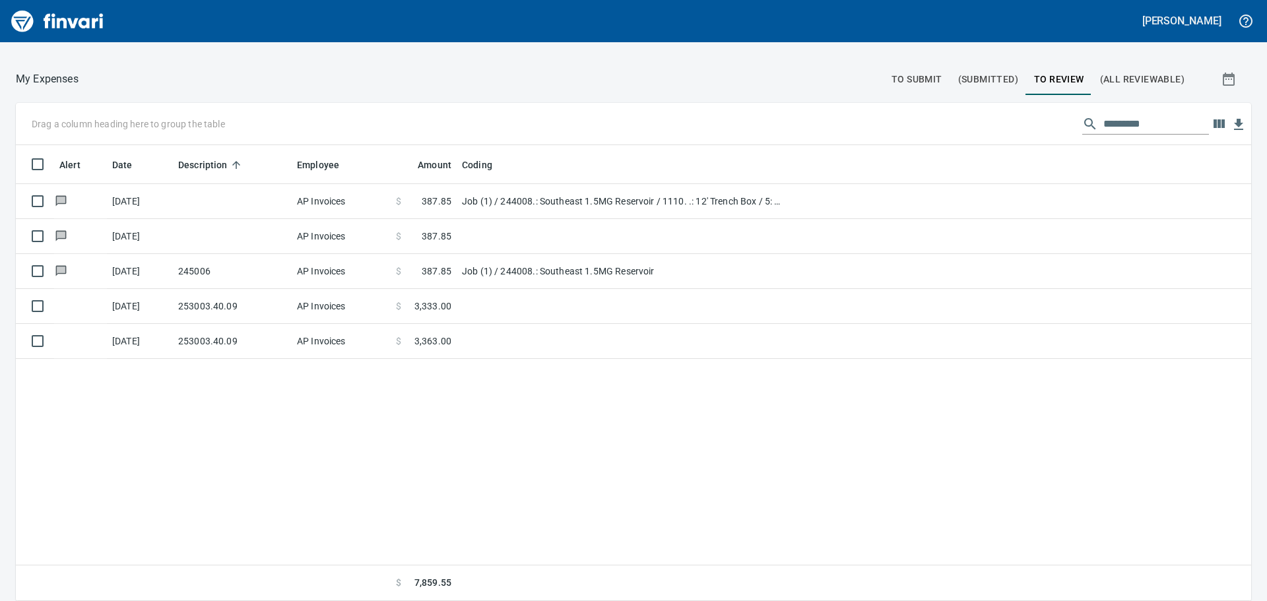
scroll to position [446, 1215]
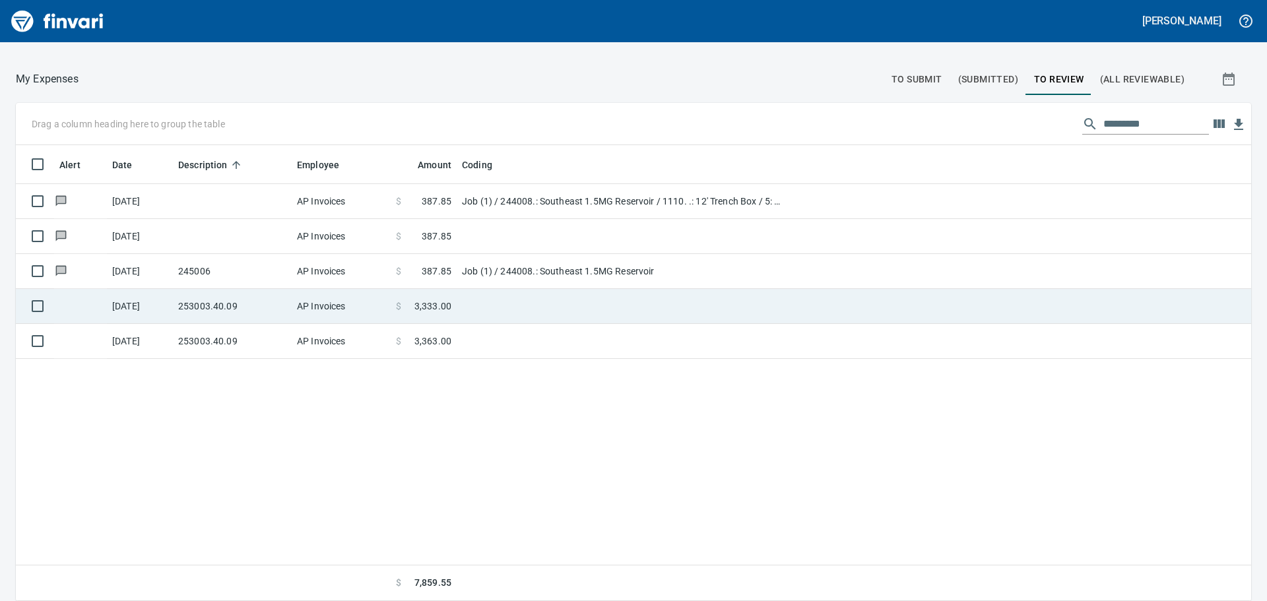
click at [199, 306] on td "253003.40.09" at bounding box center [232, 306] width 119 height 35
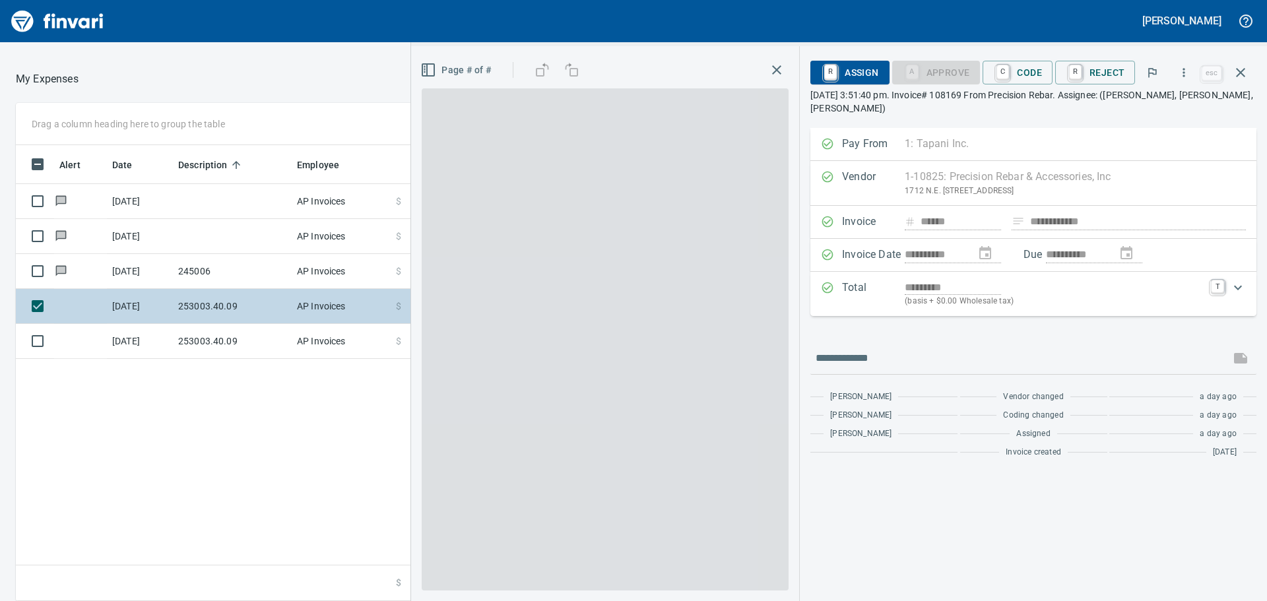
scroll to position [446, 886]
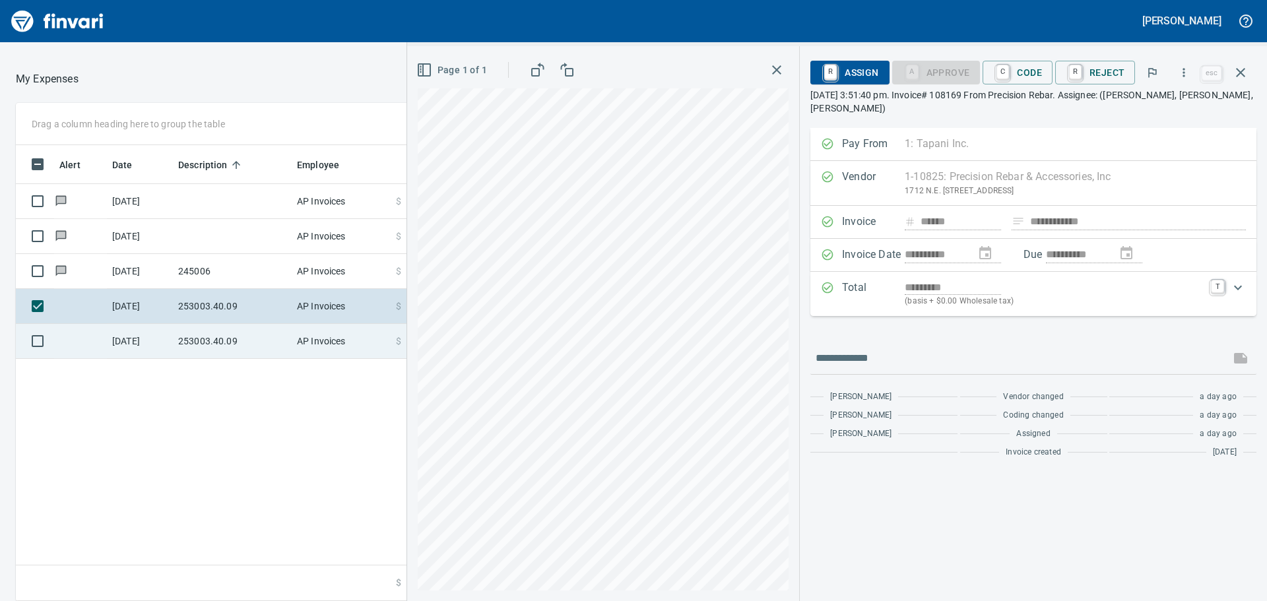
click at [207, 339] on td "253003.40.09" at bounding box center [232, 341] width 119 height 35
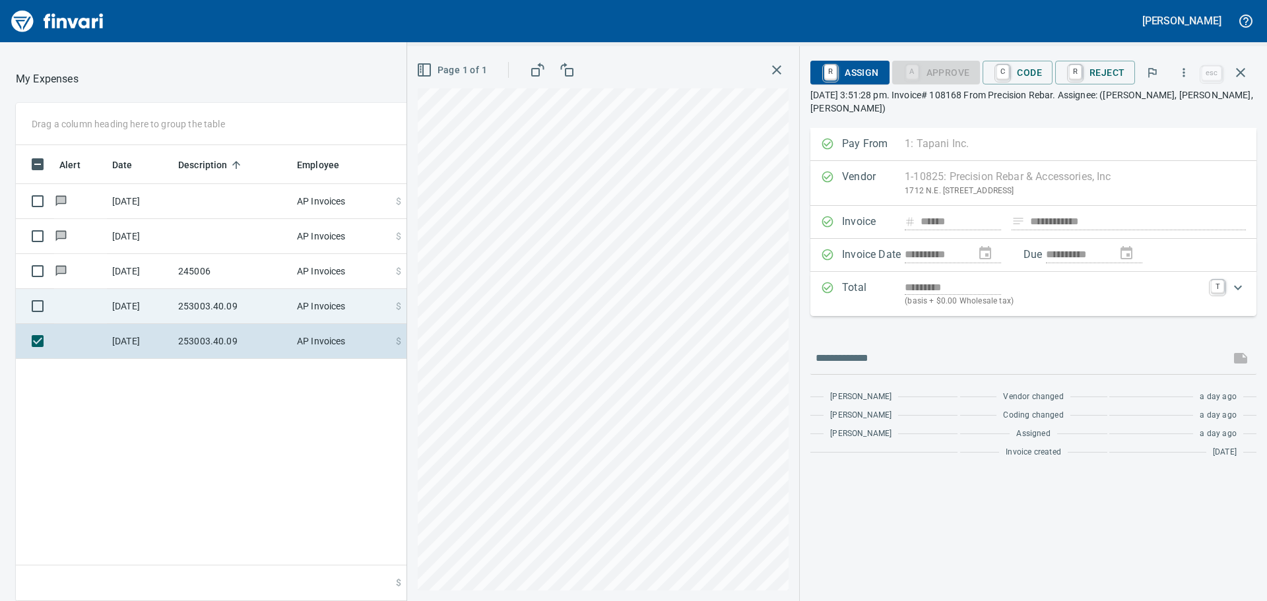
click at [211, 311] on td "253003.40.09" at bounding box center [232, 306] width 119 height 35
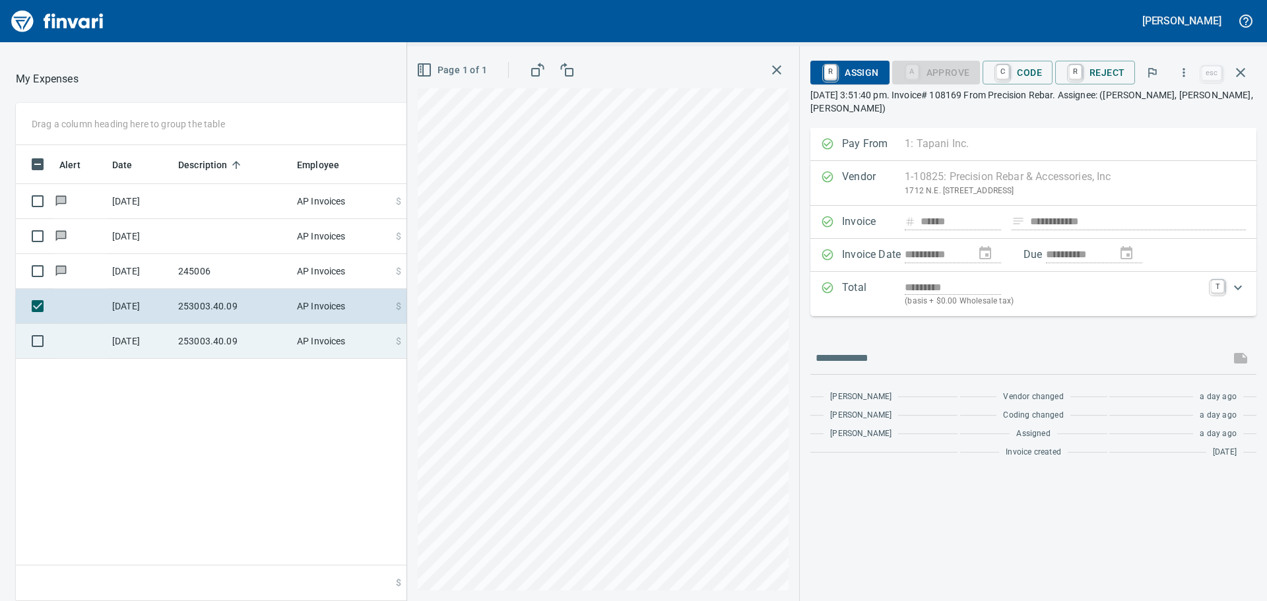
click at [215, 339] on td "253003.40.09" at bounding box center [232, 341] width 119 height 35
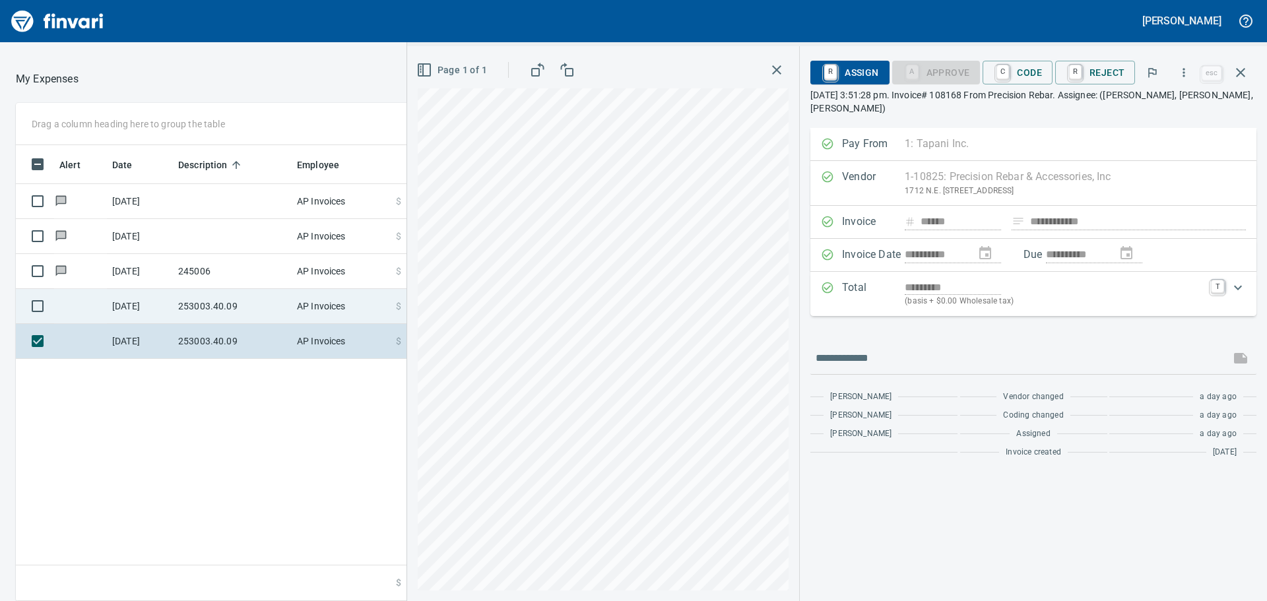
click at [230, 303] on td "253003.40.09" at bounding box center [232, 306] width 119 height 35
